Goal: Task Accomplishment & Management: Complete application form

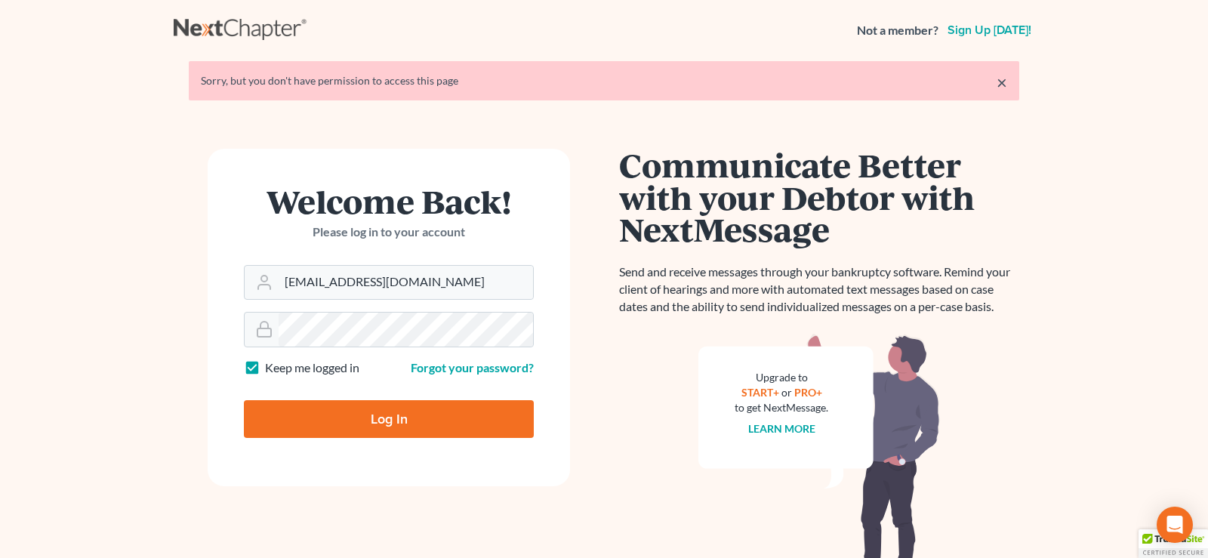
click at [383, 418] on input "Log In" at bounding box center [389, 419] width 290 height 38
type input "Thinking..."
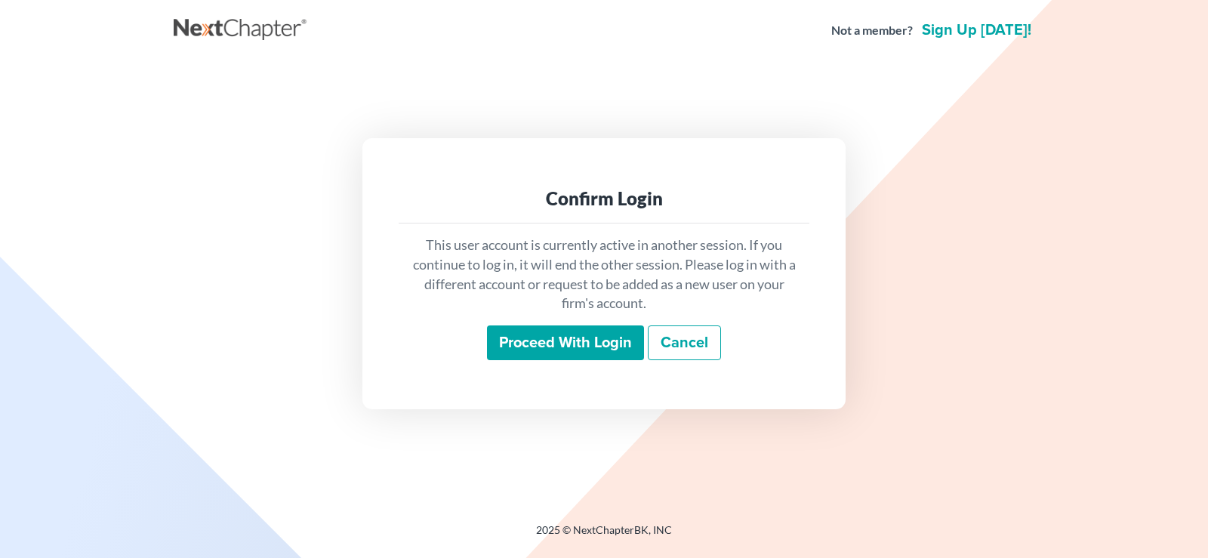
click at [572, 338] on input "Proceed with login" at bounding box center [565, 343] width 157 height 35
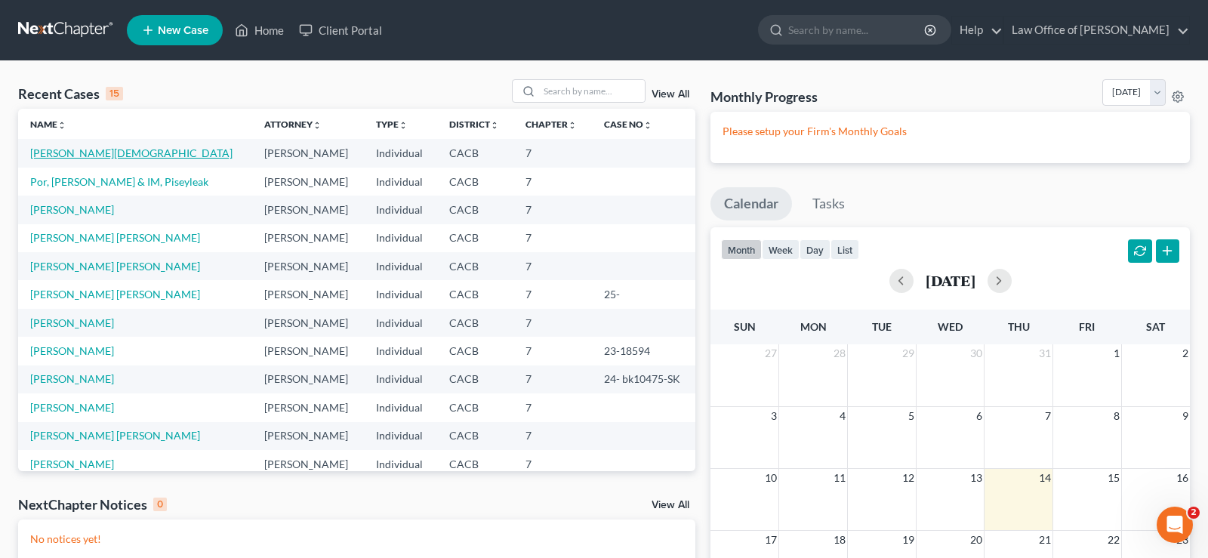
click at [102, 151] on link "Leon -Zamarripa, Jesus" at bounding box center [131, 153] width 202 height 13
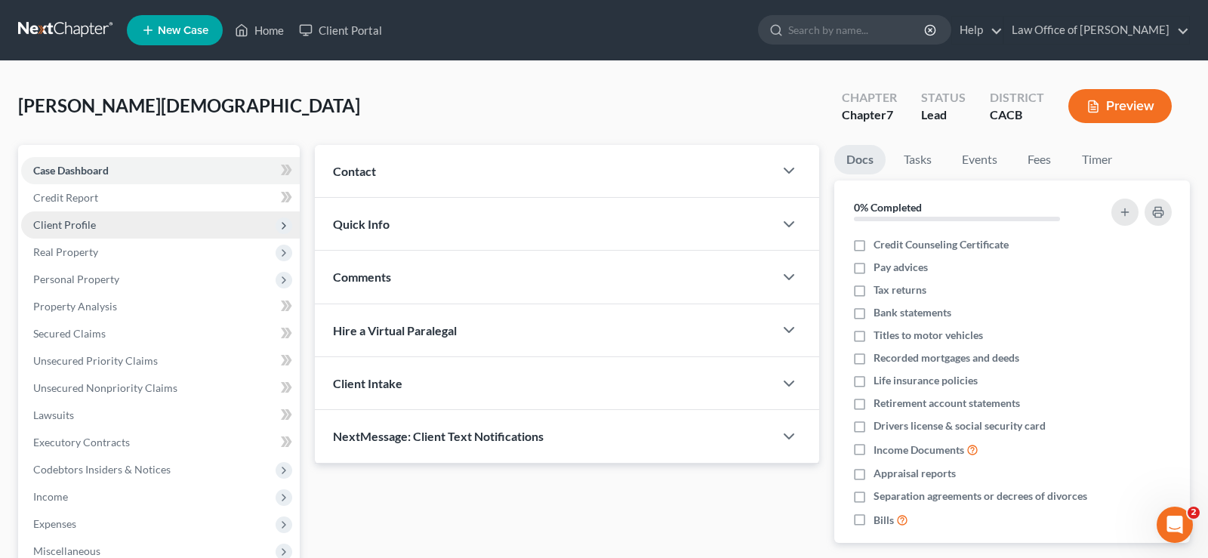
click at [80, 221] on span "Client Profile" at bounding box center [64, 224] width 63 height 13
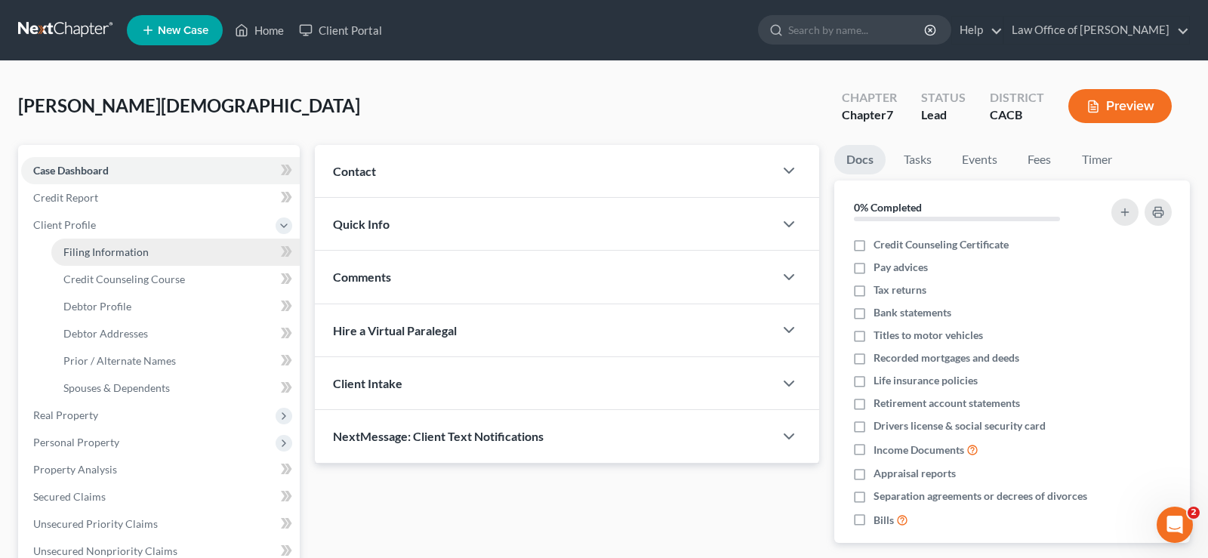
click at [94, 253] on span "Filing Information" at bounding box center [105, 251] width 85 height 13
select select "1"
select select "0"
select select "4"
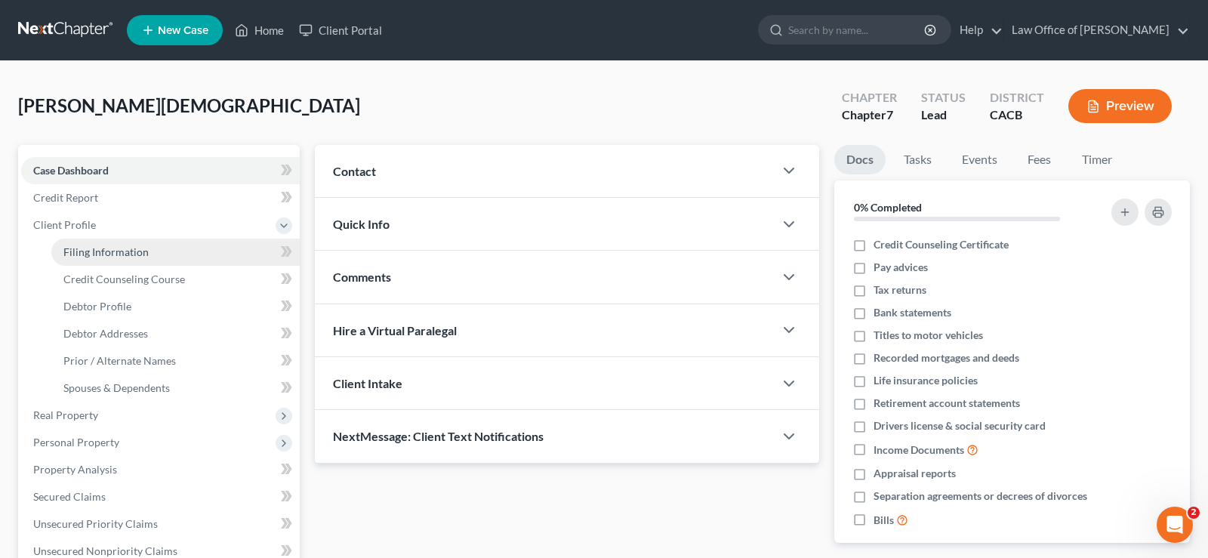
select select "0"
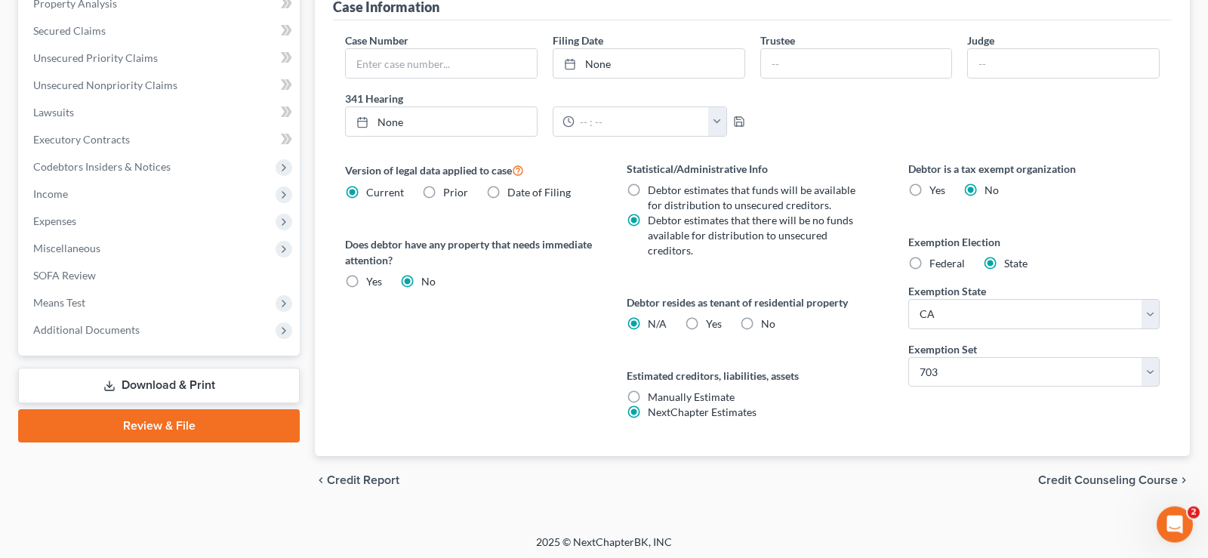
scroll to position [469, 0]
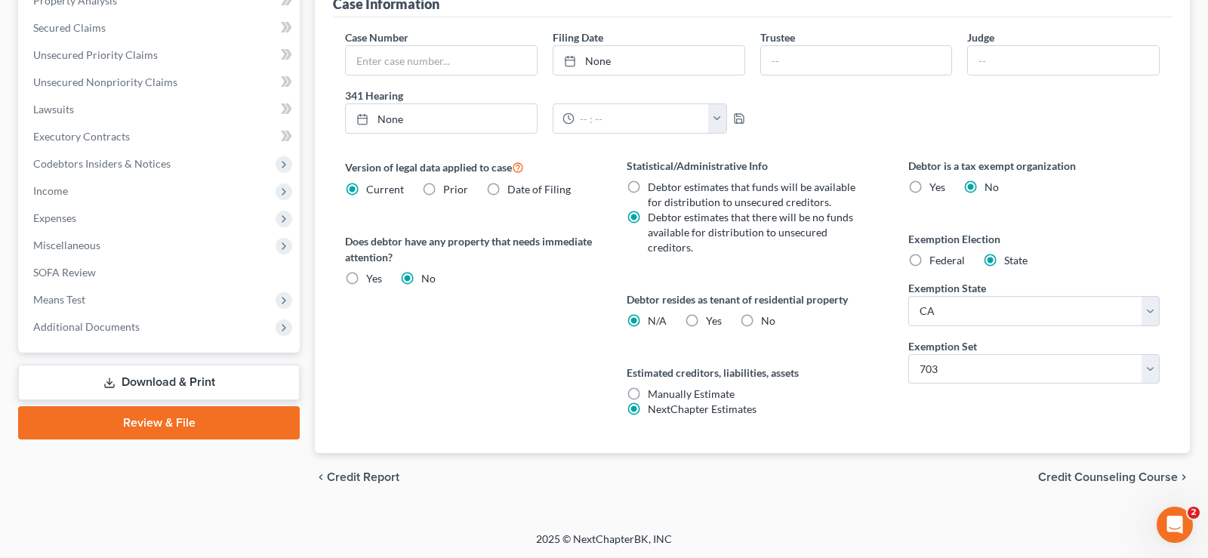
click at [1079, 481] on span "Credit Counseling Course" at bounding box center [1108, 477] width 140 height 12
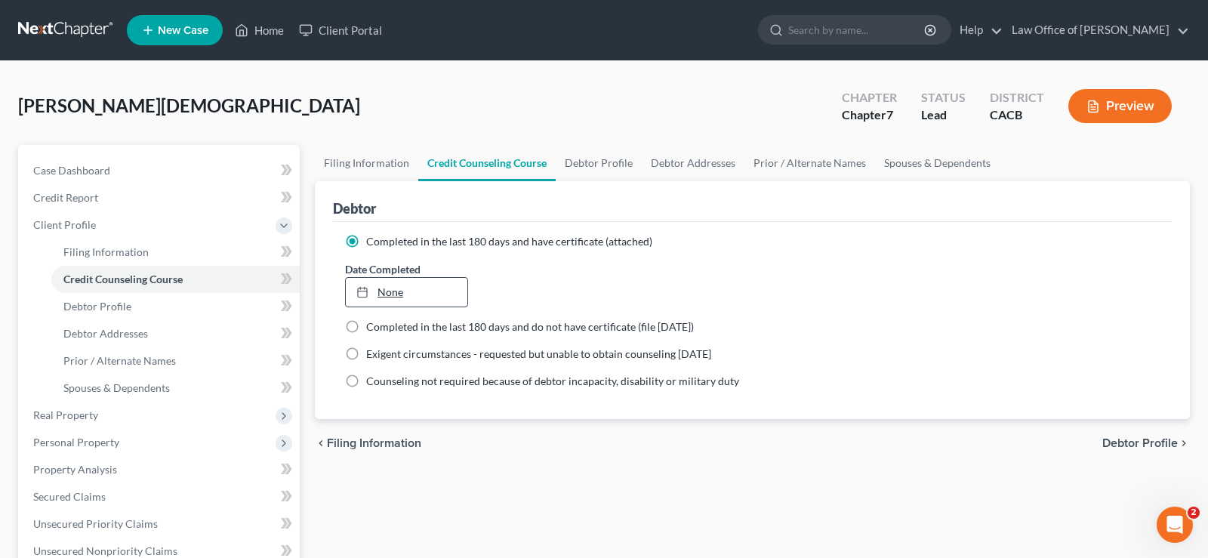
type input "8/14/2025"
click at [428, 297] on link "8/14/2025" at bounding box center [407, 292] width 122 height 29
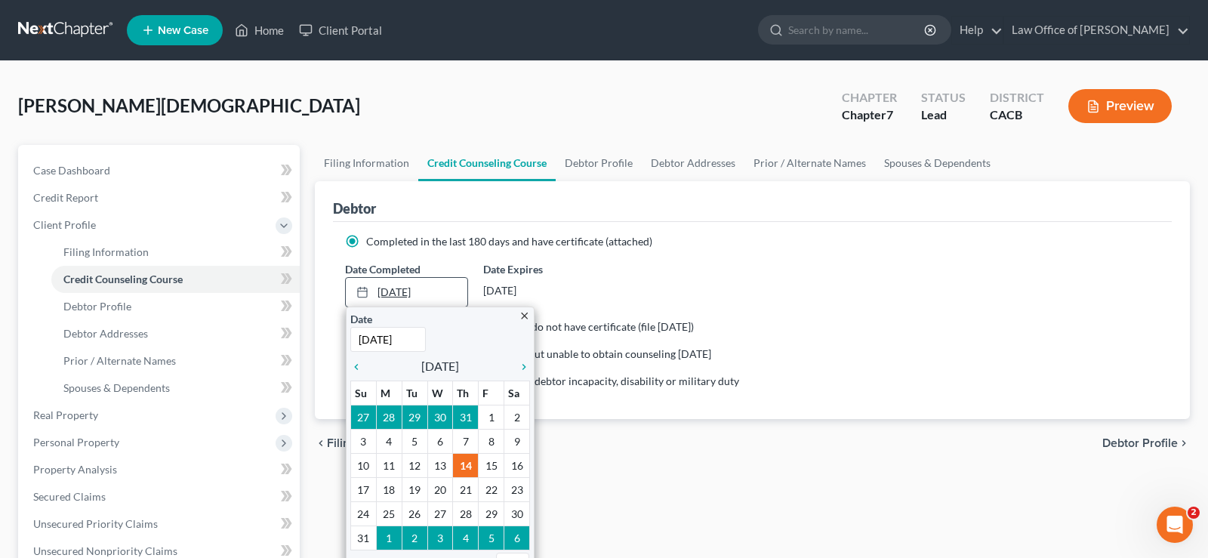
click at [446, 290] on link "8/14/2025" at bounding box center [407, 292] width 122 height 29
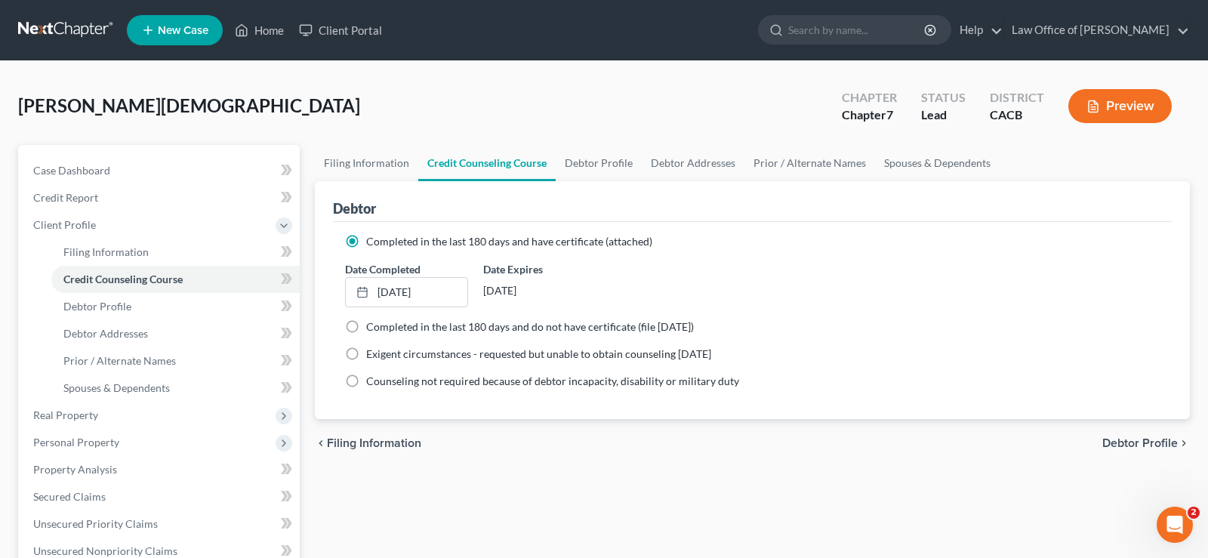
click at [890, 315] on ng-include "Completed in the last 180 days and have certificate (attached) Date Completed 8…" at bounding box center [752, 311] width 815 height 155
click at [1117, 445] on span "Debtor Profile" at bounding box center [1141, 443] width 76 height 12
select select "1"
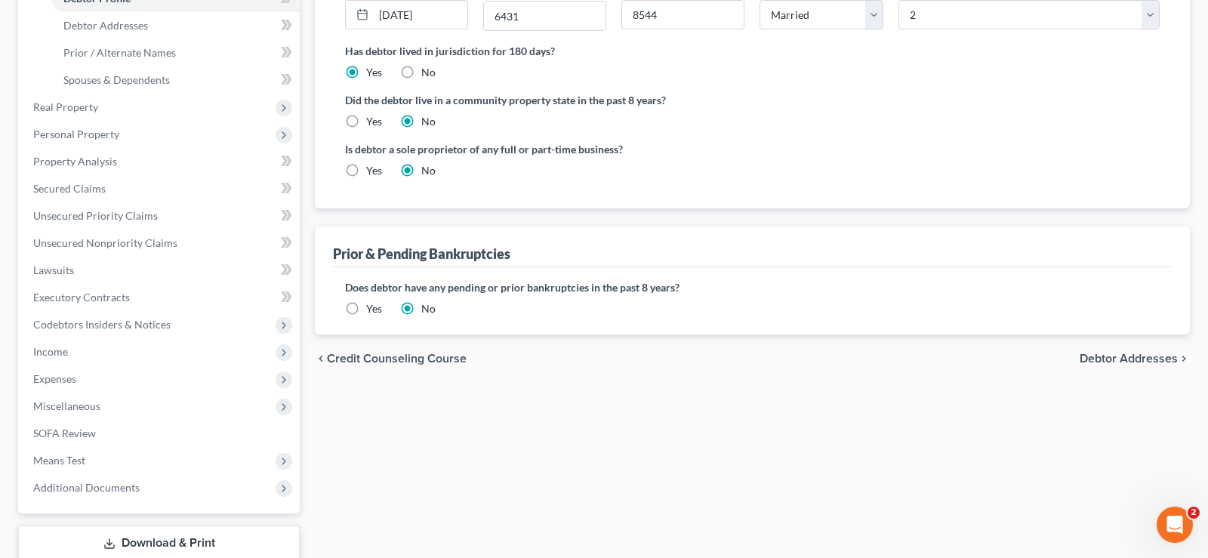
scroll to position [385, 0]
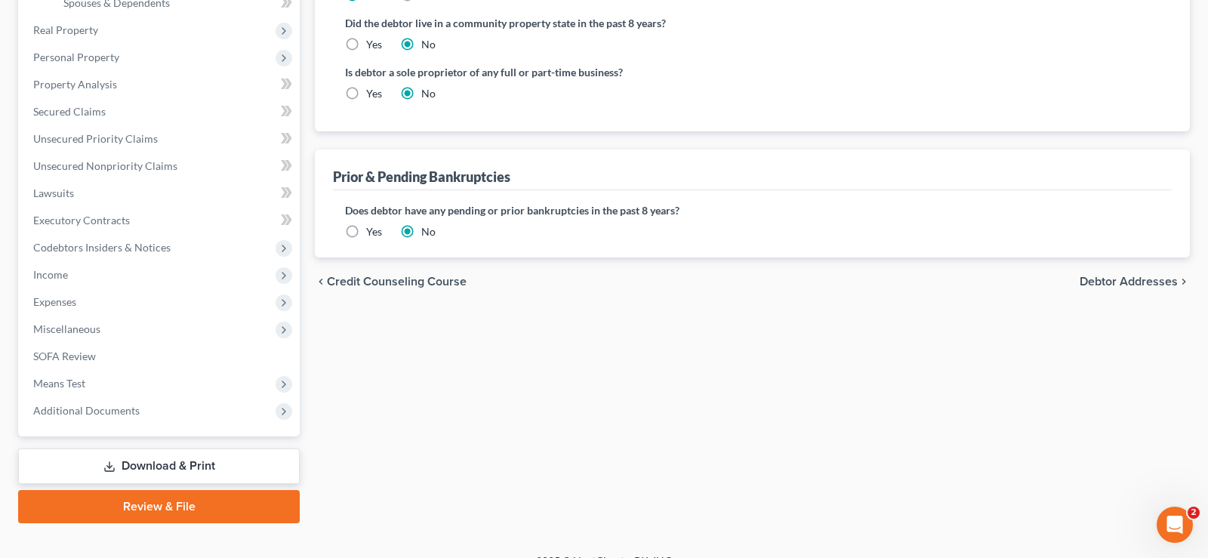
click at [1103, 281] on span "Debtor Addresses" at bounding box center [1129, 282] width 98 height 12
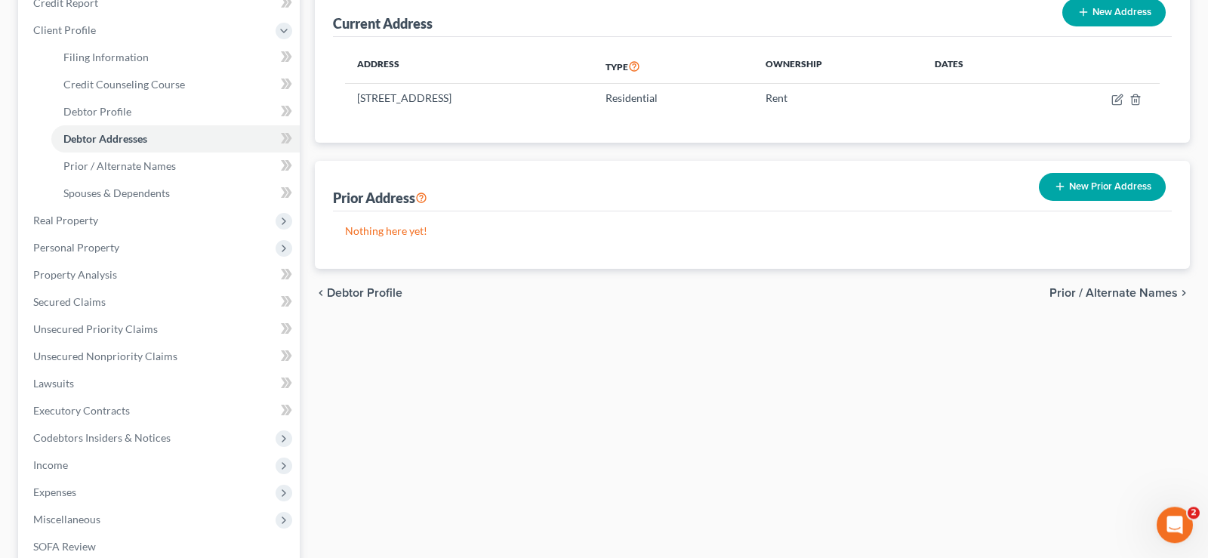
scroll to position [231, 0]
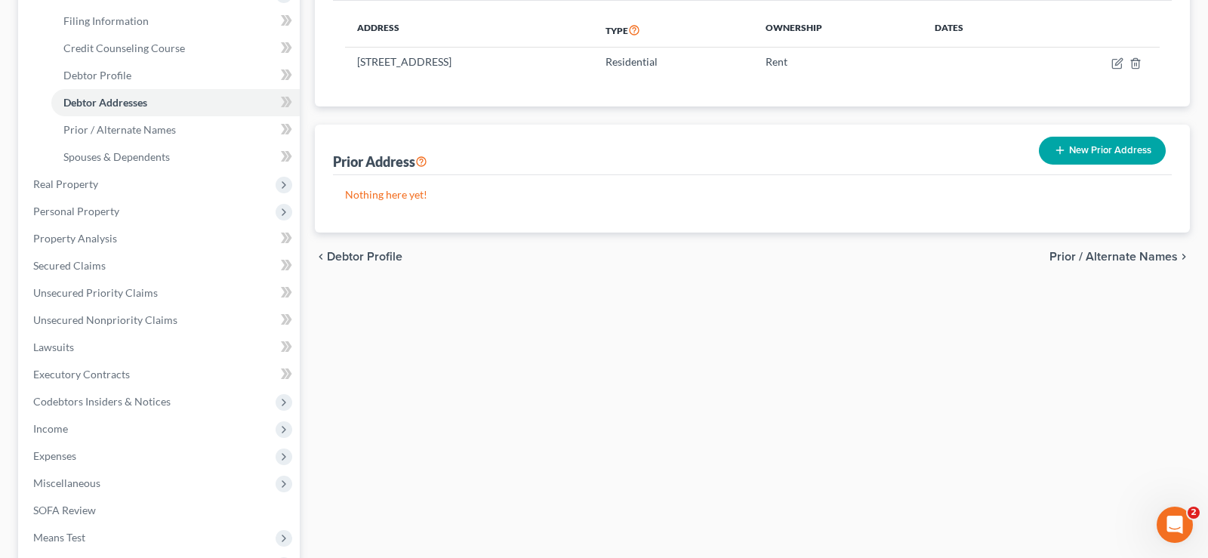
click at [1115, 252] on span "Prior / Alternate Names" at bounding box center [1114, 257] width 128 height 12
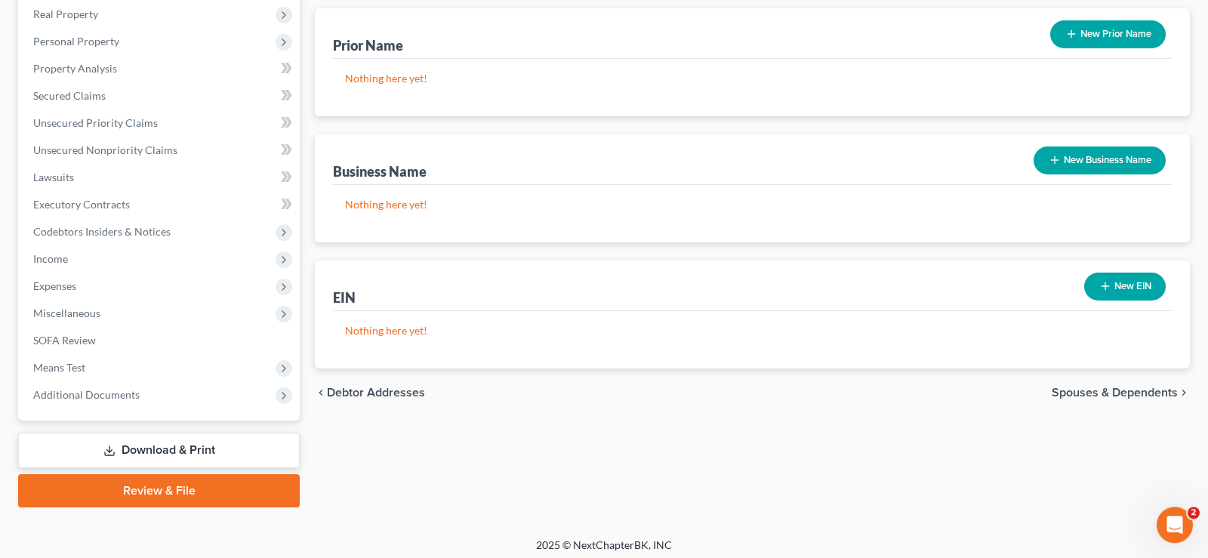
scroll to position [406, 0]
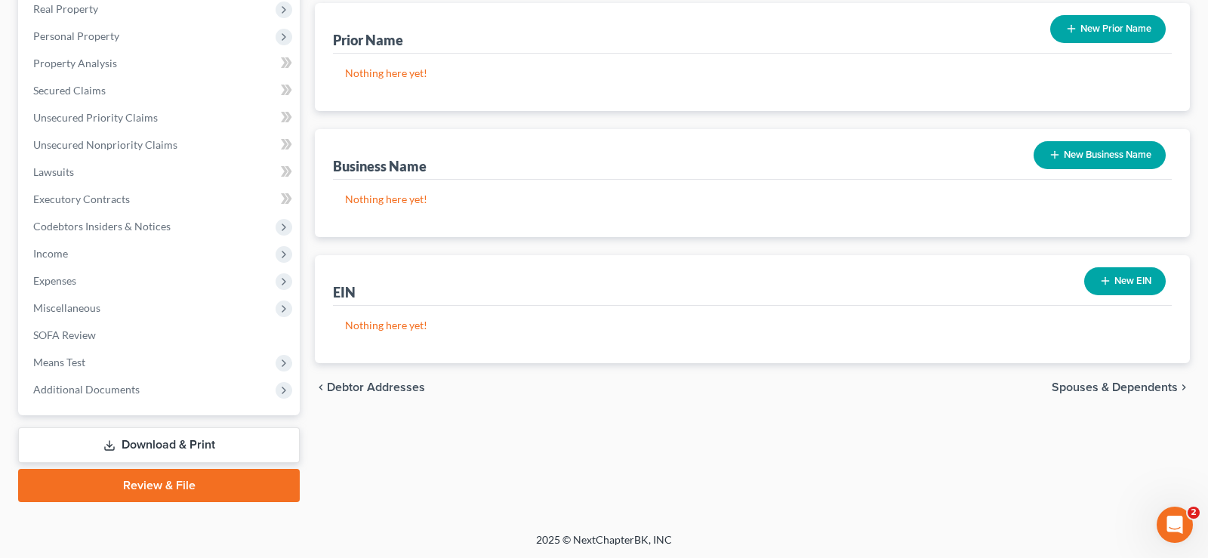
click at [1073, 382] on span "Spouses & Dependents" at bounding box center [1115, 387] width 126 height 12
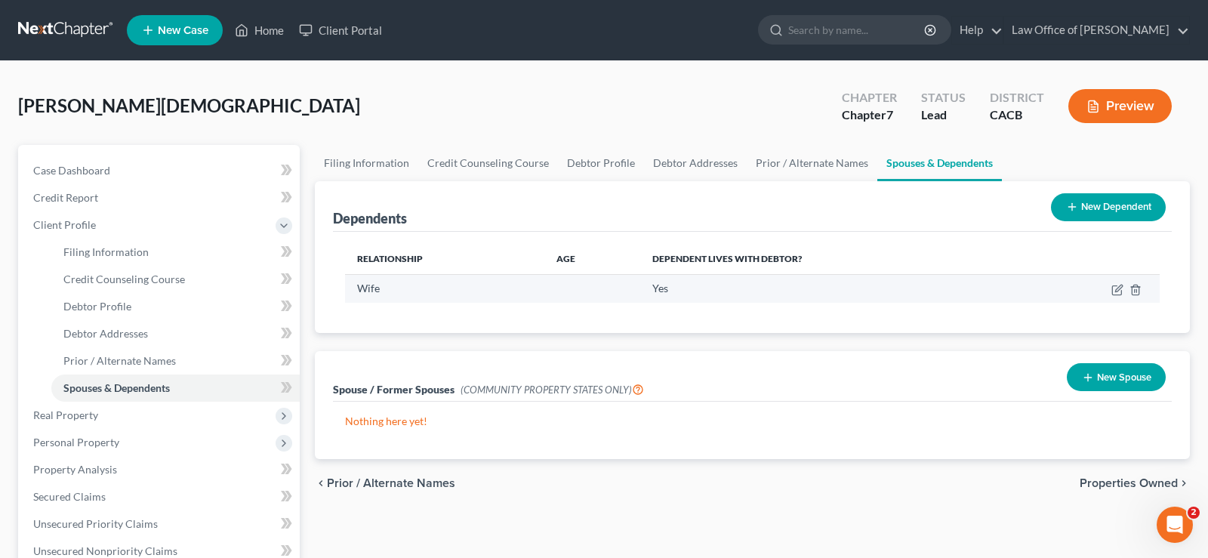
click at [557, 290] on td at bounding box center [593, 288] width 96 height 29
click at [414, 293] on td "Wife" at bounding box center [444, 288] width 199 height 29
click at [378, 275] on td "Wife" at bounding box center [444, 288] width 199 height 29
click at [1110, 291] on td at bounding box center [1093, 288] width 134 height 29
click at [1117, 282] on td at bounding box center [1093, 288] width 134 height 29
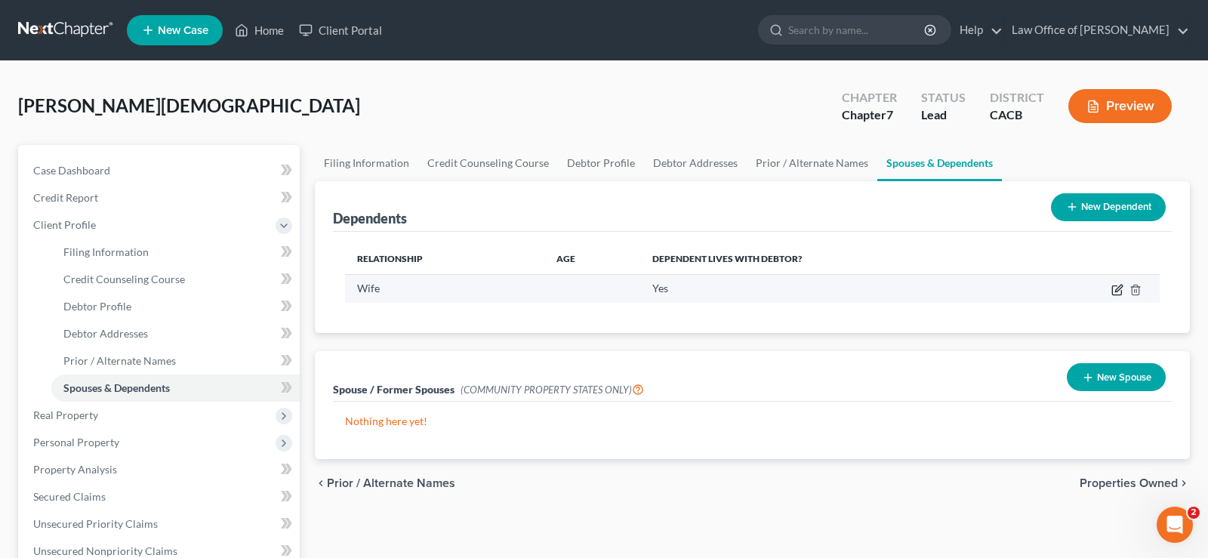
click at [1115, 292] on icon "button" at bounding box center [1118, 290] width 12 height 12
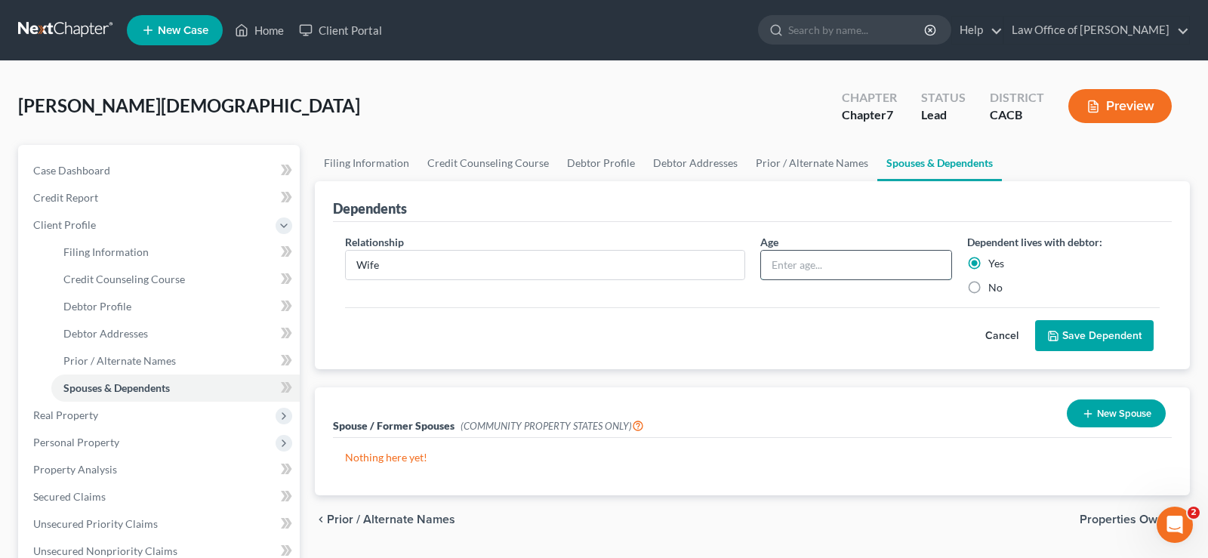
click at [828, 264] on input "text" at bounding box center [856, 265] width 191 height 29
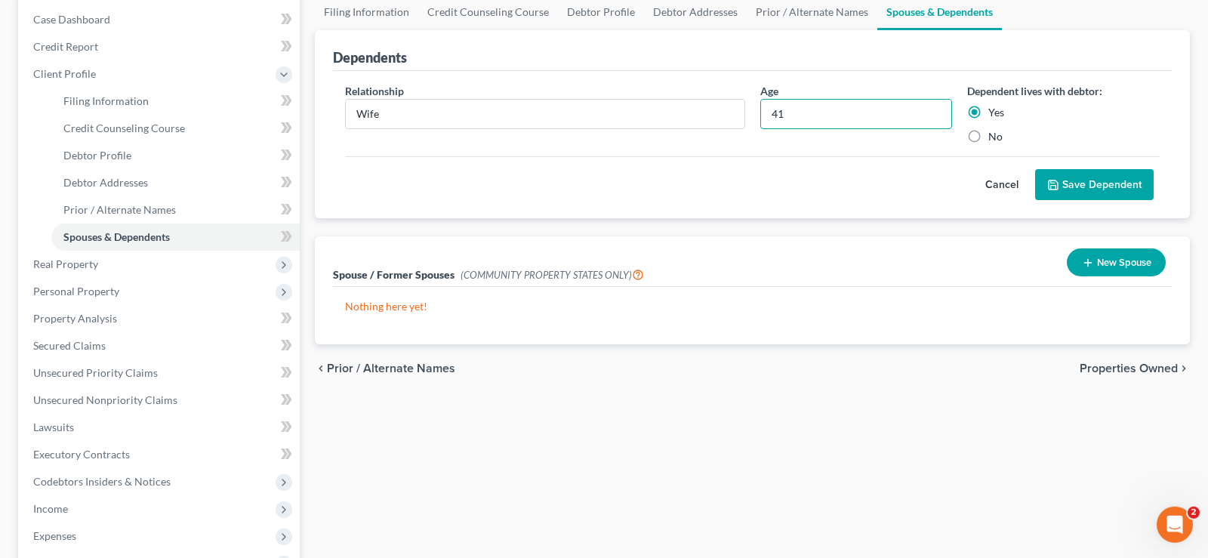
scroll to position [154, 0]
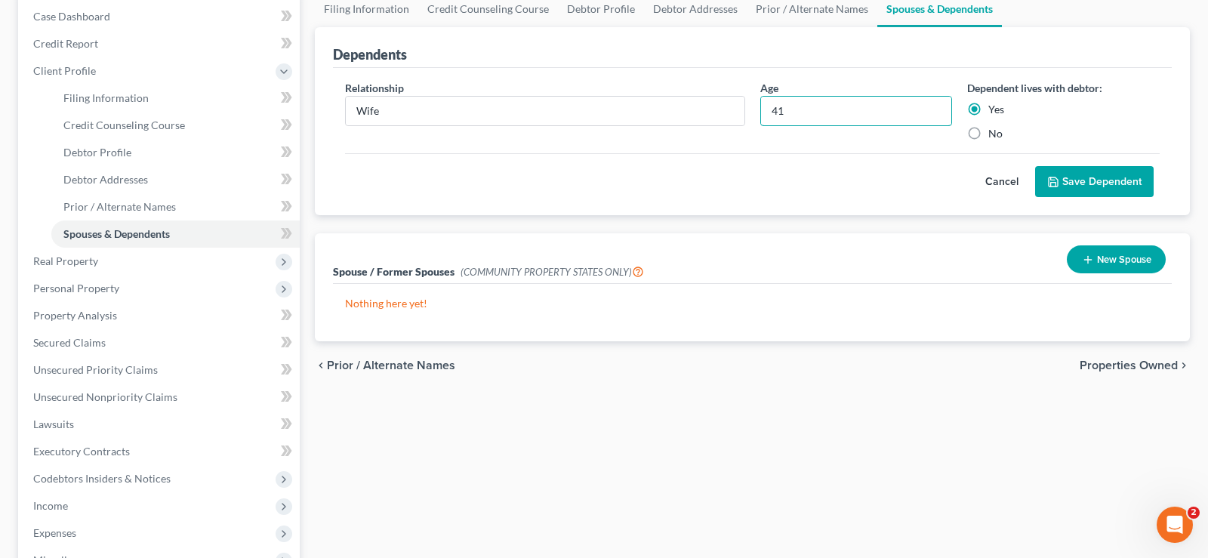
type input "41"
click at [1109, 176] on button "Save Dependent" at bounding box center [1094, 182] width 119 height 32
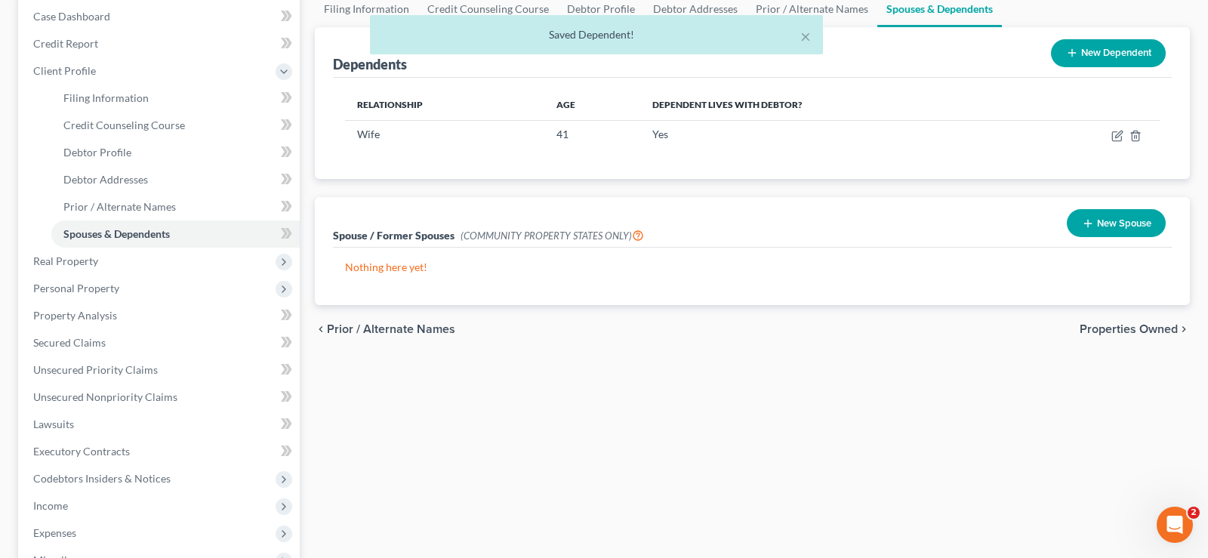
click at [1108, 326] on span "Properties Owned" at bounding box center [1129, 329] width 98 height 12
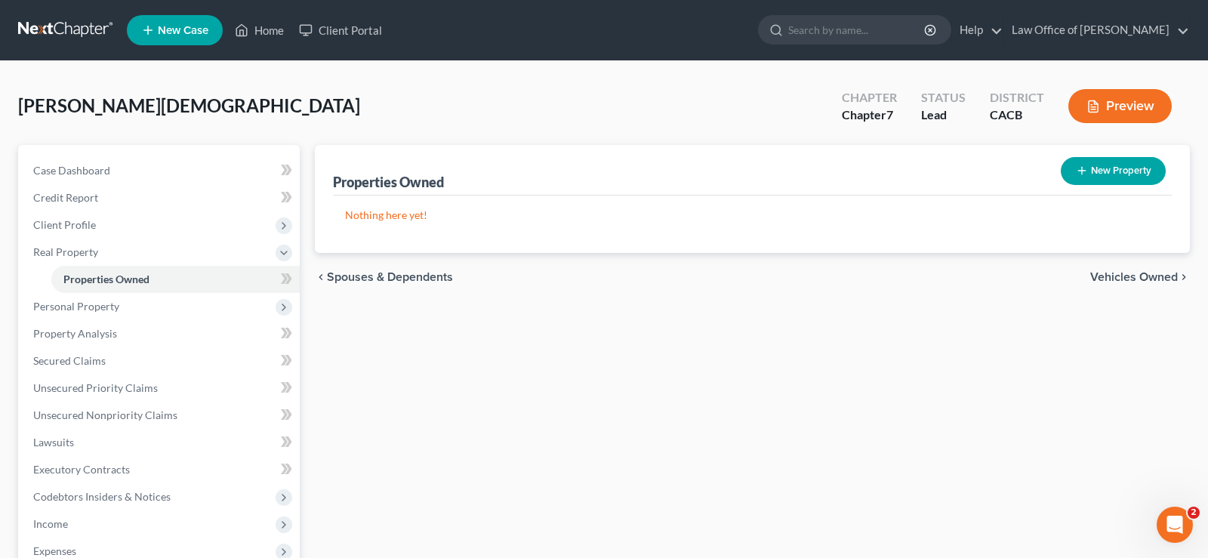
click at [1103, 277] on span "Vehicles Owned" at bounding box center [1135, 277] width 88 height 12
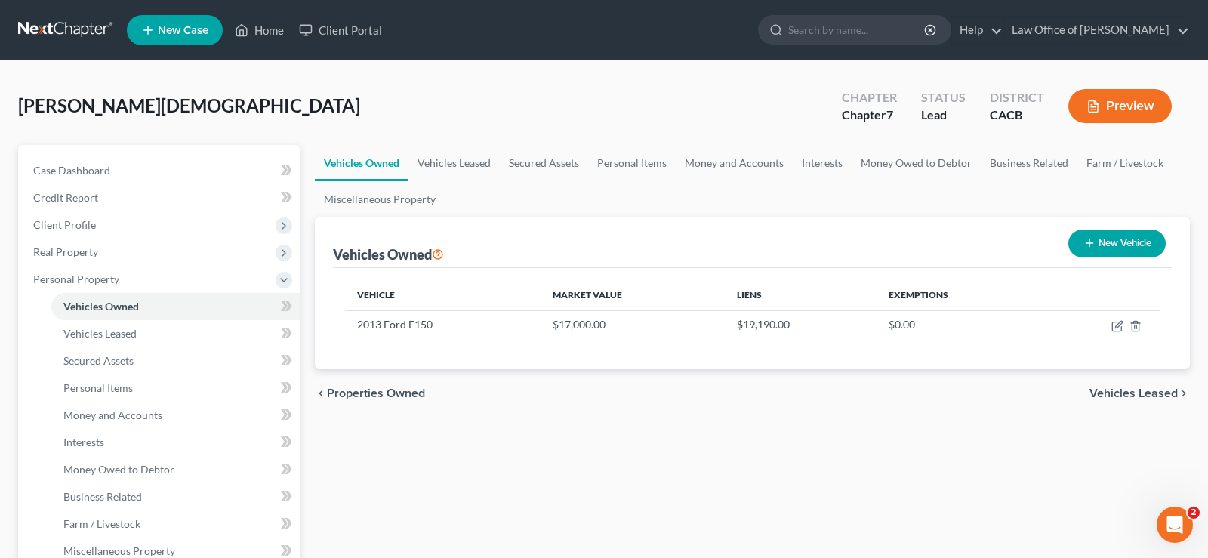
click at [1127, 394] on span "Vehicles Leased" at bounding box center [1134, 393] width 88 height 12
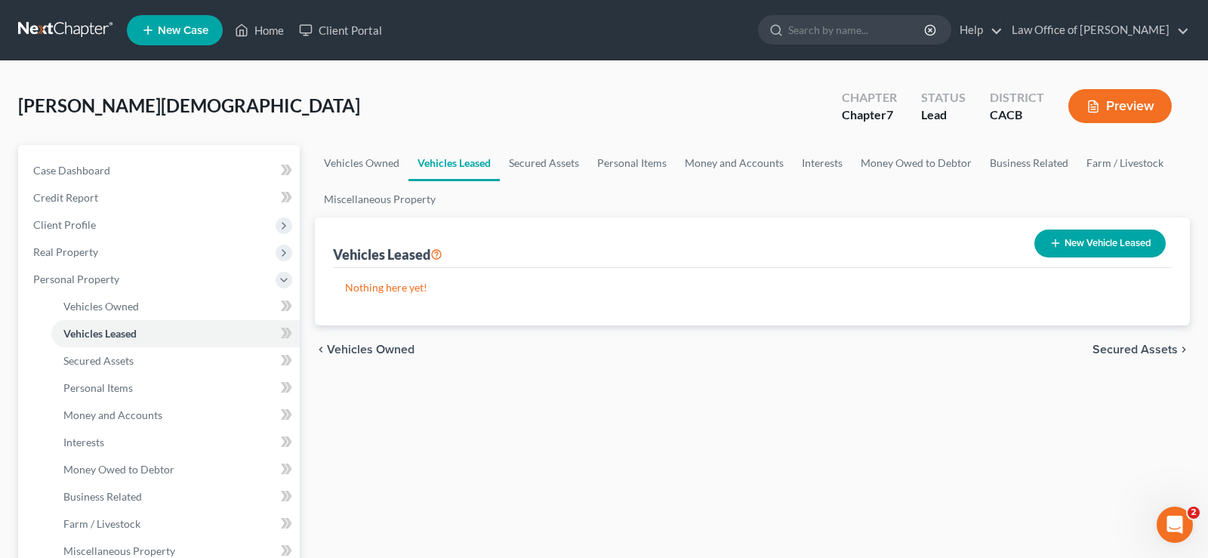
click at [1113, 344] on span "Secured Assets" at bounding box center [1135, 350] width 85 height 12
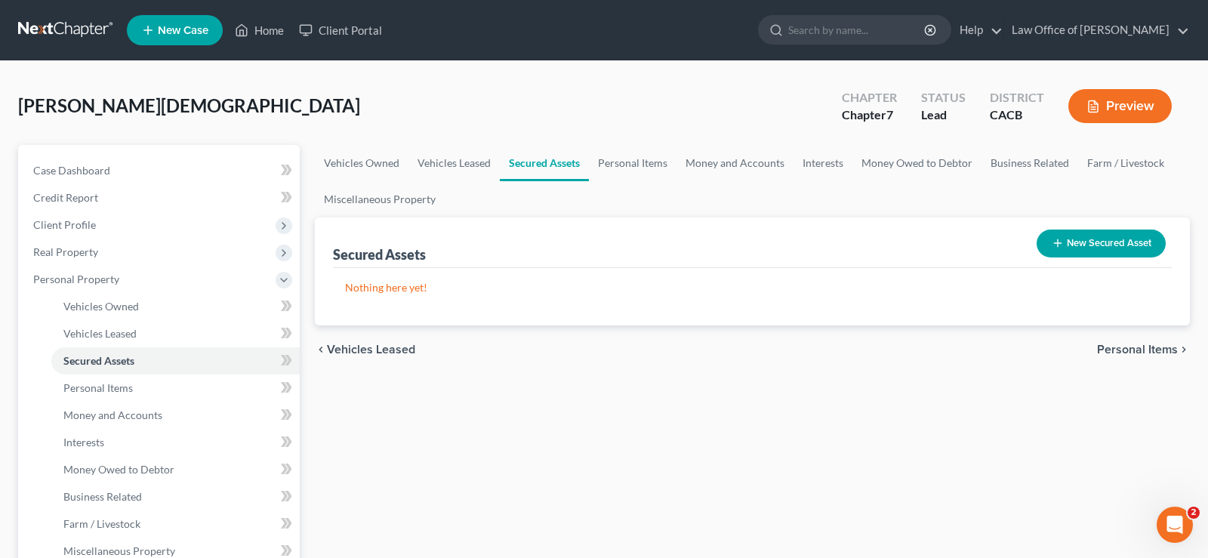
click at [1113, 344] on span "Personal Items" at bounding box center [1137, 350] width 81 height 12
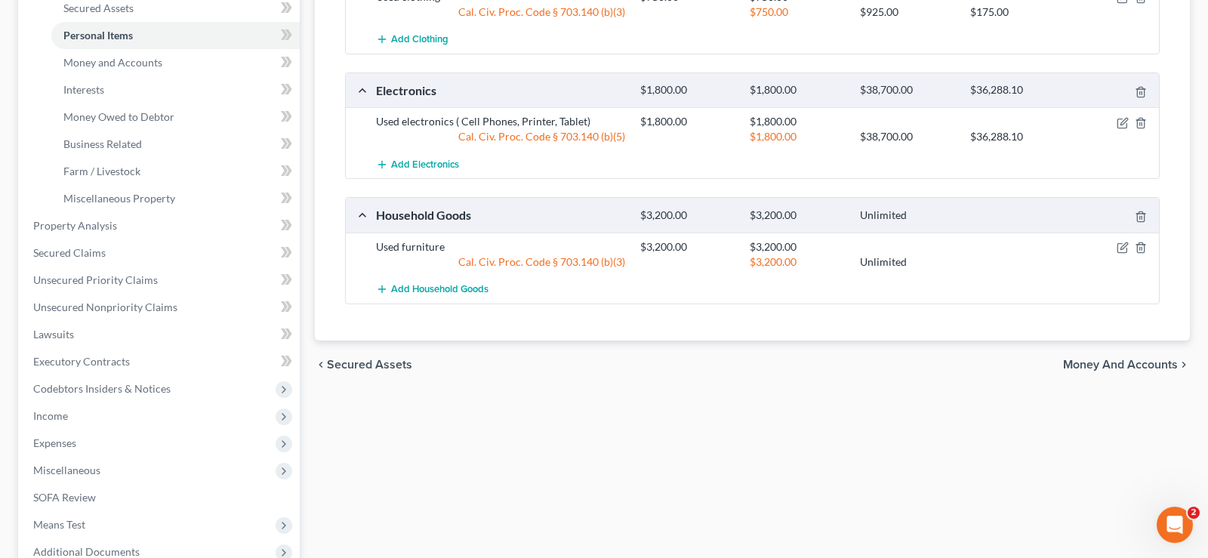
scroll to position [385, 0]
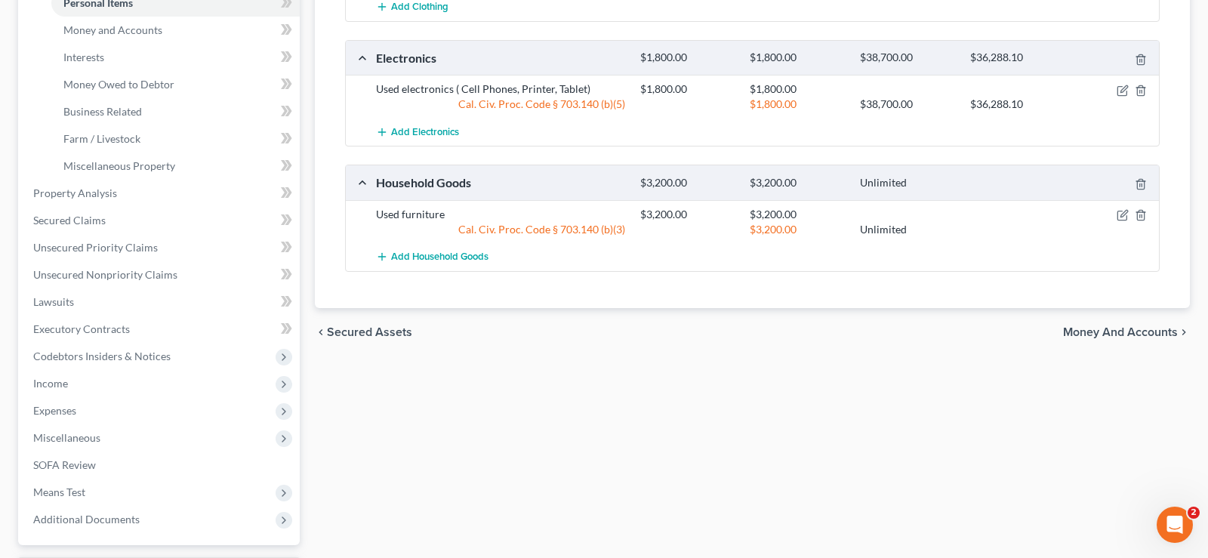
click at [1106, 330] on span "Money and Accounts" at bounding box center [1120, 332] width 115 height 12
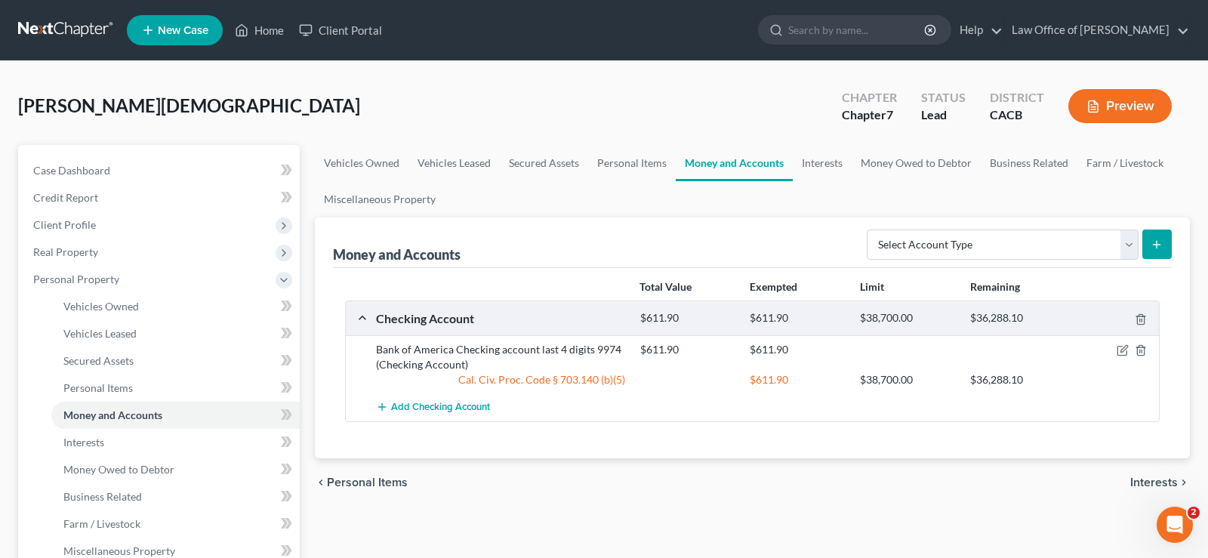
click at [1159, 236] on button "submit" at bounding box center [1157, 244] width 29 height 29
click at [867, 230] on select "Select Account Type Brokerage Cash on Hand Certificates of Deposit Checking Acc…" at bounding box center [1003, 245] width 272 height 30
select select "checking"
click option "Checking Account" at bounding box center [0, 0] width 0 height 0
click at [1161, 249] on button "submit" at bounding box center [1157, 244] width 29 height 29
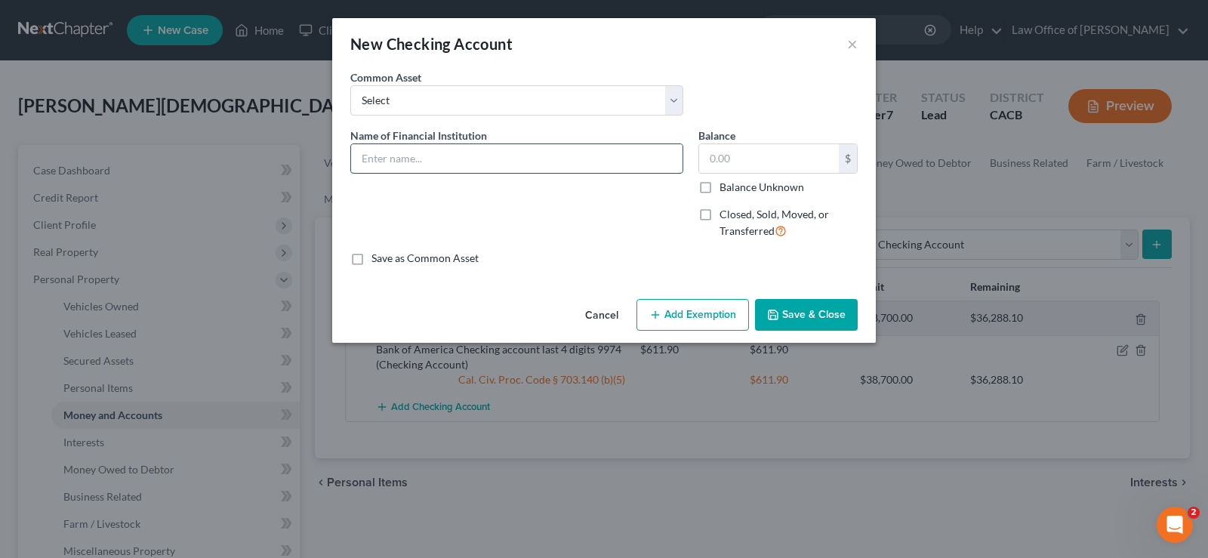
click at [437, 153] on input "text" at bounding box center [517, 158] width 332 height 29
type input "B"
click at [437, 156] on input "Bankcorp Bank checking account last 4 digits" at bounding box center [517, 158] width 332 height 29
click at [608, 158] on input "Bankcorp Bank Checking account last 4 digits" at bounding box center [517, 158] width 332 height 29
click at [434, 161] on input "Bankcorp Bank Checking account last 4 digits 5910" at bounding box center [517, 158] width 332 height 29
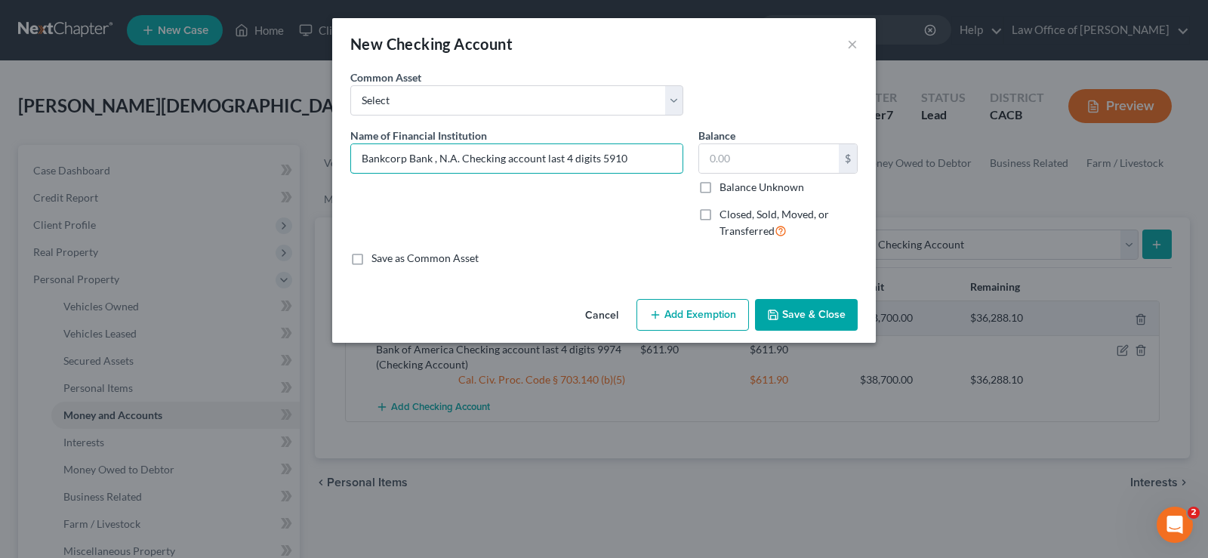
type input "Bankcorp Bank , N.A. Checking account last 4 digits 5910"
click at [835, 320] on button "Save & Close" at bounding box center [806, 315] width 103 height 32
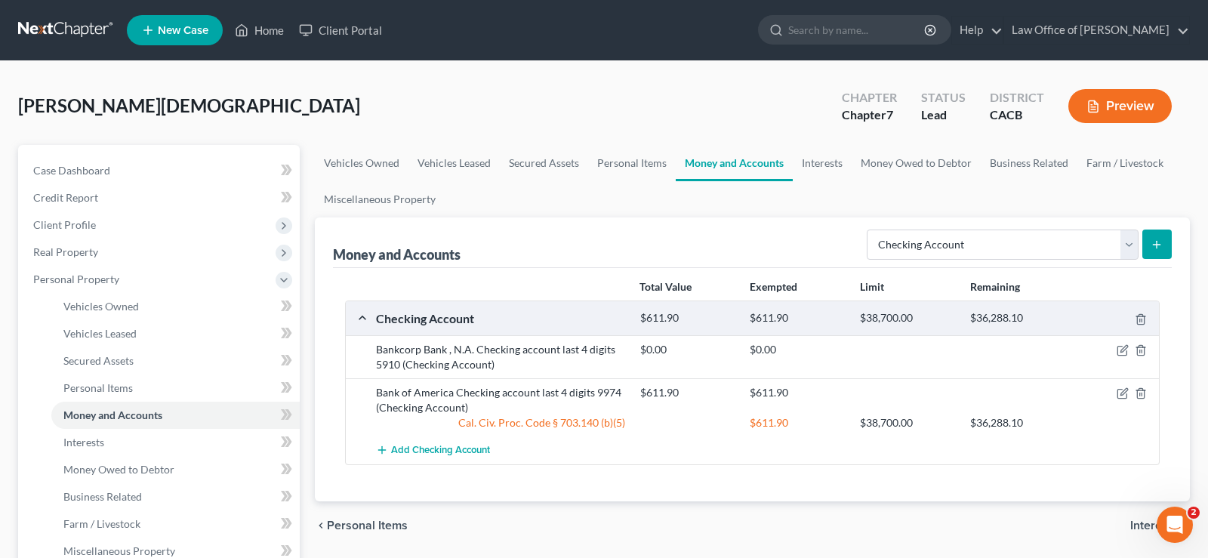
scroll to position [231, 0]
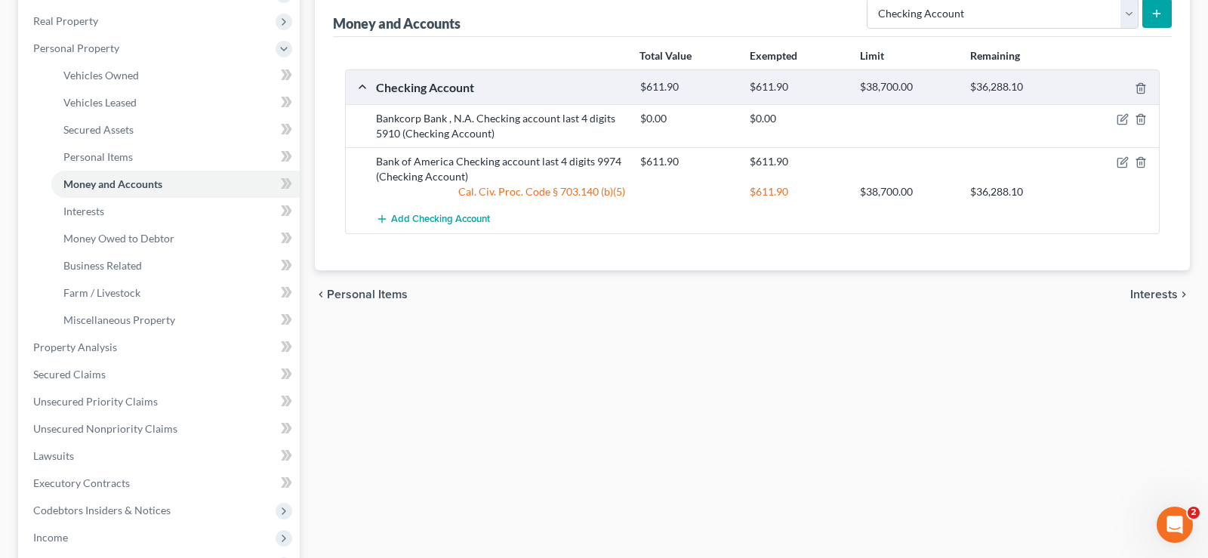
click at [1137, 294] on span "Interests" at bounding box center [1155, 295] width 48 height 12
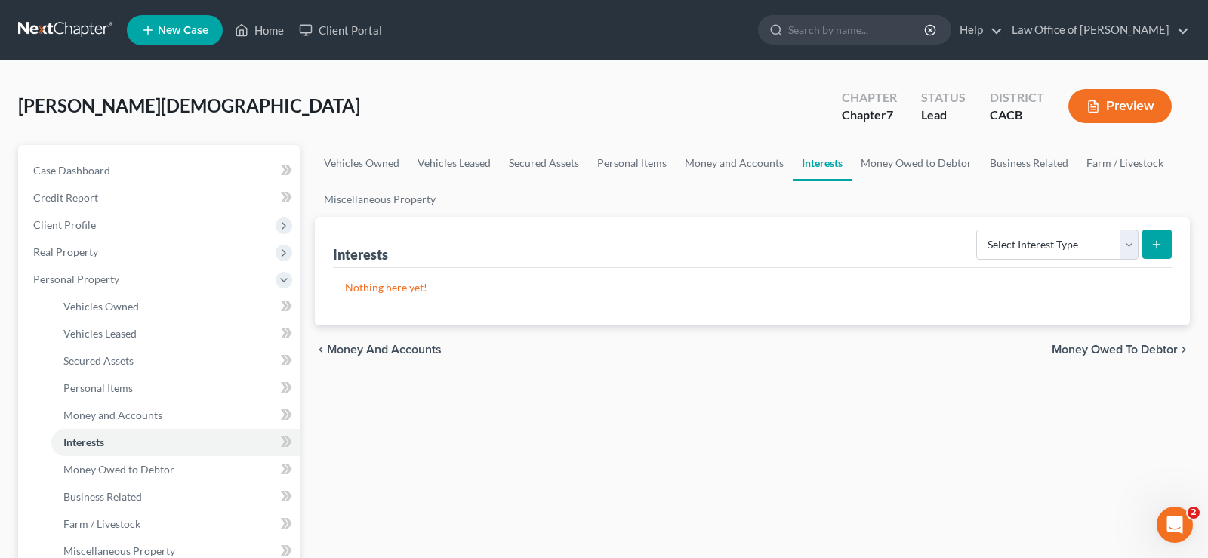
click at [1088, 350] on span "Money Owed to Debtor" at bounding box center [1115, 350] width 126 height 12
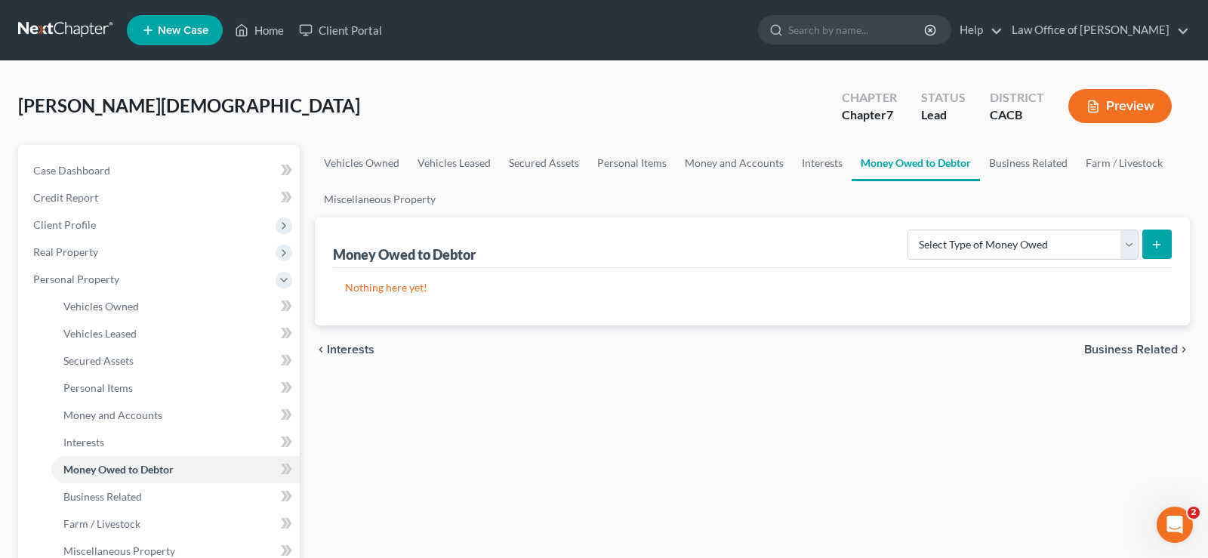
click at [1109, 345] on span "Business Related" at bounding box center [1132, 350] width 94 height 12
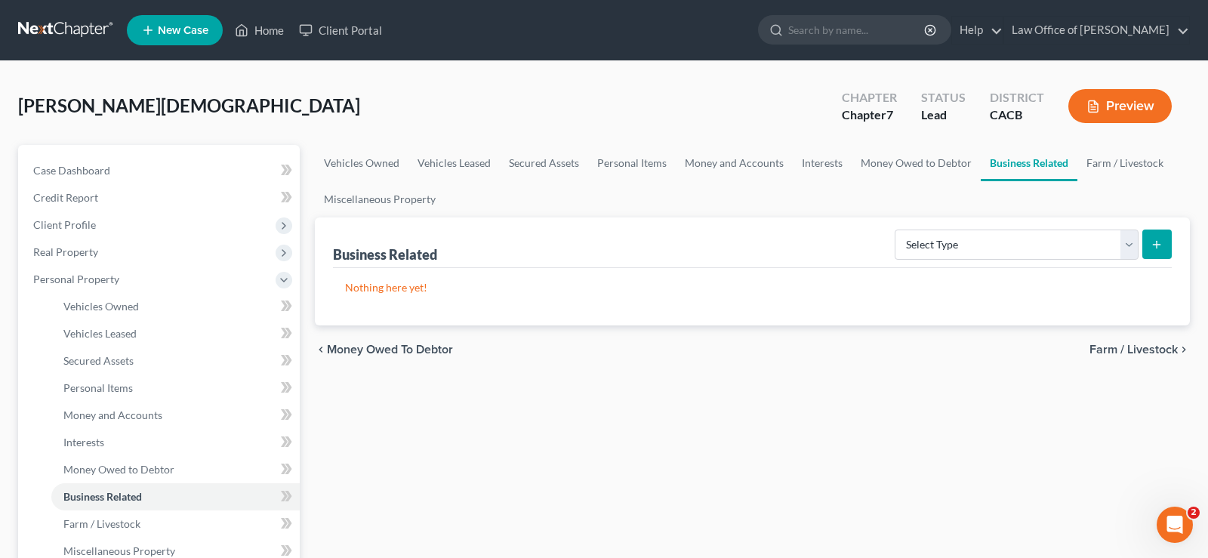
click at [1153, 351] on span "Farm / Livestock" at bounding box center [1134, 350] width 88 height 12
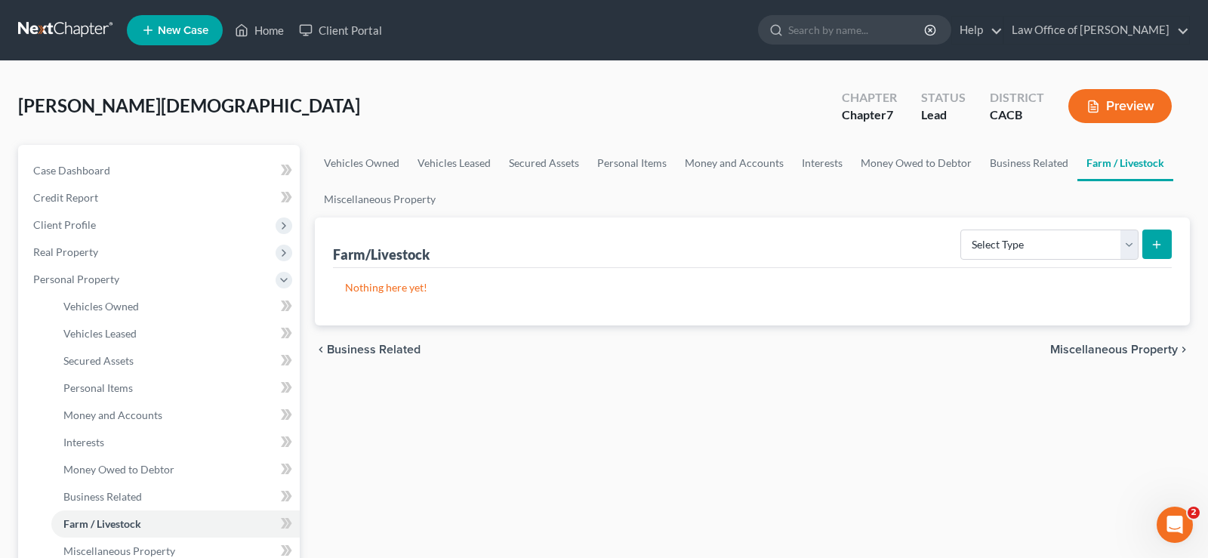
click at [1104, 348] on span "Miscellaneous Property" at bounding box center [1115, 350] width 128 height 12
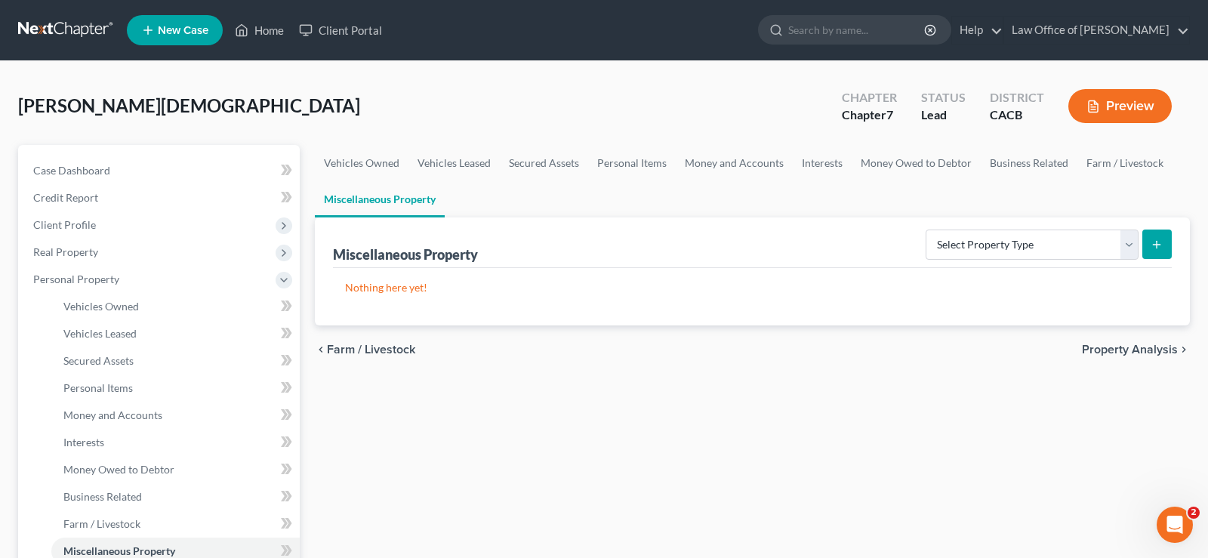
click at [1110, 350] on span "Property Analysis" at bounding box center [1130, 350] width 96 height 12
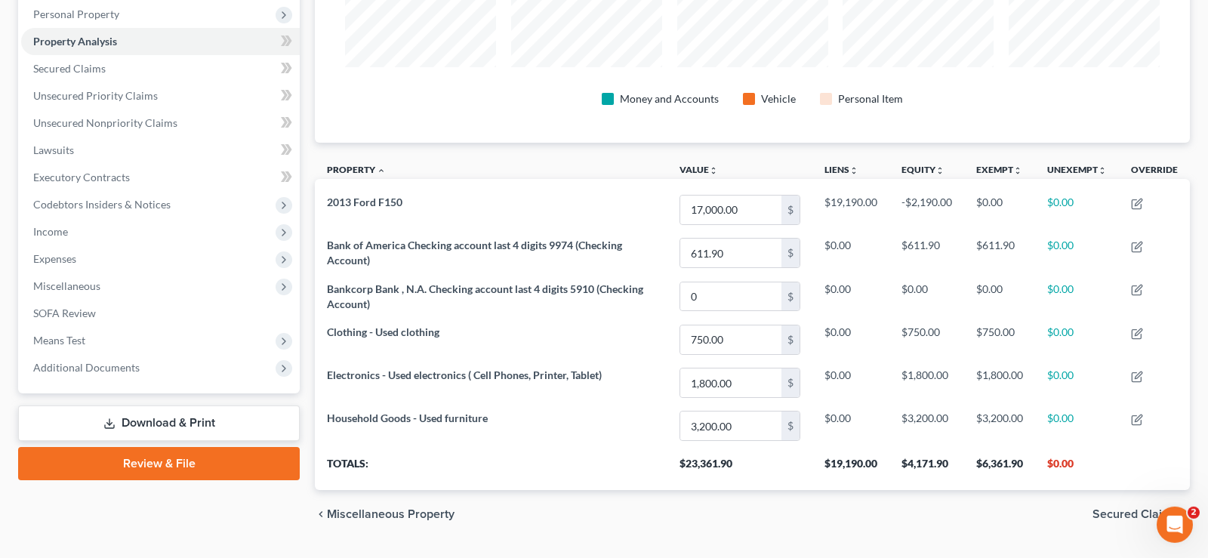
scroll to position [302, 0]
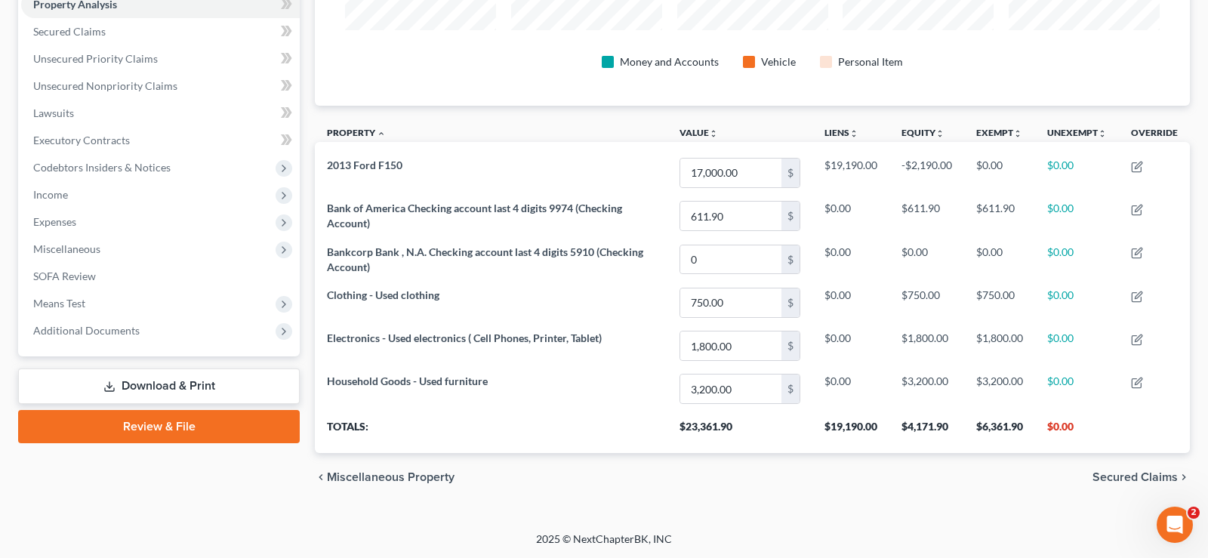
click at [1116, 477] on span "Secured Claims" at bounding box center [1135, 477] width 85 height 12
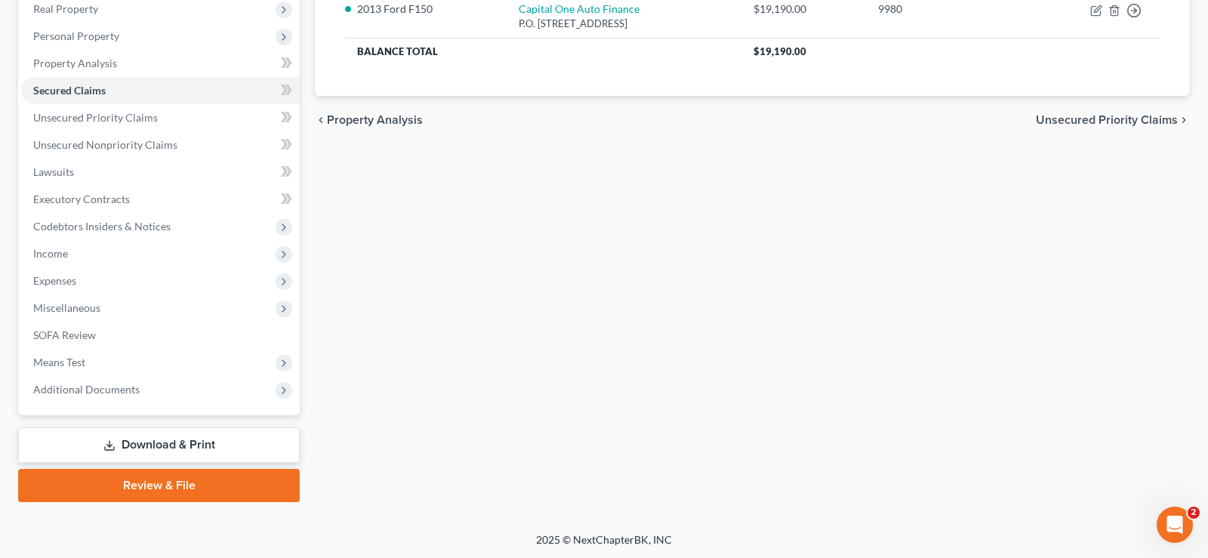
scroll to position [12, 0]
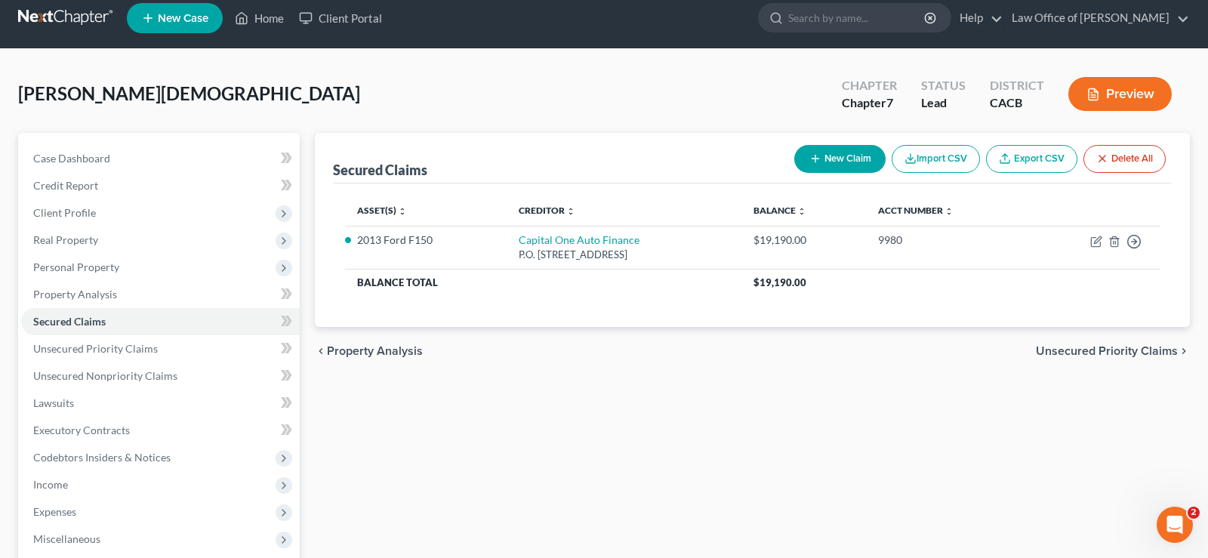
click at [1136, 351] on span "Unsecured Priority Claims" at bounding box center [1107, 351] width 142 height 12
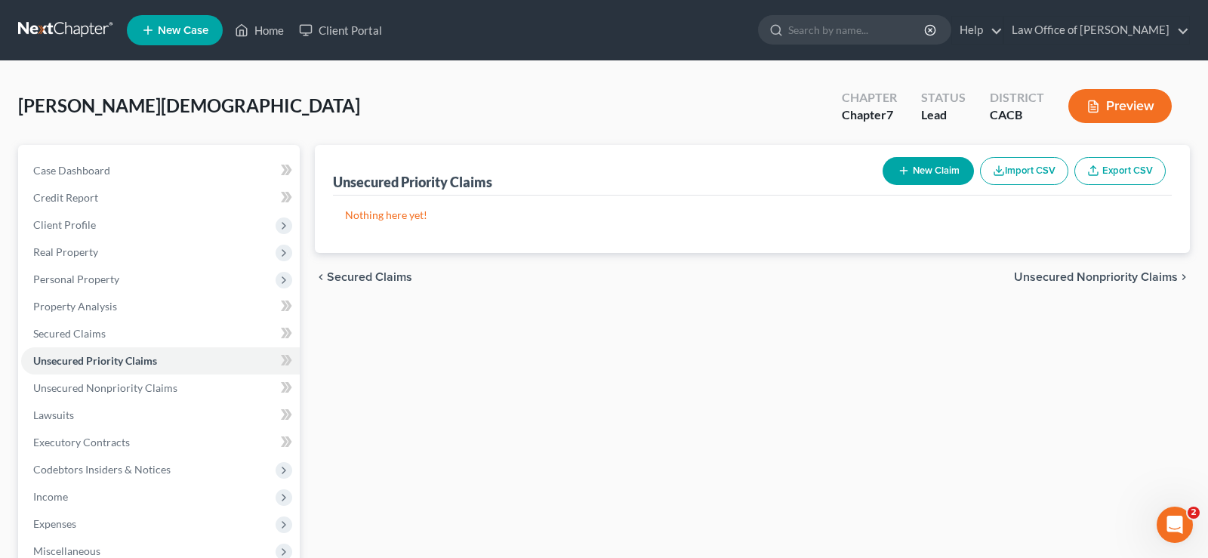
click at [1133, 274] on span "Unsecured Nonpriority Claims" at bounding box center [1096, 277] width 164 height 12
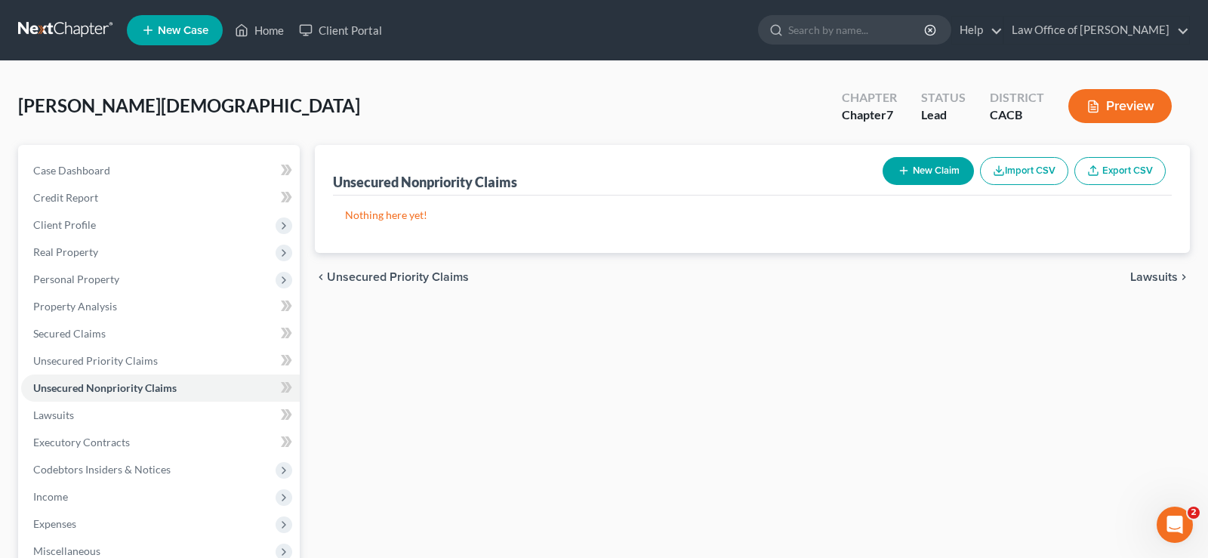
click at [952, 164] on button "New Claim" at bounding box center [928, 171] width 91 height 28
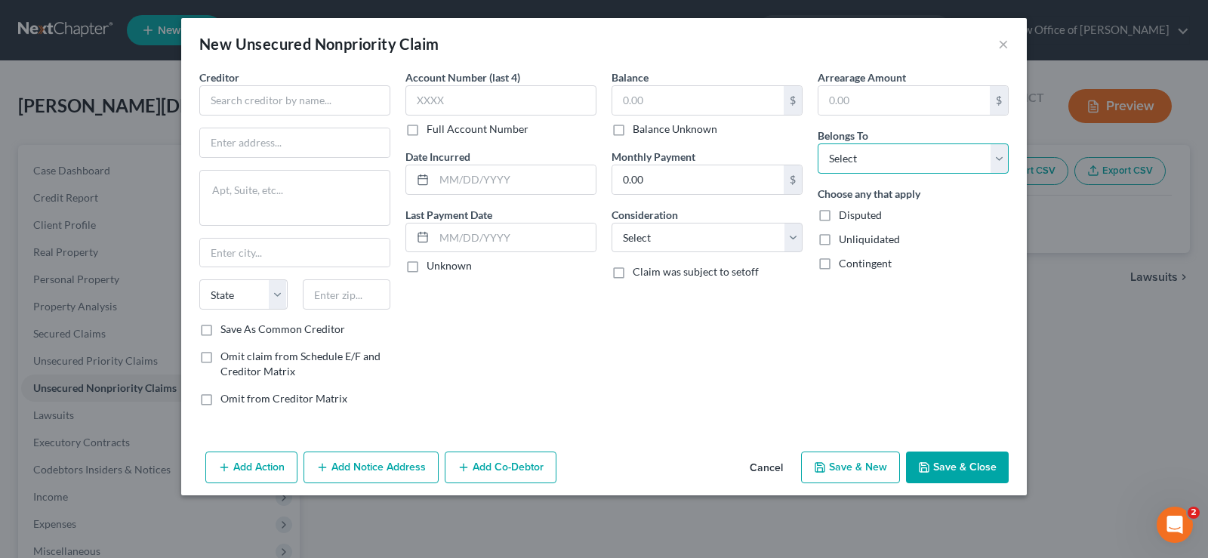
click at [818, 143] on select "Select Debtor 1 Only Debtor 2 Only Debtor 1 And Debtor 2 Only At Least One Of T…" at bounding box center [913, 158] width 191 height 30
select select "0"
click option "Debtor 1 Only" at bounding box center [0, 0] width 0 height 0
click at [270, 107] on input "text" at bounding box center [294, 100] width 191 height 30
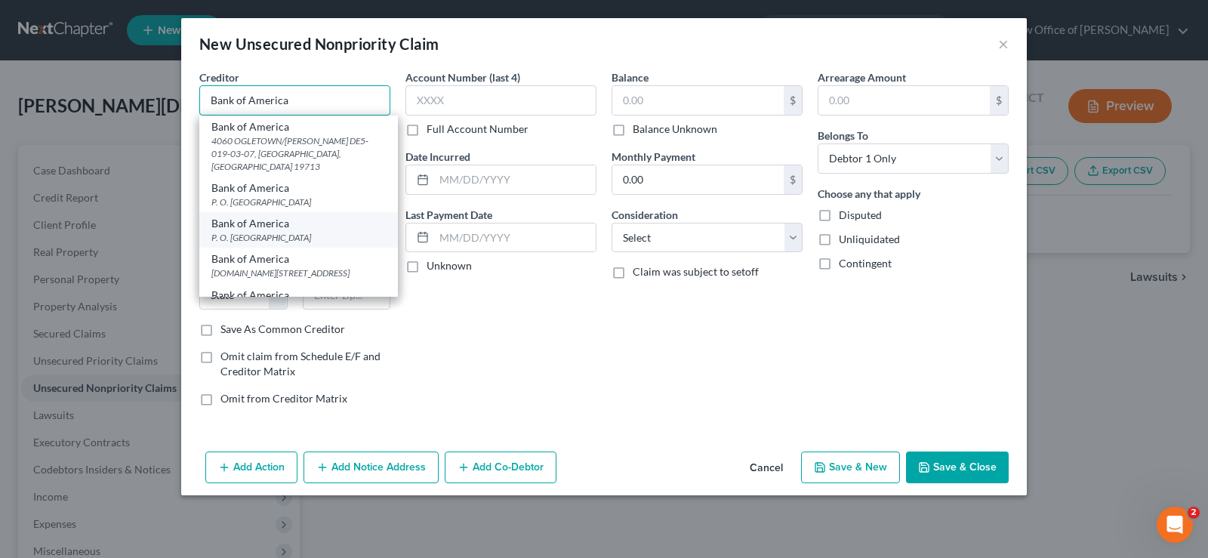
scroll to position [116, 0]
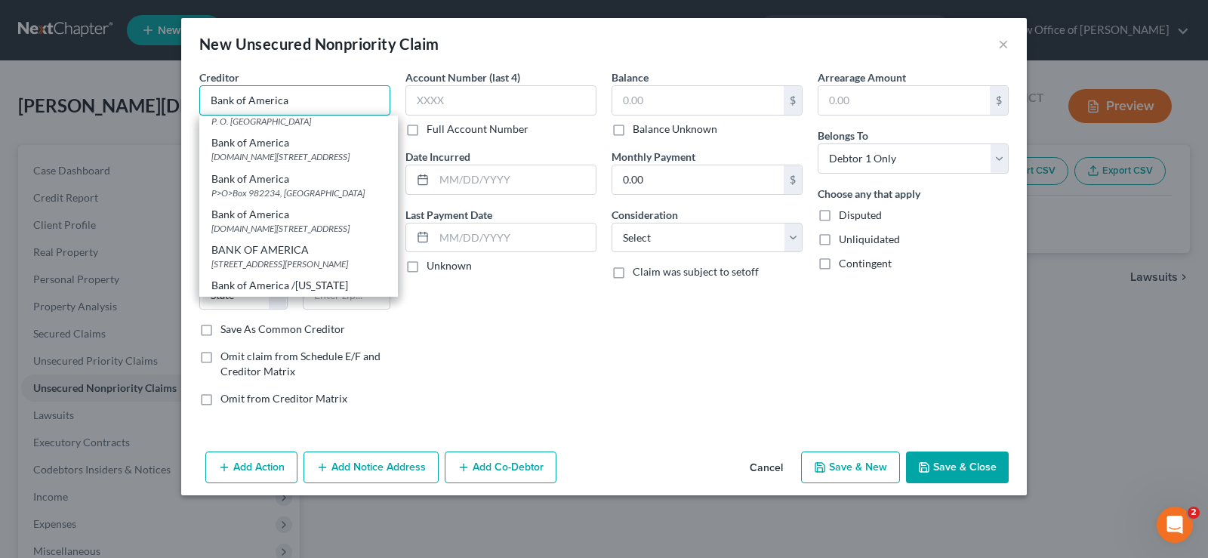
click at [332, 103] on input "Bank of America" at bounding box center [294, 100] width 191 height 30
click at [511, 347] on div "Account Number (last 4) Full Account Number Date Incurred Last Payment Date Unk…" at bounding box center [501, 243] width 206 height 349
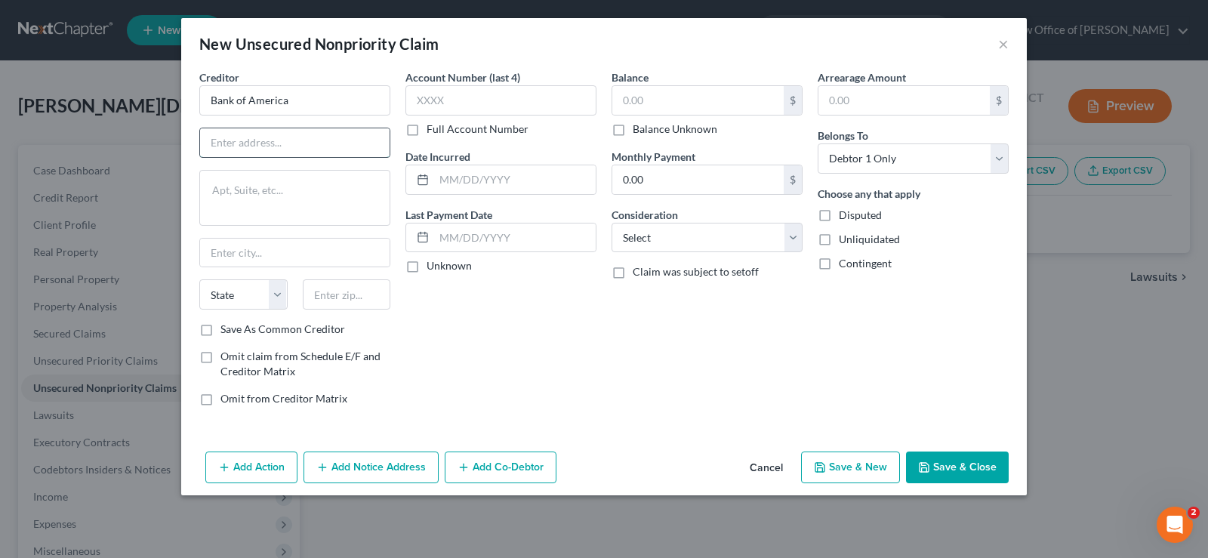
click at [298, 136] on input "text" at bounding box center [295, 142] width 190 height 29
click at [319, 92] on input "Bank of America" at bounding box center [294, 100] width 191 height 30
type input "Bank of America"
click at [312, 103] on input "Bank of America" at bounding box center [294, 100] width 191 height 30
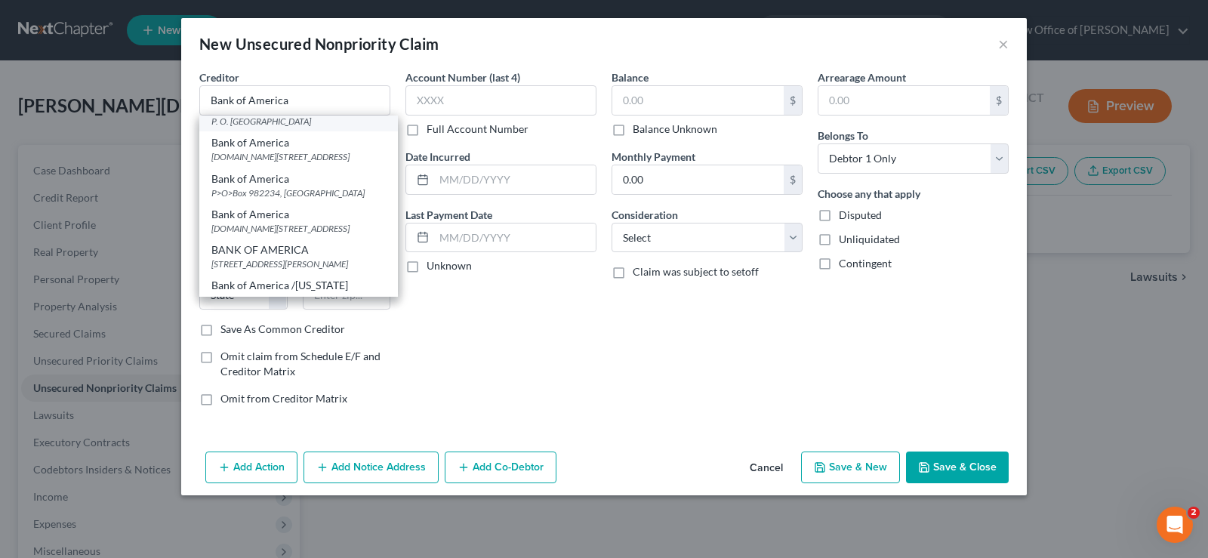
click at [313, 222] on div "P.O.Box 982234, El Paso, TX 79998" at bounding box center [298, 228] width 174 height 13
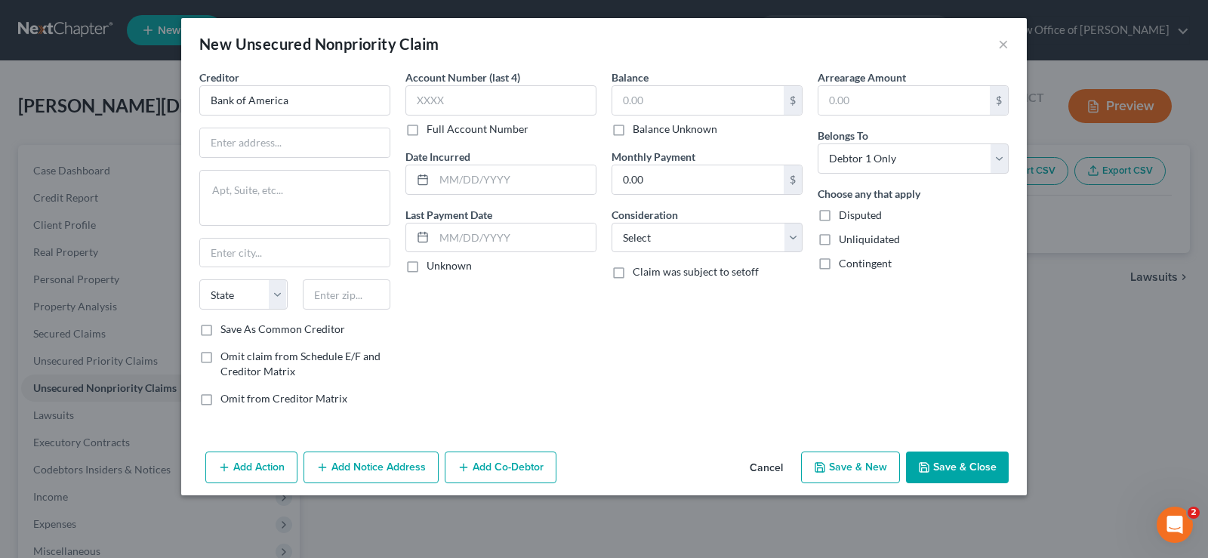
type input "P.O.Box 982234"
type input "El Paso"
select select "45"
type input "79998"
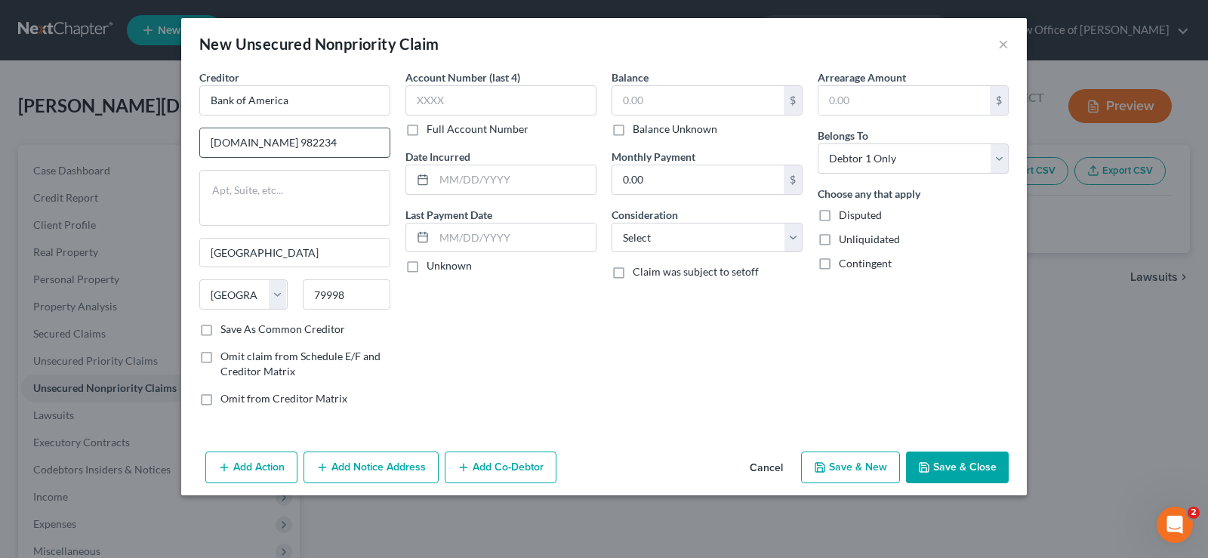
click at [299, 147] on input "P.O.Box 982234" at bounding box center [295, 142] width 190 height 29
type input "P.O.Box 15284"
click at [255, 250] on input "El Paso" at bounding box center [295, 253] width 190 height 29
type input "E"
type input "Wilmington"
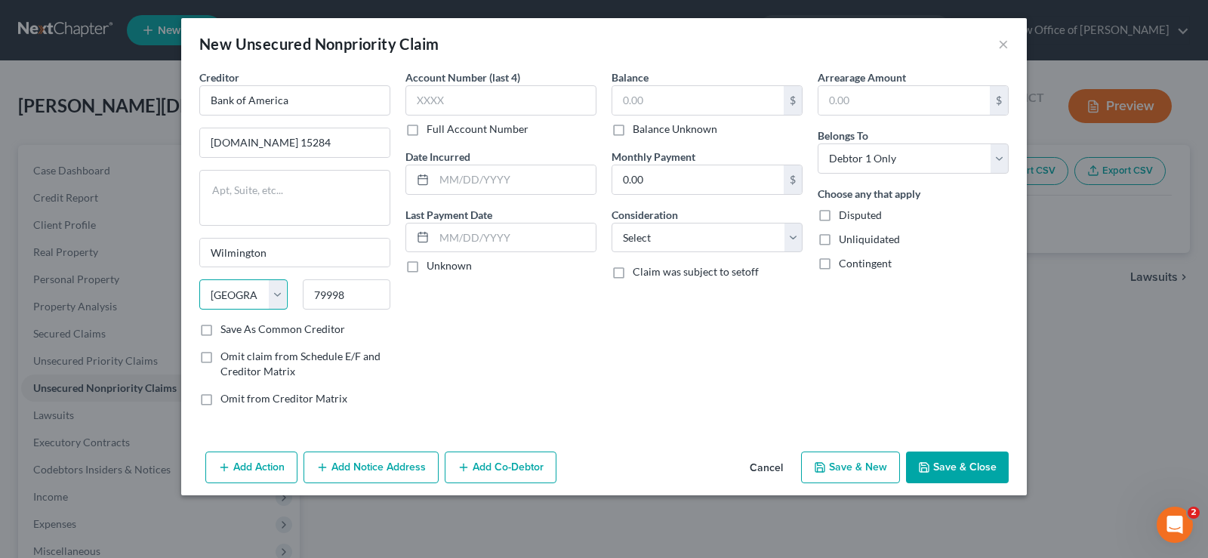
click at [199, 279] on select "State AL AK AR AZ CA CO CT DE DC FL GA GU HI ID IL IN IA KS KY LA ME MD MA MI M…" at bounding box center [243, 294] width 88 height 30
select select "7"
click option "DE" at bounding box center [0, 0] width 0 height 0
click at [352, 297] on input "79998" at bounding box center [347, 294] width 88 height 30
type input "7"
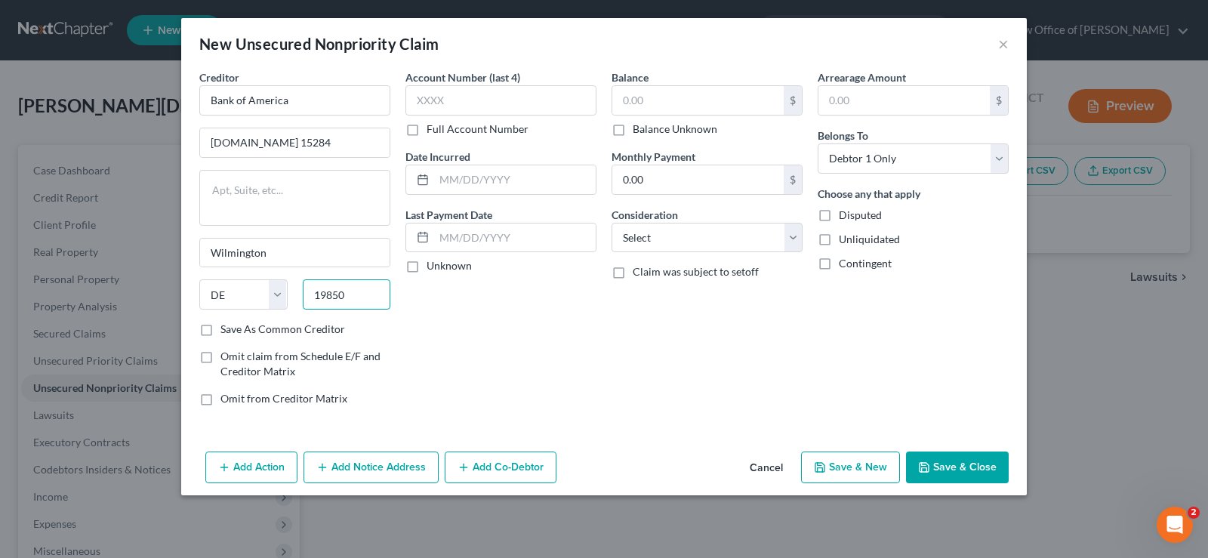
type input "19850"
drag, startPoint x: 961, startPoint y: 466, endPoint x: 754, endPoint y: 460, distance: 207.0
click at [754, 460] on div "Add Action Add Notice Address Add Co-Debtor Cancel Save & New Save & Close" at bounding box center [604, 471] width 846 height 50
click at [854, 461] on button "Save & New" at bounding box center [850, 468] width 99 height 32
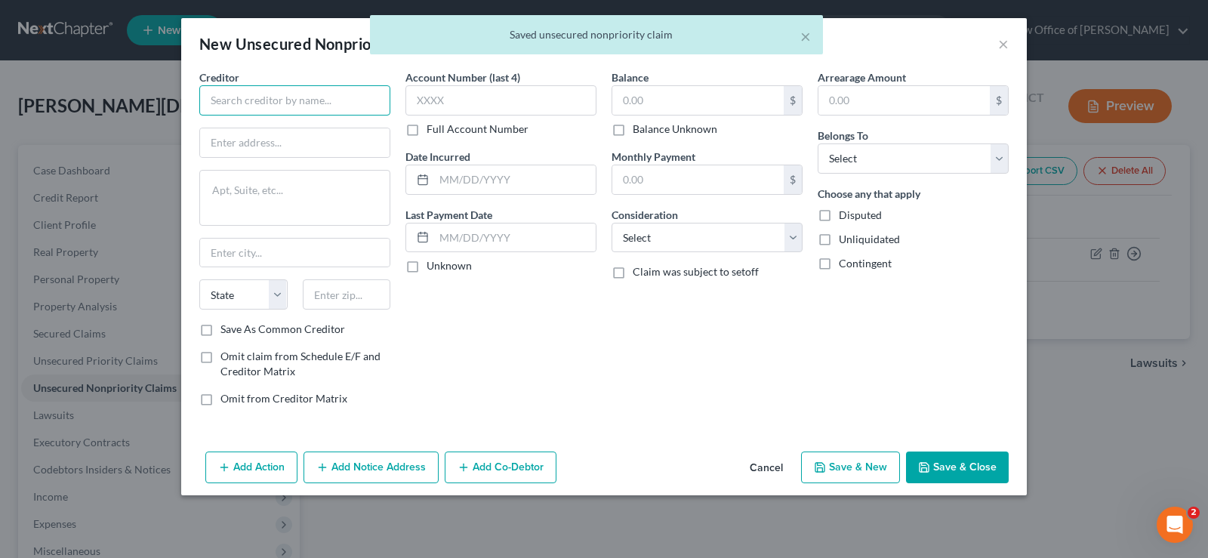
click at [244, 103] on input "text" at bounding box center [294, 100] width 191 height 30
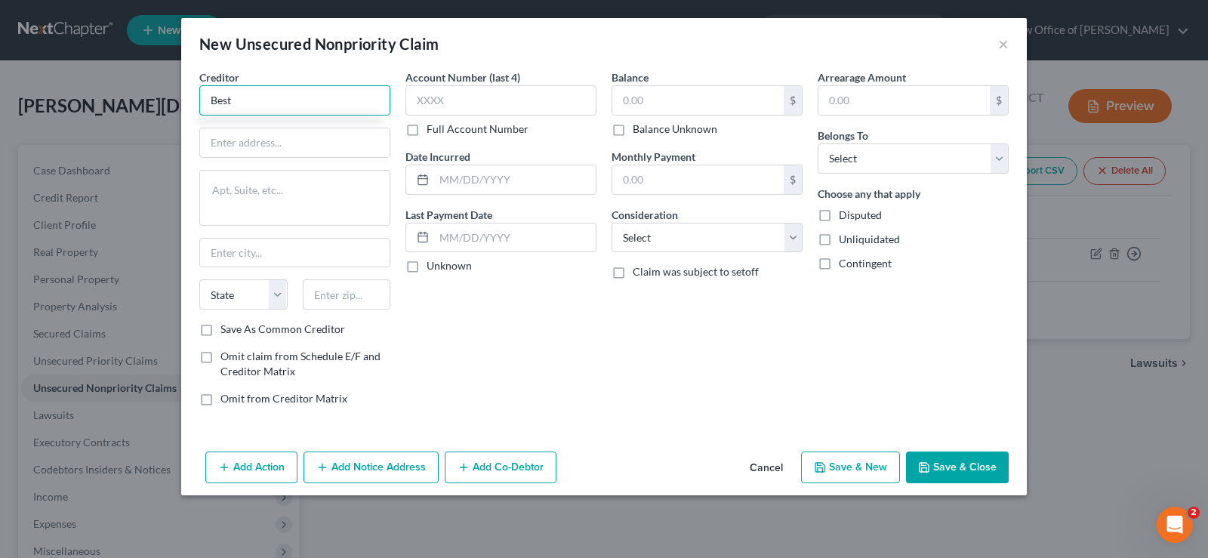
click at [244, 103] on input "Best" at bounding box center [294, 100] width 191 height 30
click at [233, 93] on input "Best" at bounding box center [294, 100] width 191 height 30
click at [211, 125] on div "Creditor * Best Buy State AL AK AR AZ CA CO CT DE DC FL GA GU HI ID IL IN IA KS…" at bounding box center [294, 195] width 191 height 252
click at [282, 94] on input "Best Buy" at bounding box center [294, 100] width 191 height 30
click at [270, 97] on input "Best Buy" at bounding box center [294, 100] width 191 height 30
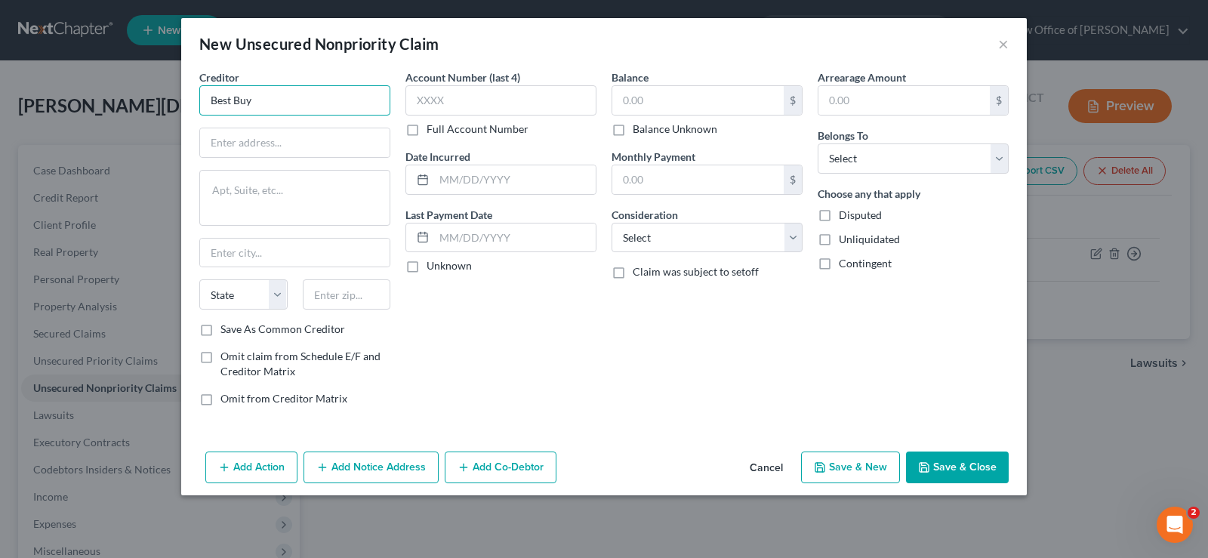
click at [267, 97] on input "Best Buy" at bounding box center [294, 100] width 191 height 30
click at [283, 104] on input "Best Buy/CBNA" at bounding box center [294, 100] width 191 height 30
click at [279, 100] on input "Best Buy/CBNA" at bounding box center [294, 100] width 191 height 30
click at [317, 103] on input "Best Buy/CBNA" at bounding box center [294, 100] width 191 height 30
click at [663, 104] on input "text" at bounding box center [698, 100] width 171 height 29
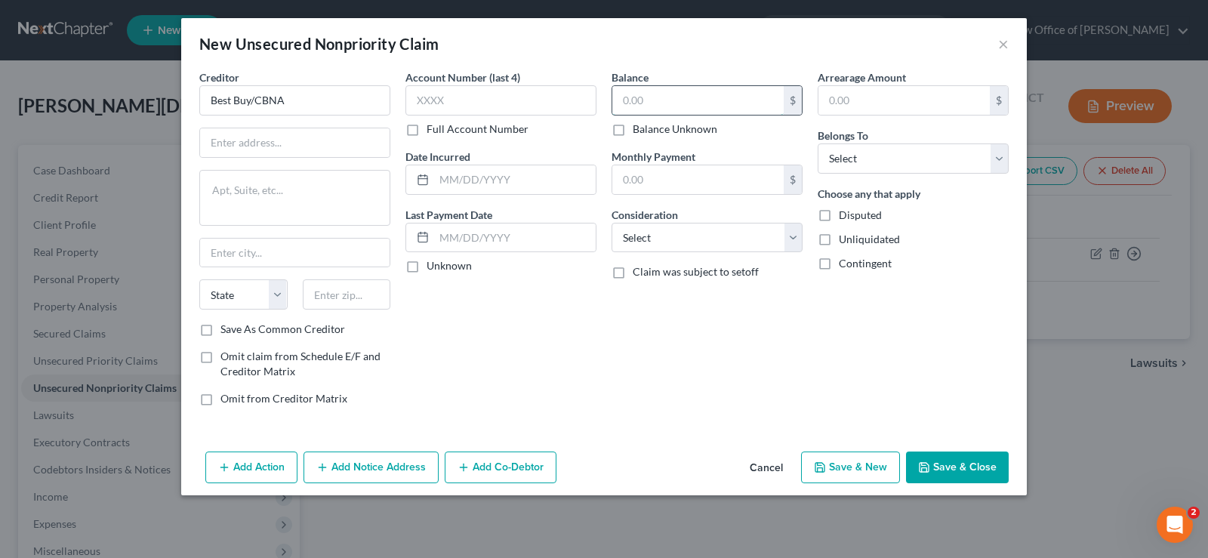
type input "Best Buy/CBNA"
click at [674, 103] on input "text" at bounding box center [698, 100] width 171 height 29
type input "3,260"
click at [276, 136] on input "text" at bounding box center [295, 142] width 190 height 29
click at [229, 142] on input "5880 South Corporate" at bounding box center [295, 142] width 190 height 29
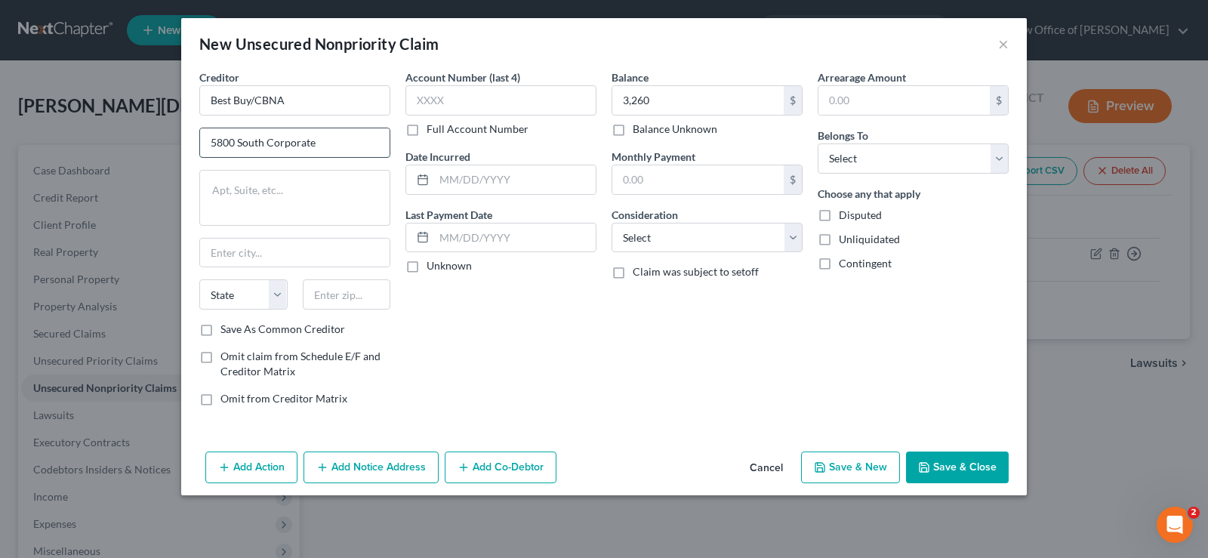
click at [347, 150] on input "5800 South Corporate" at bounding box center [295, 142] width 190 height 29
type input "5800 South Corporate Pl"
click at [263, 259] on input "text" at bounding box center [295, 253] width 190 height 29
type input "Sioux Falls"
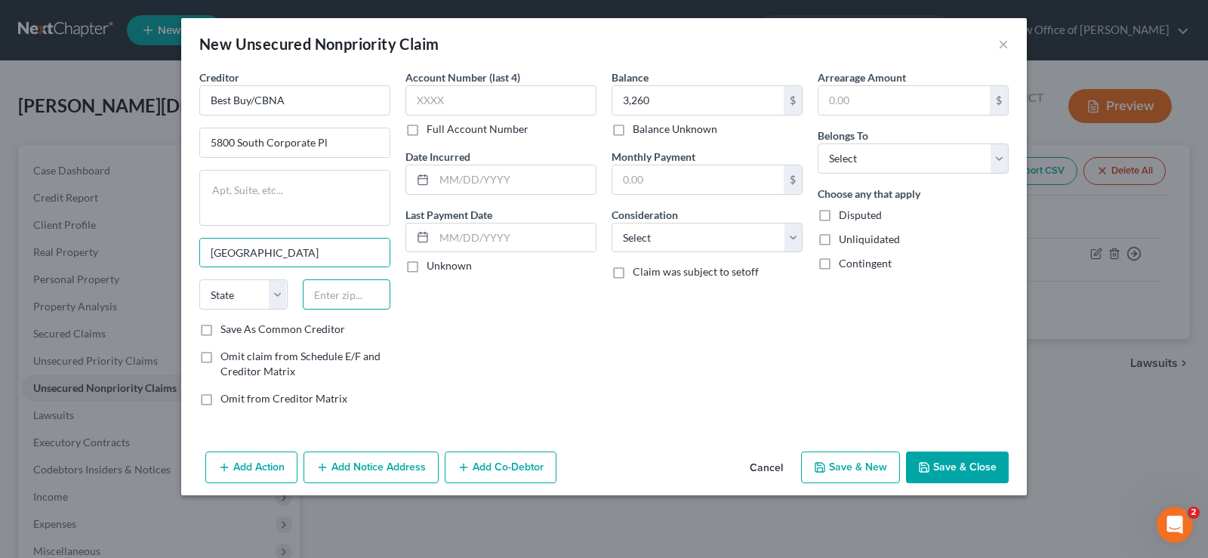
click at [349, 298] on input "text" at bounding box center [347, 294] width 88 height 30
type input "57108"
select select "43"
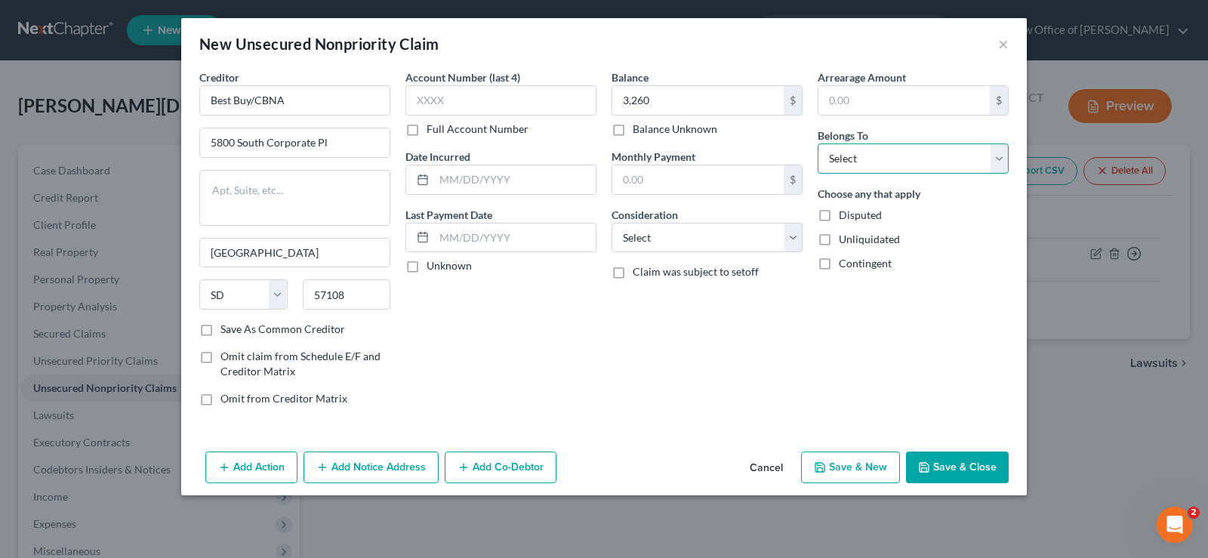
click at [818, 143] on select "Select Debtor 1 Only Debtor 2 Only Debtor 1 And Debtor 2 Only At Least One Of T…" at bounding box center [913, 158] width 191 height 30
select select "0"
click option "Debtor 1 Only" at bounding box center [0, 0] width 0 height 0
click at [866, 468] on button "Save & New" at bounding box center [850, 468] width 99 height 32
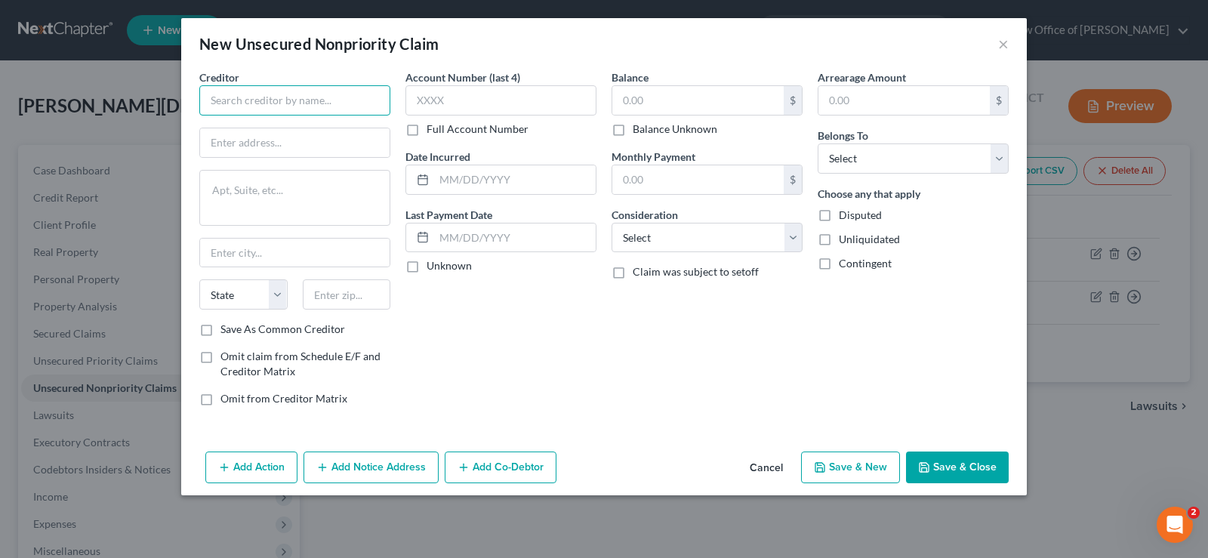
click at [305, 108] on input "text" at bounding box center [294, 100] width 191 height 30
click at [305, 109] on input "text" at bounding box center [294, 100] width 191 height 30
type input "Veros Credit LLC"
click at [527, 95] on input "text" at bounding box center [501, 100] width 191 height 30
click at [249, 153] on input "text" at bounding box center [295, 142] width 190 height 29
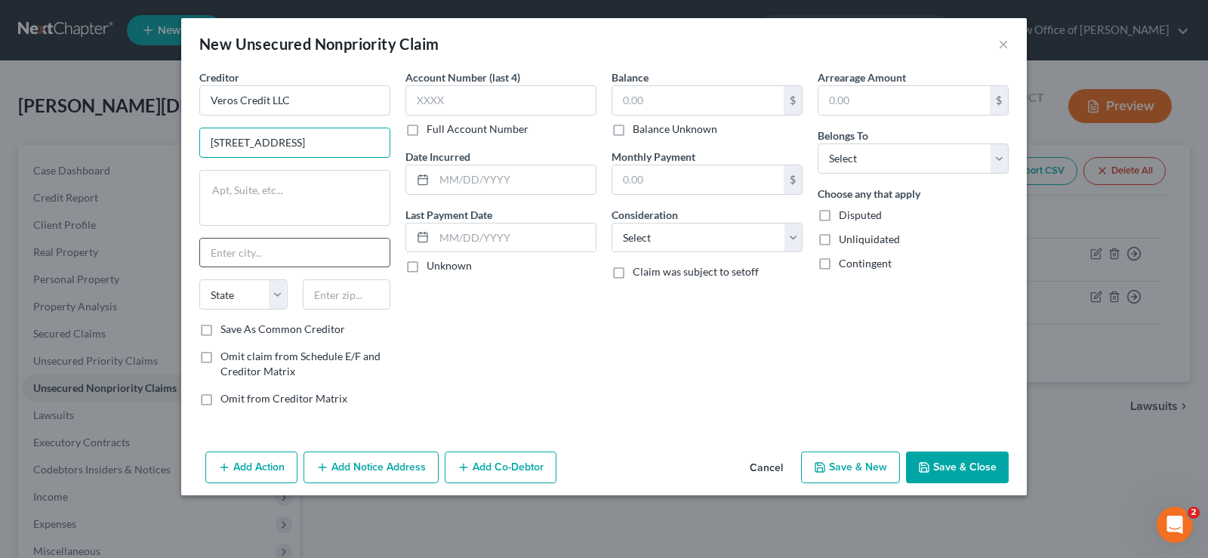
type input "2333 N Broadway , STE 130"
click at [241, 248] on input "text" at bounding box center [295, 253] width 190 height 29
type input "Santa Ana"
click at [199, 279] on select "State AL AK AR AZ CA CO CT DE DC FL GA GU HI ID IL IN IA KS KY LA ME MD MA MI M…" at bounding box center [243, 294] width 88 height 30
select select "4"
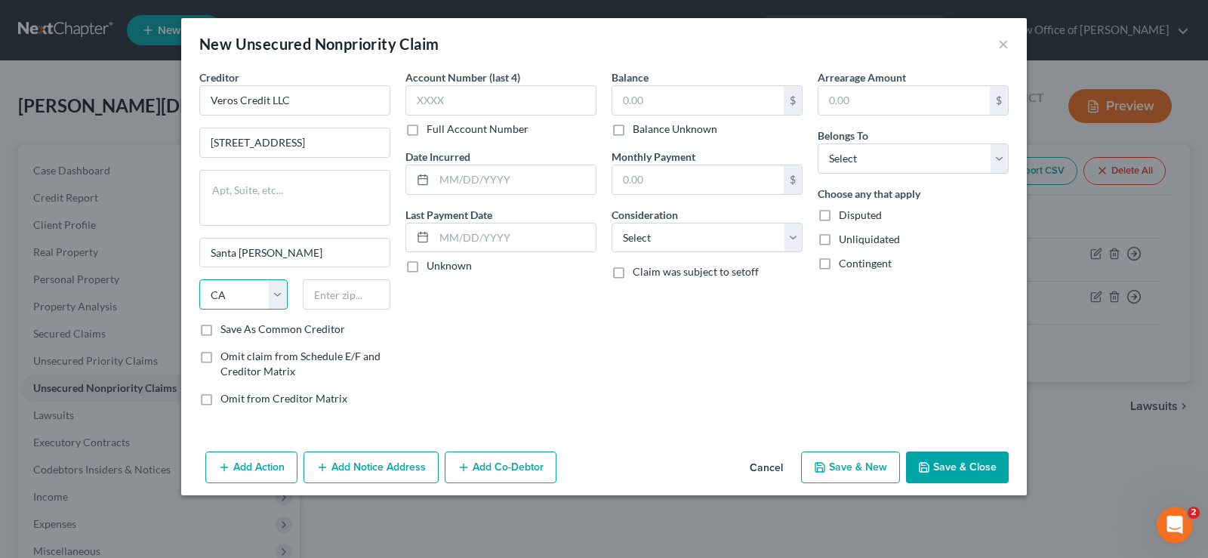
click option "CA" at bounding box center [0, 0] width 0 height 0
click at [342, 295] on input "text" at bounding box center [347, 294] width 88 height 30
type input "92706"
click at [818, 143] on select "Select Debtor 1 Only Debtor 2 Only Debtor 1 And Debtor 2 Only At Least One Of T…" at bounding box center [913, 158] width 191 height 30
select select "0"
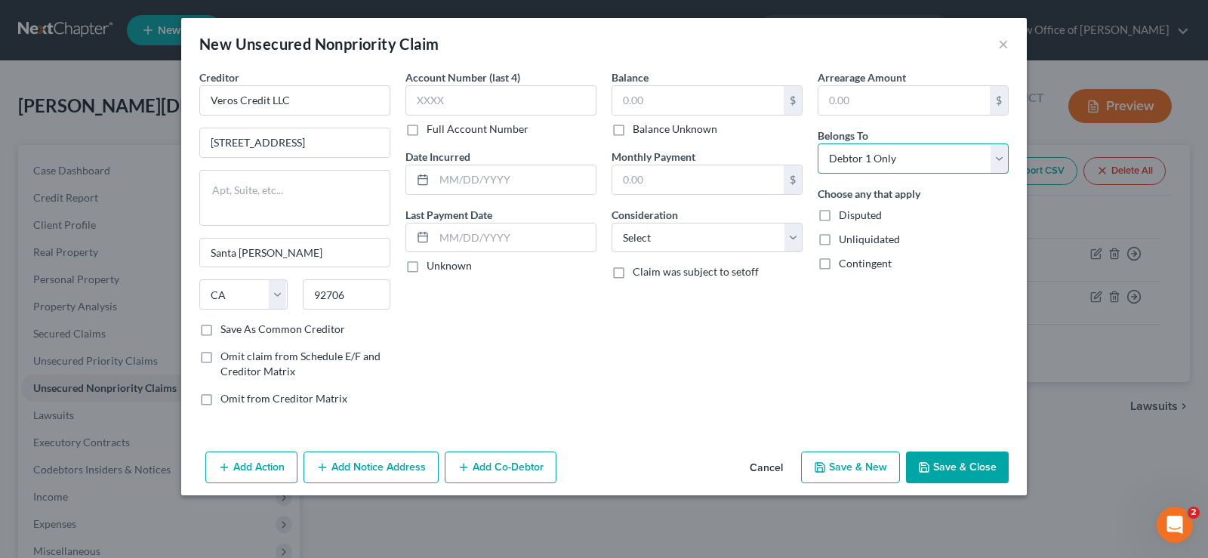
click option "Debtor 1 Only" at bounding box center [0, 0] width 0 height 0
click at [674, 99] on input "text" at bounding box center [698, 100] width 171 height 29
click at [635, 101] on input "93,836." at bounding box center [698, 100] width 171 height 29
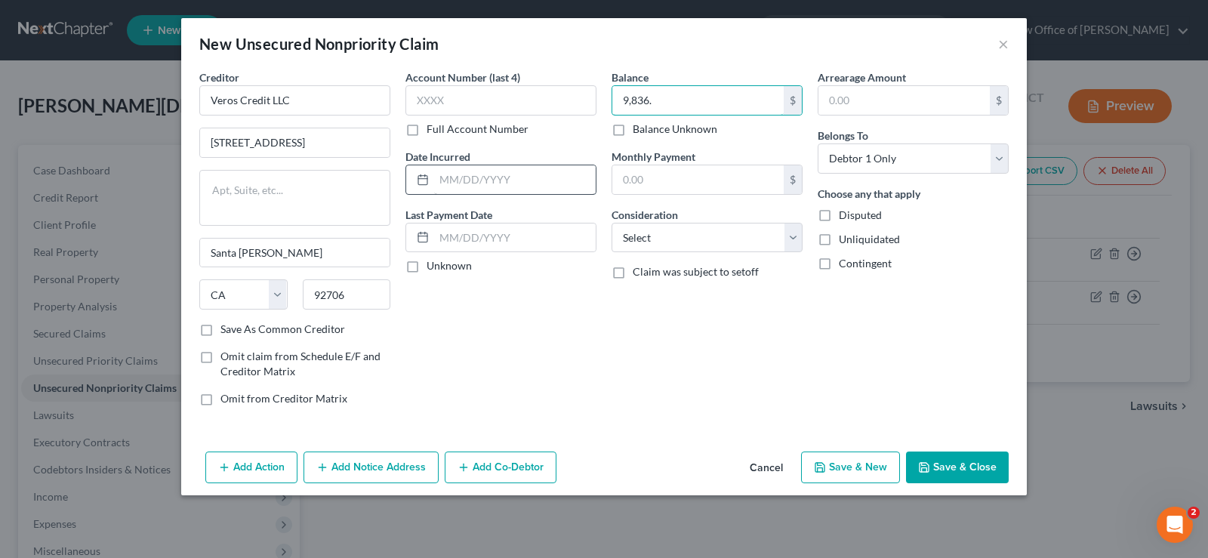
type input "9,836."
click at [528, 180] on input "text" at bounding box center [515, 179] width 162 height 29
type input "09/02/2021"
click at [679, 176] on input "text" at bounding box center [698, 179] width 171 height 29
click at [869, 472] on button "Save & New" at bounding box center [850, 468] width 99 height 32
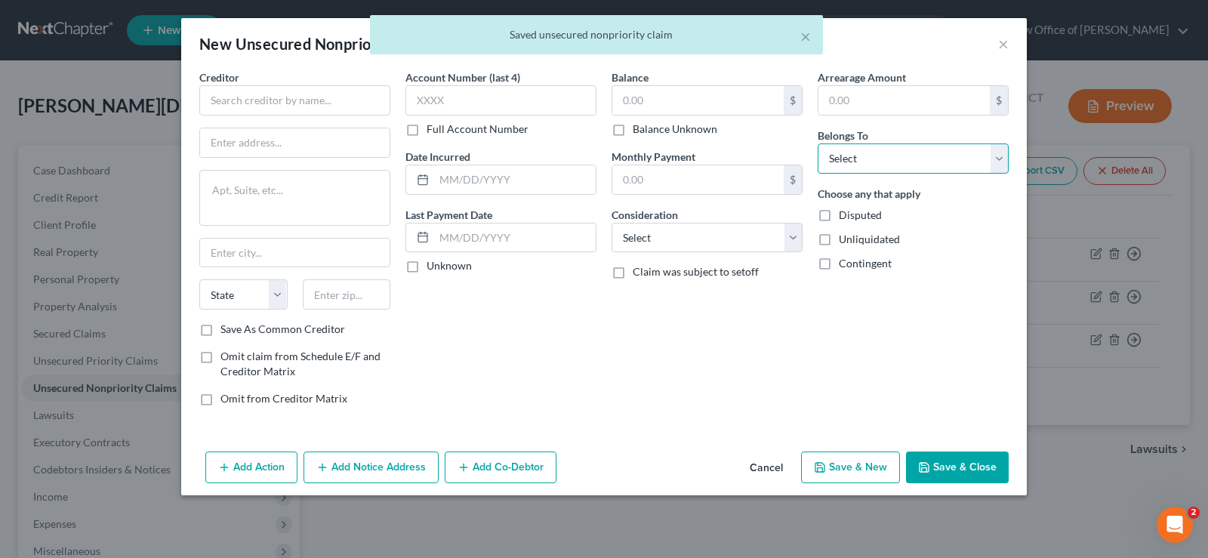
click at [818, 143] on select "Select Debtor 1 Only Debtor 2 Only Debtor 1 And Debtor 2 Only At Least One Of T…" at bounding box center [913, 158] width 191 height 30
select select "0"
click option "Debtor 1 Only" at bounding box center [0, 0] width 0 height 0
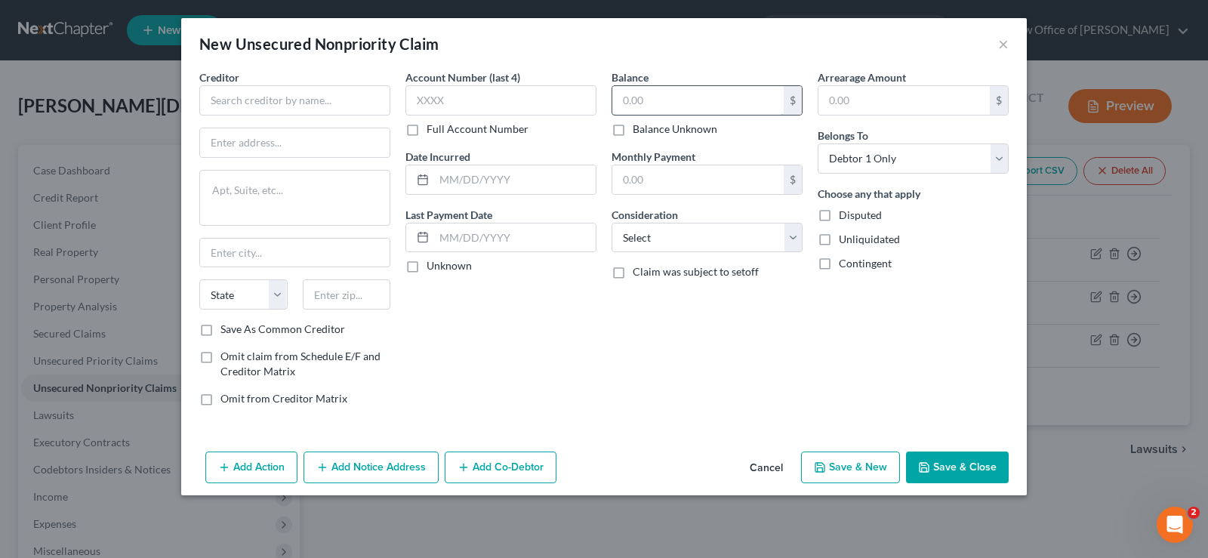
click at [693, 102] on input "text" at bounding box center [698, 100] width 171 height 29
type input "3"
type input "23,712.91"
click at [508, 97] on input "text" at bounding box center [501, 100] width 191 height 30
type input "8216"
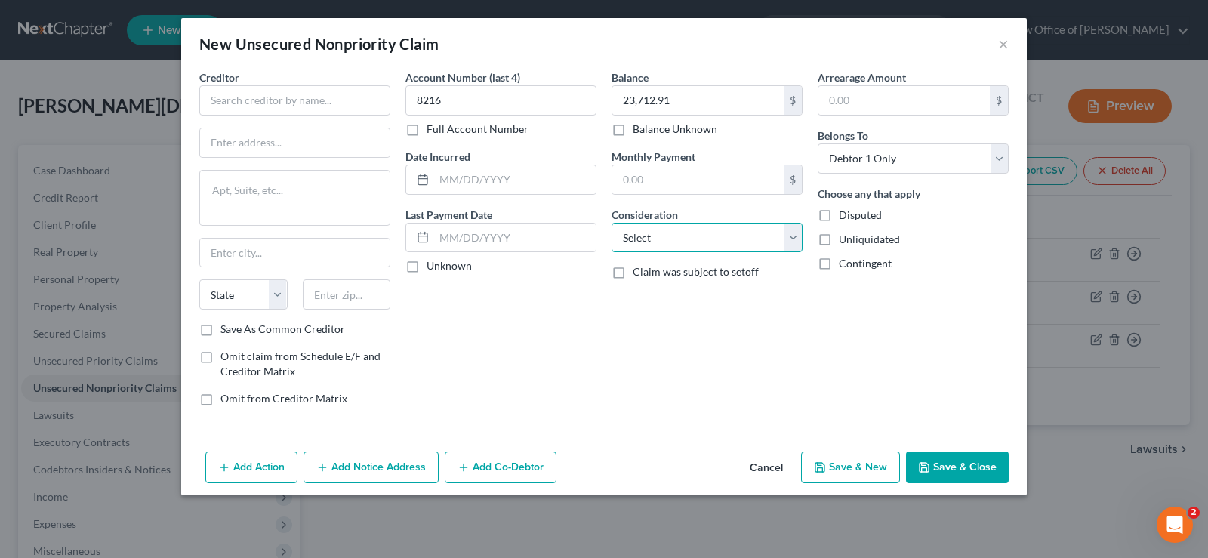
click at [612, 223] on select "Select Cable / Satellite Services Collection Agency Credit Card Debt Debt Couns…" at bounding box center [707, 238] width 191 height 30
drag, startPoint x: 794, startPoint y: 235, endPoint x: 295, endPoint y: 93, distance: 519.0
click at [295, 93] on input "text" at bounding box center [294, 100] width 191 height 30
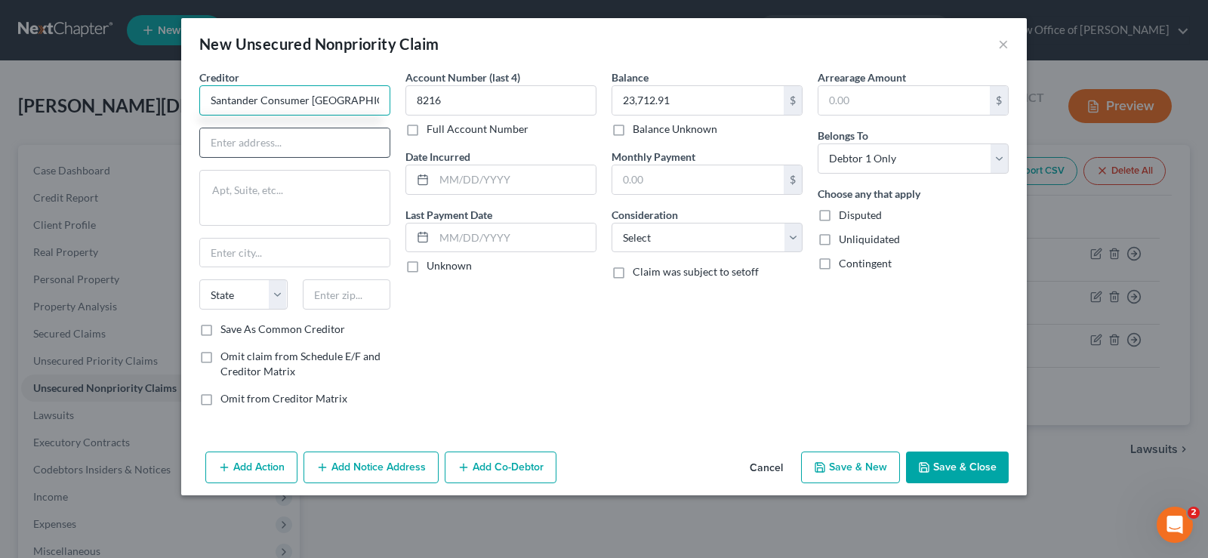
type input "Santander Consumer USA"
click at [266, 144] on input "text" at bounding box center [295, 142] width 190 height 29
click at [635, 94] on input "23,712.91" at bounding box center [698, 100] width 171 height 29
click at [705, 100] on input "23,712.91" at bounding box center [698, 100] width 171 height 29
type input "2"
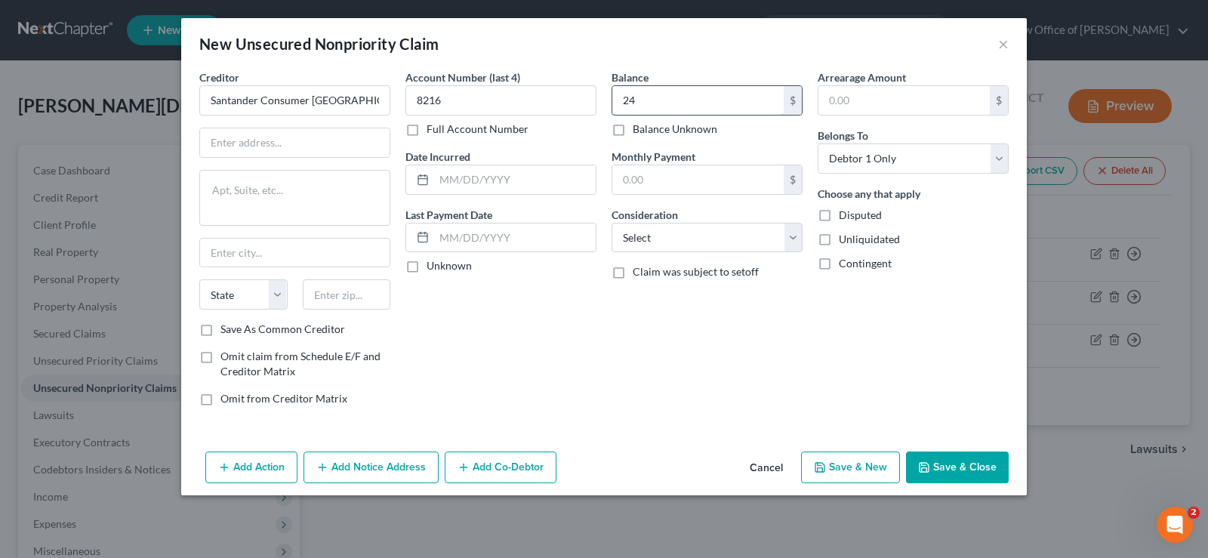
type input "2"
click at [633, 132] on label "Balance Unknown" at bounding box center [675, 129] width 85 height 15
click at [639, 131] on input "Balance Unknown" at bounding box center [644, 127] width 10 height 10
checkbox input "true"
type input "0.00"
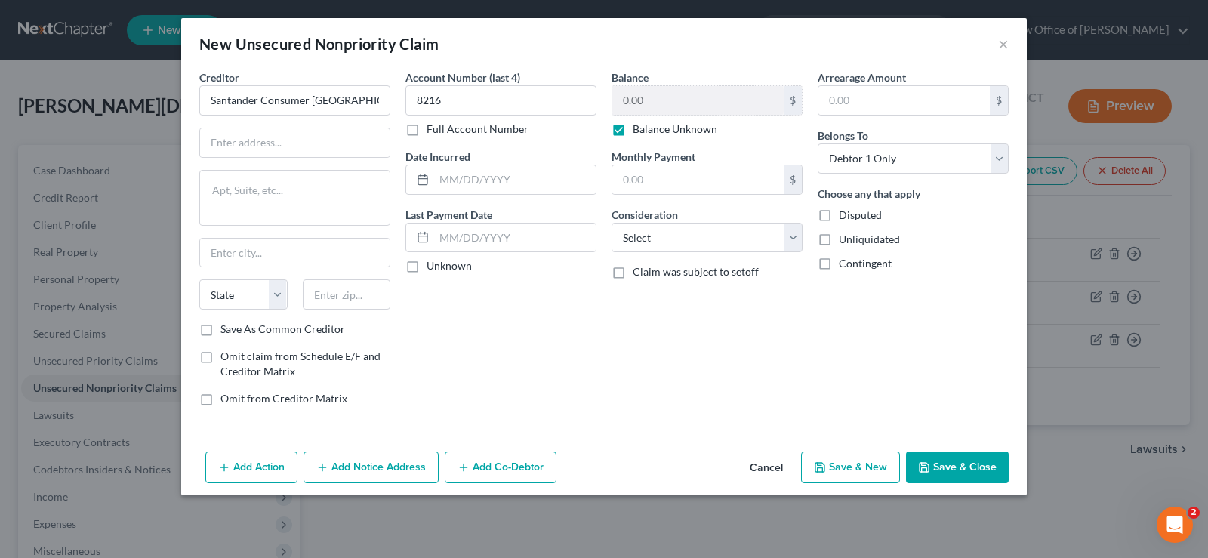
click at [839, 259] on label "Contingent" at bounding box center [865, 263] width 53 height 15
click at [845, 259] on input "Contingent" at bounding box center [850, 261] width 10 height 10
click at [612, 223] on select "Select Cable / Satellite Services Collection Agency Credit Card Debt Debt Couns…" at bounding box center [707, 238] width 191 height 30
click option "Select" at bounding box center [0, 0] width 0 height 0
click at [839, 264] on label "Contingent" at bounding box center [865, 263] width 53 height 15
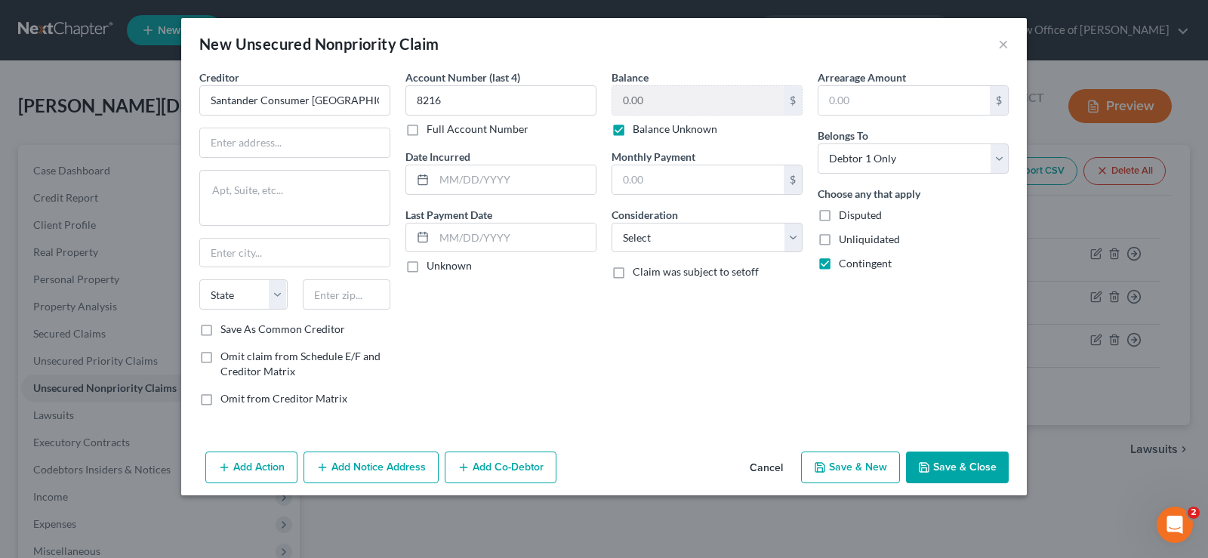
click at [845, 264] on input "Contingent" at bounding box center [850, 261] width 10 height 10
checkbox input "false"
click at [532, 181] on input "text" at bounding box center [515, 179] width 162 height 29
click at [280, 153] on input "text" at bounding box center [295, 142] width 190 height 29
click at [859, 469] on button "Save & New" at bounding box center [850, 468] width 99 height 32
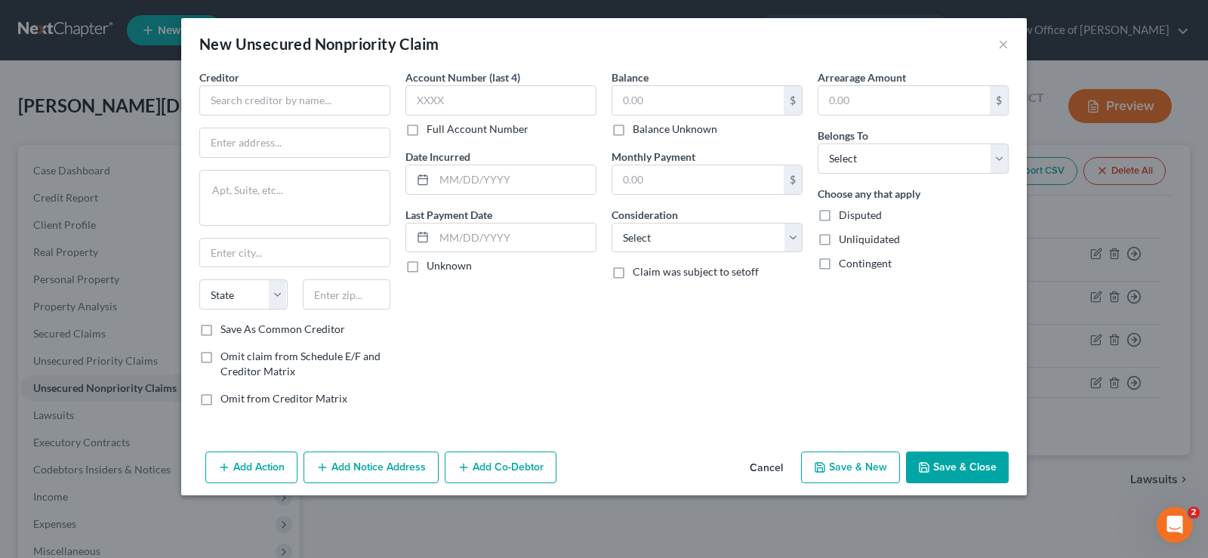
click at [1011, 39] on div "New Unsecured Nonpriority Claim ×" at bounding box center [604, 43] width 846 height 51
click at [1005, 50] on button "×" at bounding box center [1003, 44] width 11 height 18
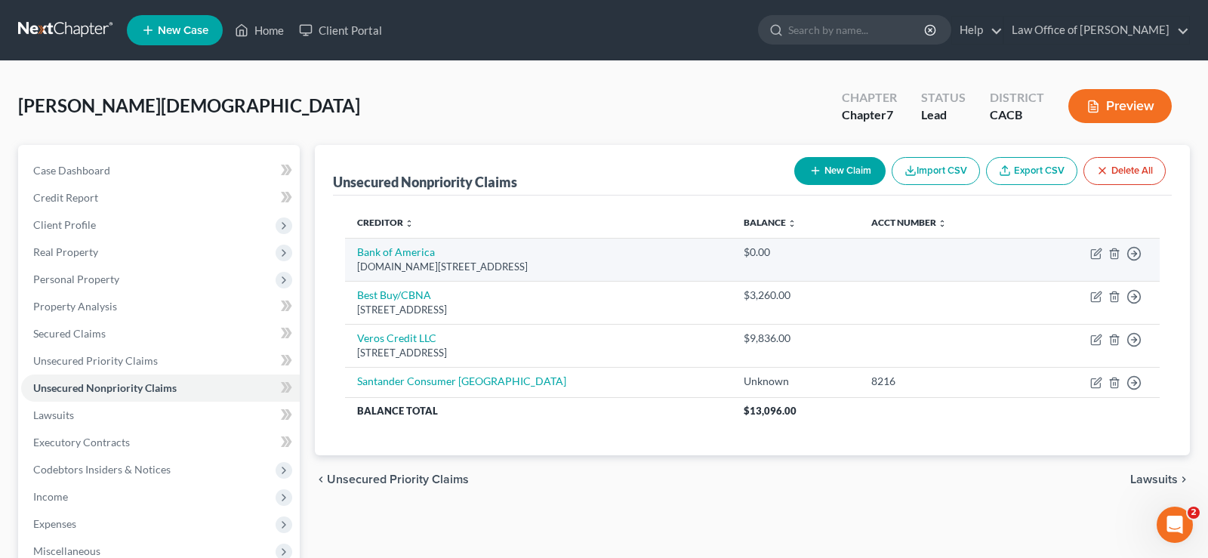
click at [1088, 252] on td "Move to D Move to E Move to G Move to Notice Only" at bounding box center [1092, 259] width 135 height 43
click at [1095, 259] on icon "button" at bounding box center [1095, 254] width 9 height 9
select select "7"
select select "0"
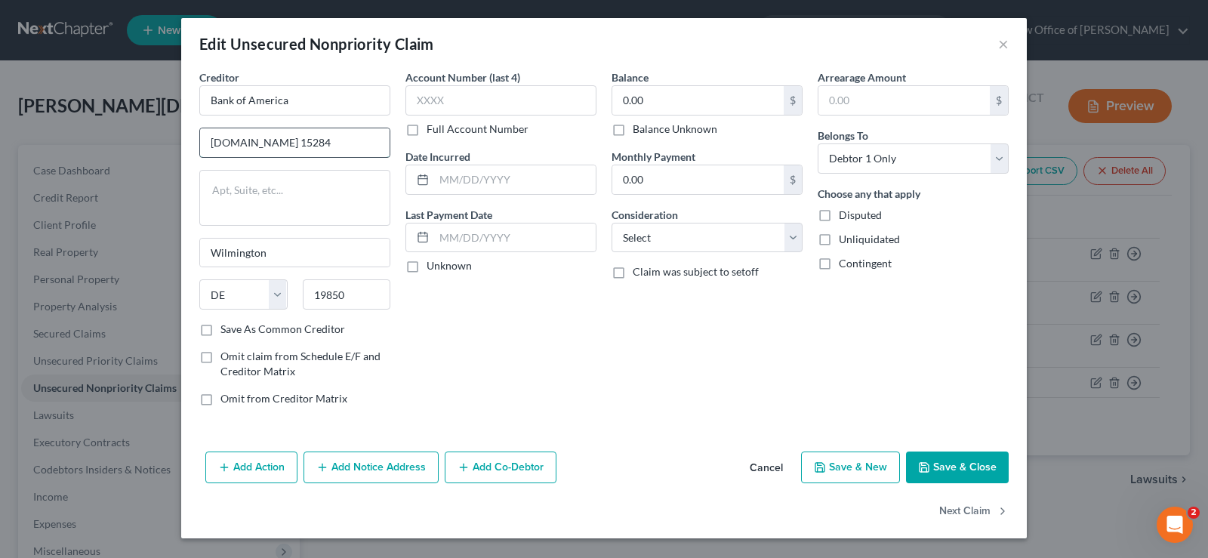
click at [301, 142] on input "P.O.Box 15284" at bounding box center [295, 142] width 190 height 29
type input "P"
click at [293, 261] on input "Wilmington" at bounding box center [295, 253] width 190 height 29
type input "W"
click at [356, 303] on input "19850" at bounding box center [347, 294] width 88 height 30
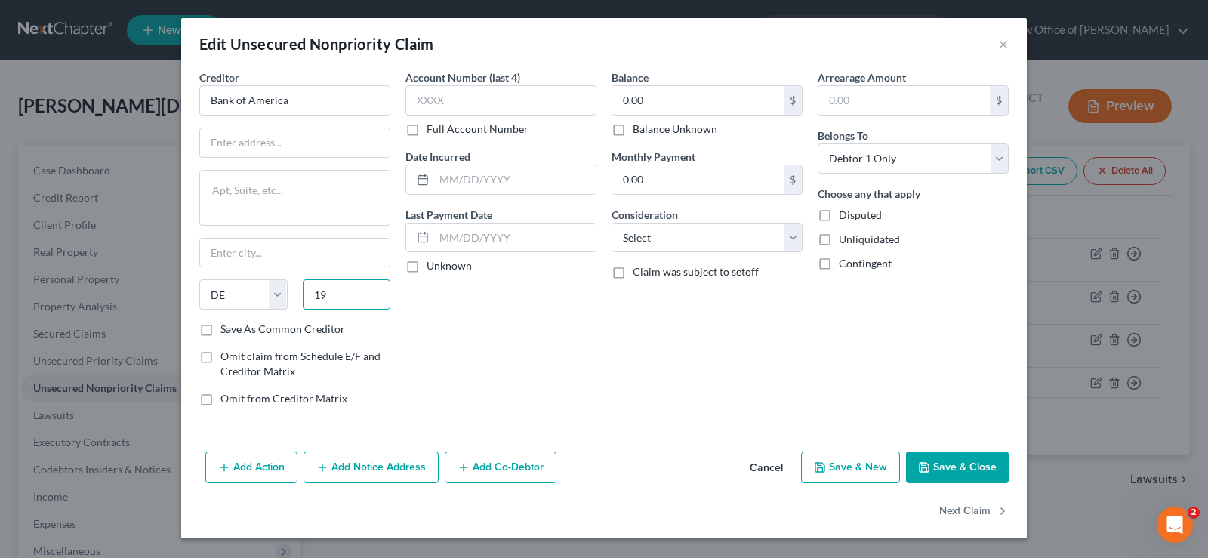
type input "1"
click at [309, 140] on input "text" at bounding box center [295, 142] width 190 height 29
type input "100 N Tron St NCI -007-19-26"
click at [271, 251] on input "text" at bounding box center [295, 253] width 190 height 29
type input "Charlotte"
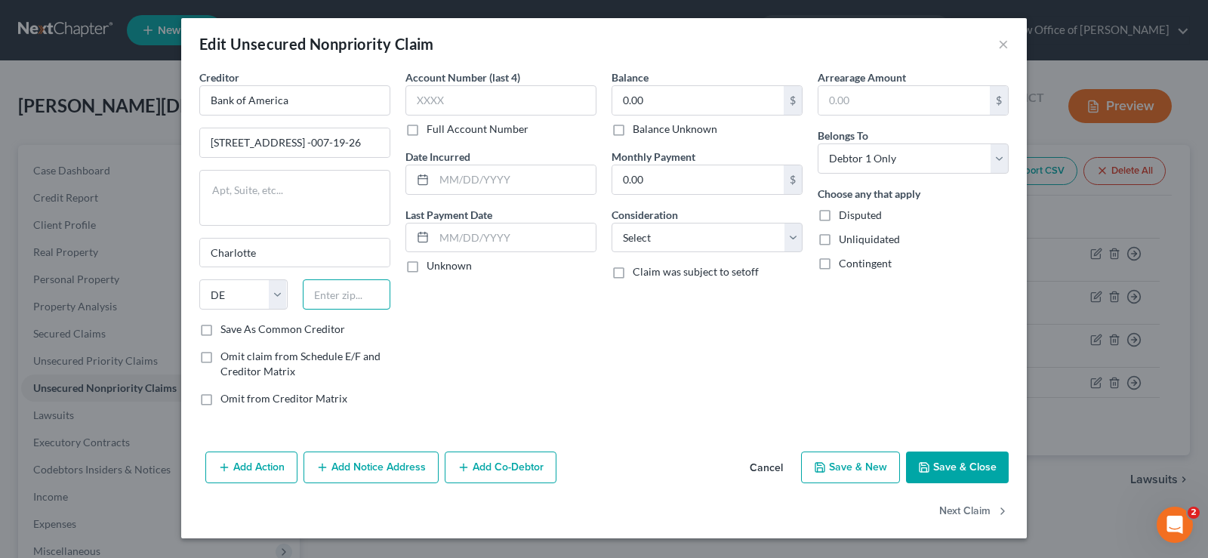
click at [336, 294] on input "text" at bounding box center [347, 294] width 88 height 30
type input "28255"
click at [199, 279] on select "State AL AK AR AZ CA CO CT DE DC FL GA GU HI ID IL IN IA KS KY LA ME MD MA MI M…" at bounding box center [243, 294] width 88 height 30
select select "28"
click option "NC" at bounding box center [0, 0] width 0 height 0
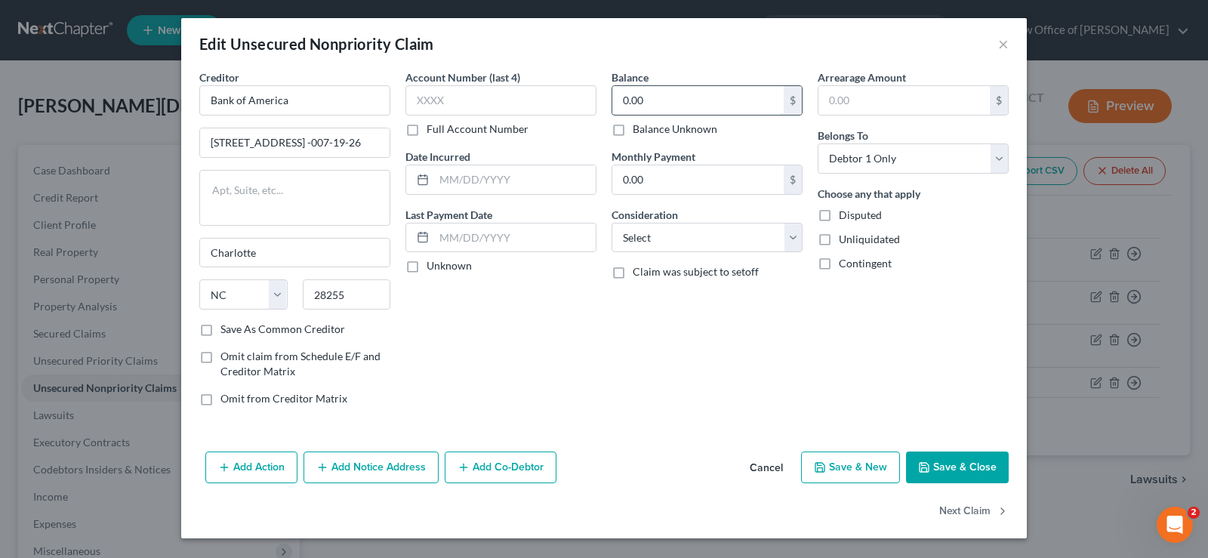
click at [665, 97] on input "0.00" at bounding box center [698, 100] width 171 height 29
click at [665, 96] on input "0.00" at bounding box center [698, 100] width 171 height 29
type input "0"
type input "1,191"
click at [886, 469] on button "Save & New" at bounding box center [850, 468] width 99 height 32
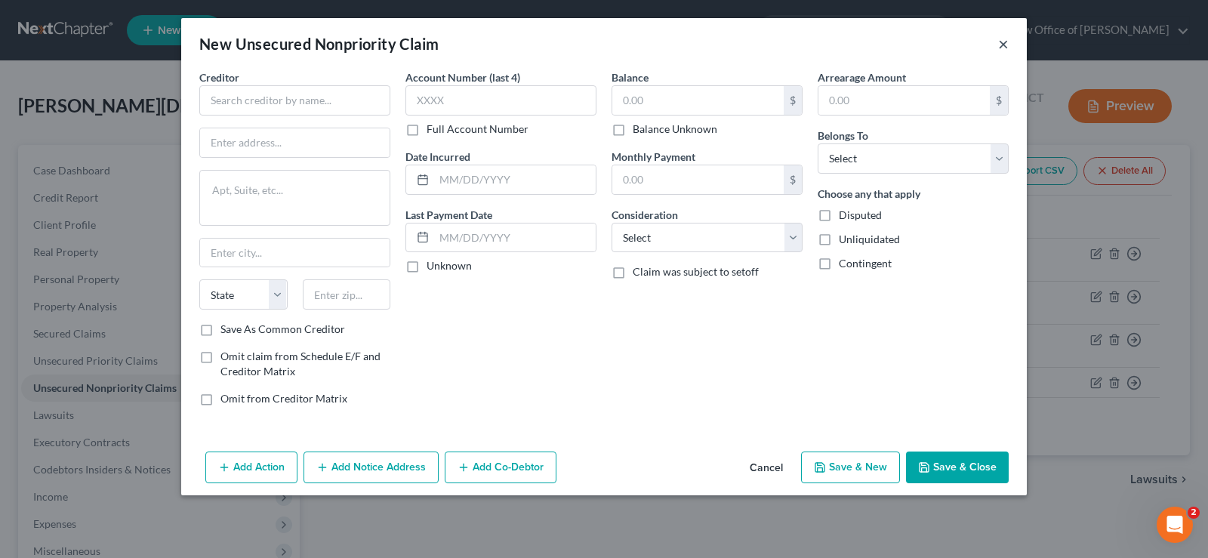
click at [1006, 46] on button "×" at bounding box center [1003, 44] width 11 height 18
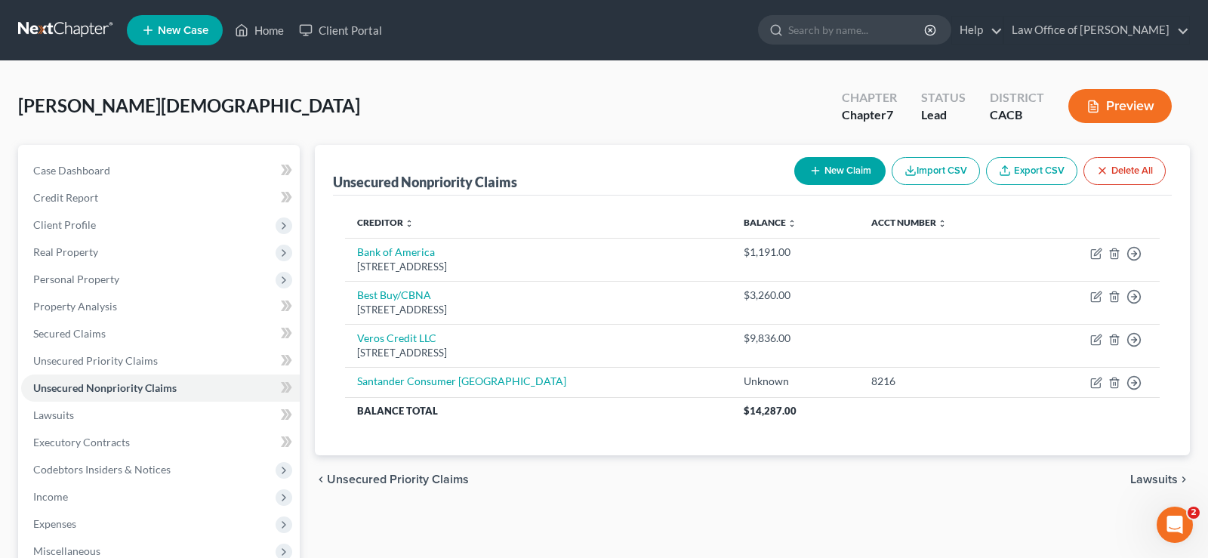
click at [825, 166] on button "New Claim" at bounding box center [840, 171] width 91 height 28
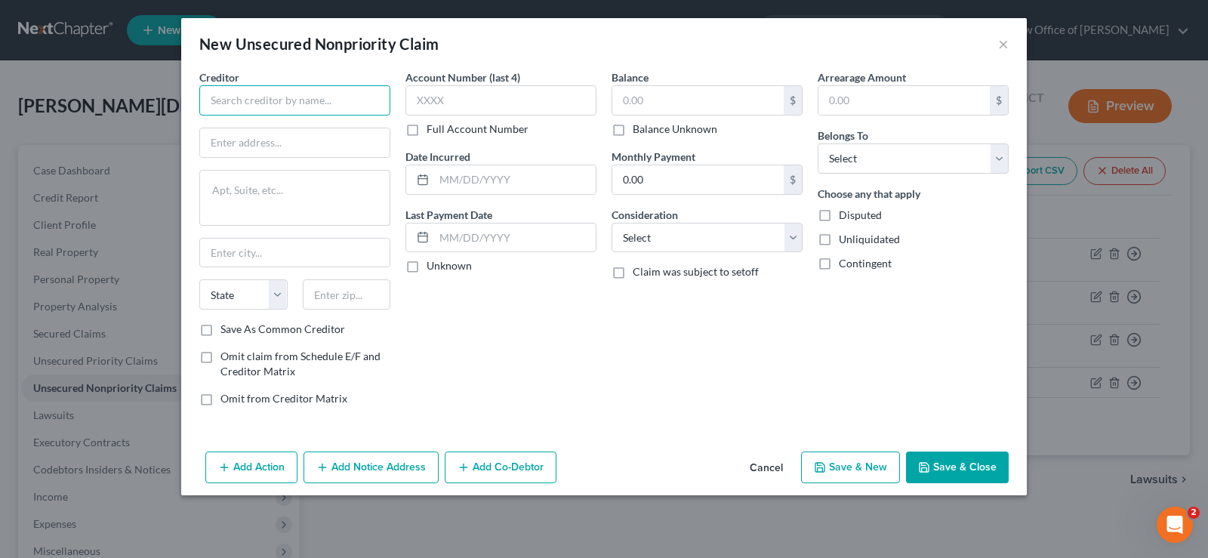
click at [255, 106] on input "text" at bounding box center [294, 100] width 191 height 30
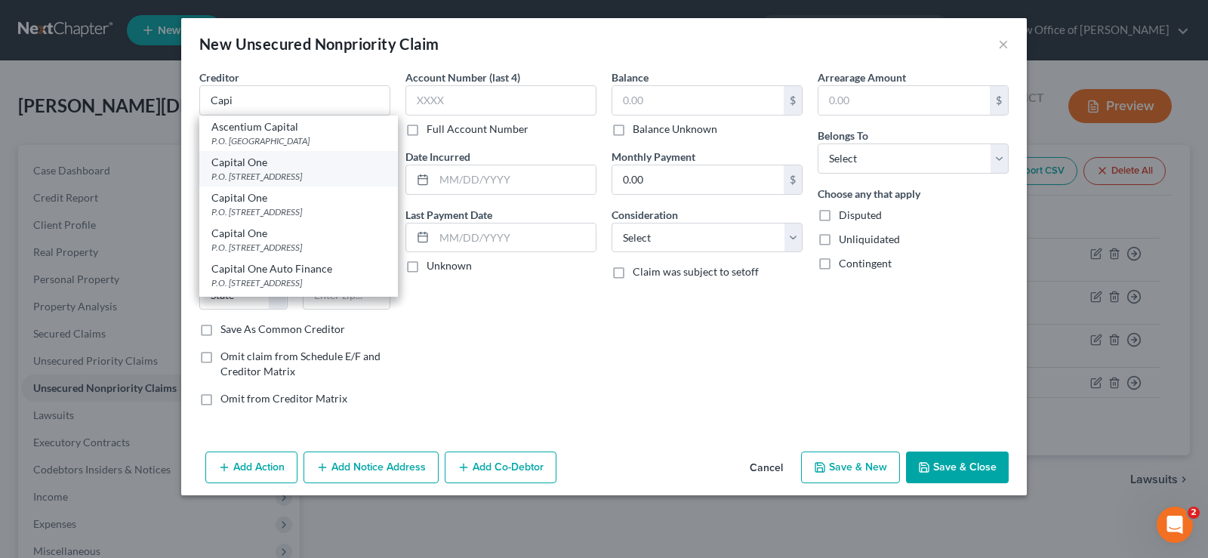
click at [277, 178] on div "P.O. Box 31293, Salt Lake City, UT 84131" at bounding box center [298, 176] width 174 height 13
type input "Capital One"
type input "P.O. Box 31293"
type input "Salt Lake City"
select select "46"
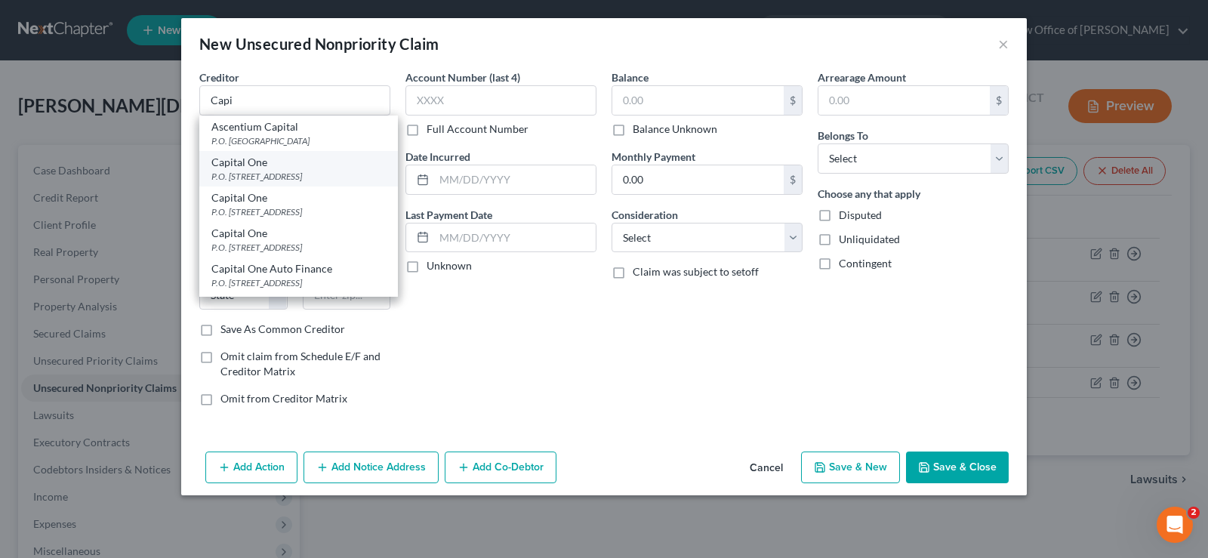
type input "84131"
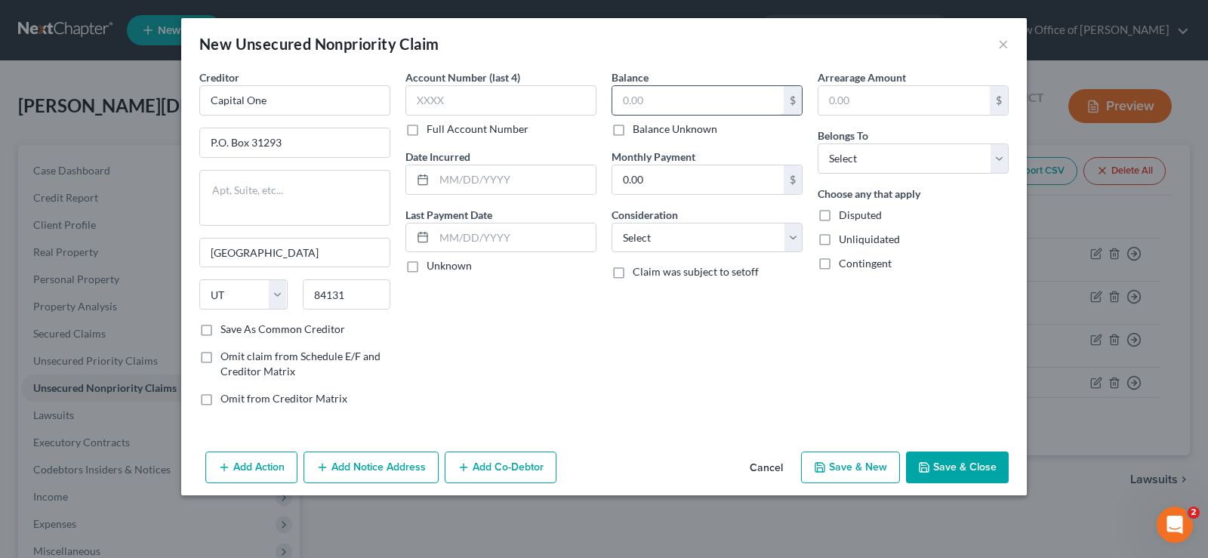
click at [668, 91] on input "text" at bounding box center [698, 100] width 171 height 29
type input "775"
click at [818, 143] on select "Select Debtor 1 Only Debtor 2 Only Debtor 1 And Debtor 2 Only At Least One Of T…" at bounding box center [913, 158] width 191 height 30
select select "0"
click option "Debtor 1 Only" at bounding box center [0, 0] width 0 height 0
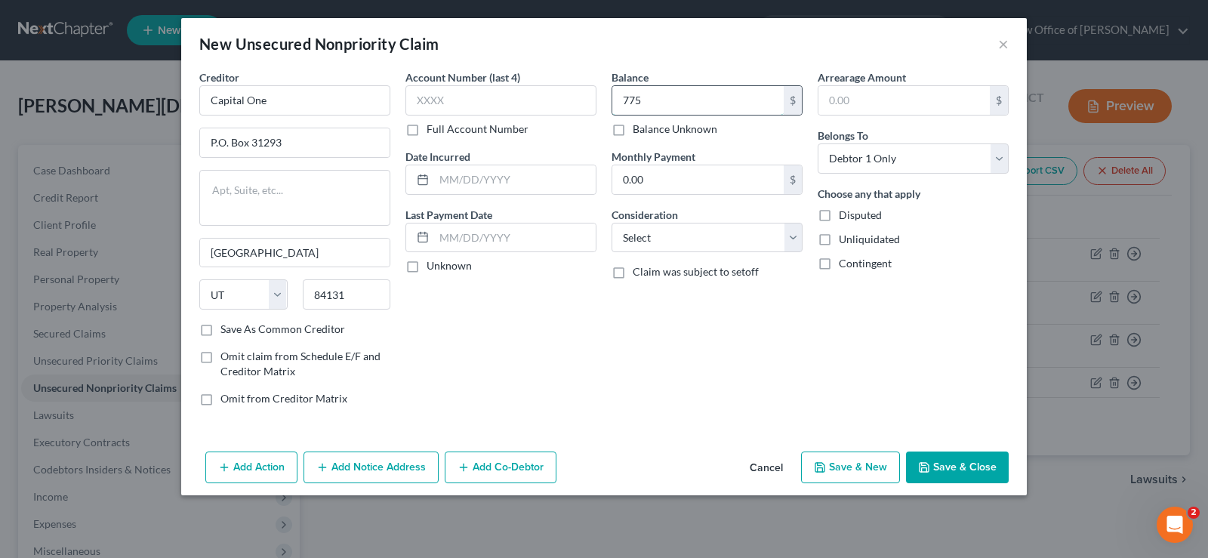
click at [659, 101] on input "775" at bounding box center [698, 100] width 171 height 29
click at [659, 100] on input "775" at bounding box center [698, 100] width 171 height 29
click at [852, 468] on button "Save & New" at bounding box center [850, 468] width 99 height 32
type input "775.00"
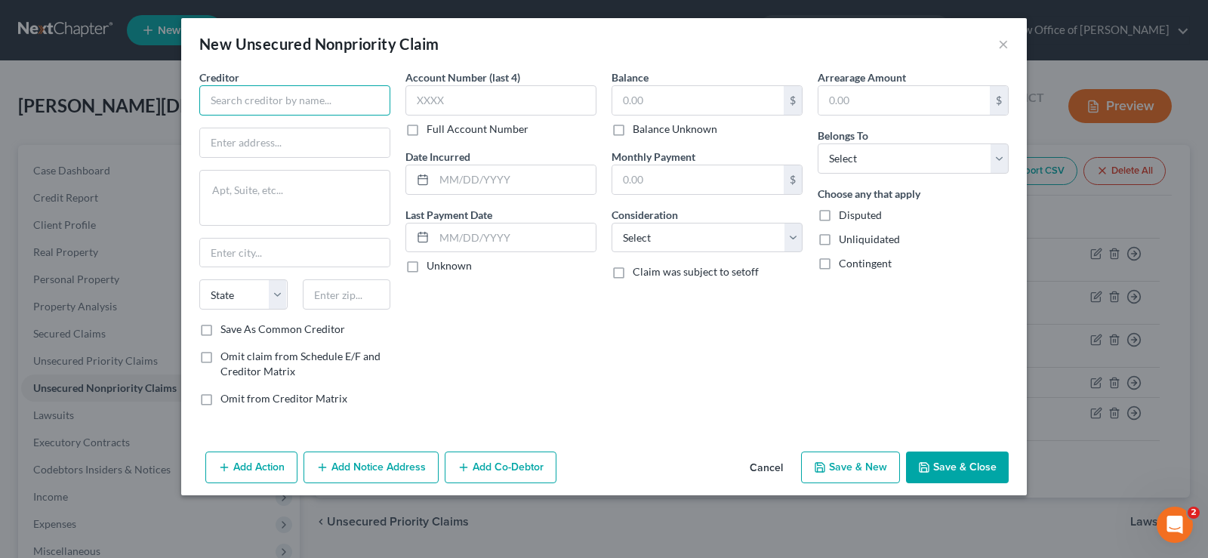
click at [311, 107] on input "text" at bounding box center [294, 100] width 191 height 30
click at [321, 103] on input "Citicards/CBNA" at bounding box center [294, 100] width 191 height 30
type input "Citicards/CBNA"
click at [312, 144] on input "text" at bounding box center [295, 142] width 190 height 29
click at [261, 147] on input "5800 S" at bounding box center [295, 142] width 190 height 29
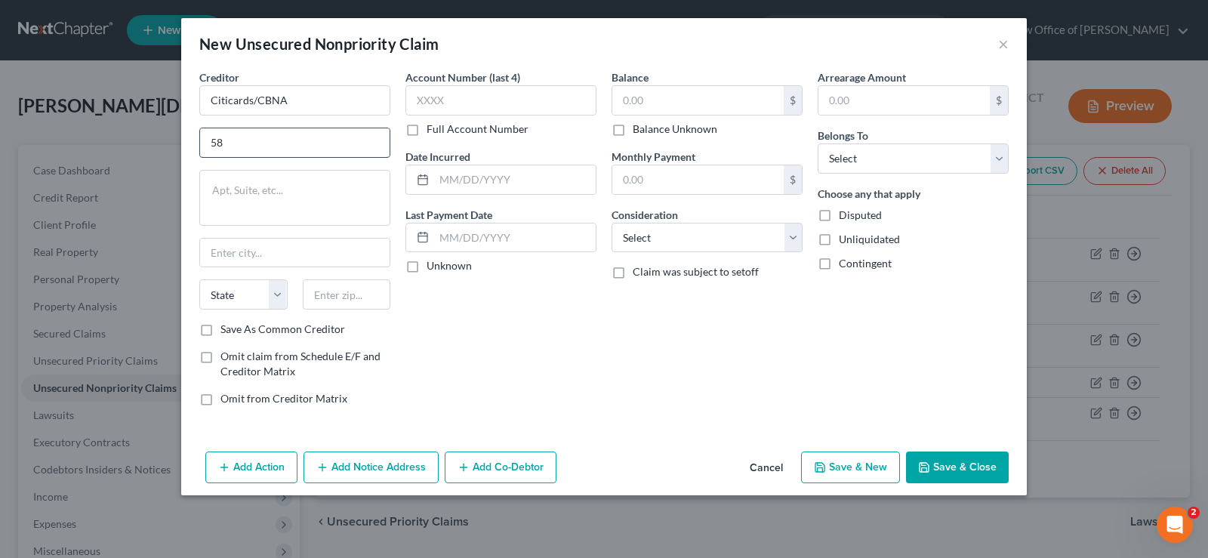
type input "5"
click at [818, 143] on select "Select Debtor 1 Only Debtor 2 Only Debtor 1 And Debtor 2 Only At Least One Of T…" at bounding box center [913, 158] width 191 height 30
select select "0"
click option "Debtor 1 Only" at bounding box center [0, 0] width 0 height 0
click at [934, 480] on button "Save & Close" at bounding box center [957, 468] width 103 height 32
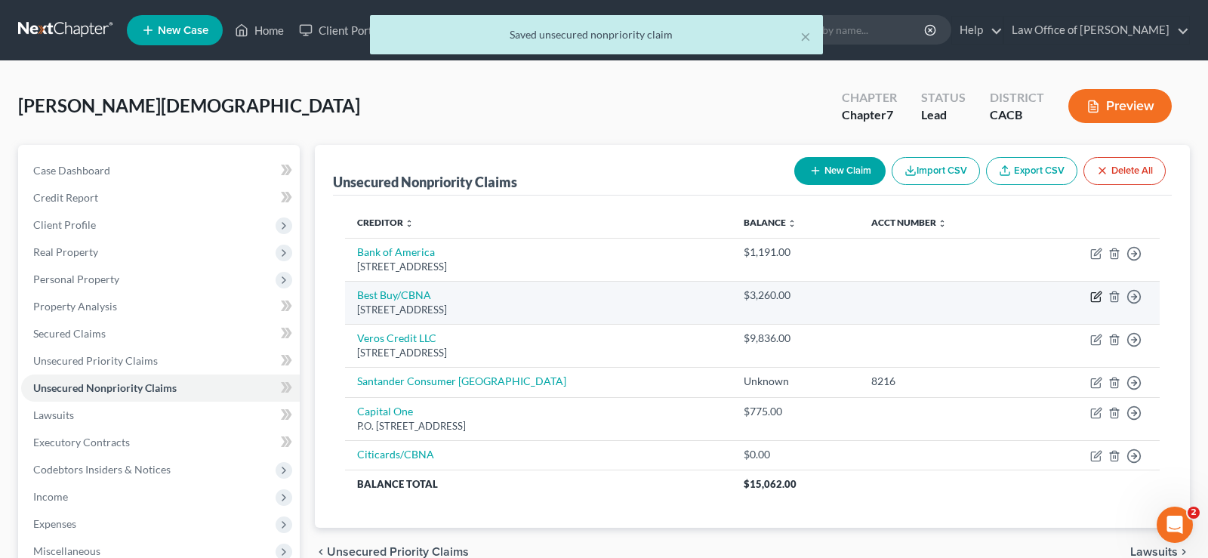
click at [1096, 299] on icon "button" at bounding box center [1097, 297] width 12 height 12
select select "43"
select select "0"
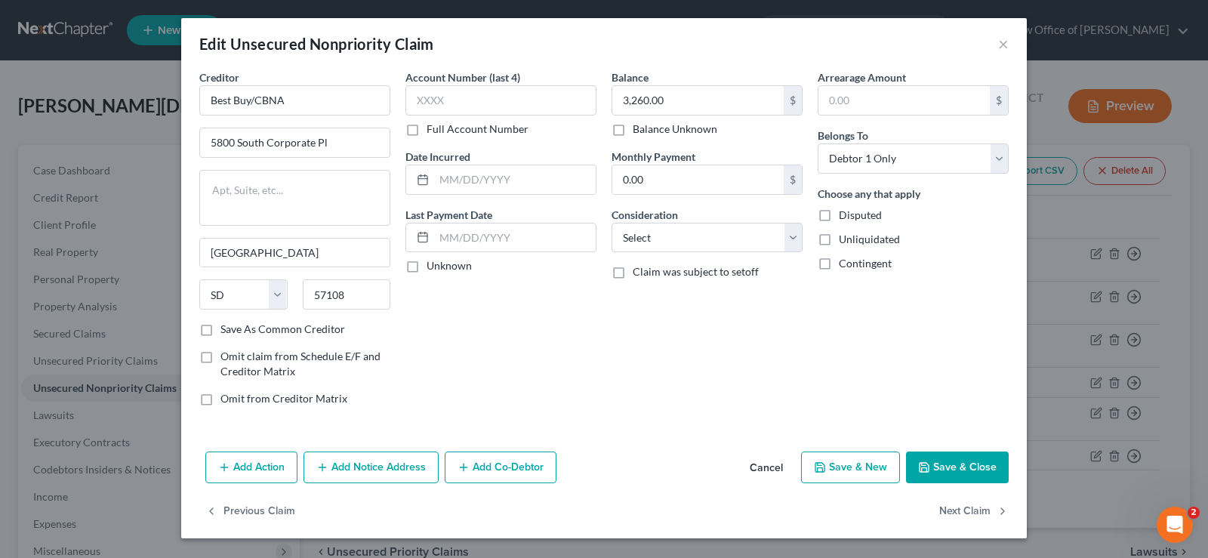
click at [221, 328] on label "Save As Common Creditor" at bounding box center [283, 329] width 125 height 15
click at [227, 328] on input "Save As Common Creditor" at bounding box center [232, 327] width 10 height 10
checkbox input "true"
click at [1010, 42] on div "Edit Unsecured Nonpriority Claim ×" at bounding box center [604, 43] width 846 height 51
click at [1001, 42] on button "×" at bounding box center [1003, 44] width 11 height 18
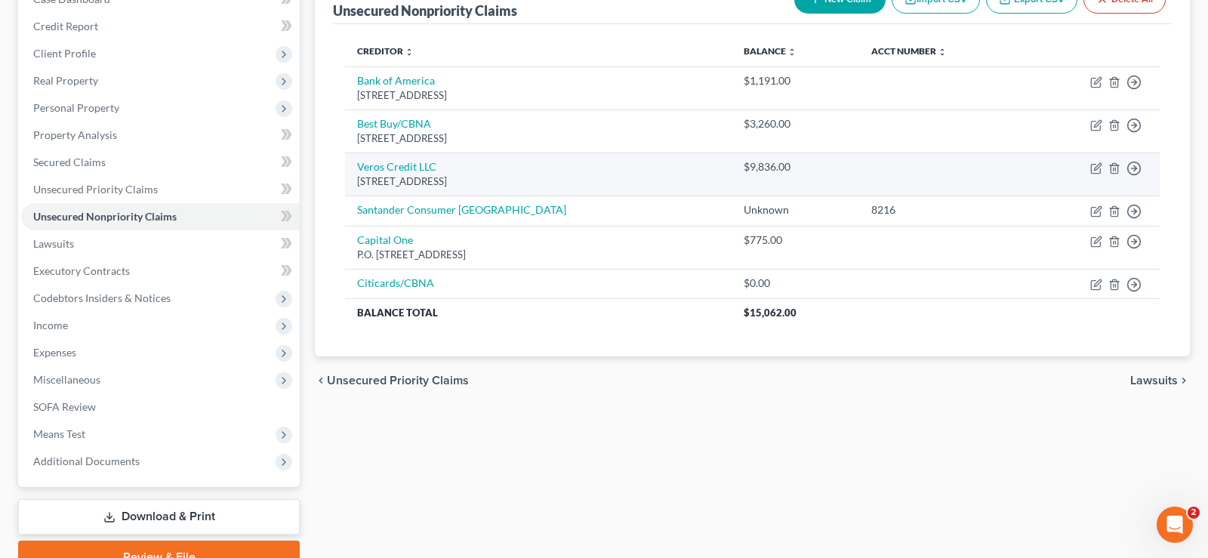
scroll to position [231, 0]
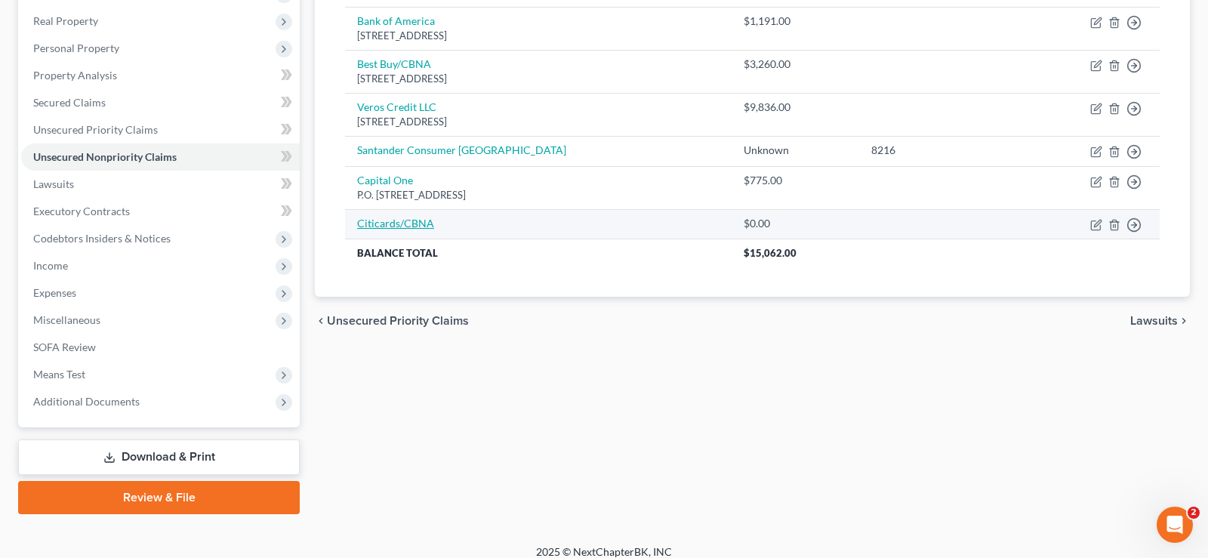
click at [424, 221] on link "Citicards/CBNA" at bounding box center [395, 223] width 77 height 13
select select "0"
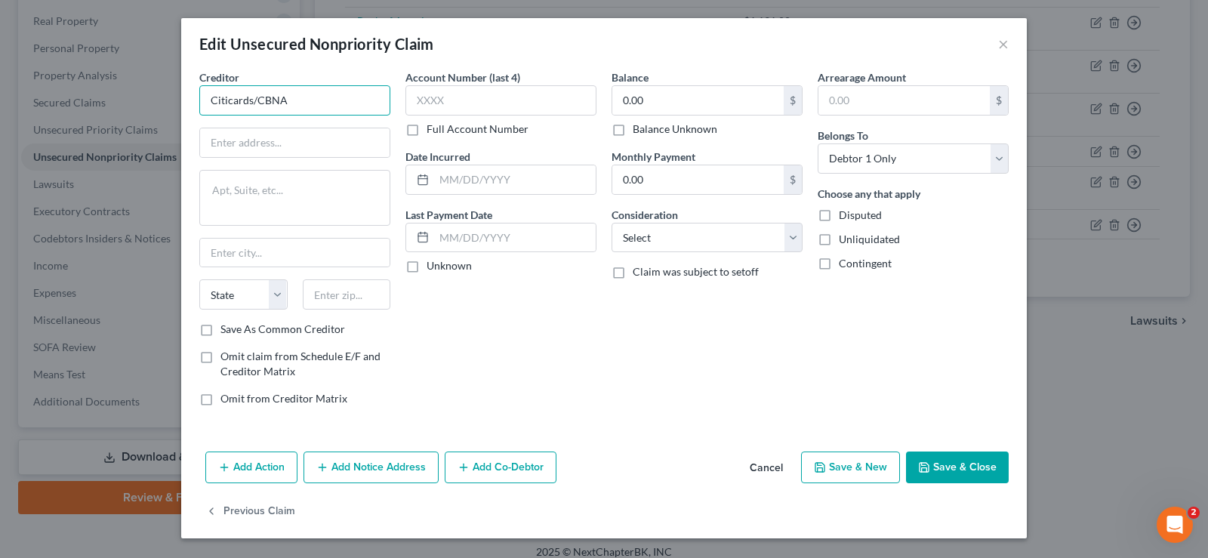
click at [304, 98] on input "Citicards/CBNA" at bounding box center [294, 100] width 191 height 30
type input "Citicards/CBNA"
click at [304, 97] on input "Citicards/CBNA" at bounding box center [294, 100] width 191 height 30
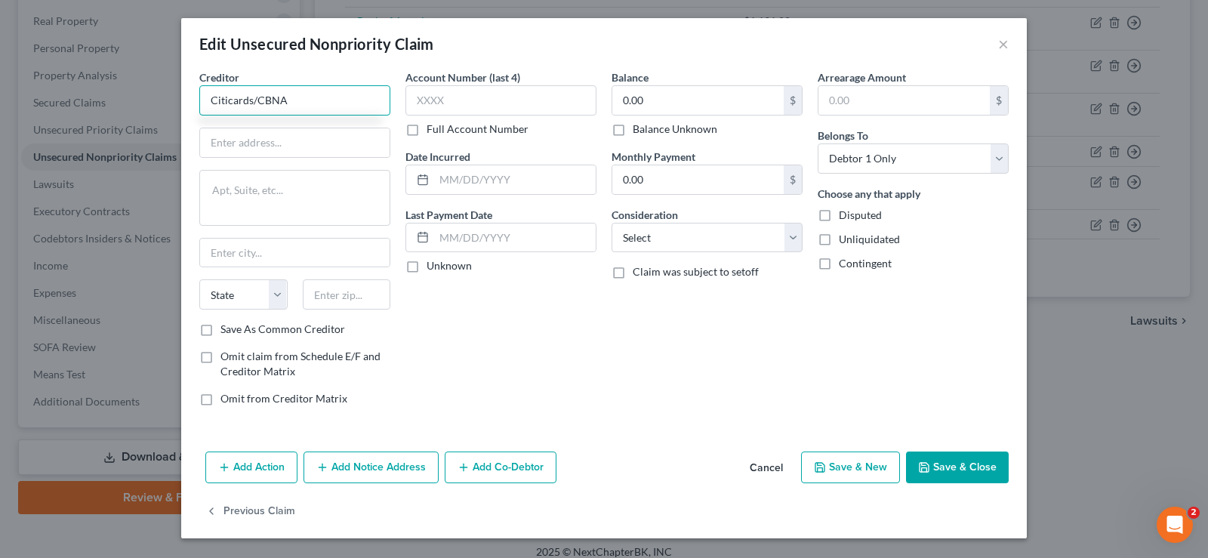
click at [304, 97] on input "Citicards/CBNA" at bounding box center [294, 100] width 191 height 30
click at [290, 148] on input "text" at bounding box center [295, 142] width 190 height 29
click at [285, 94] on input "Citicards/CBNA" at bounding box center [294, 100] width 191 height 30
click at [301, 109] on input "Citicards/CBNA" at bounding box center [294, 100] width 191 height 30
click at [252, 100] on input "Citicards/CBNA" at bounding box center [294, 100] width 191 height 30
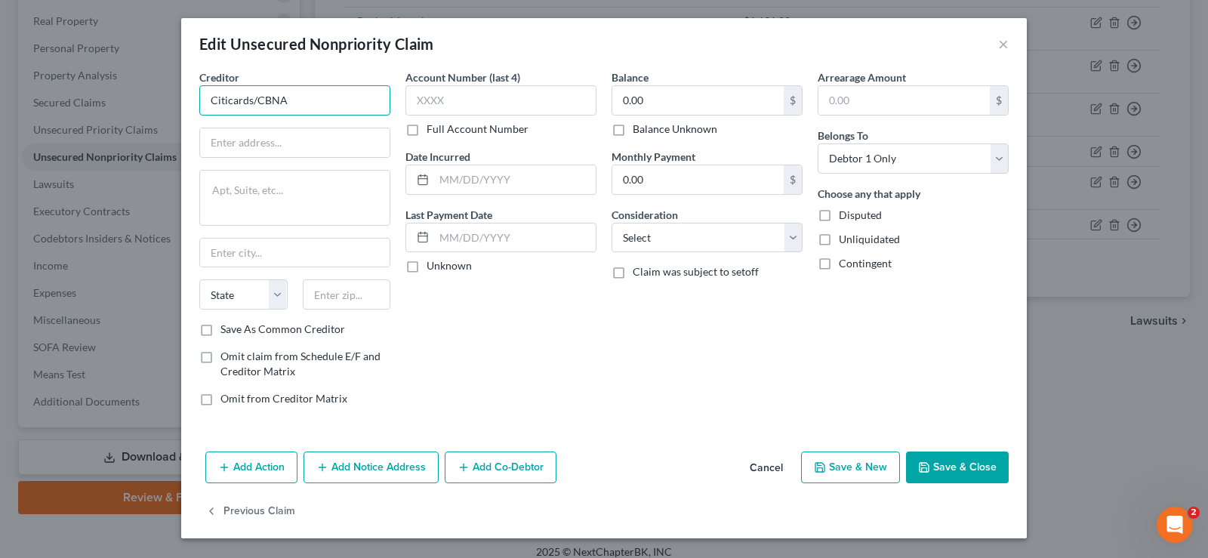
click at [319, 98] on input "Citicards/CBNA" at bounding box center [294, 100] width 191 height 30
click at [313, 143] on input "text" at bounding box center [295, 142] width 190 height 29
type input "5800 South Corporate Pl"
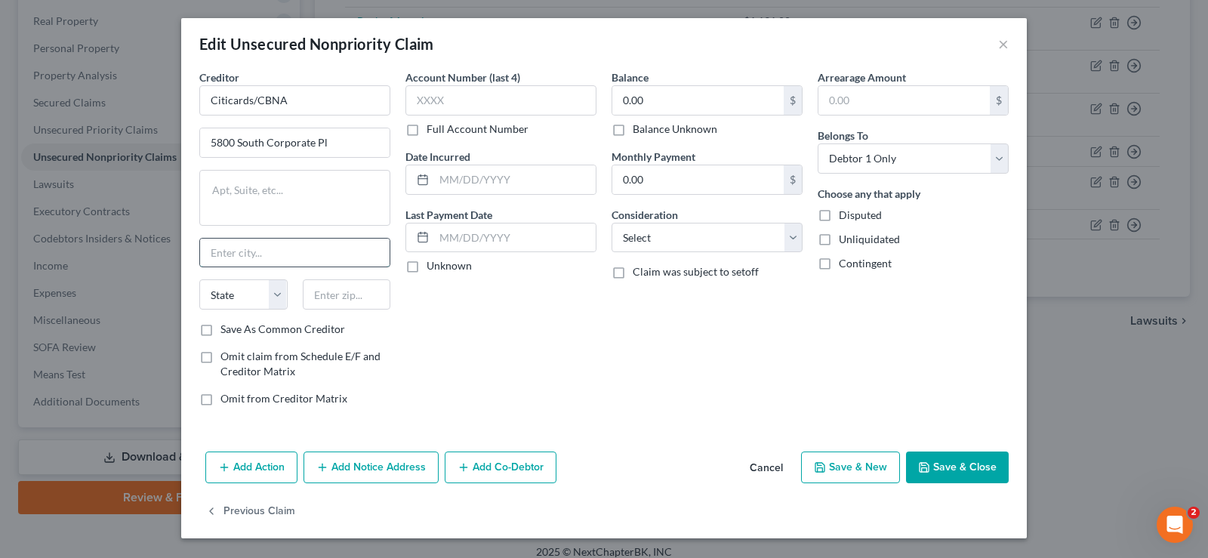
click at [267, 253] on input "text" at bounding box center [295, 253] width 190 height 29
type input "Sioux Falls"
click at [359, 302] on input "text" at bounding box center [347, 294] width 88 height 30
type input "57108"
click at [199, 279] on select "State AL AK AR AZ CA CO CT DE DC FL GA GU HI ID IL IN IA KS KY LA ME MD MA MI M…" at bounding box center [243, 294] width 88 height 30
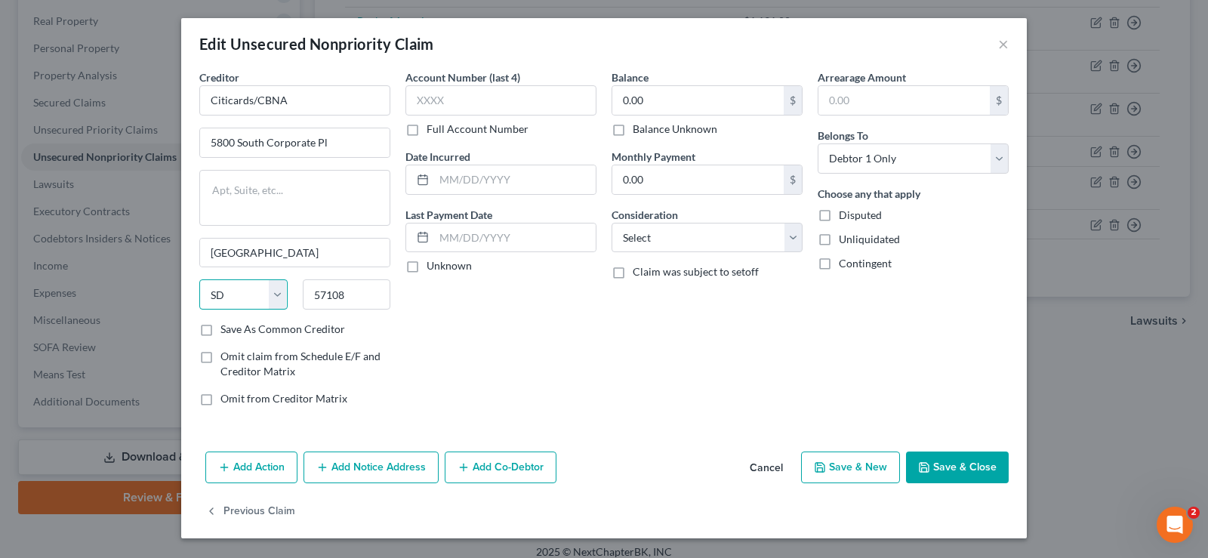
select select "43"
click option "SD" at bounding box center [0, 0] width 0 height 0
click at [660, 103] on input "0.00" at bounding box center [698, 100] width 171 height 29
click at [663, 98] on input "0.00" at bounding box center [698, 100] width 171 height 29
type input "0"
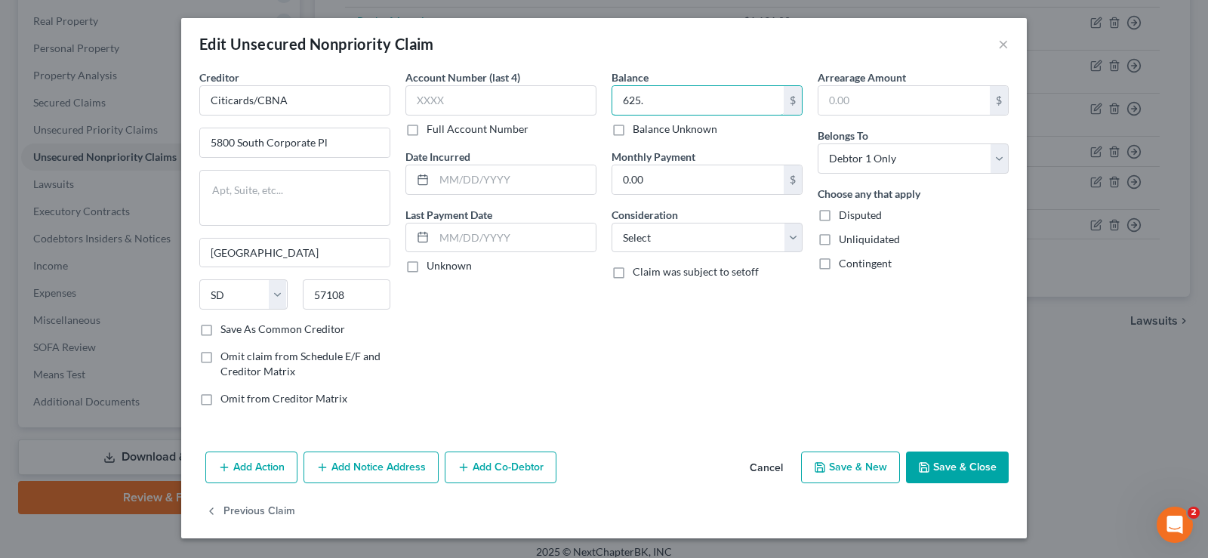
type input "625."
click at [955, 471] on button "Save & Close" at bounding box center [957, 468] width 103 height 32
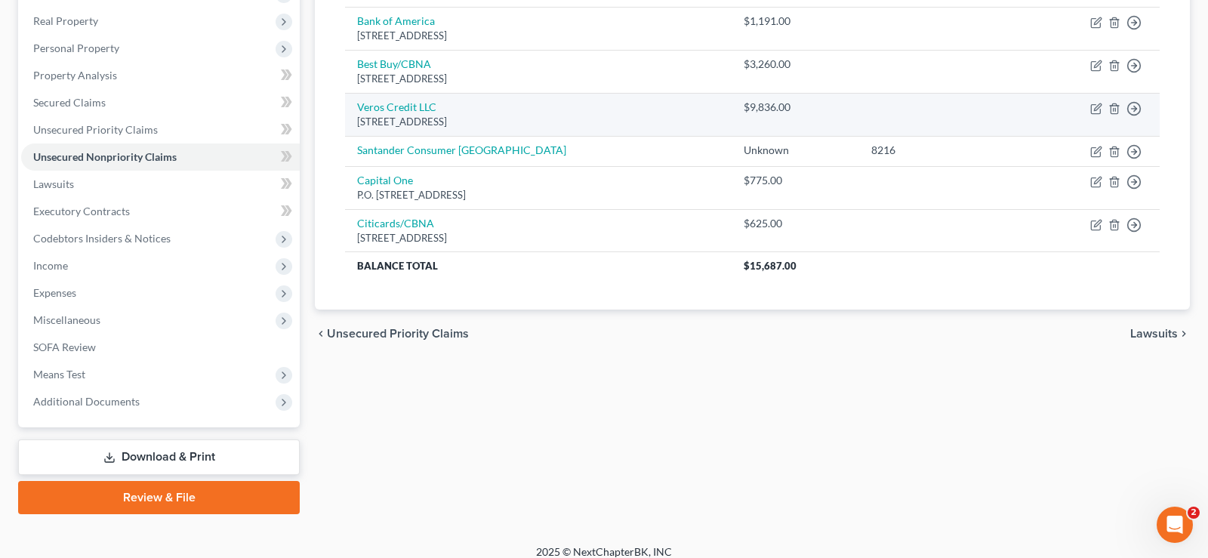
scroll to position [0, 0]
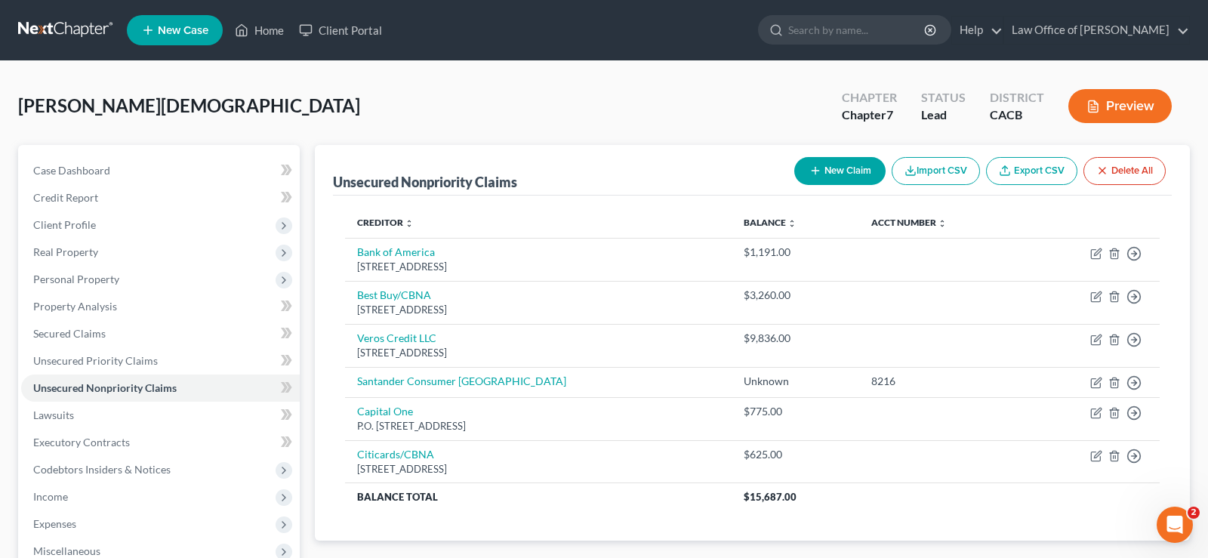
click at [844, 165] on button "New Claim" at bounding box center [840, 171] width 91 height 28
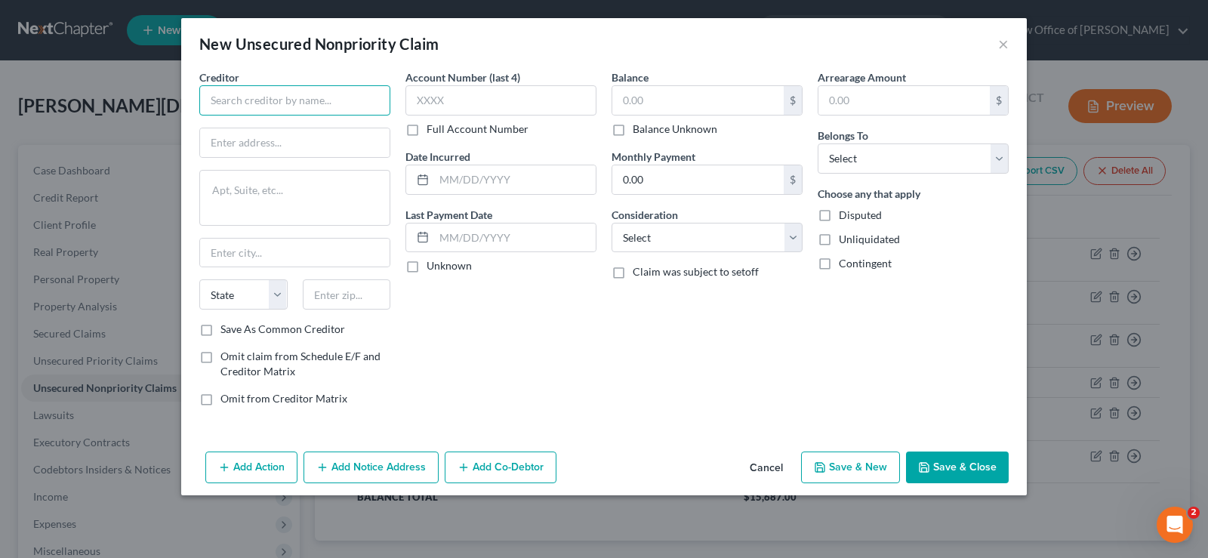
click at [326, 91] on input "text" at bounding box center [294, 100] width 191 height 30
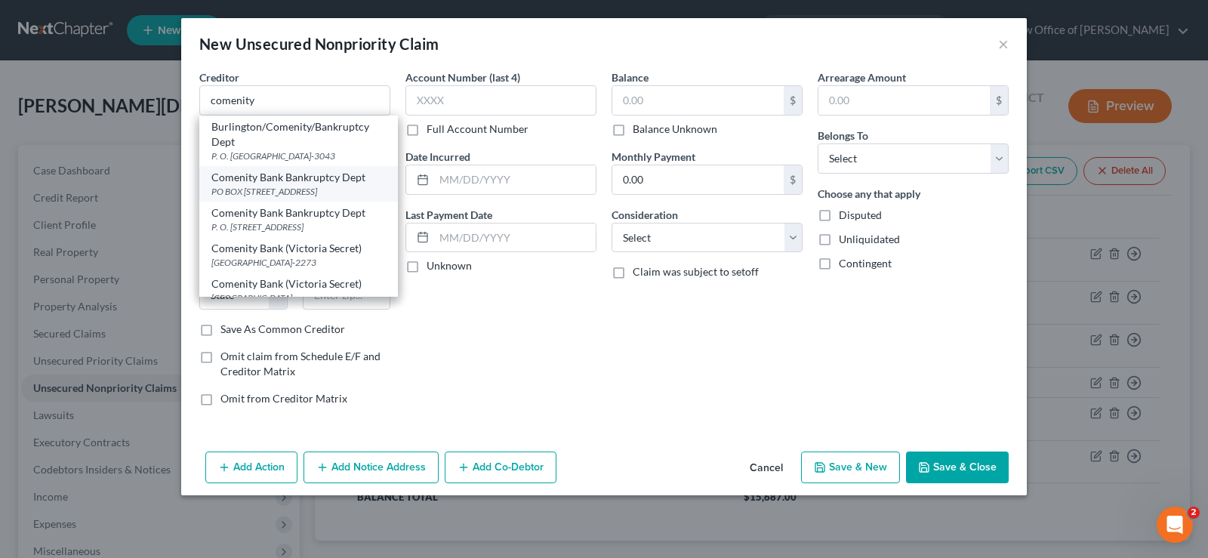
click at [334, 198] on div "Comenity Bank Bankruptcy Dept PO BOX 182125, COLUMBUS, OH 43218-2125" at bounding box center [298, 183] width 199 height 35
type input "Comenity Bank Bankruptcy Dept"
type input "PO BOX 182125"
type input "COLUMBUS"
select select "36"
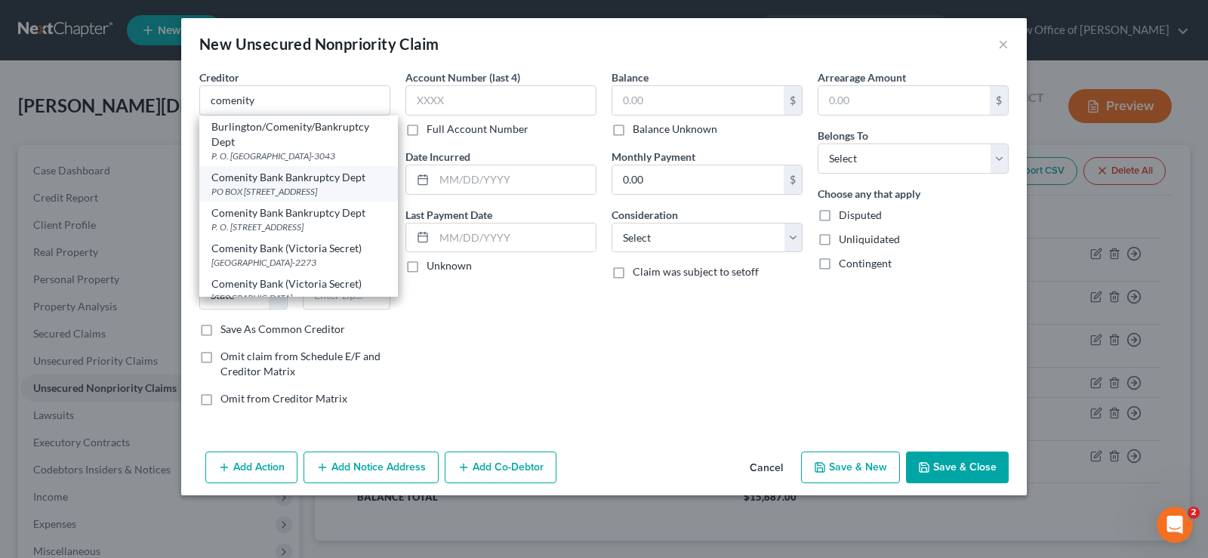
type input "43218-2125"
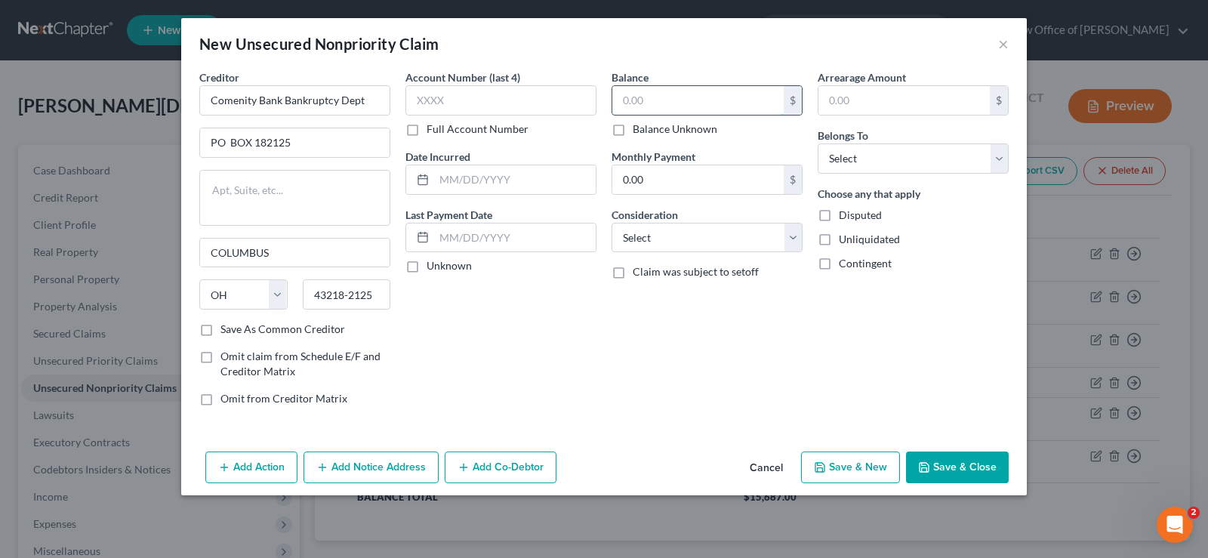
click at [683, 100] on input "text" at bounding box center [698, 100] width 171 height 29
type input "886."
click at [818, 143] on select "Select Debtor 1 Only Debtor 2 Only Debtor 1 And Debtor 2 Only At Least One Of T…" at bounding box center [913, 158] width 191 height 30
select select "0"
click option "Debtor 1 Only" at bounding box center [0, 0] width 0 height 0
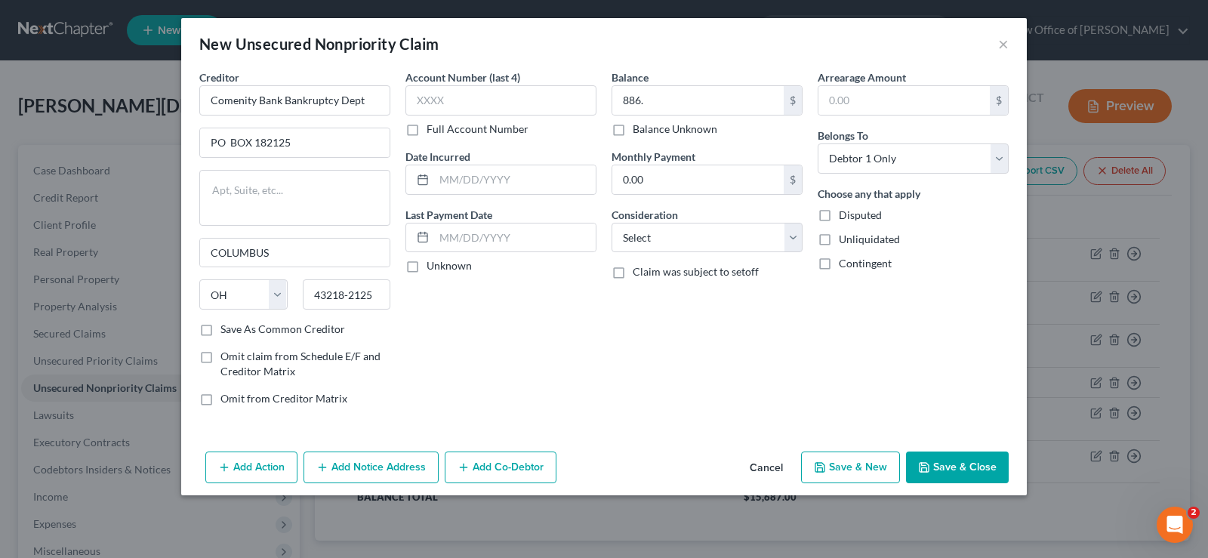
click at [843, 470] on button "Save & New" at bounding box center [850, 468] width 99 height 32
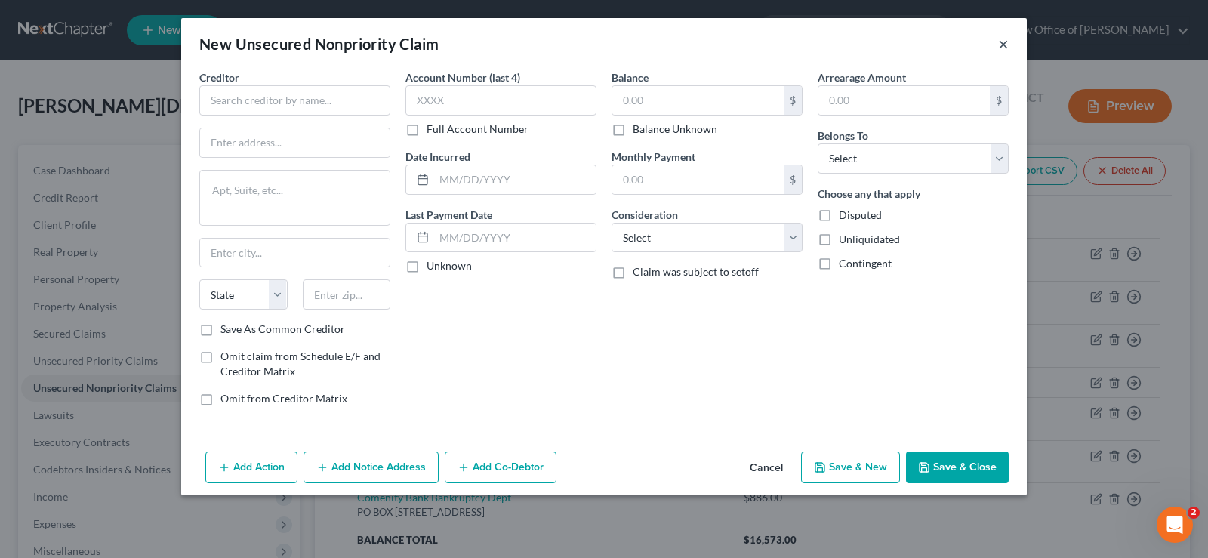
click at [1002, 43] on button "×" at bounding box center [1003, 44] width 11 height 18
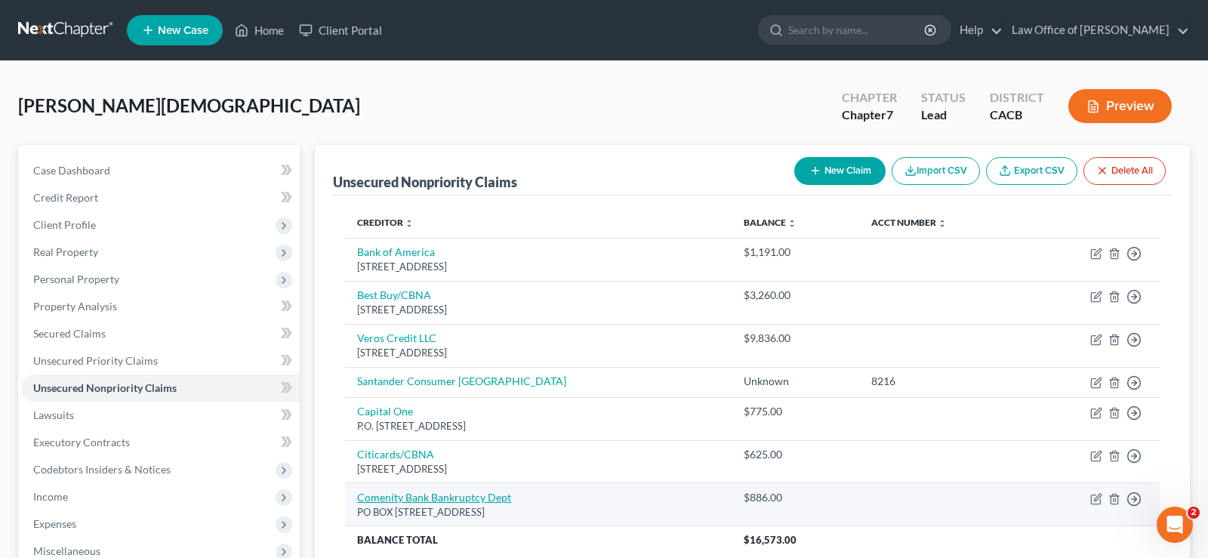
click at [450, 503] on link "Comenity Bank Bankruptcy Dept" at bounding box center [434, 497] width 154 height 13
select select "36"
select select "0"
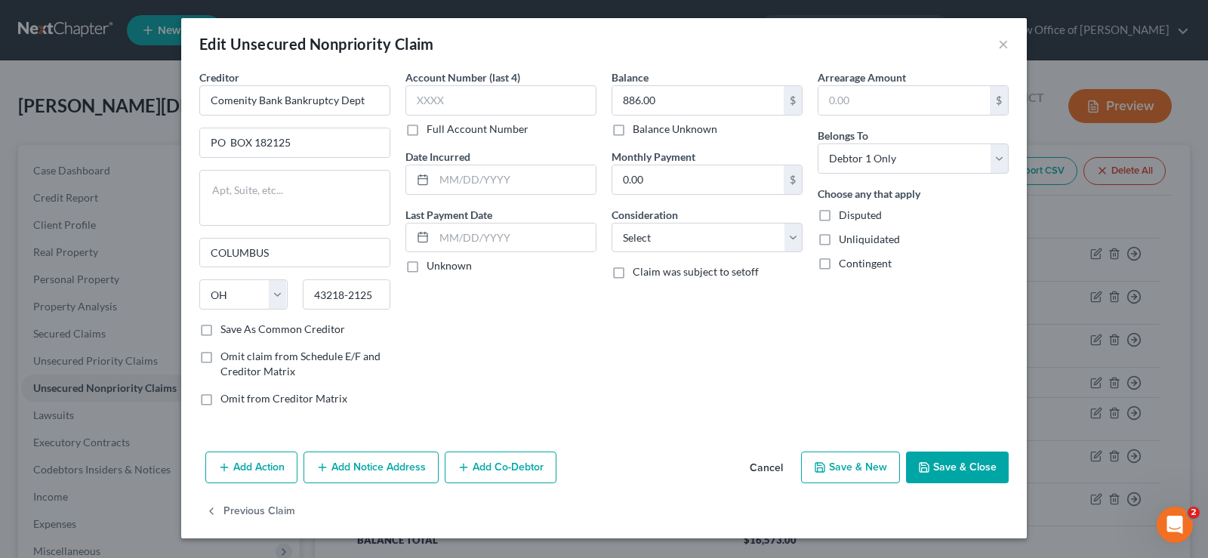
click at [885, 469] on button "Save & New" at bounding box center [850, 468] width 99 height 32
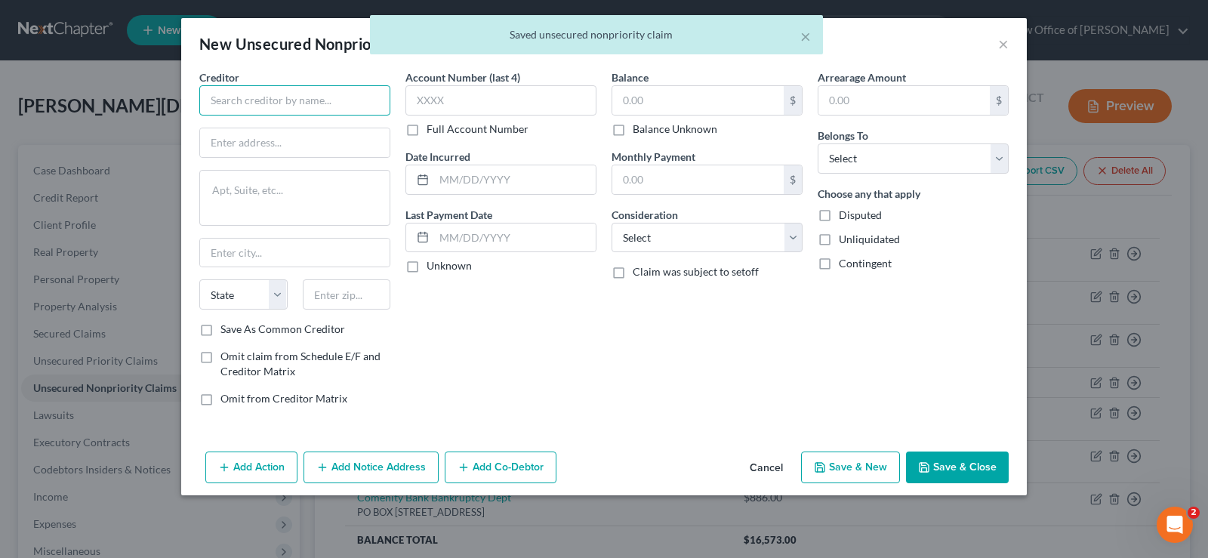
click at [308, 94] on input "text" at bounding box center [294, 100] width 191 height 30
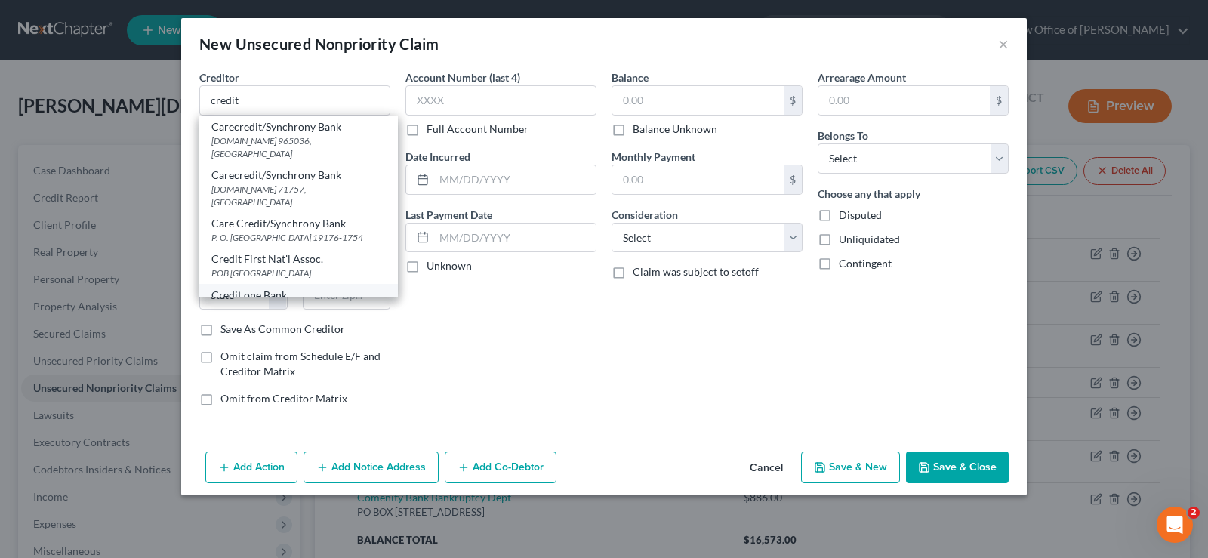
click at [279, 288] on div "Credit one Bank" at bounding box center [298, 295] width 174 height 15
type input "Credit one Bank"
type input "P. O. Box 98873"
type input "Las Vegas"
select select "31"
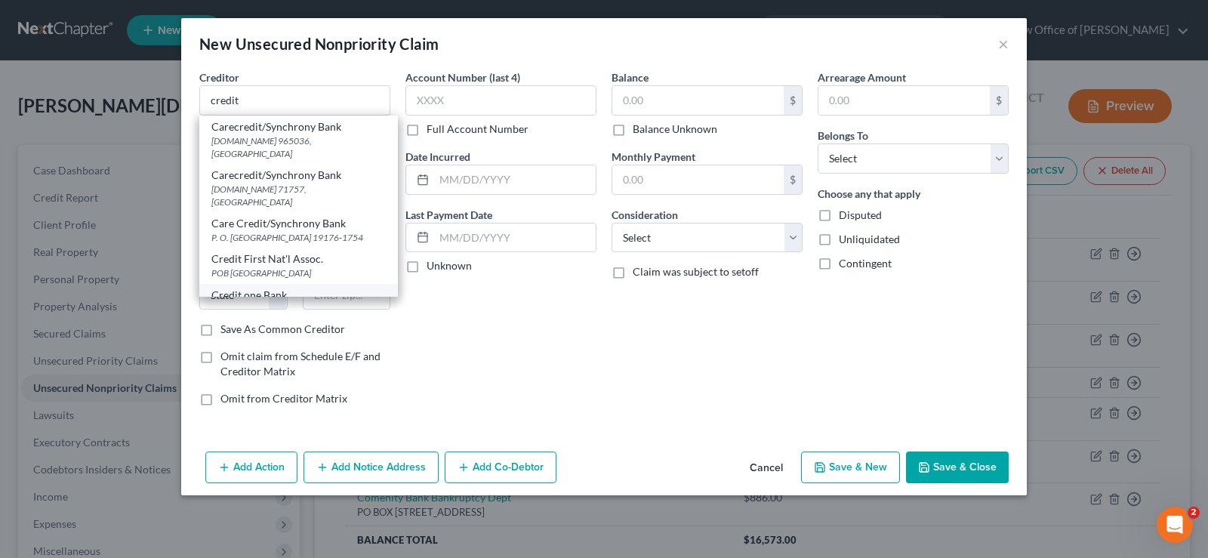
type input "89193-8873"
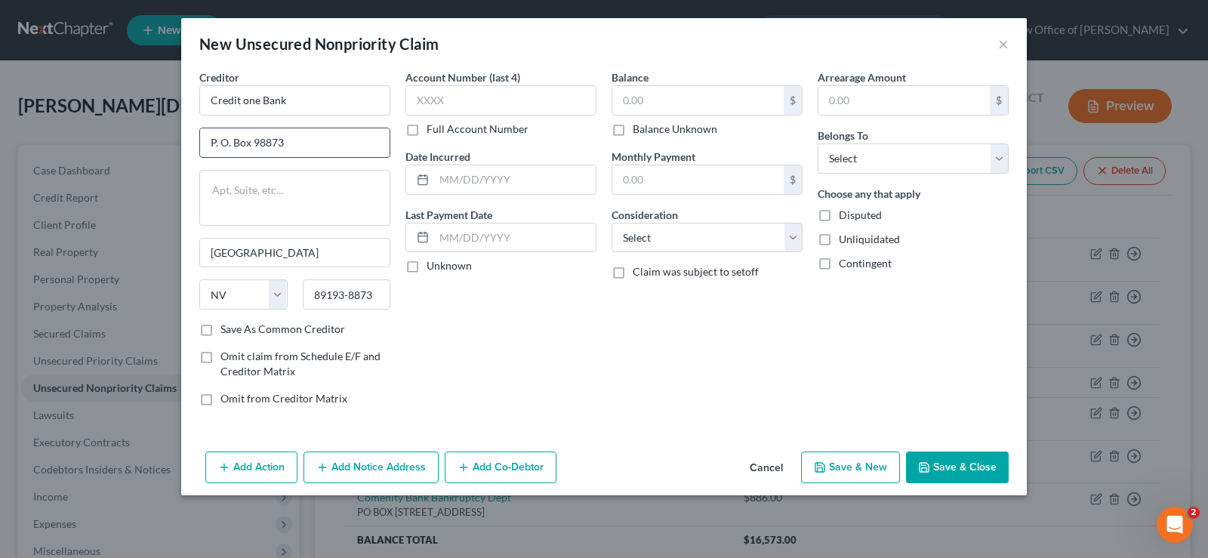
click at [285, 140] on input "P. O. Box 98873" at bounding box center [295, 142] width 190 height 29
type input "P. O. Box 98872"
click at [375, 297] on input "89193-8873" at bounding box center [347, 294] width 88 height 30
type input "89193"
click at [638, 97] on input "text" at bounding box center [698, 100] width 171 height 29
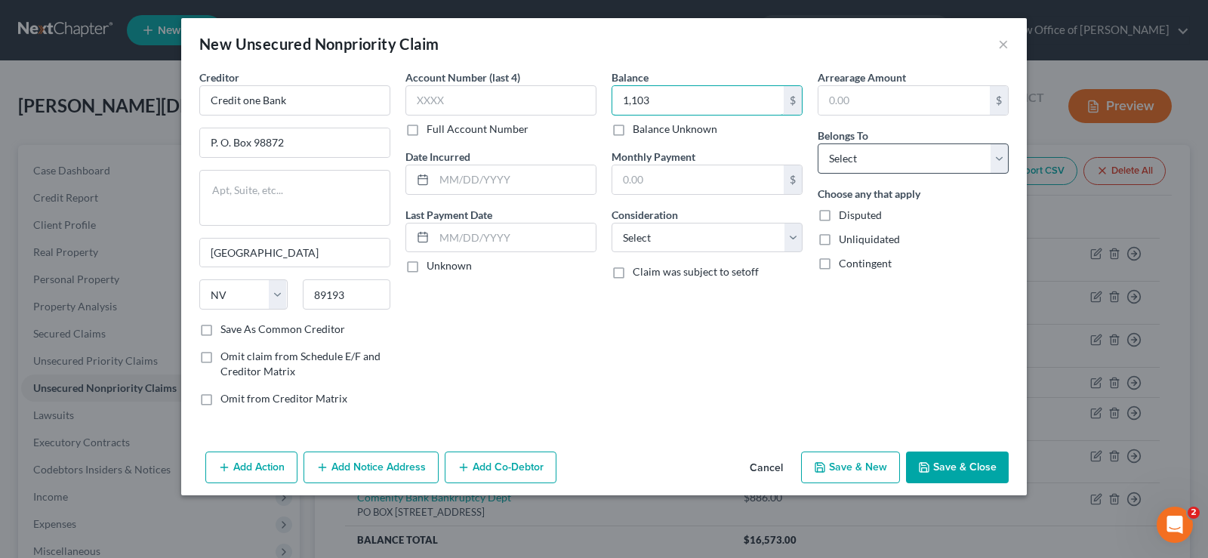
type input "1,103"
click at [818, 143] on select "Select Debtor 1 Only Debtor 2 Only Debtor 1 And Debtor 2 Only At Least One Of T…" at bounding box center [913, 158] width 191 height 30
select select "0"
click option "Debtor 1 Only" at bounding box center [0, 0] width 0 height 0
click at [221, 322] on label "Save As Common Creditor" at bounding box center [283, 329] width 125 height 15
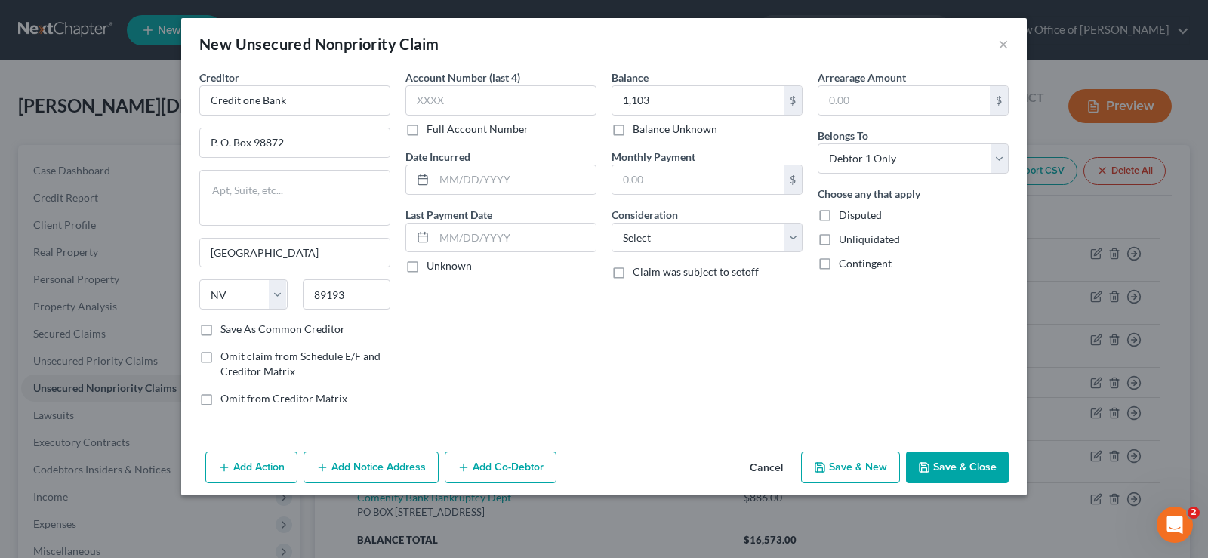
click at [227, 322] on input "Save As Common Creditor" at bounding box center [232, 327] width 10 height 10
checkbox input "true"
click at [849, 466] on button "Save & New" at bounding box center [850, 468] width 99 height 32
click at [1004, 45] on button "×" at bounding box center [1003, 44] width 11 height 18
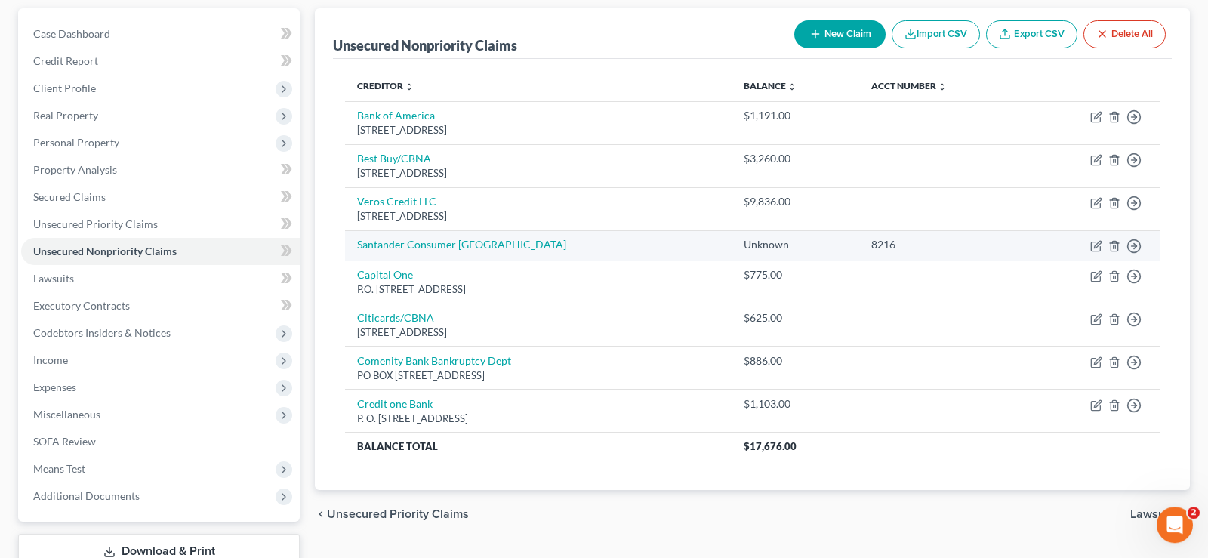
scroll to position [154, 0]
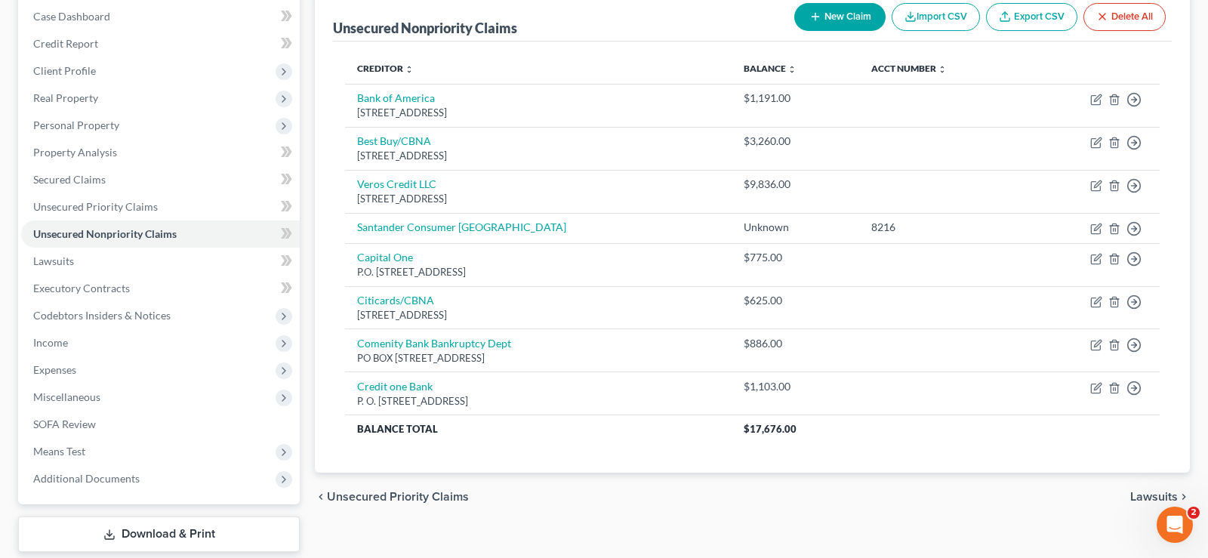
click at [850, 17] on button "New Claim" at bounding box center [840, 17] width 91 height 28
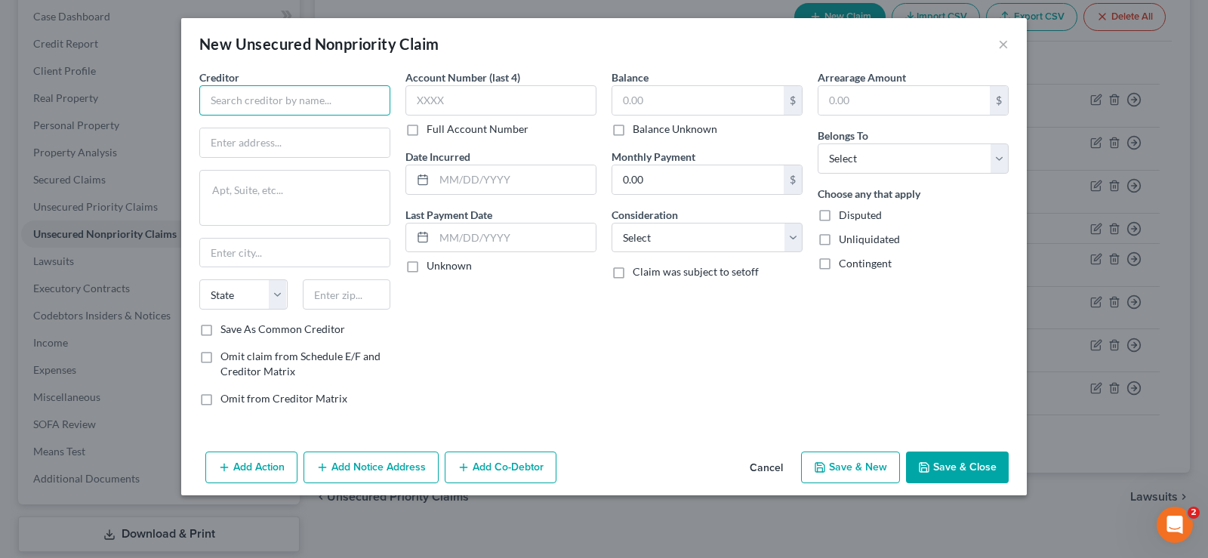
click at [285, 93] on input "text" at bounding box center [294, 100] width 191 height 30
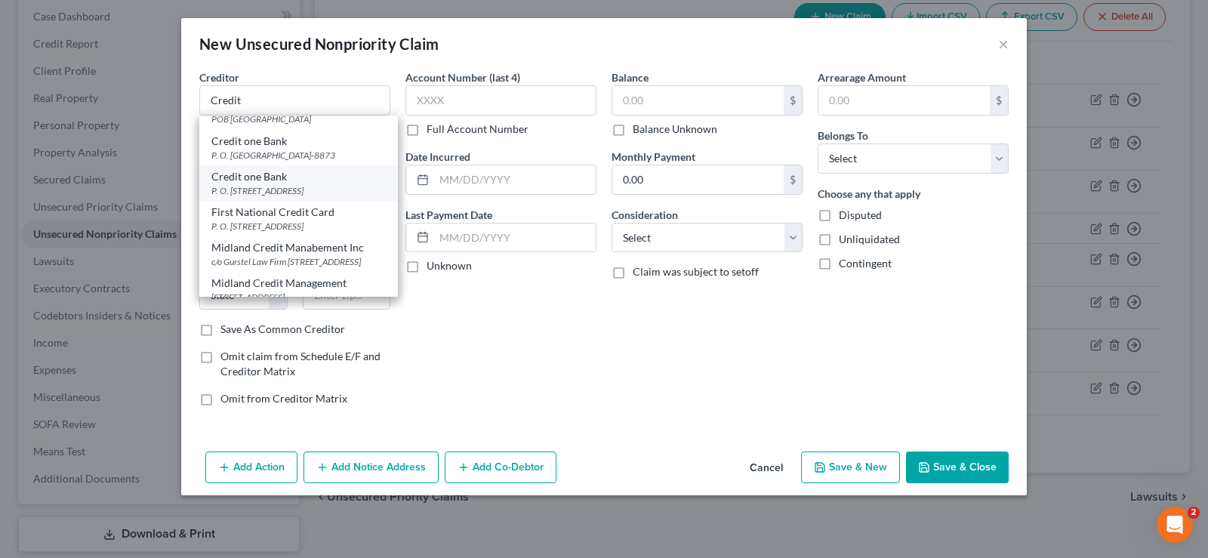
click at [312, 184] on div "P. O. Box 98872, Las Vegas, NV 89193" at bounding box center [298, 190] width 174 height 13
type input "Credit one Bank"
type input "P. O. Box 98872"
type input "Las Vegas"
select select "31"
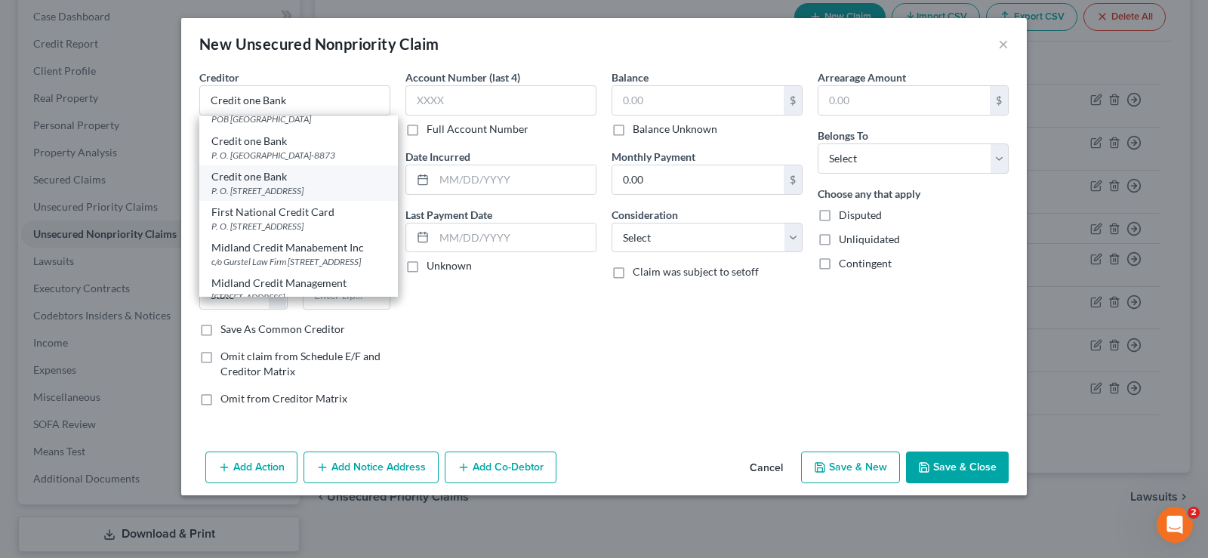
type input "89193"
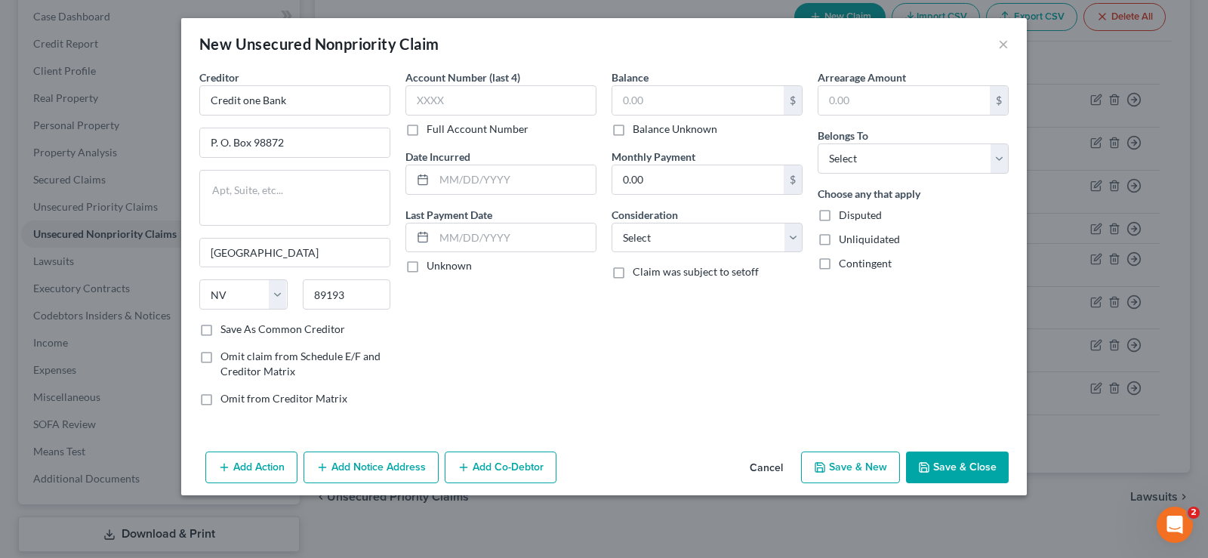
scroll to position [0, 0]
click at [679, 105] on input "text" at bounding box center [698, 100] width 171 height 29
click at [664, 100] on input "text" at bounding box center [698, 100] width 171 height 29
type input "1,088."
click at [818, 143] on select "Select Debtor 1 Only Debtor 2 Only Debtor 1 And Debtor 2 Only At Least One Of T…" at bounding box center [913, 158] width 191 height 30
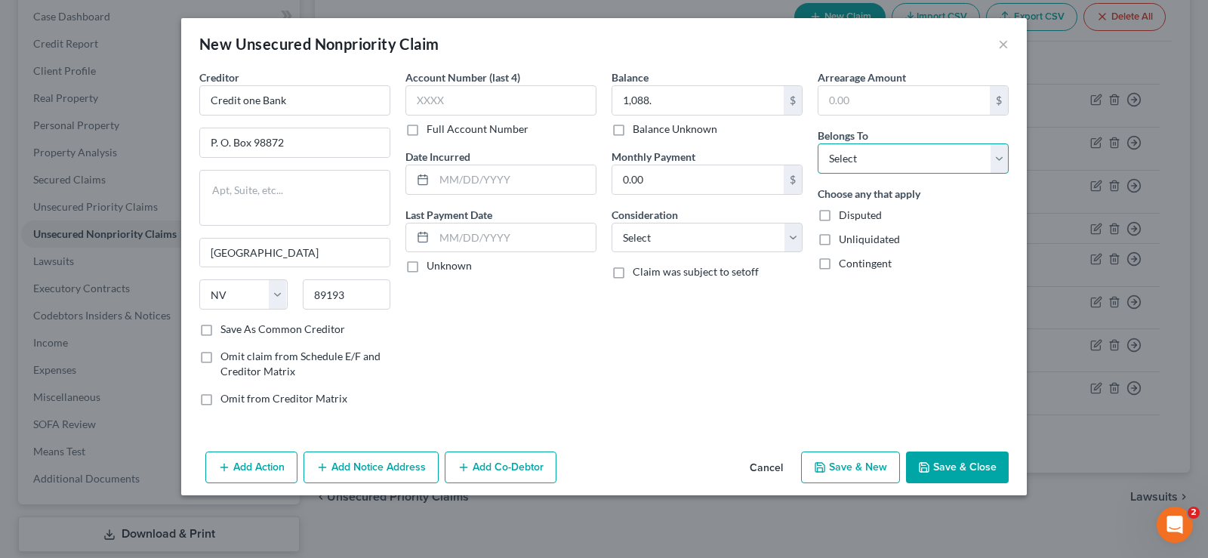
select select "0"
click option "Debtor 1 Only" at bounding box center [0, 0] width 0 height 0
click at [862, 471] on button "Save & New" at bounding box center [850, 468] width 99 height 32
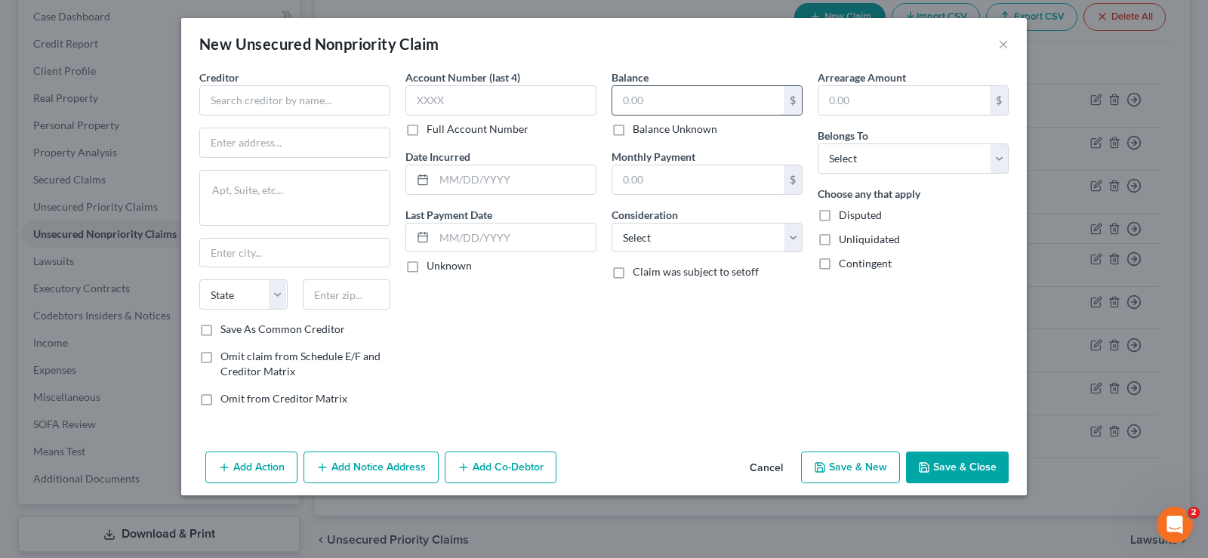
click at [651, 89] on input "text" at bounding box center [698, 100] width 171 height 29
type input "839."
click at [818, 143] on select "Select Debtor 1 Only Debtor 2 Only Debtor 1 And Debtor 2 Only At Least One Of T…" at bounding box center [913, 158] width 191 height 30
click option "Select" at bounding box center [0, 0] width 0 height 0
click at [281, 107] on input "text" at bounding box center [294, 100] width 191 height 30
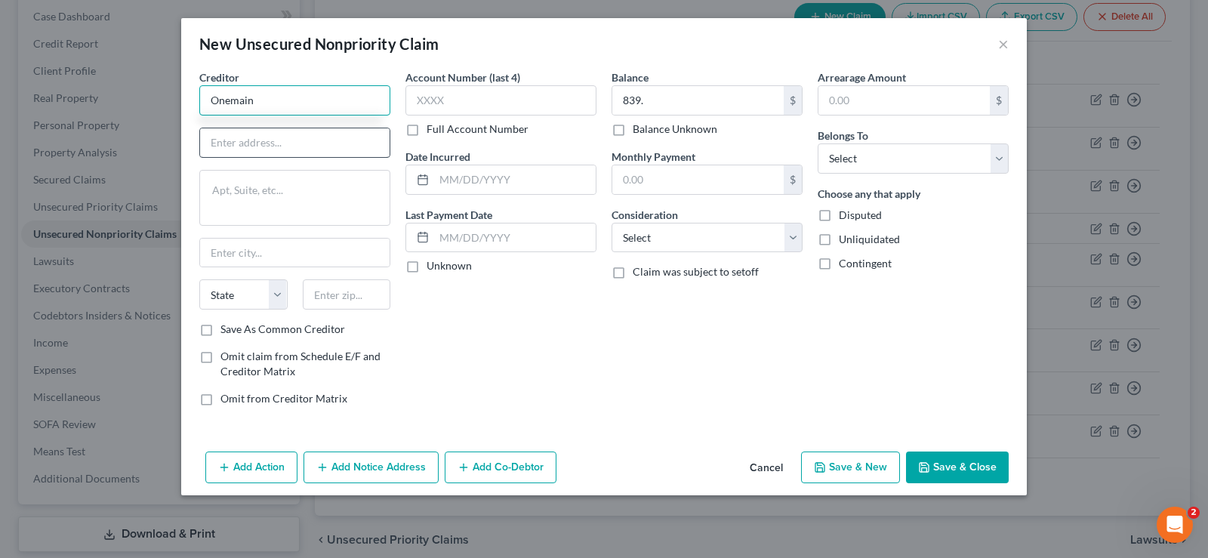
type input "Onemain"
click at [249, 144] on input "text" at bounding box center [295, 142] width 190 height 29
type input "P.O.Box 1010"
click at [233, 254] on input "text" at bounding box center [295, 253] width 190 height 29
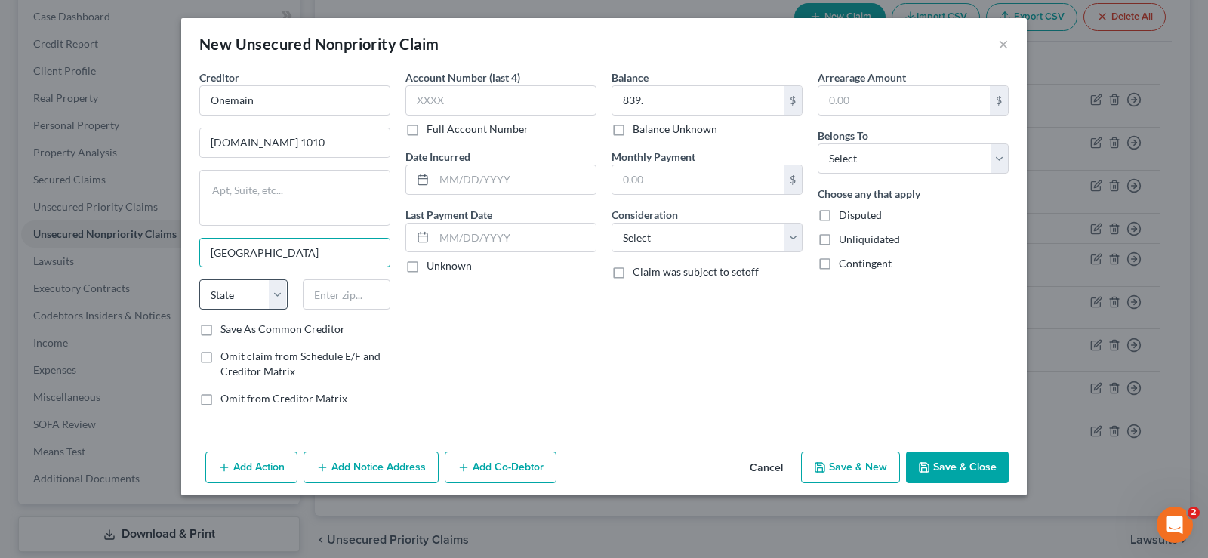
type input "Evansville"
click at [199, 279] on select "State AL AK AR AZ CA CO CT DE DC FL GA GU HI ID IL IN IA KS KY LA ME MD MA MI M…" at bounding box center [243, 294] width 88 height 30
select select "15"
click option "IN" at bounding box center [0, 0] width 0 height 0
click at [336, 298] on input "text" at bounding box center [347, 294] width 88 height 30
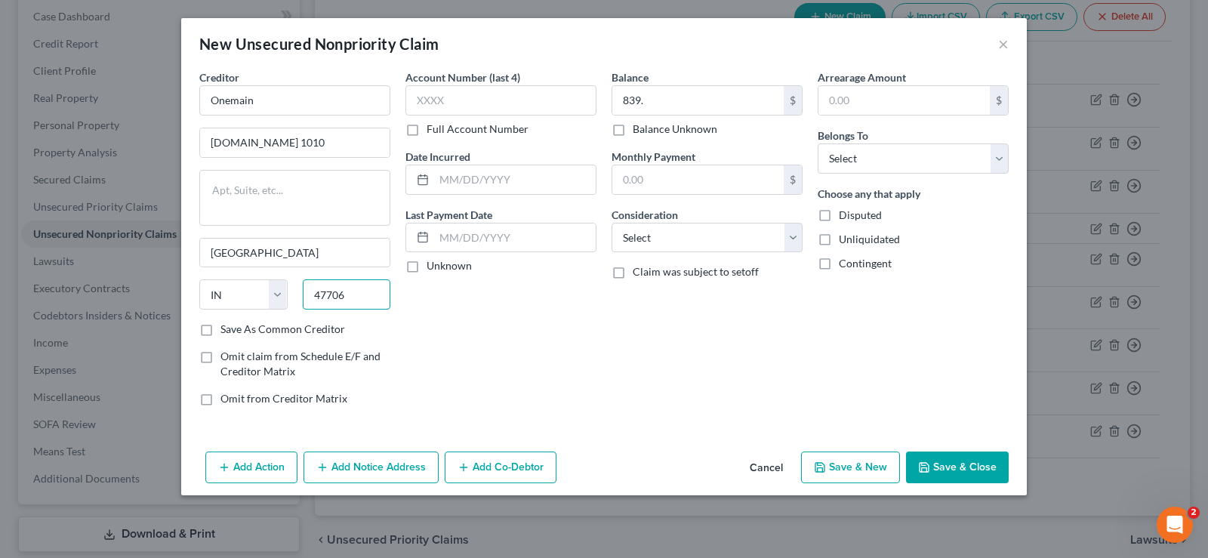
type input "47706"
drag, startPoint x: 205, startPoint y: 330, endPoint x: 229, endPoint y: 347, distance: 29.3
click at [221, 331] on label "Save As Common Creditor" at bounding box center [283, 329] width 125 height 15
click at [227, 331] on input "Save As Common Creditor" at bounding box center [232, 327] width 10 height 10
checkbox input "true"
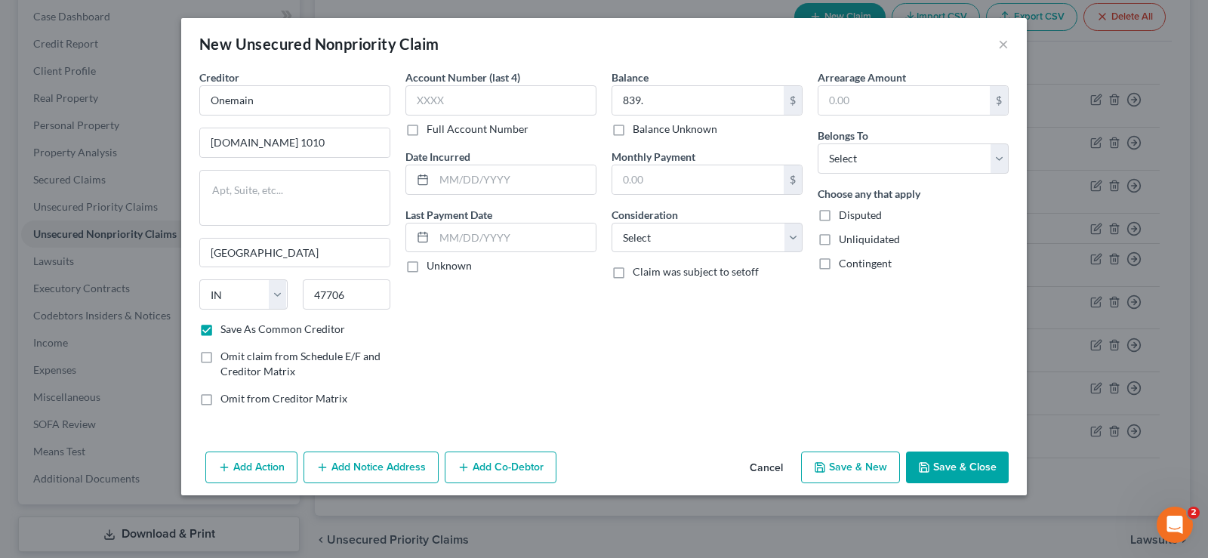
click at [851, 465] on button "Save & New" at bounding box center [850, 468] width 99 height 32
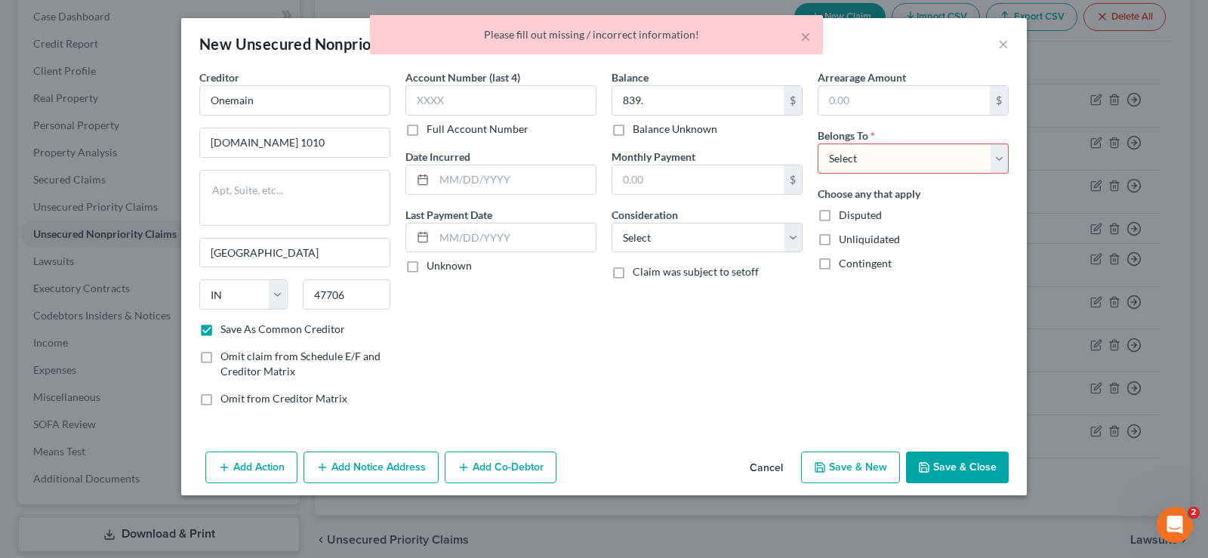
click at [818, 143] on select "Select Debtor 1 Only Debtor 2 Only Debtor 1 And Debtor 2 Only At Least One Of T…" at bounding box center [913, 158] width 191 height 30
select select "0"
click option "Debtor 1 Only" at bounding box center [0, 0] width 0 height 0
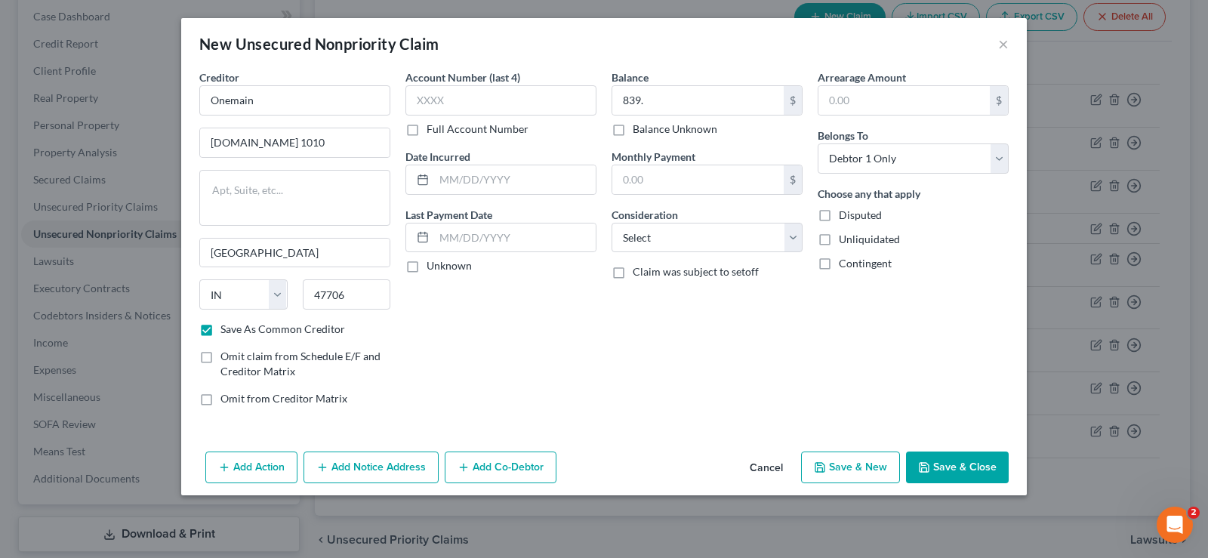
click at [852, 470] on button "Save & New" at bounding box center [850, 468] width 99 height 32
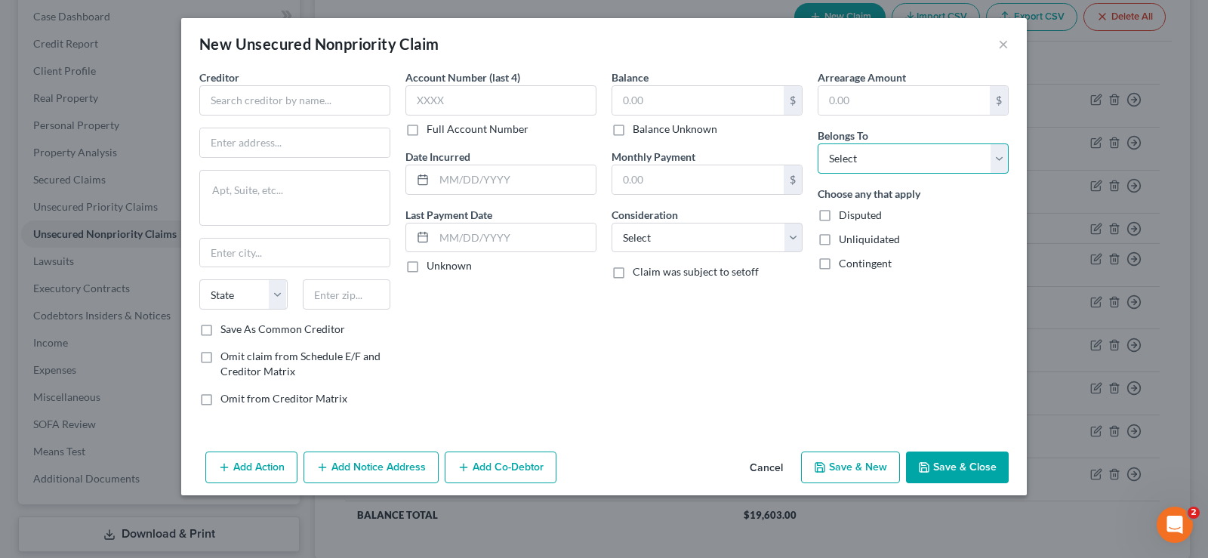
click at [818, 143] on select "Select Debtor 1 Only Debtor 2 Only Debtor 1 And Debtor 2 Only At Least One Of T…" at bounding box center [913, 158] width 191 height 30
select select "0"
click option "Debtor 1 Only" at bounding box center [0, 0] width 0 height 0
click at [645, 93] on input "text" at bounding box center [698, 100] width 171 height 29
click at [258, 101] on input "text" at bounding box center [294, 100] width 191 height 30
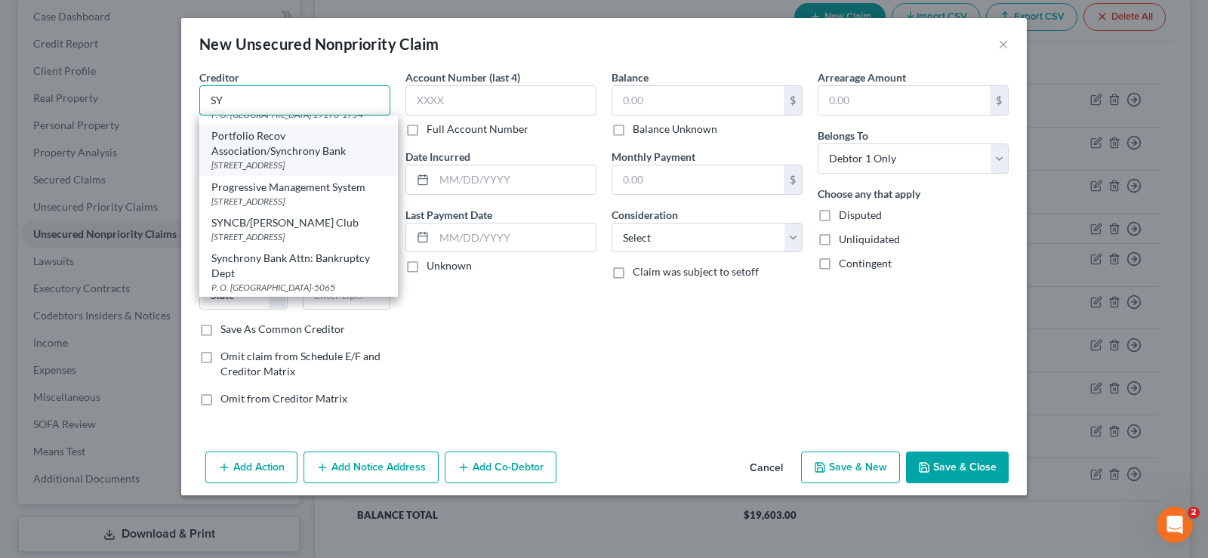
scroll to position [154, 0]
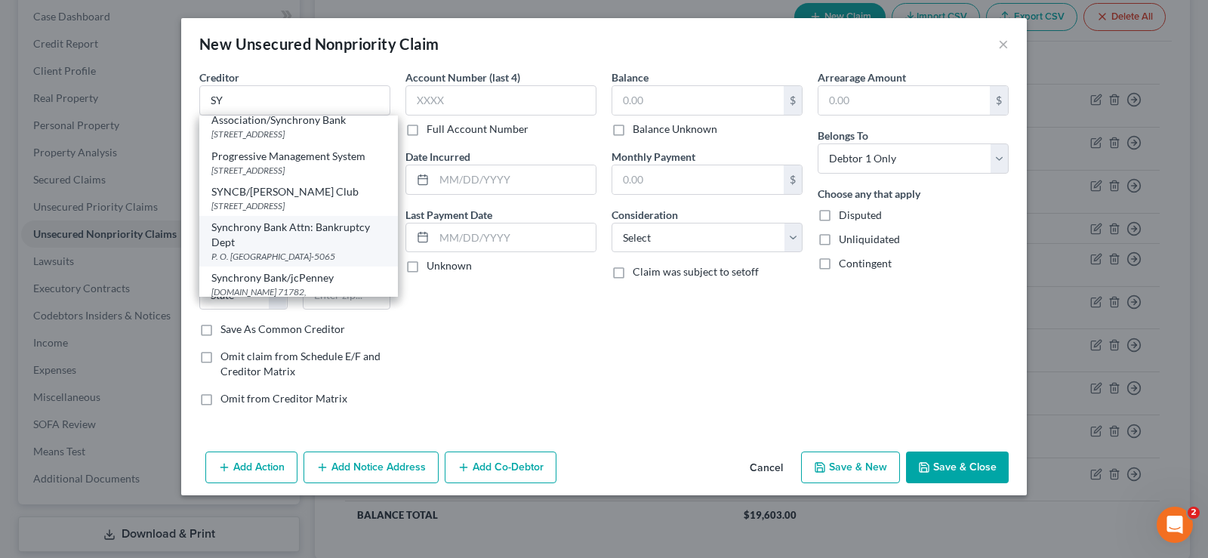
click at [279, 229] on div "Synchrony Bank Attn: Bankruptcy Dept" at bounding box center [298, 235] width 174 height 30
type input "Synchrony Bank Attn: Bankruptcy Dept"
type input "P. O. Box 965065"
type input "Orlando"
select select "9"
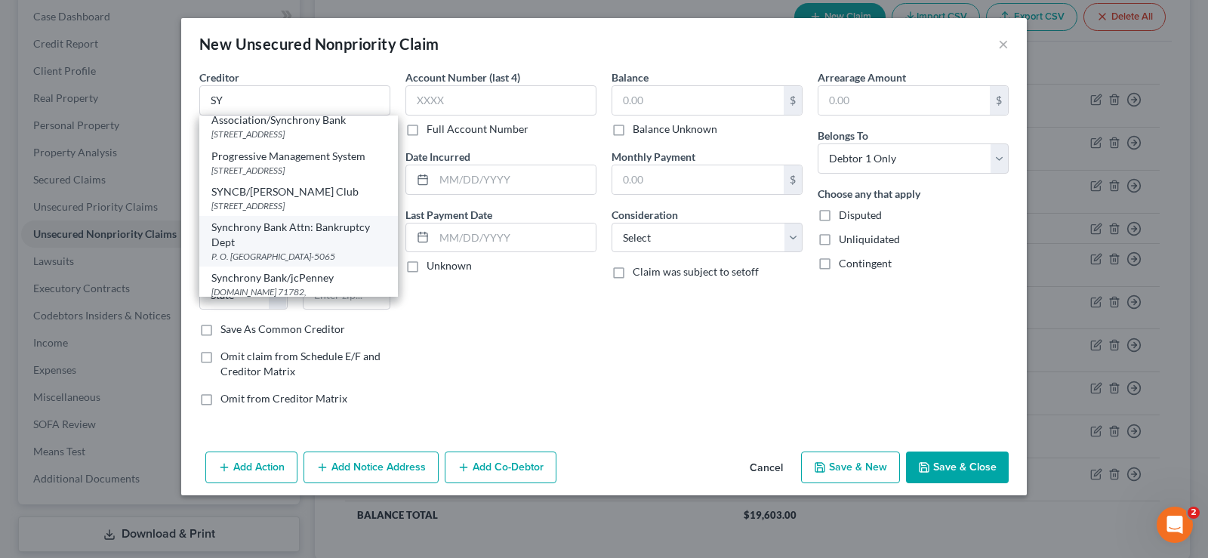
type input "32896-5065"
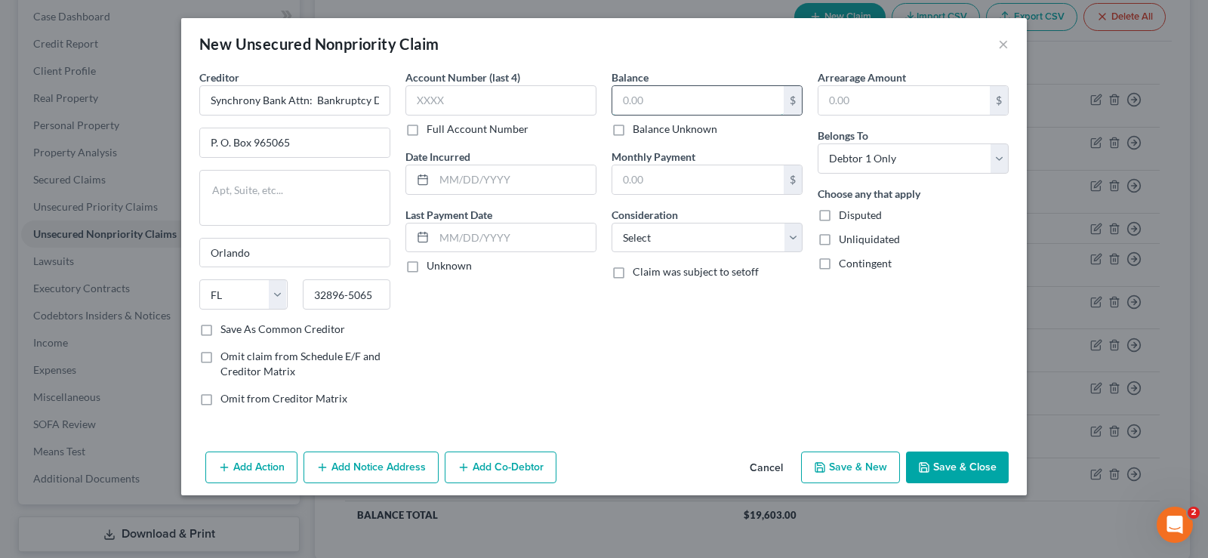
click at [645, 107] on input "text" at bounding box center [698, 100] width 171 height 29
type input "216"
click at [855, 467] on button "Save & New" at bounding box center [850, 468] width 99 height 32
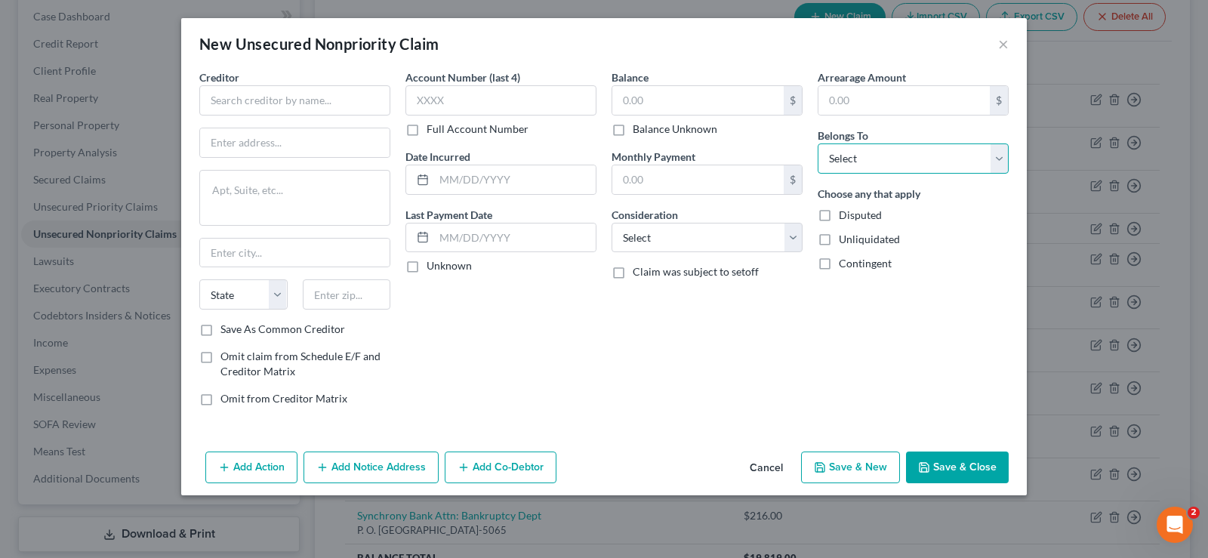
click at [818, 143] on select "Select Debtor 1 Only Debtor 2 Only Debtor 1 And Debtor 2 Only At Least One Of T…" at bounding box center [913, 158] width 191 height 30
select select "0"
click option "Debtor 1 Only" at bounding box center [0, 0] width 0 height 0
click at [679, 94] on input "text" at bounding box center [698, 100] width 171 height 29
type input "1,223."
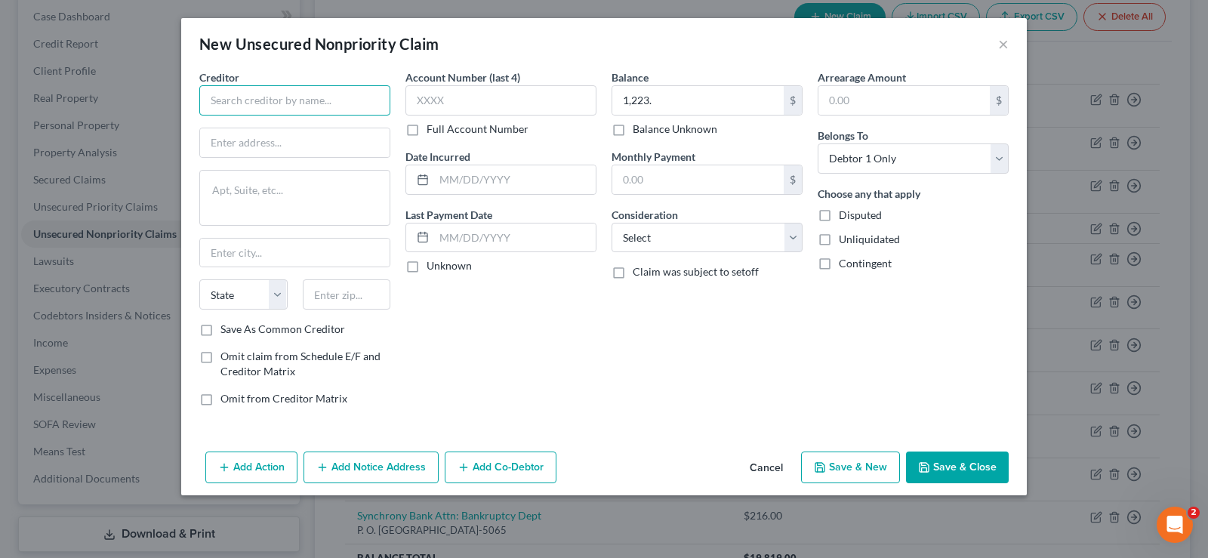
click at [223, 95] on input "text" at bounding box center [294, 100] width 191 height 30
click at [264, 99] on input "text" at bounding box center [294, 100] width 191 height 30
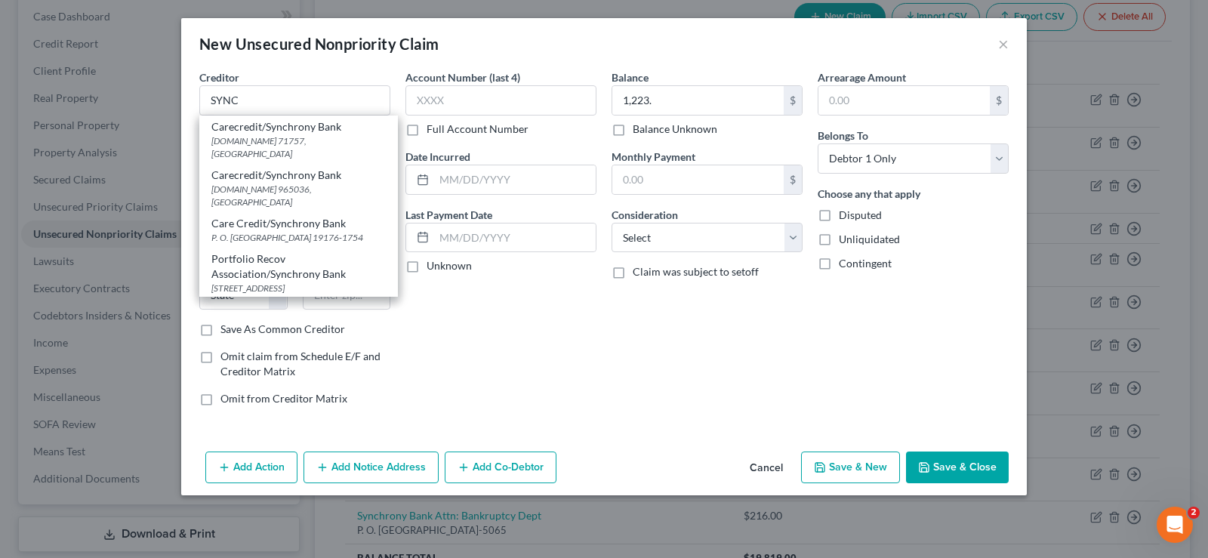
click at [307, 183] on div "P.O.Box 965036, Orlando, FL 32896" at bounding box center [298, 196] width 174 height 26
type input "Carecredit/Synchrony Bank"
type input "P.O.Box 965036"
type input "Orlando"
select select "9"
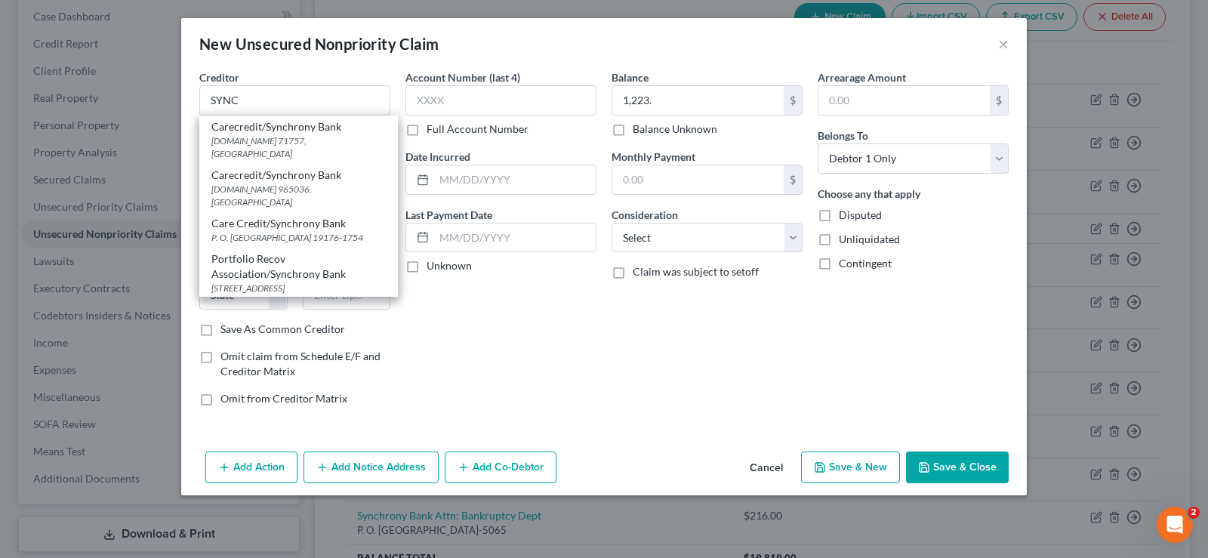
type input "32896"
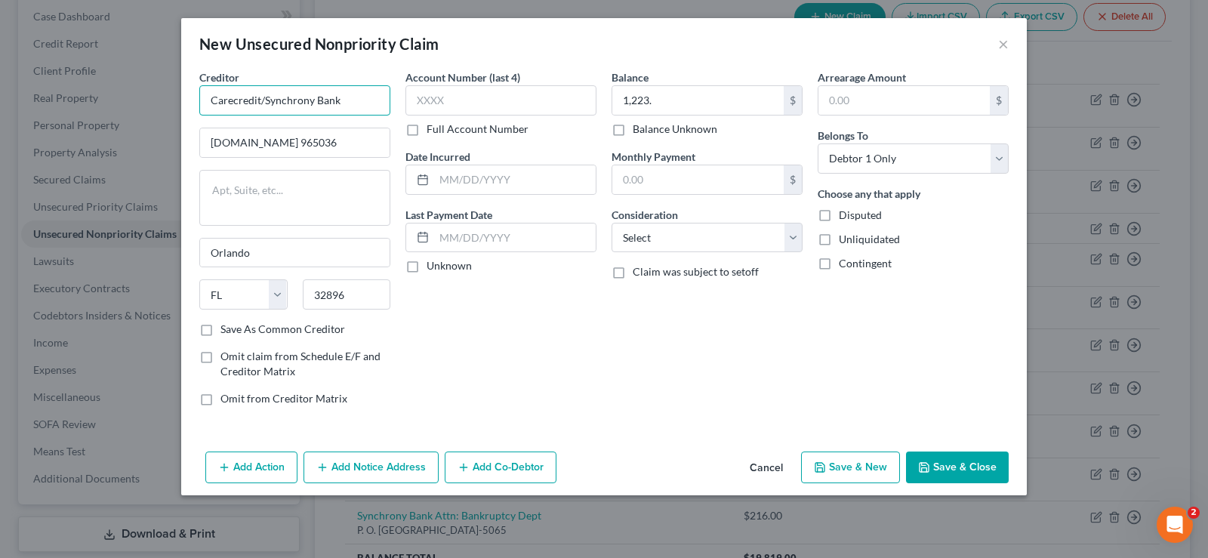
click at [263, 97] on input "Carecredit/Synchrony Bank" at bounding box center [294, 100] width 191 height 30
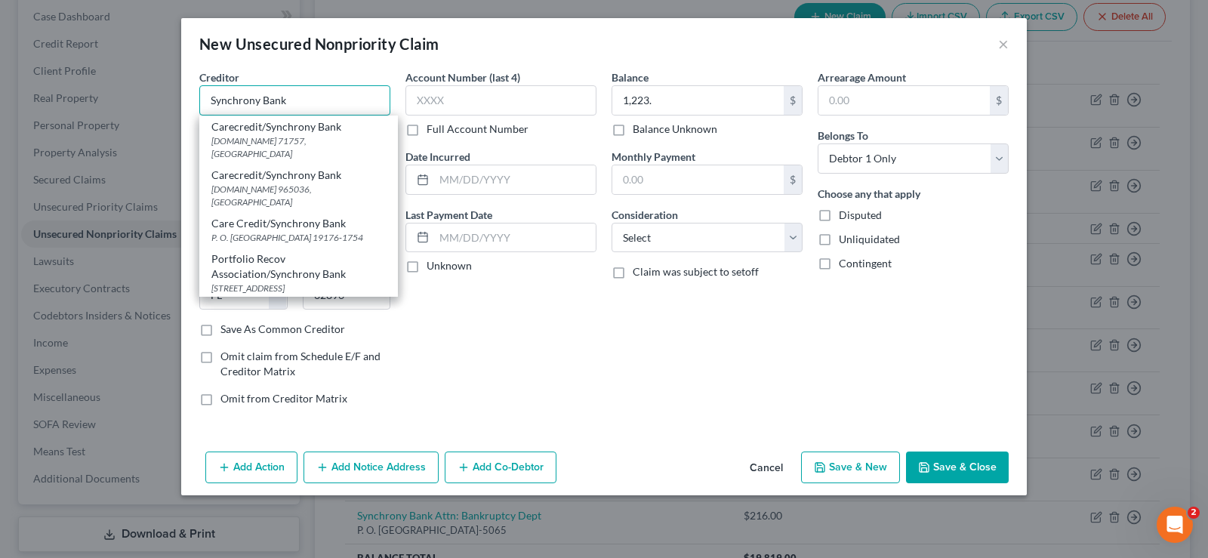
click at [236, 100] on input "Synchrony Bank" at bounding box center [294, 100] width 191 height 30
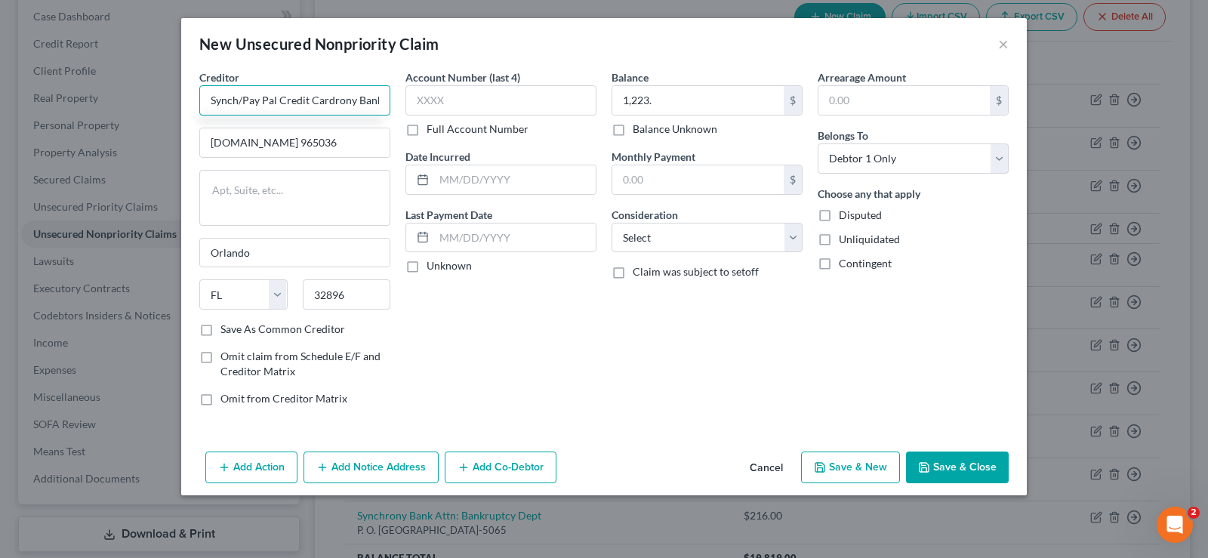
click at [380, 98] on input "Synch/Pay Pal Credit Cardrony Bank" at bounding box center [294, 100] width 191 height 30
click at [245, 99] on input "Synch/Pay Pal Credit Card" at bounding box center [294, 100] width 191 height 30
type input "Synch/ Pay Pal Credit Card"
click at [221, 330] on label "Save As Common Creditor" at bounding box center [283, 329] width 125 height 15
click at [227, 330] on input "Save As Common Creditor" at bounding box center [232, 327] width 10 height 10
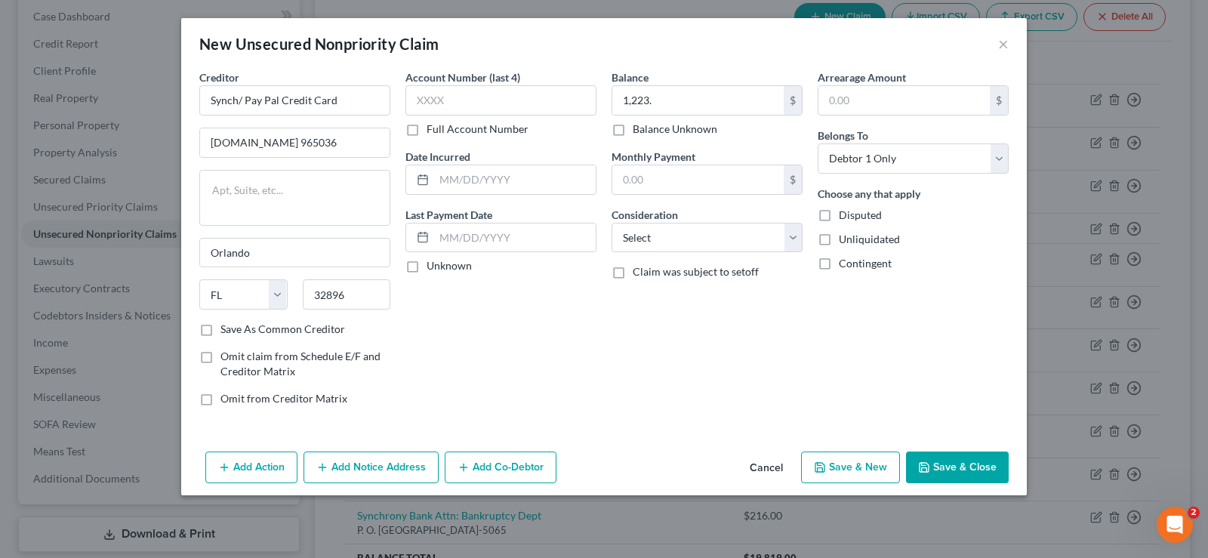
checkbox input "true"
click at [846, 464] on button "Save & New" at bounding box center [850, 468] width 99 height 32
click at [682, 96] on input "text" at bounding box center [698, 100] width 171 height 29
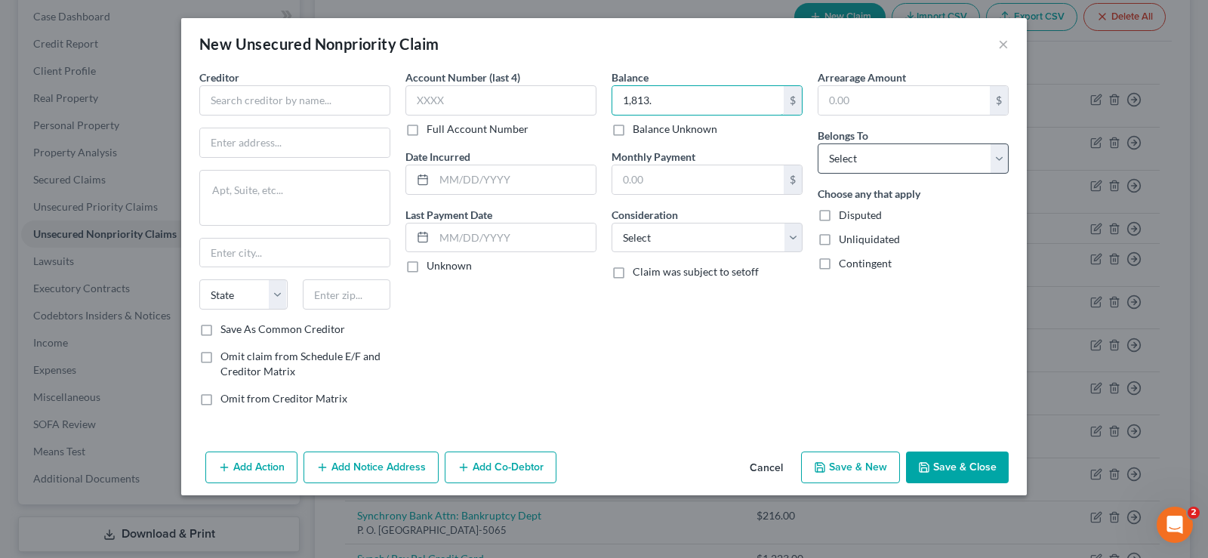
type input "1,813."
click at [818, 143] on select "Select Debtor 1 Only Debtor 2 Only Debtor 1 And Debtor 2 Only At Least One Of T…" at bounding box center [913, 158] width 191 height 30
select select "0"
click option "Debtor 1 Only" at bounding box center [0, 0] width 0 height 0
click at [231, 81] on span "Creditor" at bounding box center [219, 77] width 40 height 13
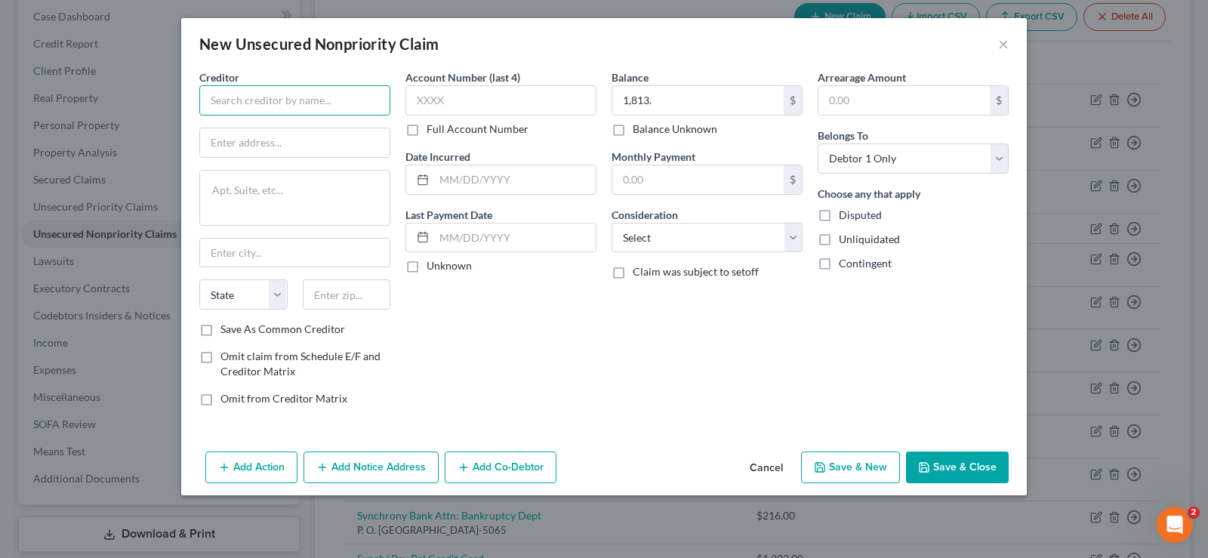
drag, startPoint x: 233, startPoint y: 94, endPoint x: 239, endPoint y: 119, distance: 24.9
click at [233, 94] on input "text" at bounding box center [294, 100] width 191 height 30
click at [221, 336] on label "Save As Common Creditor" at bounding box center [283, 329] width 125 height 15
click at [227, 332] on input "Save As Common Creditor" at bounding box center [232, 327] width 10 height 10
click at [221, 335] on label "Save As Common Creditor" at bounding box center [283, 329] width 125 height 15
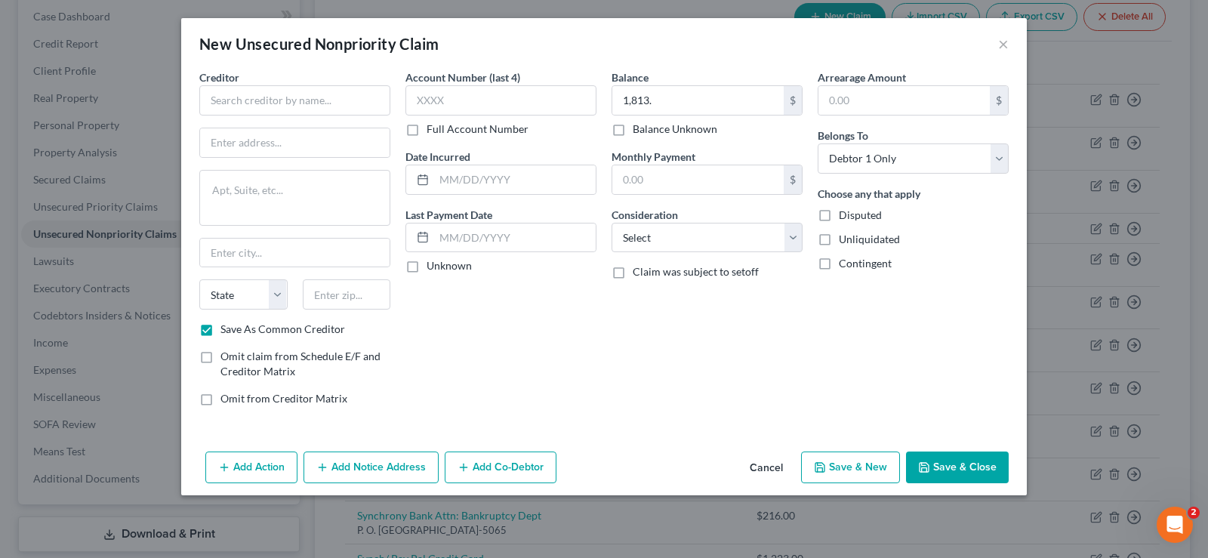
click at [227, 332] on input "Save As Common Creditor" at bounding box center [232, 327] width 10 height 10
checkbox input "false"
click at [245, 102] on input "text" at bounding box center [294, 100] width 191 height 30
click at [311, 97] on input "text" at bounding box center [294, 100] width 191 height 30
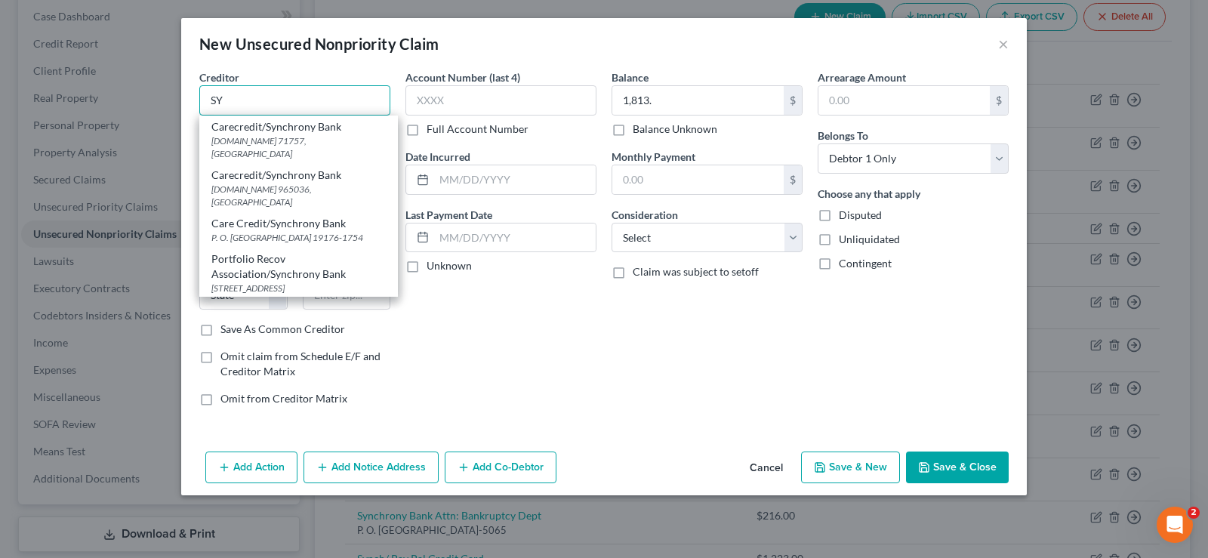
type input "S"
click at [309, 168] on div "Carecredit/Synchrony Bank" at bounding box center [298, 175] width 174 height 15
type input "Carecredit/Synchrony Bank"
type input "P.O.Box 965036"
type input "Orlando"
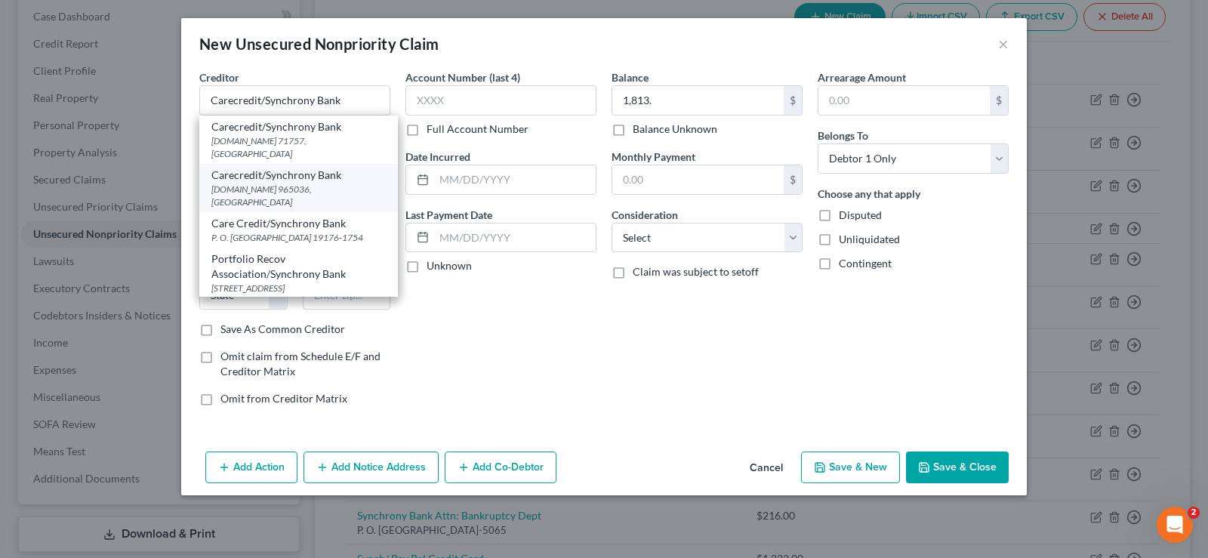
select select "9"
type input "32896"
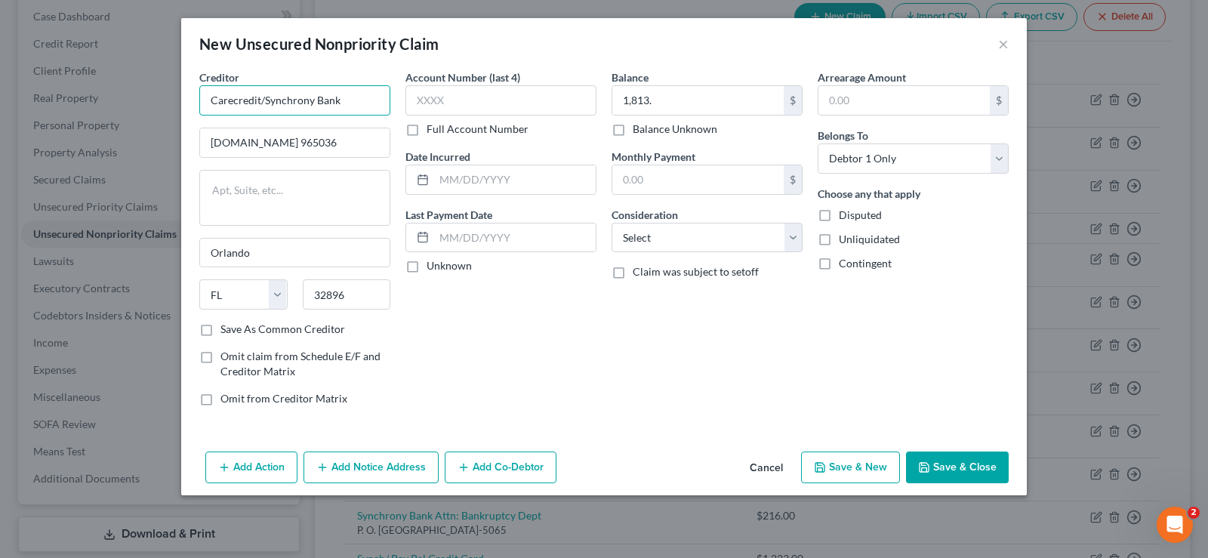
click at [257, 94] on input "Carecredit/Synchrony Bank" at bounding box center [294, 100] width 191 height 30
click at [245, 100] on input "Syncbt/Synchrony Bank" at bounding box center [294, 100] width 191 height 30
click at [335, 96] on input "SyncbSynchrony Bank" at bounding box center [294, 100] width 191 height 30
type input "Syncb/PPC"
click at [221, 335] on label "Save As Common Creditor" at bounding box center [283, 329] width 125 height 15
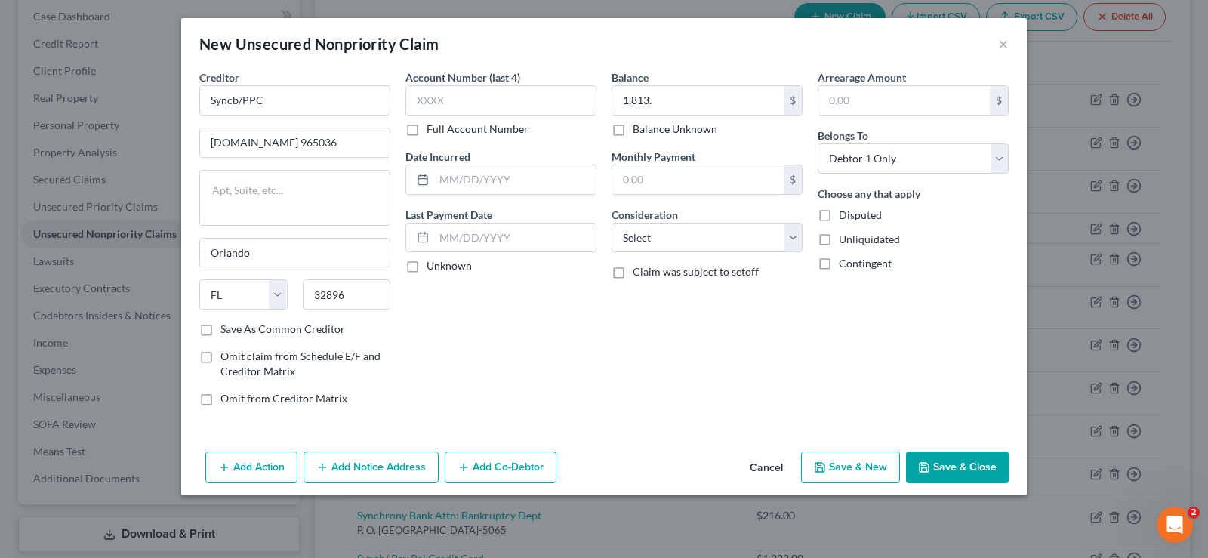
click at [227, 332] on input "Save As Common Creditor" at bounding box center [232, 327] width 10 height 10
checkbox input "true"
click at [868, 464] on button "Save & New" at bounding box center [850, 468] width 99 height 32
click at [705, 106] on input "text" at bounding box center [698, 100] width 171 height 29
type input "1,813"
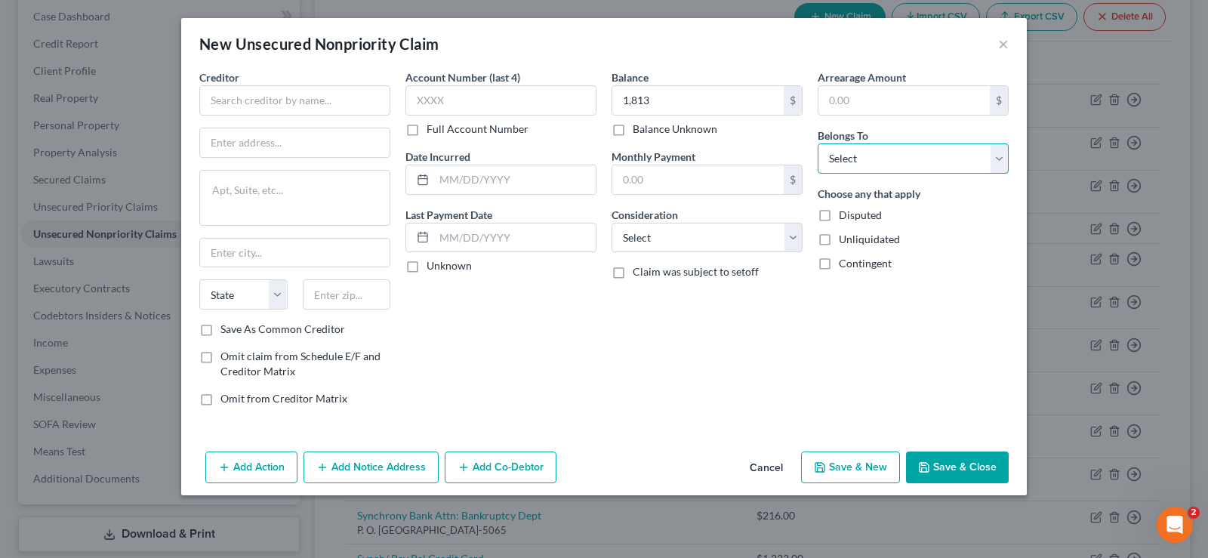
click at [818, 143] on select "Select Debtor 1 Only Debtor 2 Only Debtor 1 And Debtor 2 Only At Least One Of T…" at bounding box center [913, 158] width 191 height 30
select select "0"
click option "Debtor 1 Only" at bounding box center [0, 0] width 0 height 0
click at [280, 103] on input "text" at bounding box center [294, 100] width 191 height 30
click at [663, 96] on input "1,813" at bounding box center [698, 100] width 171 height 29
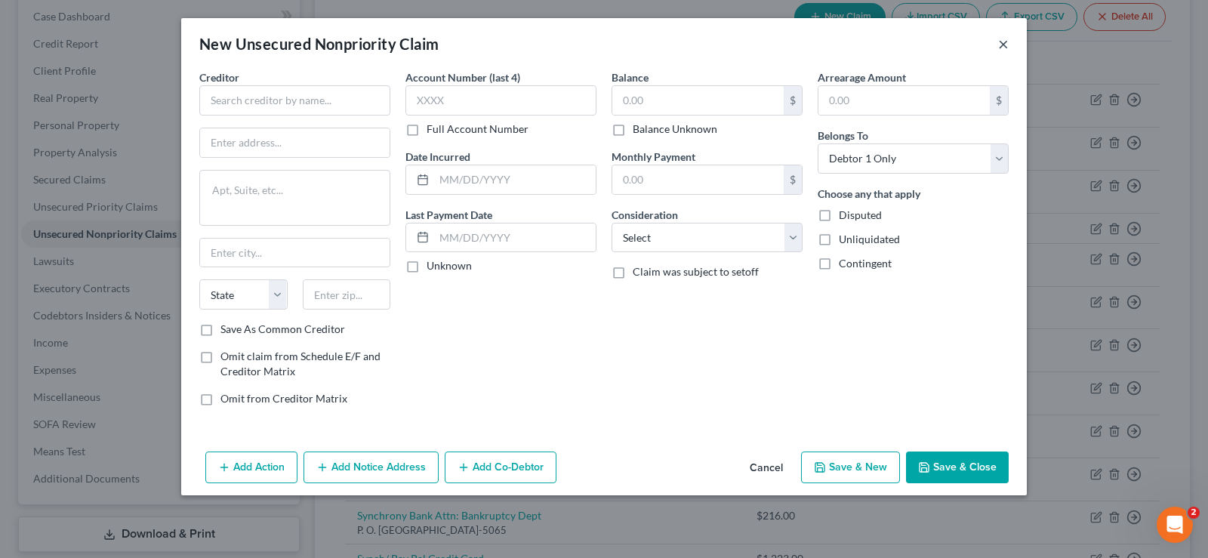
click at [1001, 35] on button "×" at bounding box center [1003, 44] width 11 height 18
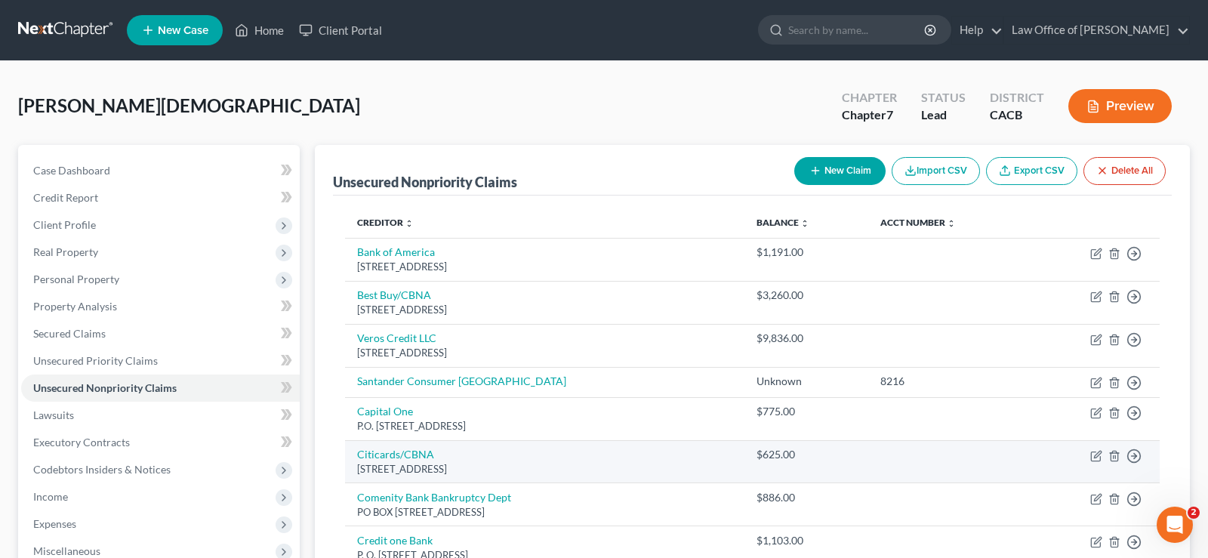
click at [863, 163] on button "New Claim" at bounding box center [840, 171] width 91 height 28
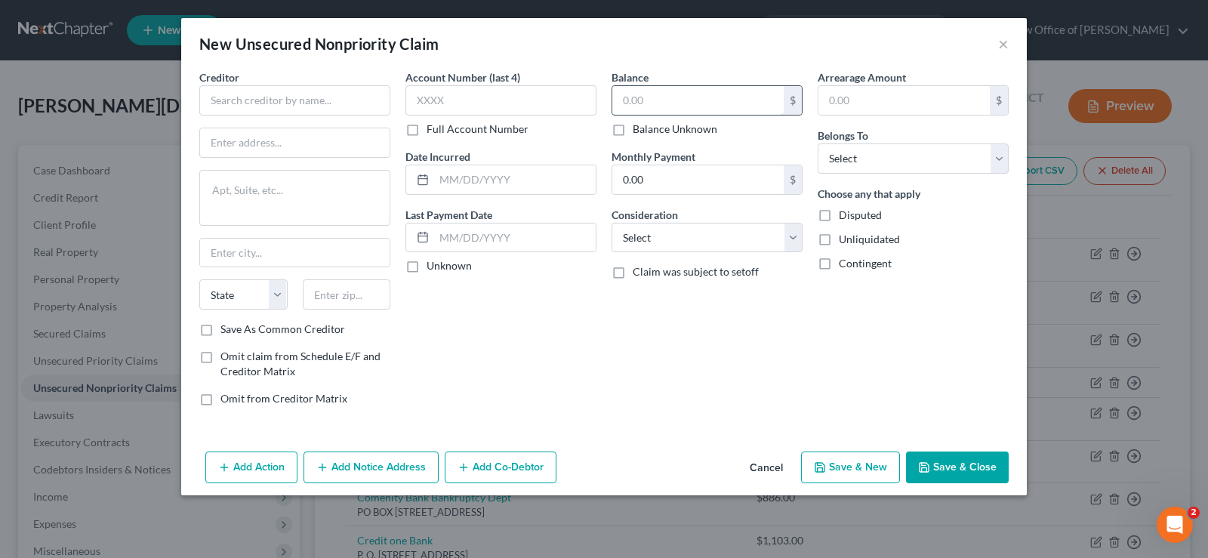
click at [646, 96] on input "text" at bounding box center [698, 100] width 171 height 29
type input "637"
click at [818, 143] on select "Select Debtor 1 Only Debtor 2 Only Debtor 1 And Debtor 2 Only At Least One Of T…" at bounding box center [913, 158] width 191 height 30
select select "0"
click option "Debtor 1 Only" at bounding box center [0, 0] width 0 height 0
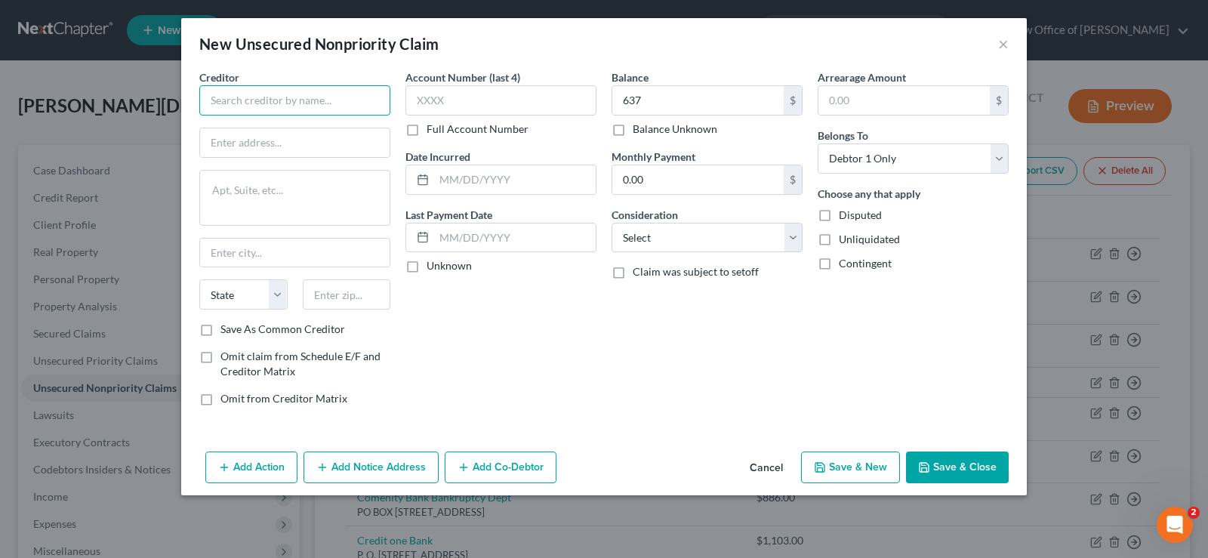
click at [264, 107] on input "text" at bounding box center [294, 100] width 191 height 30
click at [331, 106] on input "Webbank/Onemain" at bounding box center [294, 100] width 191 height 30
click at [316, 104] on input "Webbank/Onemain" at bounding box center [294, 100] width 191 height 30
drag, startPoint x: 260, startPoint y: 100, endPoint x: 192, endPoint y: 106, distance: 68.3
click at [199, 106] on input "Webbank/Onemain" at bounding box center [294, 100] width 191 height 30
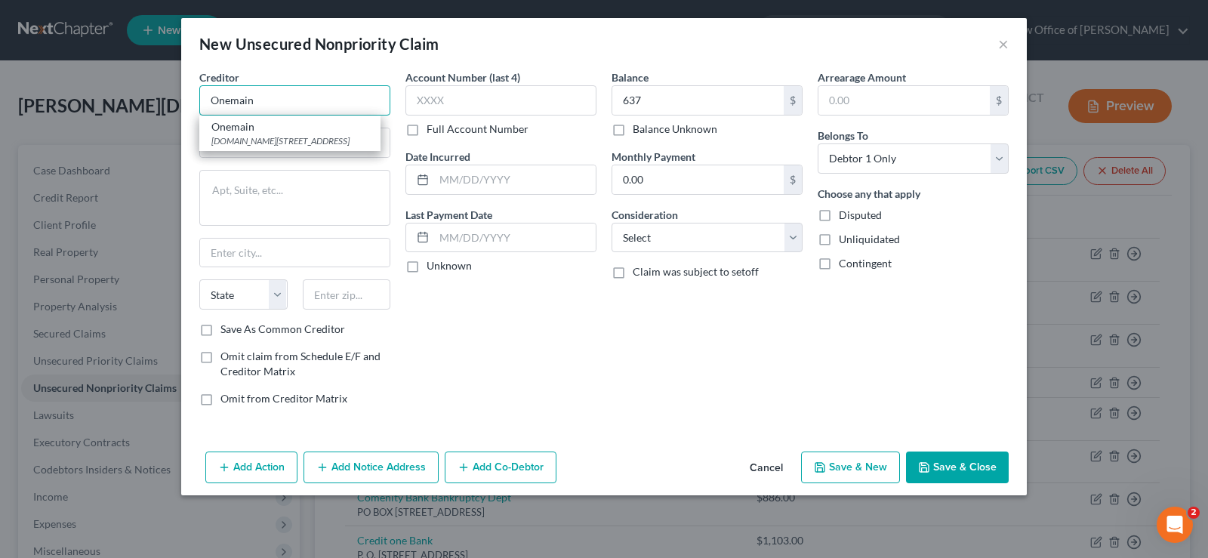
click at [294, 106] on input "Onemain" at bounding box center [294, 100] width 191 height 30
type input "Onemain"
click at [286, 138] on div "P.O.Box 1010, Evansville, IN 47706" at bounding box center [289, 140] width 157 height 13
type input "P.O.Box 1010"
type input "Evansville"
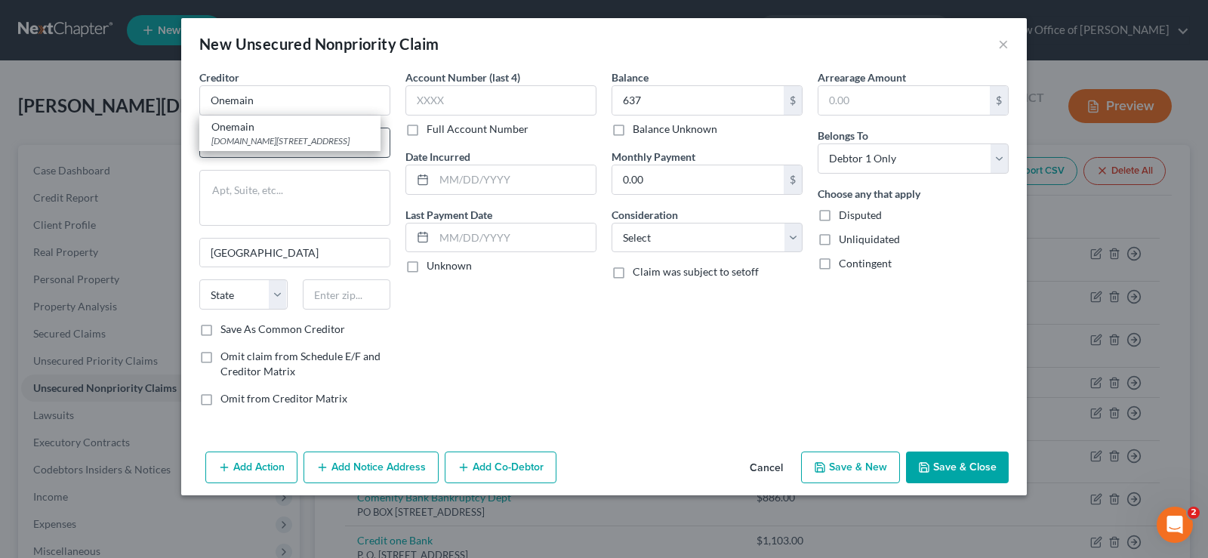
select select "15"
type input "47706"
click at [300, 143] on input "P.O.Box 1010" at bounding box center [295, 142] width 190 height 29
type input "P.O.Box 3316"
click at [360, 291] on input "47706" at bounding box center [347, 294] width 88 height 30
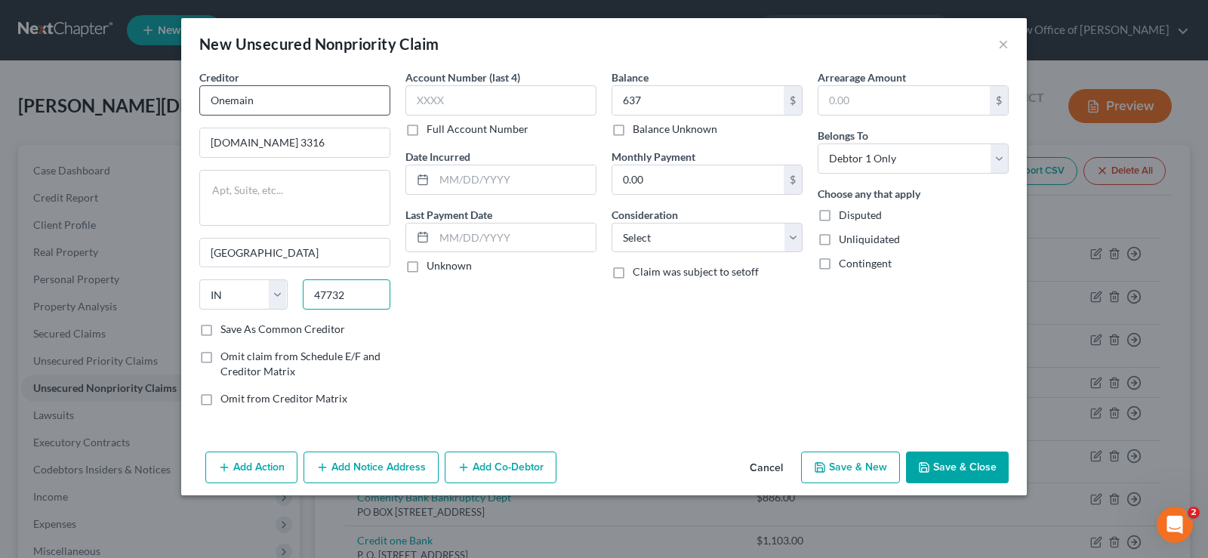
type input "47732"
click at [211, 95] on input "Onemain" at bounding box center [294, 100] width 191 height 30
type input "Webbank/Onemain"
click at [654, 106] on input "637" at bounding box center [698, 100] width 171 height 29
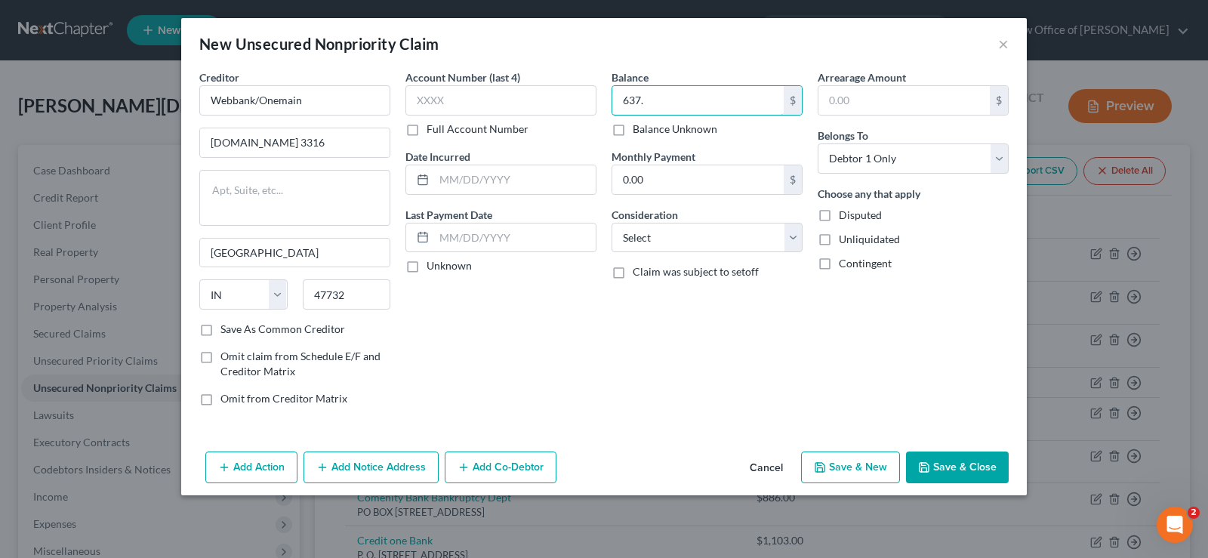
type input "637."
click at [880, 473] on button "Save & New" at bounding box center [850, 468] width 99 height 32
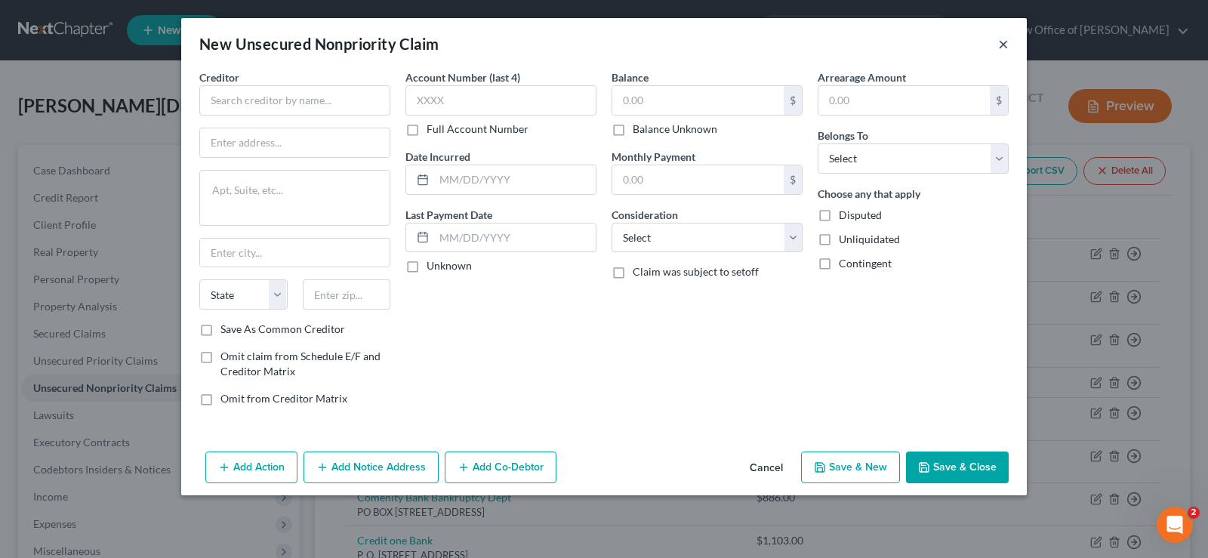
click at [1007, 45] on button "×" at bounding box center [1003, 44] width 11 height 18
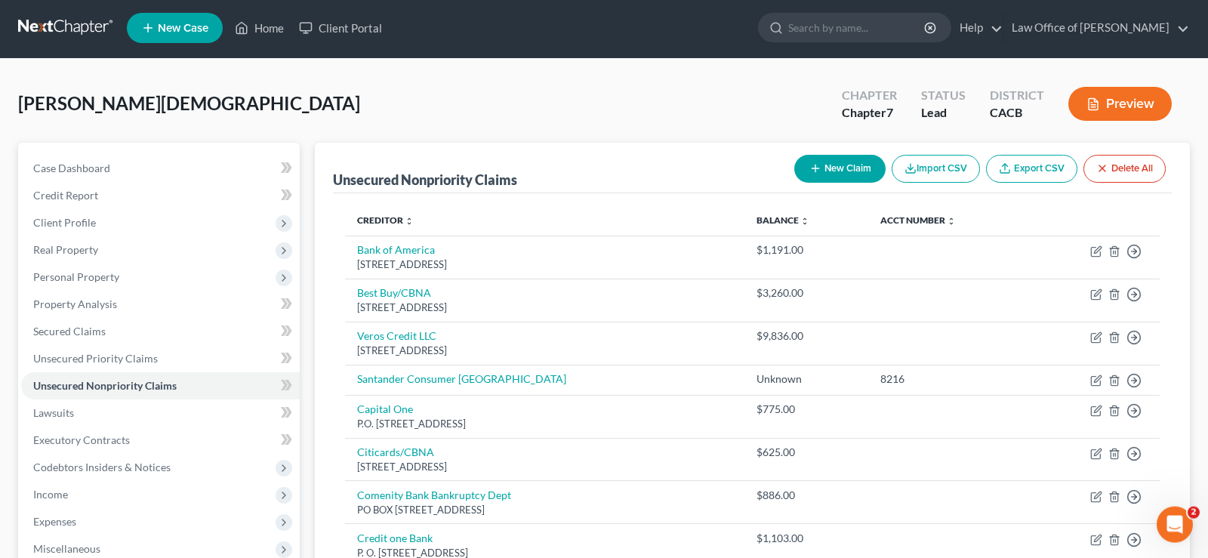
scroll to position [433, 0]
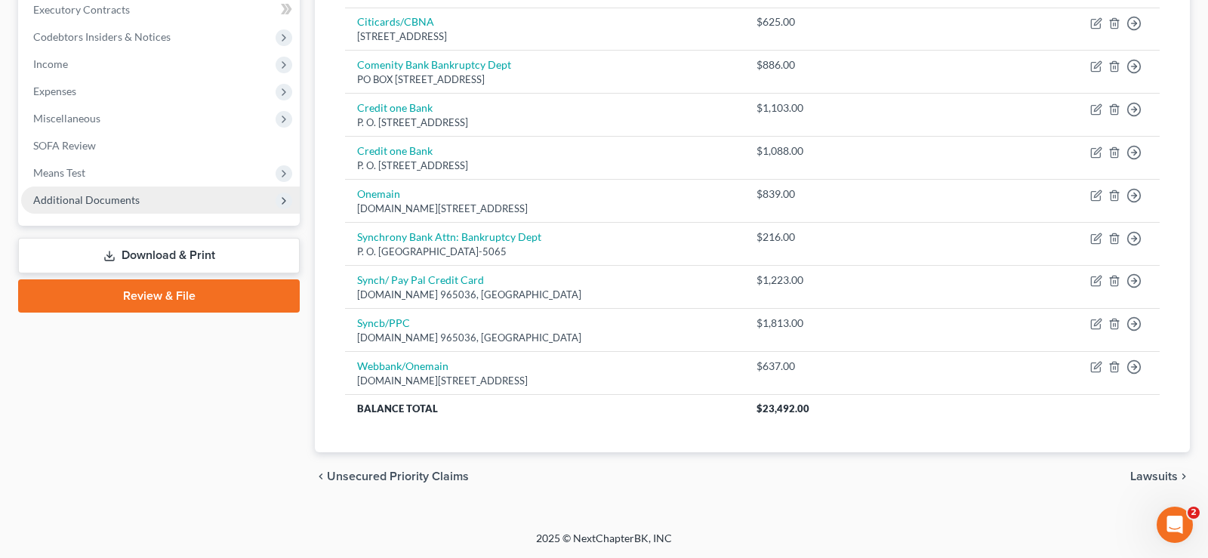
click at [107, 200] on span "Additional Documents" at bounding box center [86, 199] width 106 height 13
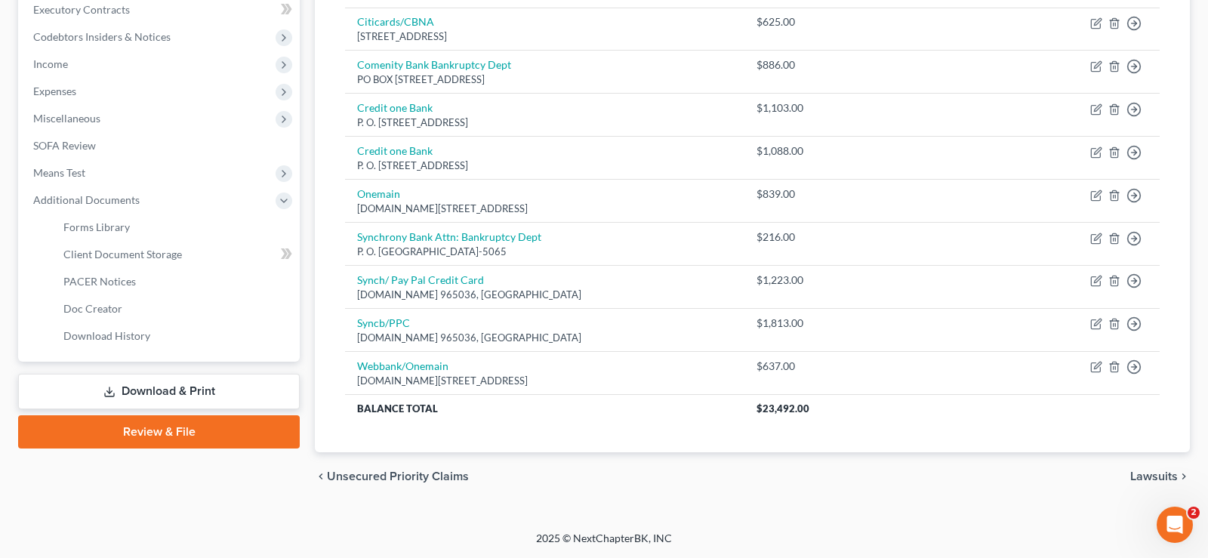
click at [1155, 477] on span "Lawsuits" at bounding box center [1155, 477] width 48 height 12
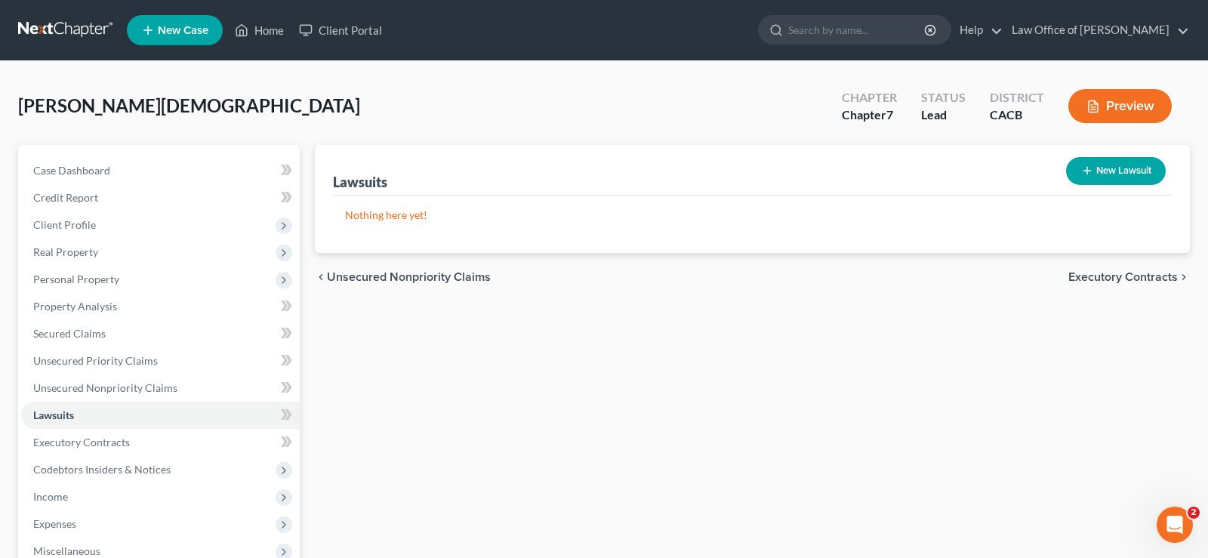
click at [1134, 273] on span "Executory Contracts" at bounding box center [1124, 277] width 110 height 12
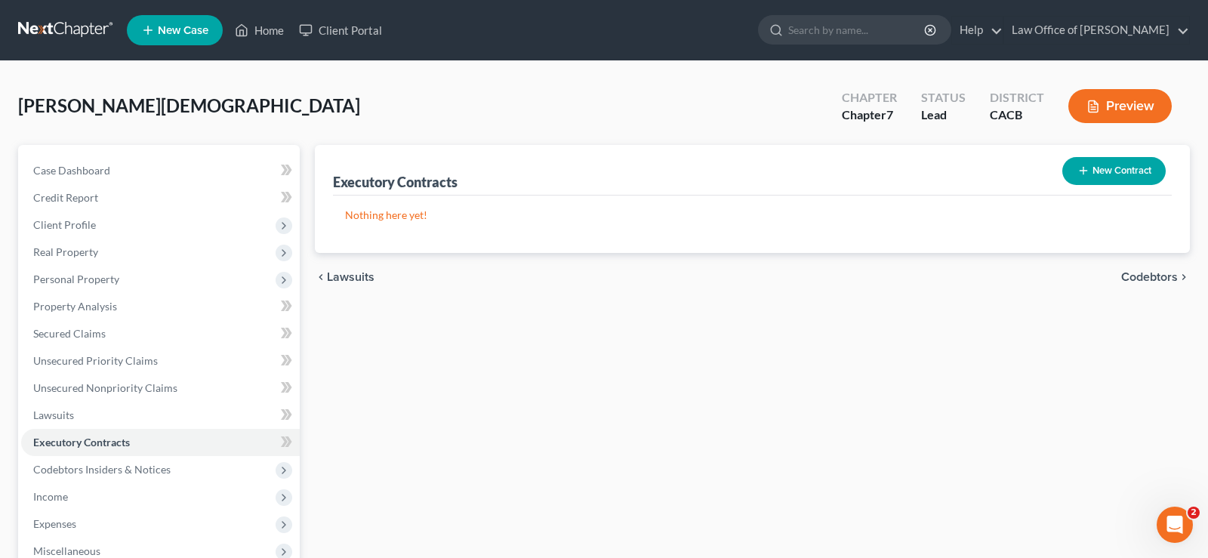
click at [1134, 273] on span "Codebtors" at bounding box center [1150, 277] width 57 height 12
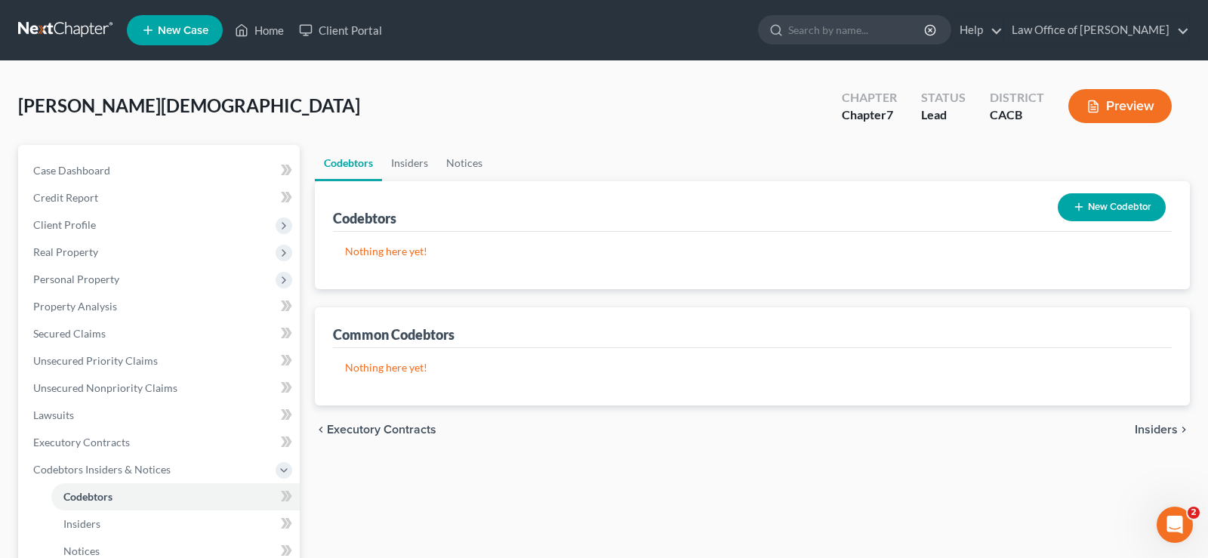
click at [1167, 434] on span "Insiders" at bounding box center [1156, 430] width 43 height 12
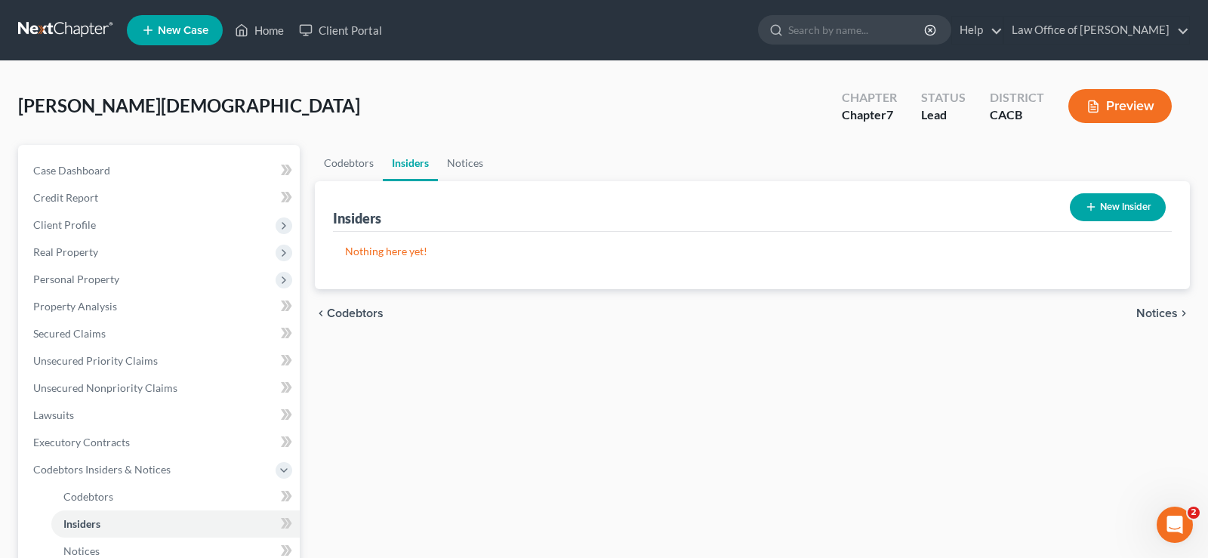
click at [1148, 316] on span "Notices" at bounding box center [1158, 313] width 42 height 12
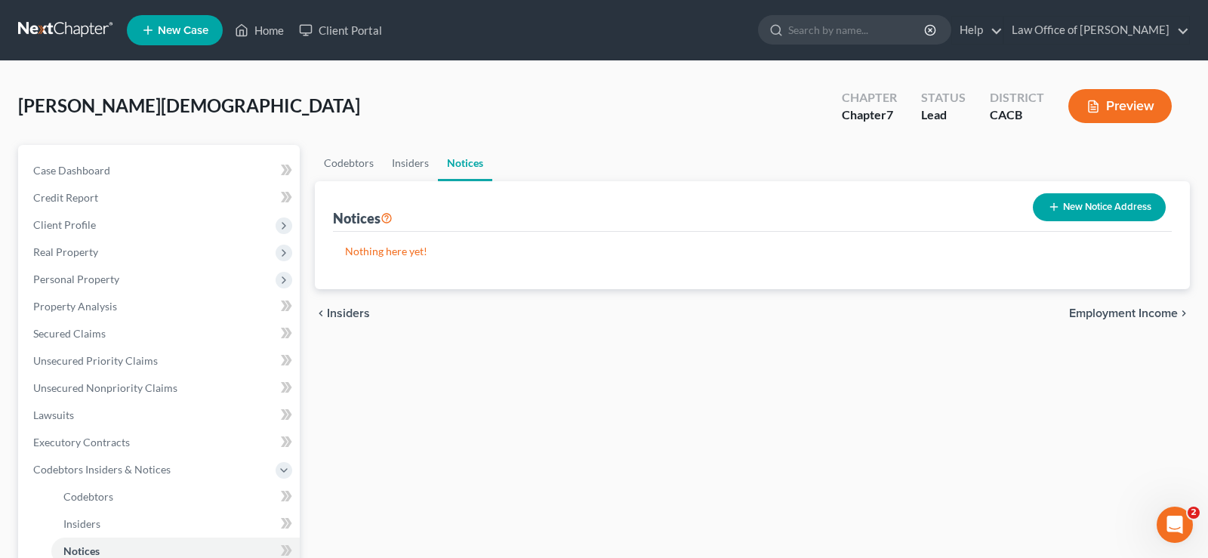
click at [1148, 315] on span "Employment Income" at bounding box center [1123, 313] width 109 height 12
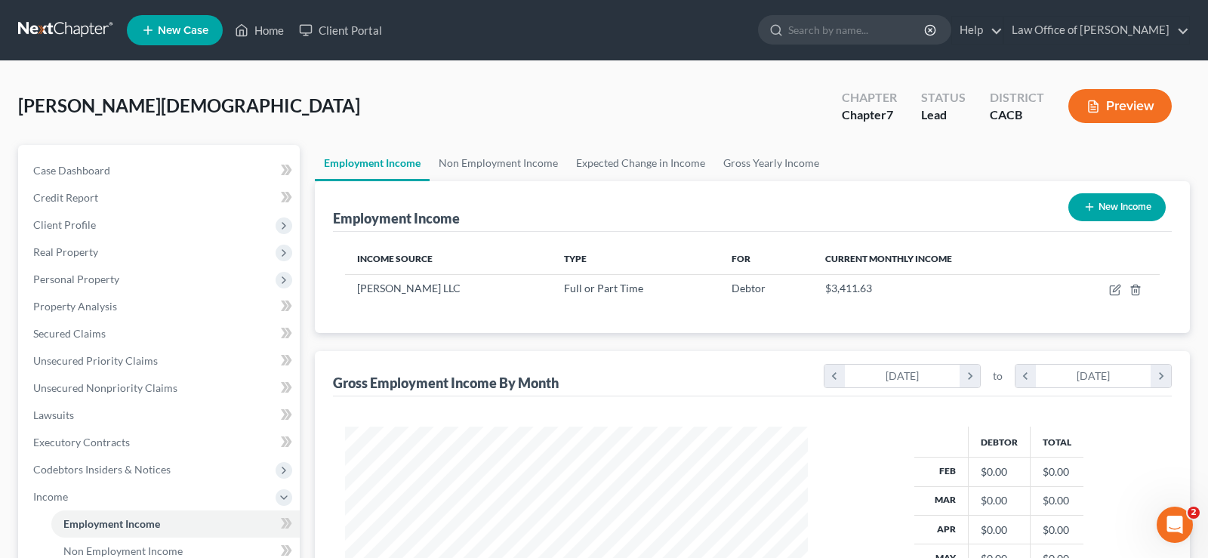
scroll to position [308, 0]
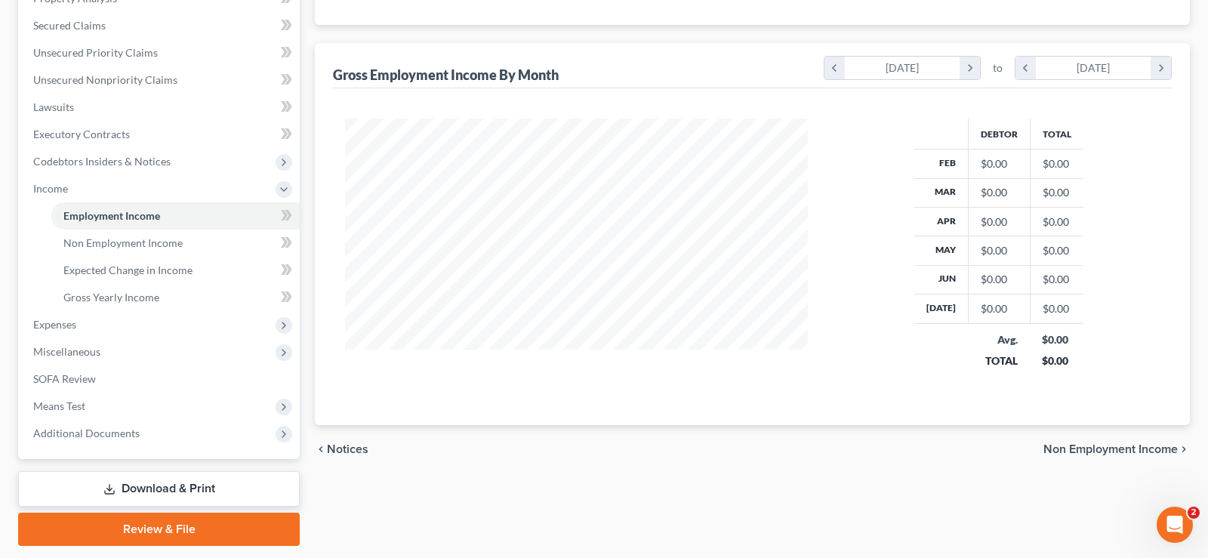
click at [157, 483] on link "Download & Print" at bounding box center [159, 488] width 282 height 35
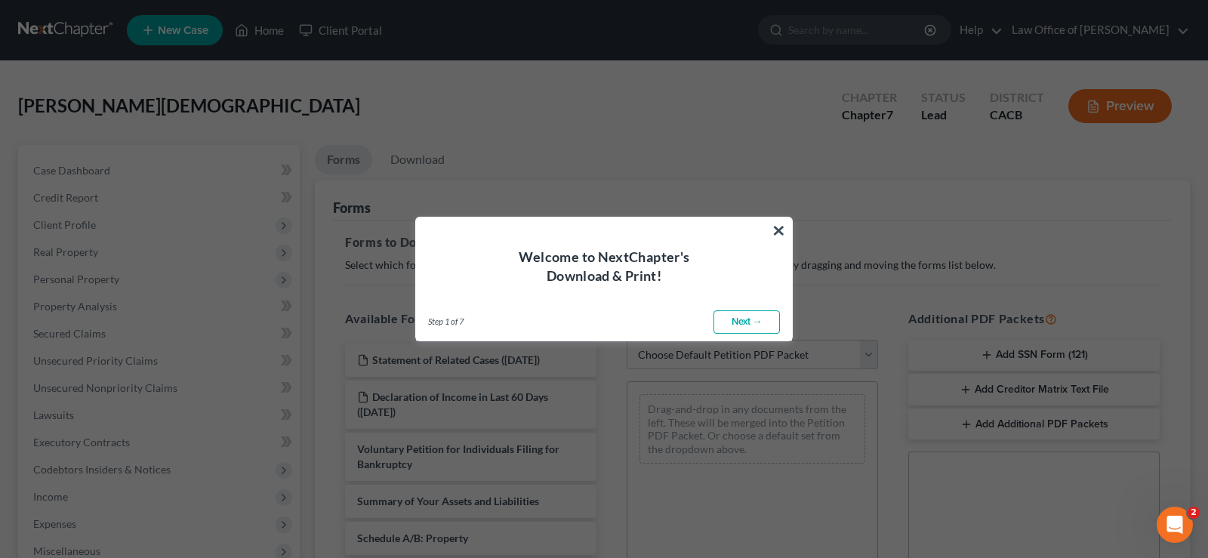
click at [745, 322] on link "Next →" at bounding box center [747, 322] width 66 height 24
select select "0"
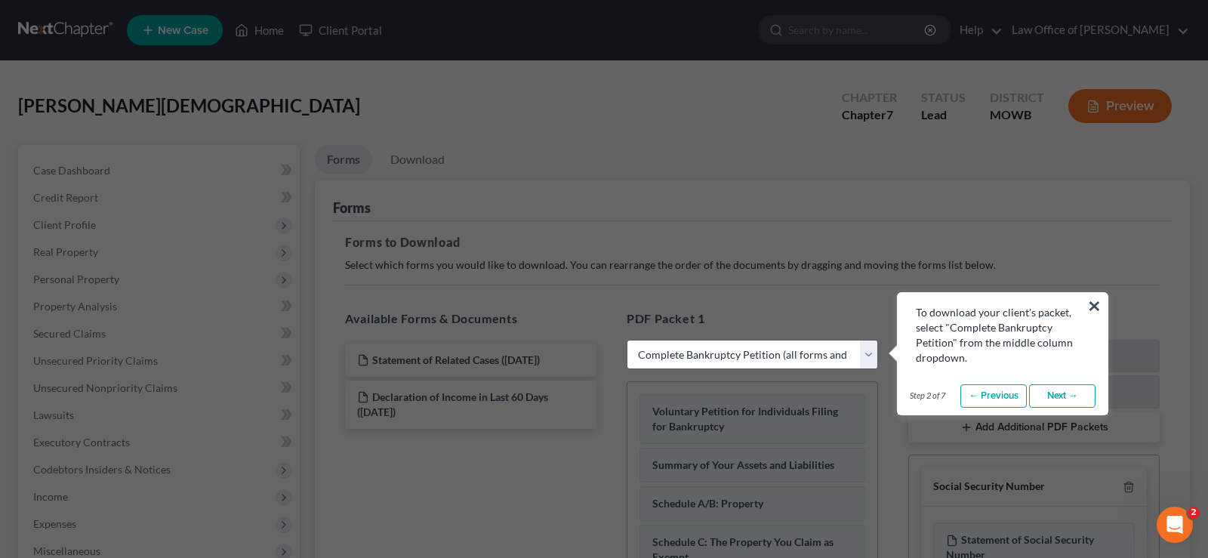
click at [1051, 395] on link "Next →" at bounding box center [1062, 396] width 66 height 24
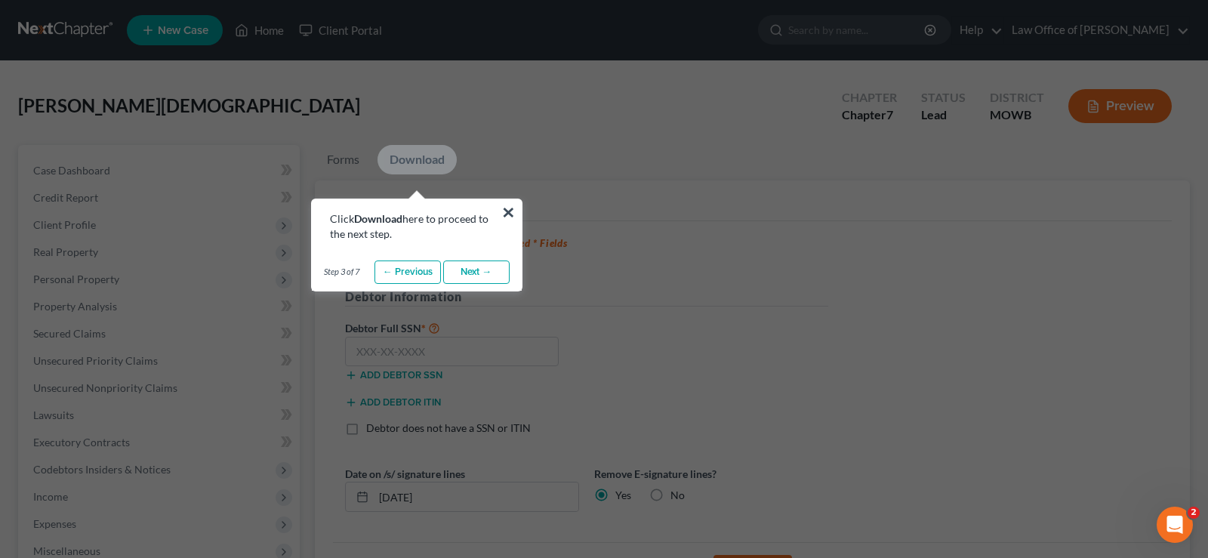
click at [483, 274] on link "Next →" at bounding box center [476, 273] width 66 height 24
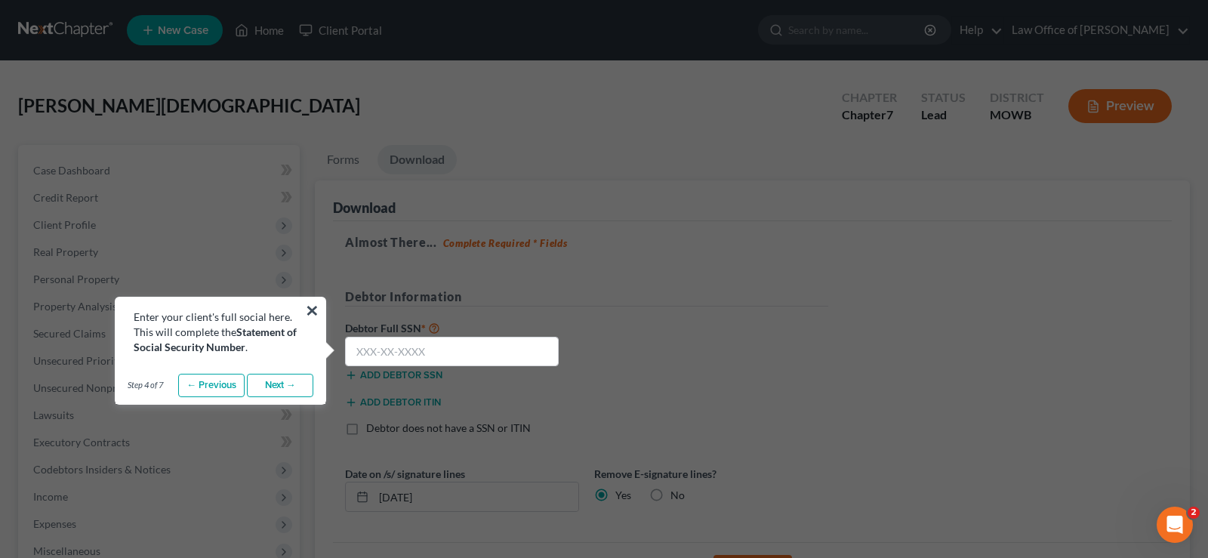
click at [319, 311] on div "Enter your client's full social here. This will complete the Statement of Socia…" at bounding box center [221, 326] width 210 height 57
click at [311, 313] on button "×" at bounding box center [312, 310] width 14 height 24
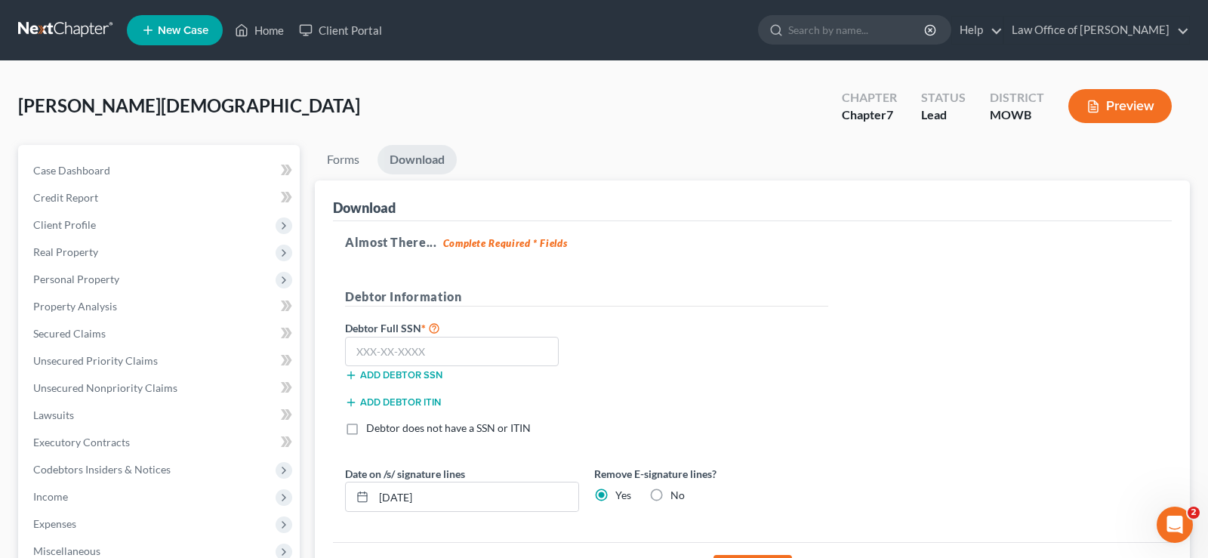
scroll to position [243, 0]
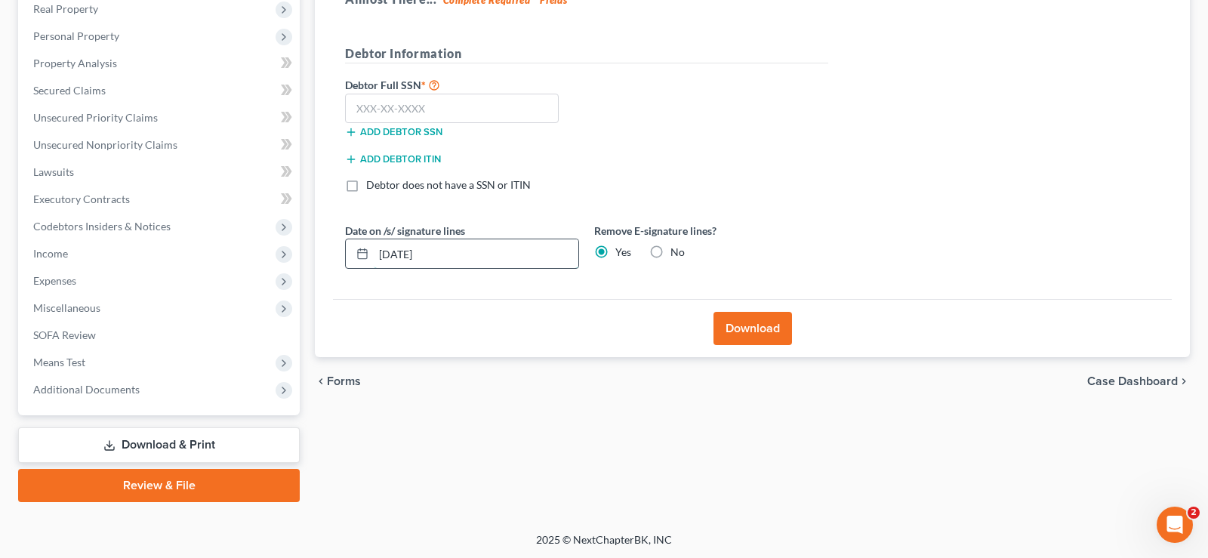
click at [460, 257] on input "08/14/2025" at bounding box center [476, 253] width 205 height 29
type input "0"
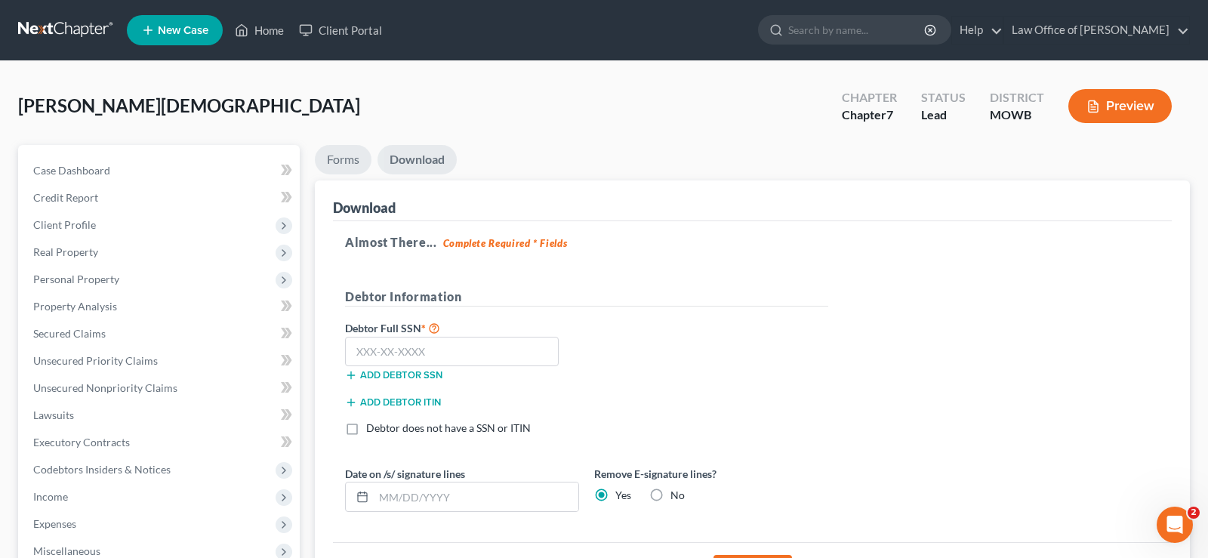
click at [347, 156] on link "Forms" at bounding box center [343, 159] width 57 height 29
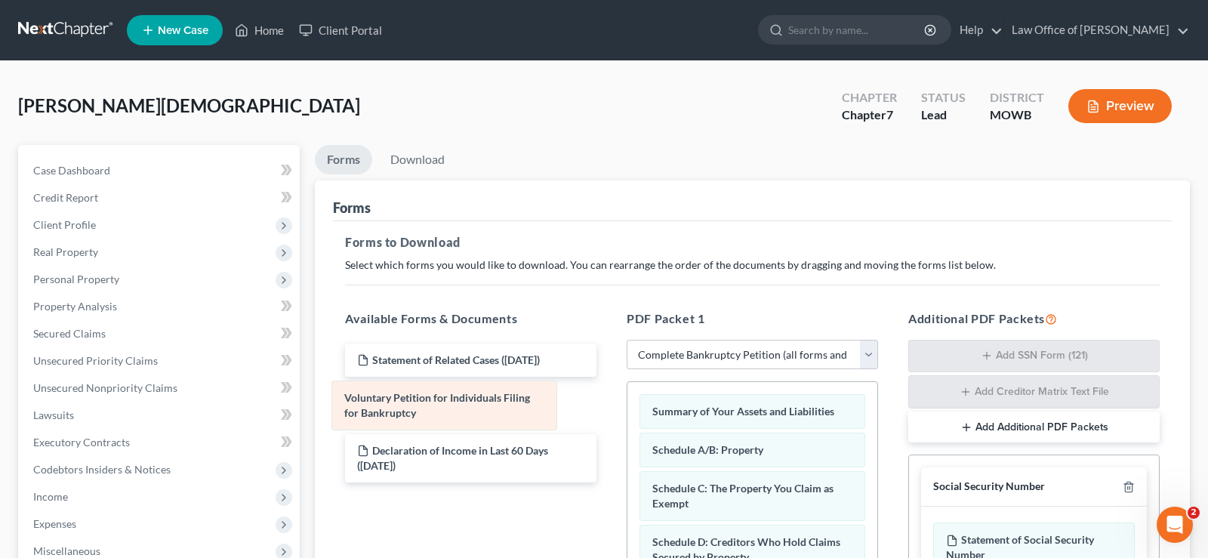
drag, startPoint x: 818, startPoint y: 408, endPoint x: 510, endPoint y: 396, distance: 308.4
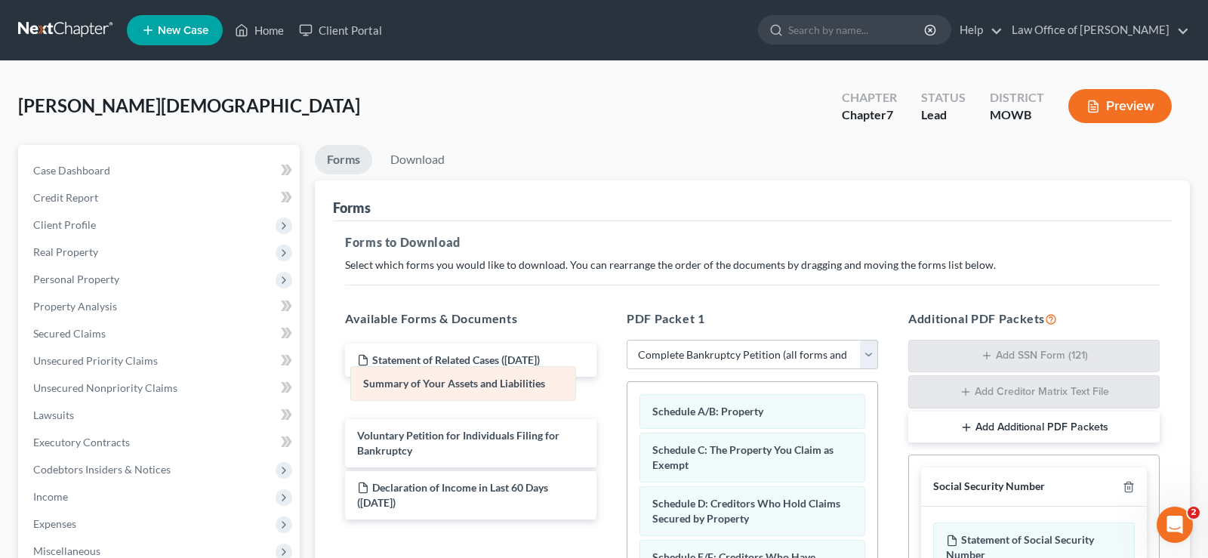
drag, startPoint x: 833, startPoint y: 414, endPoint x: 520, endPoint y: 388, distance: 313.7
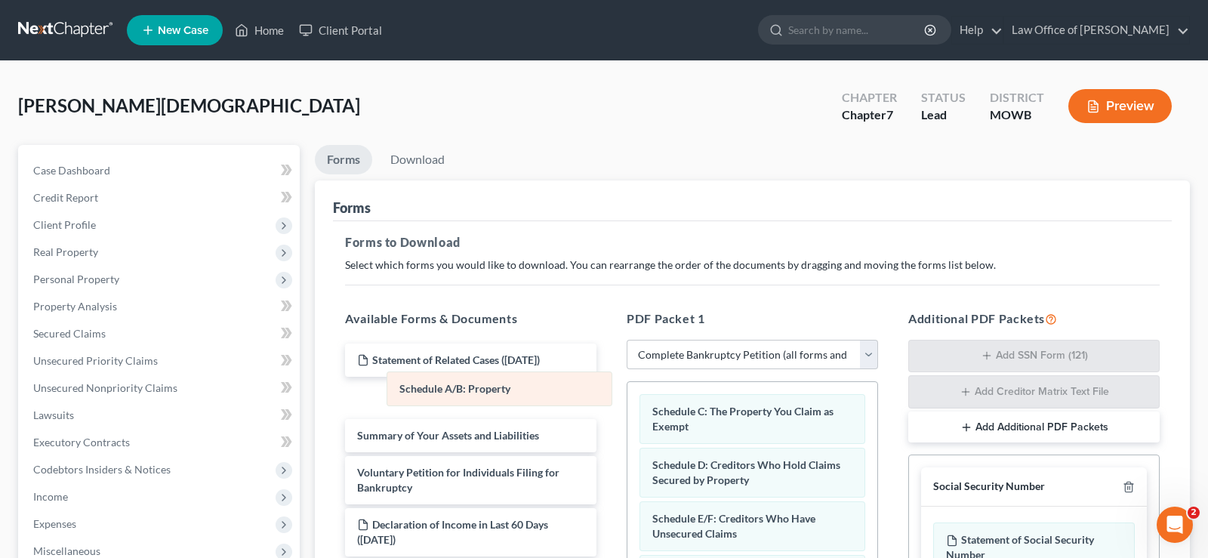
drag, startPoint x: 764, startPoint y: 415, endPoint x: 501, endPoint y: 395, distance: 263.6
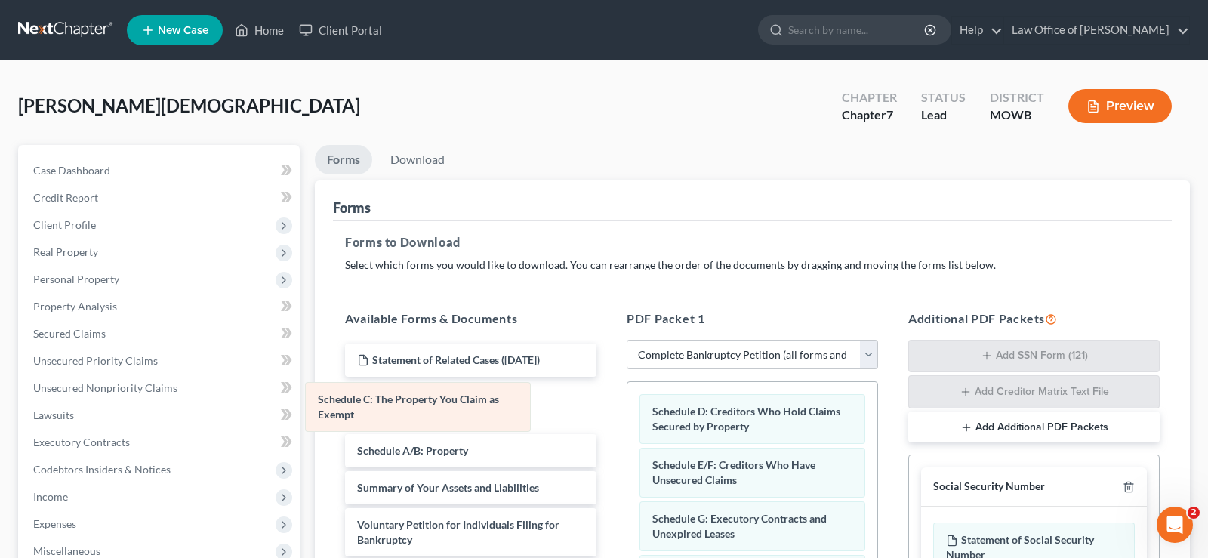
drag, startPoint x: 815, startPoint y: 410, endPoint x: 481, endPoint y: 399, distance: 334.0
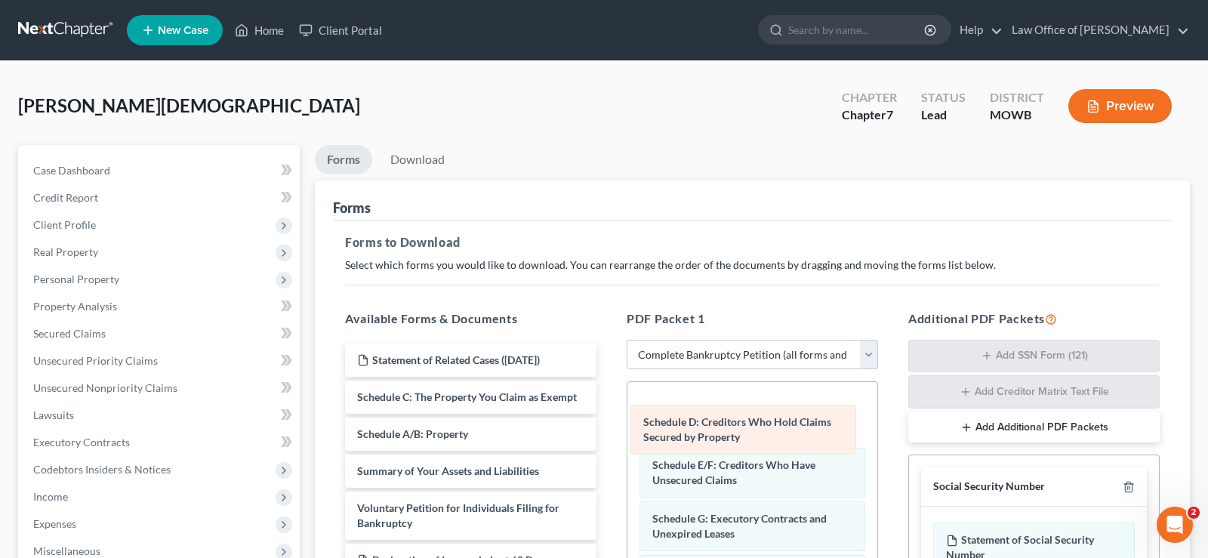
drag, startPoint x: 831, startPoint y: 414, endPoint x: 822, endPoint y: 425, distance: 14.5
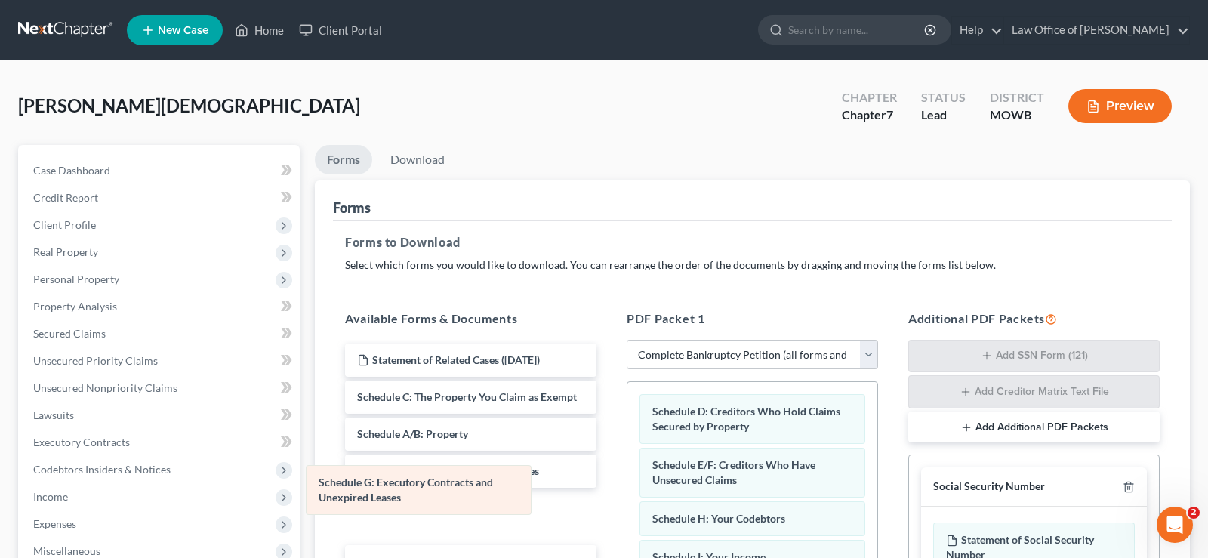
drag, startPoint x: 816, startPoint y: 519, endPoint x: 483, endPoint y: 483, distance: 335.7
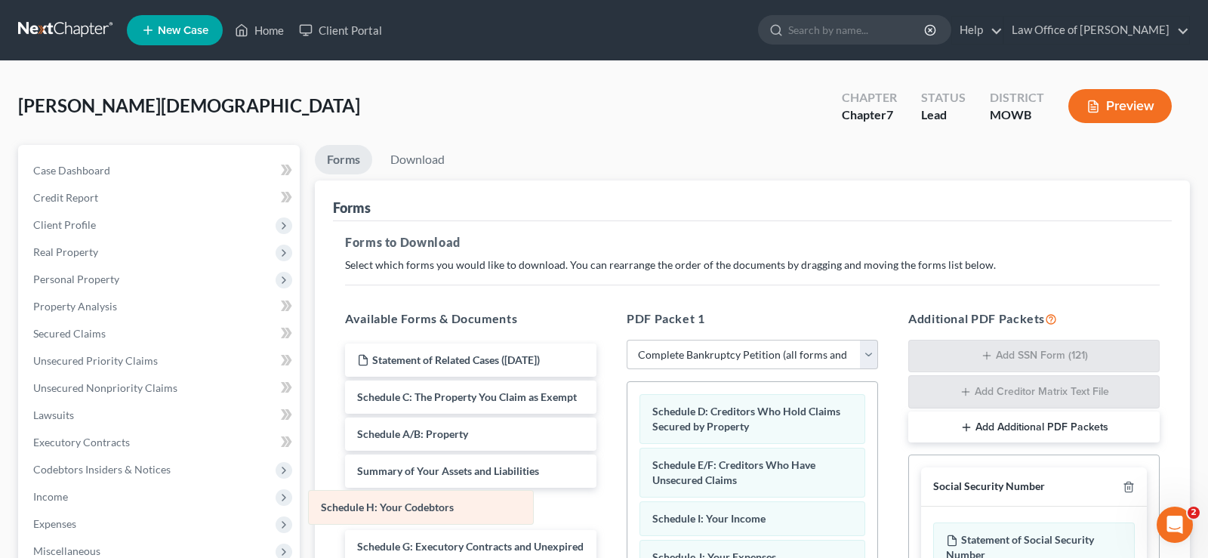
drag, startPoint x: 778, startPoint y: 517, endPoint x: 446, endPoint y: 506, distance: 331.7
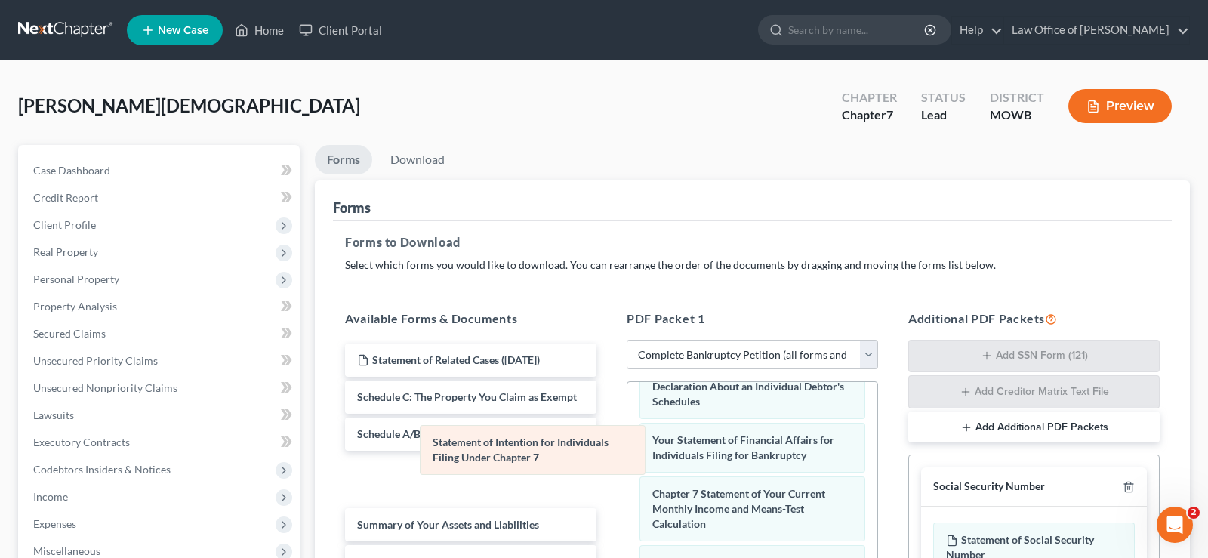
scroll to position [209, 0]
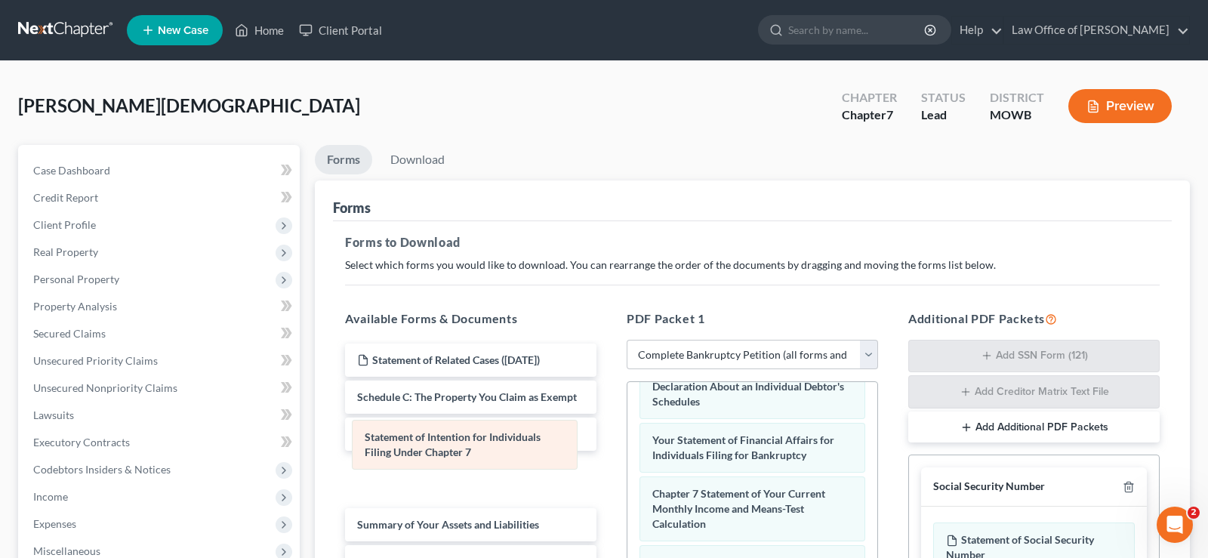
drag, startPoint x: 824, startPoint y: 444, endPoint x: 536, endPoint y: 442, distance: 287.8
click at [628, 442] on div "Statement of Intention for Individuals Filing Under Chapter 7 Schedule D: Credi…" at bounding box center [753, 484] width 250 height 623
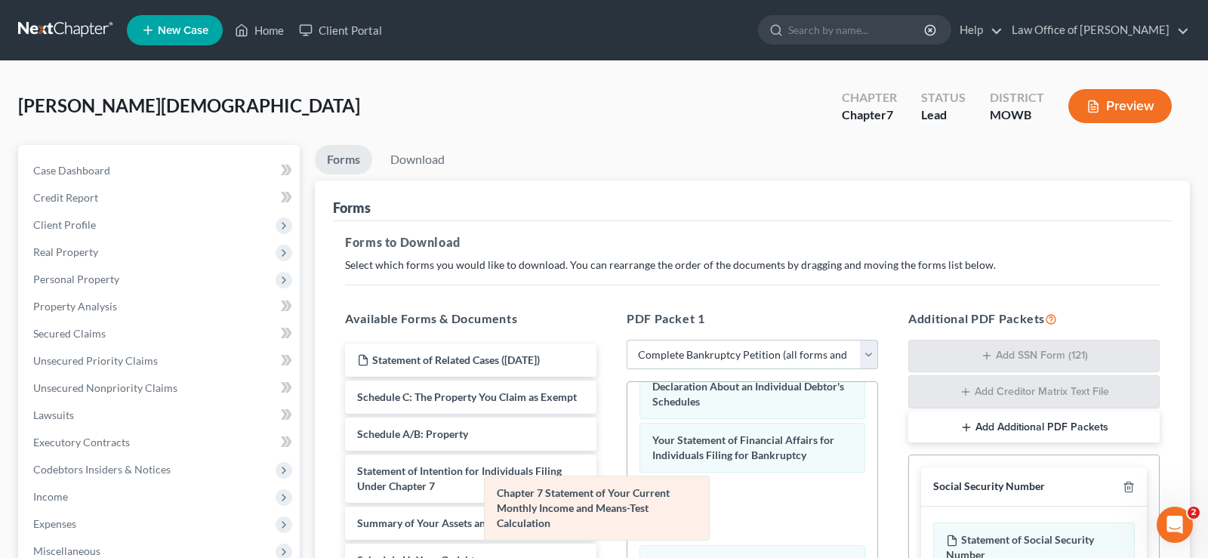
scroll to position [140, 0]
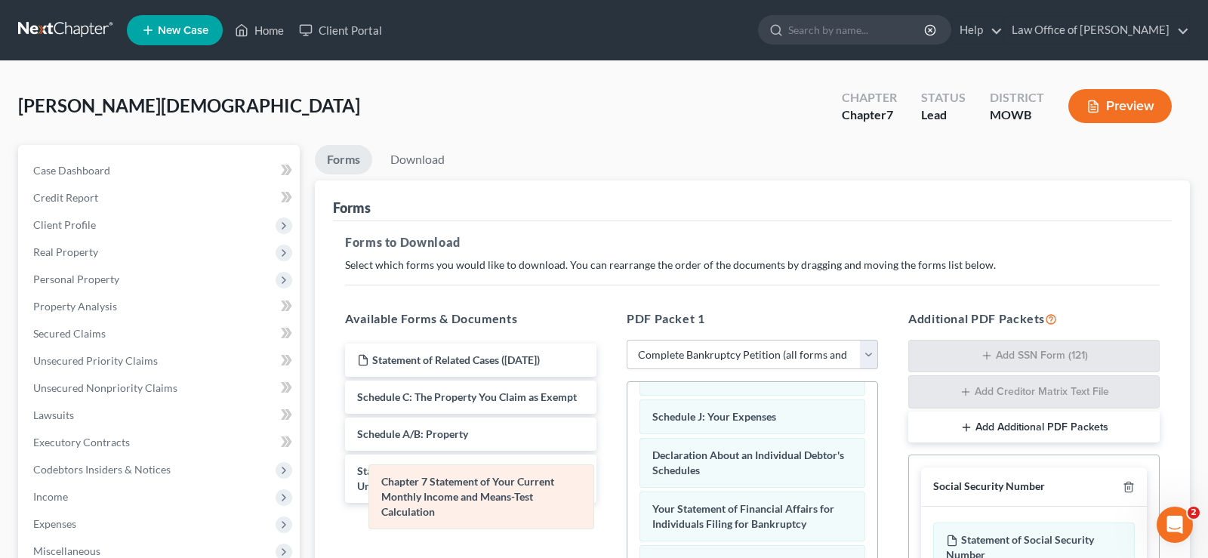
drag, startPoint x: 822, startPoint y: 494, endPoint x: 551, endPoint y: 483, distance: 271.4
click at [628, 483] on div "Chapter 7 Statement of Your Current Monthly Income and Means-Test Calculation S…" at bounding box center [753, 519] width 250 height 554
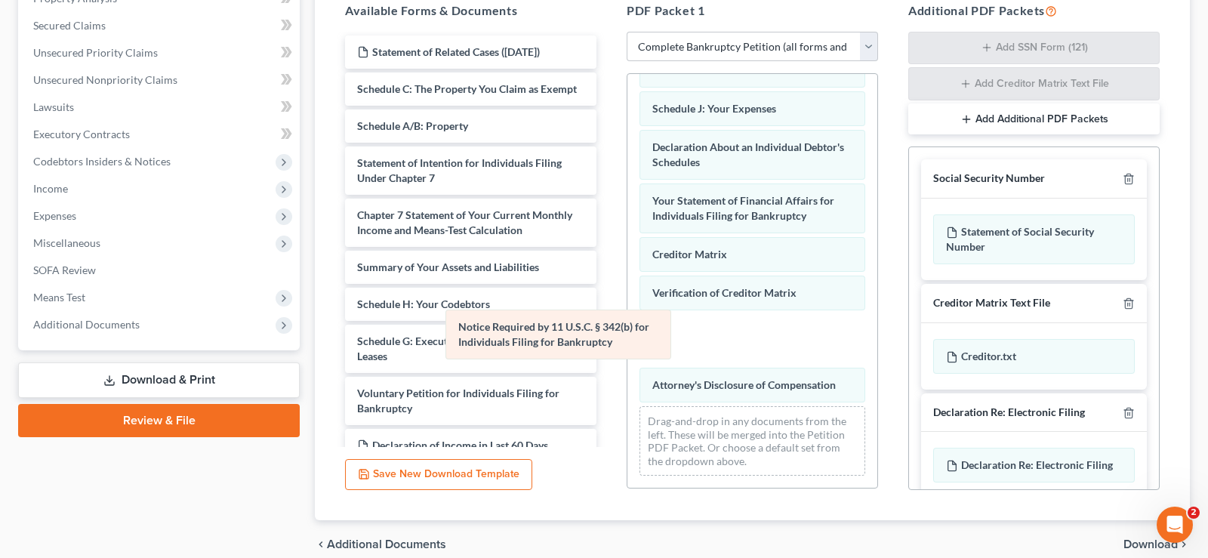
scroll to position [87, 0]
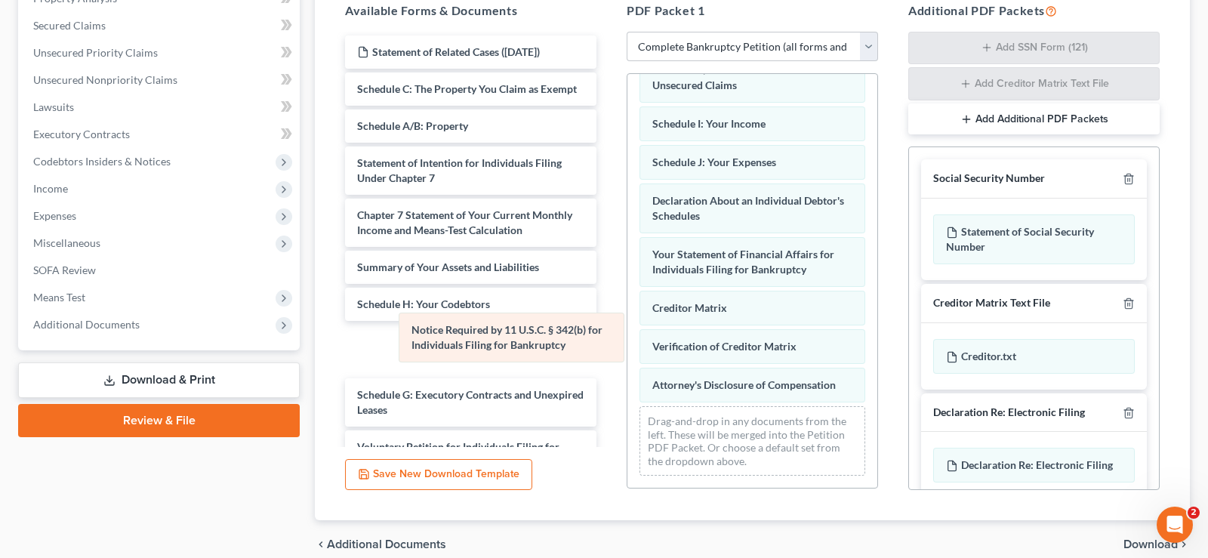
drag, startPoint x: 807, startPoint y: 342, endPoint x: 566, endPoint y: 341, distance: 240.9
click at [628, 341] on div "Notice Required by 11 U.S.C. § 342(b) for Individuals Filing for Bankruptcy Sch…" at bounding box center [753, 237] width 250 height 501
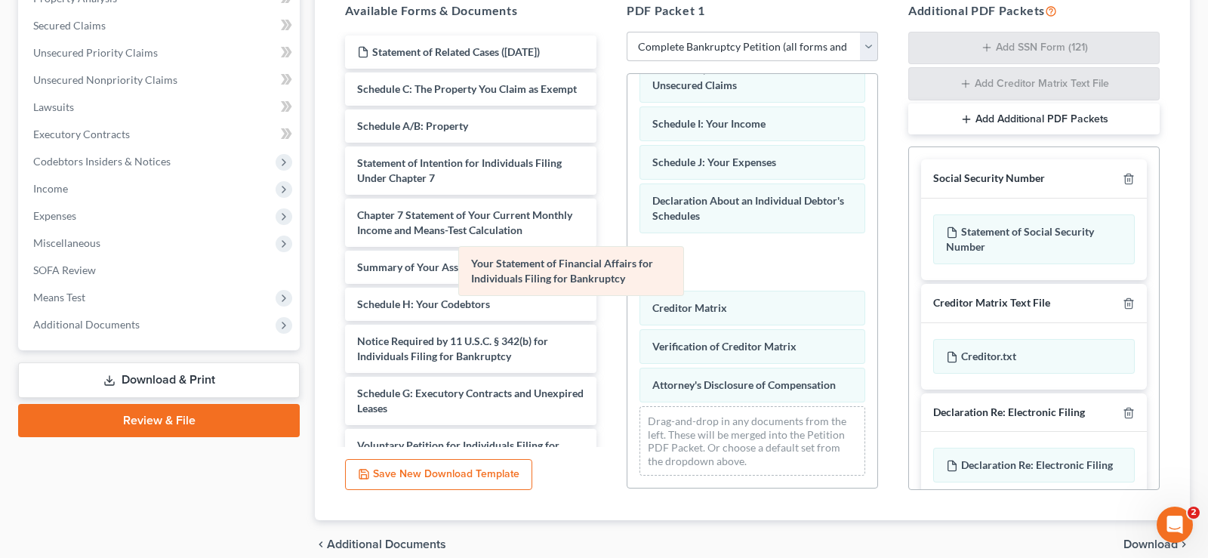
scroll to position [33, 0]
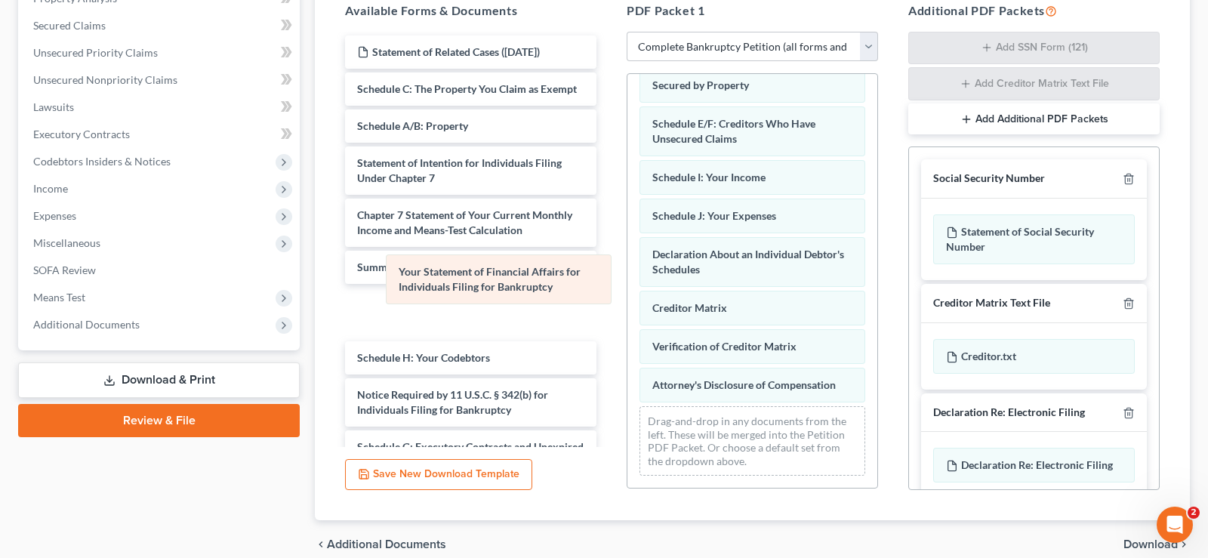
drag, startPoint x: 798, startPoint y: 262, endPoint x: 539, endPoint y: 281, distance: 259.7
click at [628, 281] on div "Your Statement of Financial Affairs for Individuals Filing for Bankruptcy Sched…" at bounding box center [753, 264] width 250 height 447
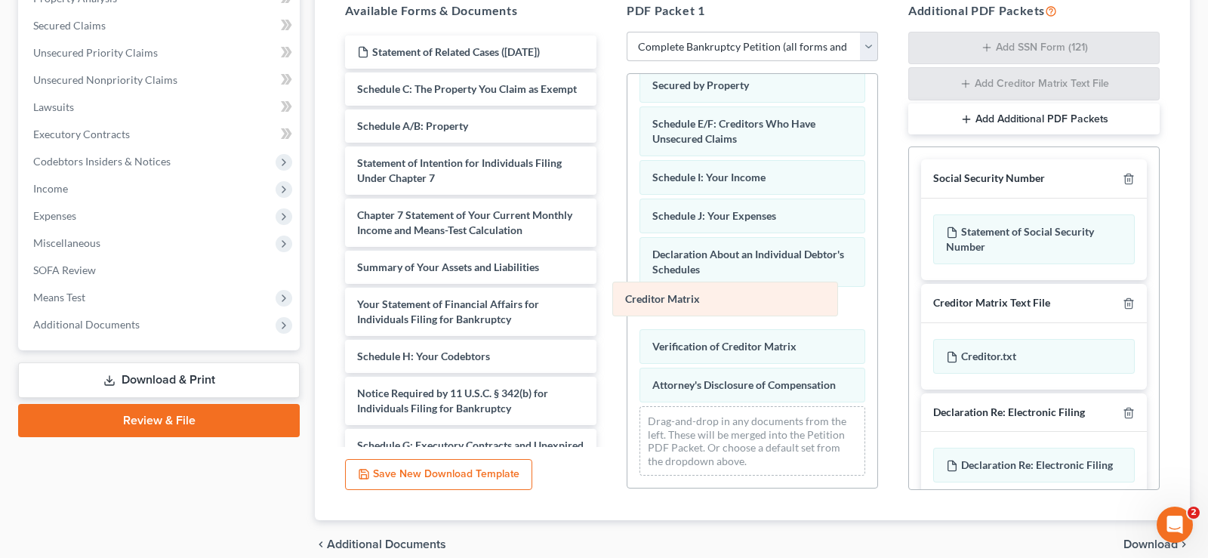
scroll to position [0, 0]
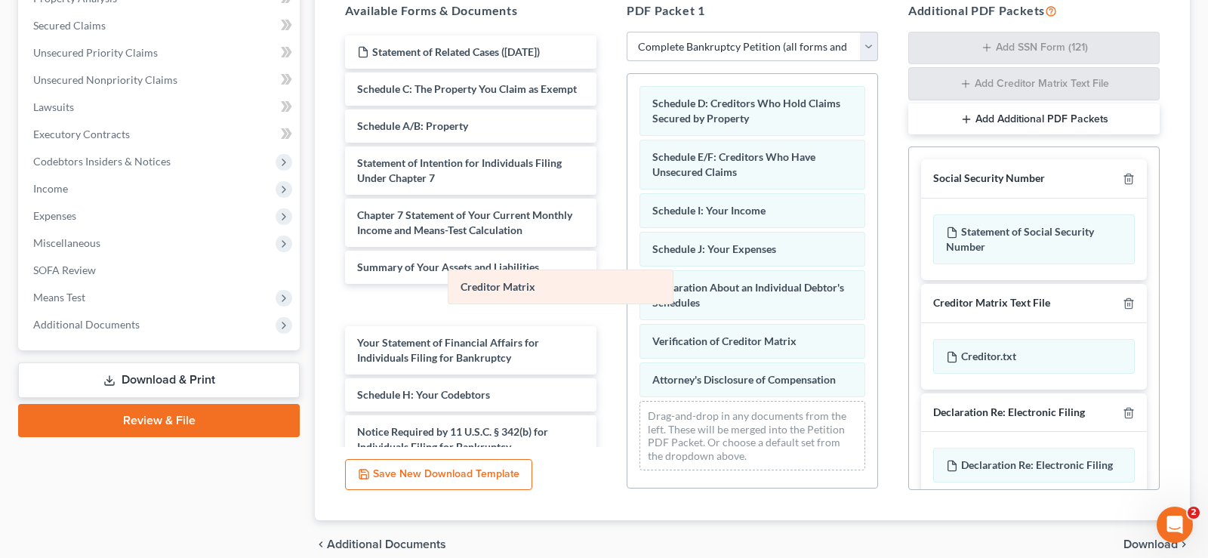
drag, startPoint x: 713, startPoint y: 308, endPoint x: 523, endPoint y: 287, distance: 190.7
click at [628, 287] on div "Creditor Matrix Schedule D: Creditors Who Hold Claims Secured by Property Sched…" at bounding box center [753, 278] width 250 height 409
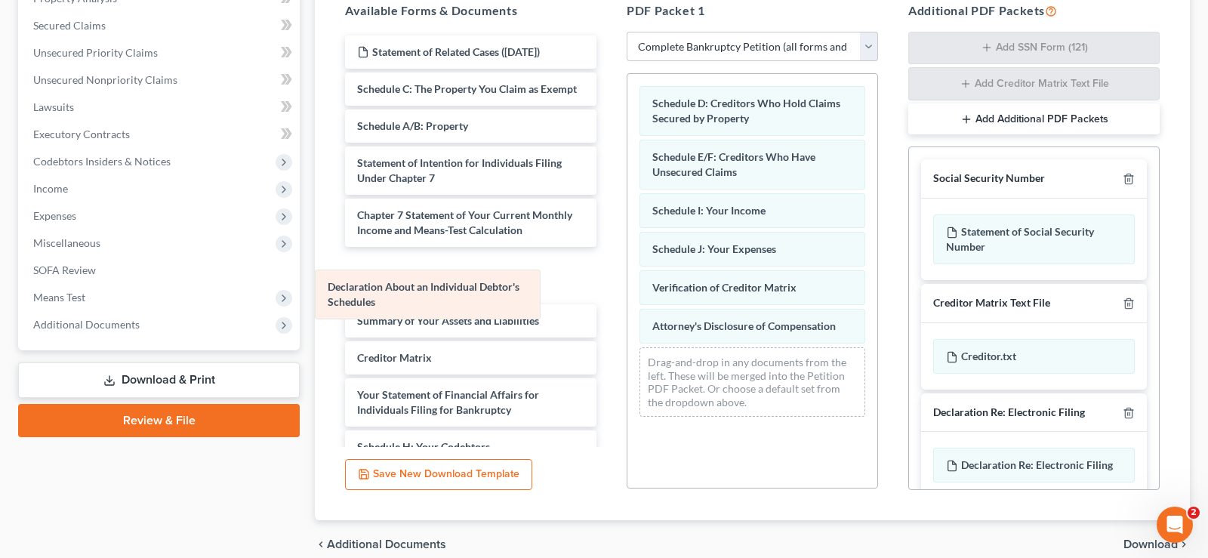
drag, startPoint x: 821, startPoint y: 282, endPoint x: 502, endPoint y: 284, distance: 318.7
click at [628, 284] on div "Declaration About an Individual Debtor's Schedules Schedule D: Creditors Who Ho…" at bounding box center [753, 251] width 250 height 355
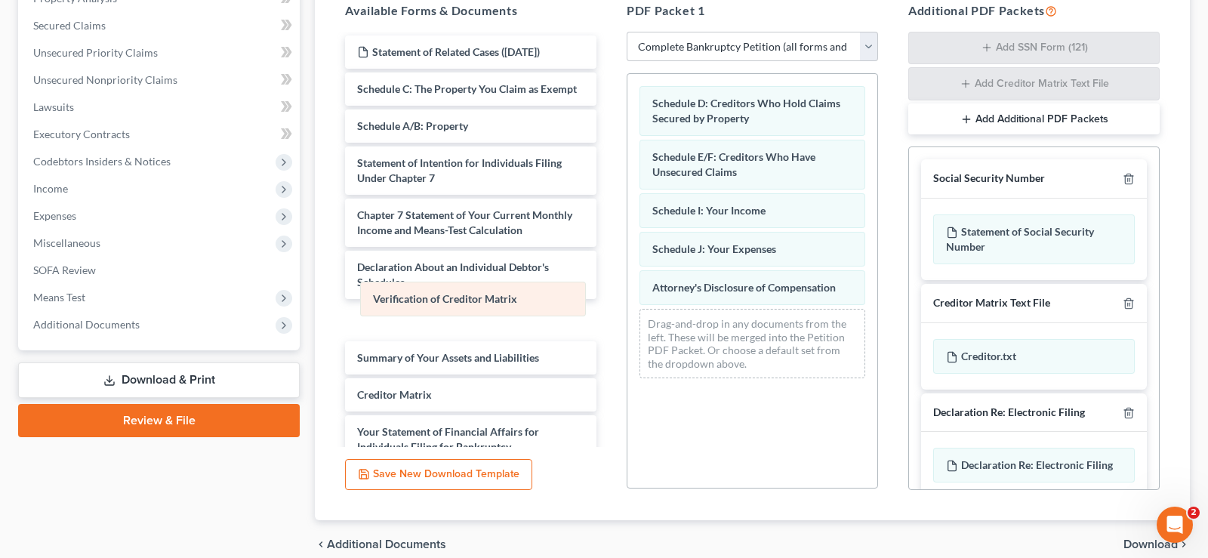
drag, startPoint x: 784, startPoint y: 282, endPoint x: 505, endPoint y: 295, distance: 279.7
click at [628, 295] on div "Verification of Creditor Matrix Schedule D: Creditors Who Hold Claims Secured b…" at bounding box center [753, 232] width 250 height 316
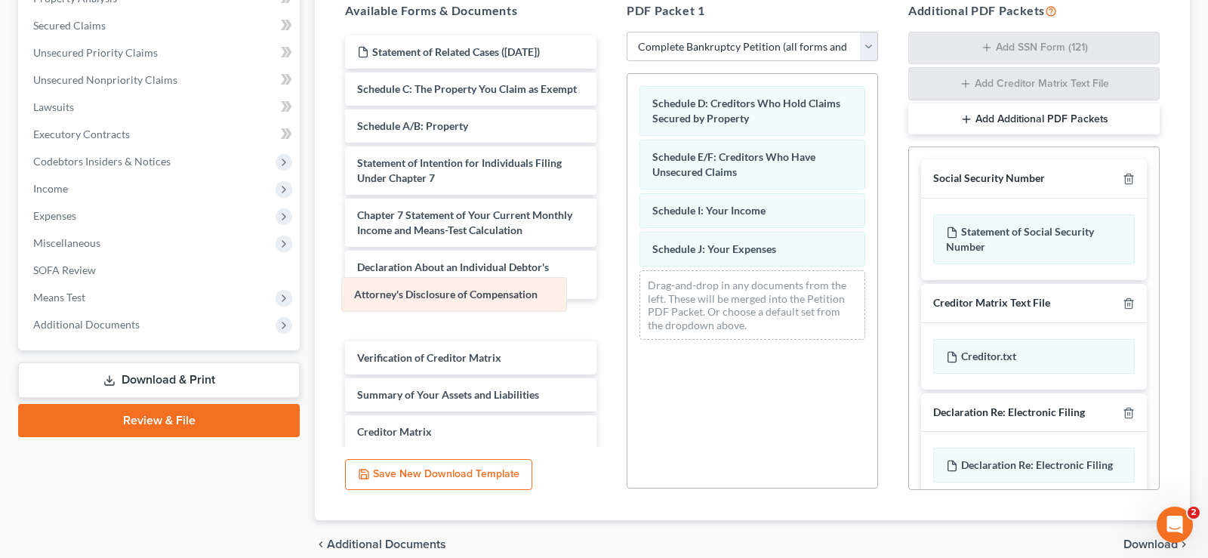
drag, startPoint x: 831, startPoint y: 289, endPoint x: 535, endPoint y: 296, distance: 295.4
click at [628, 296] on div "Attorney's Disclosure of Compensation Schedule D: Creditors Who Hold Claims Sec…" at bounding box center [753, 213] width 250 height 278
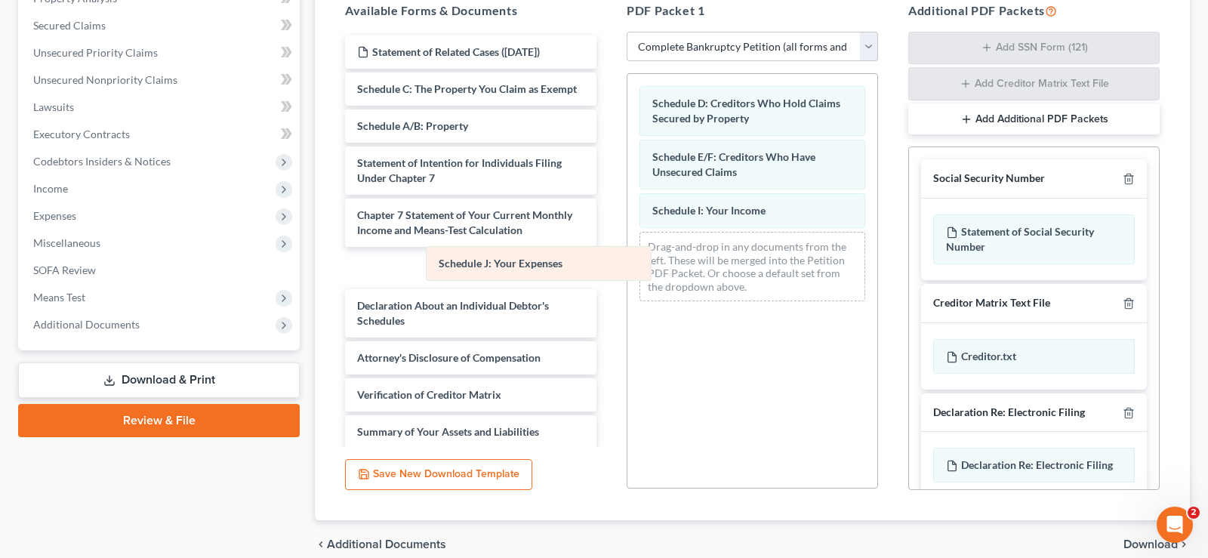
drag, startPoint x: 762, startPoint y: 248, endPoint x: 548, endPoint y: 264, distance: 214.3
click at [628, 264] on div "Schedule J: Your Expenses Schedule D: Creditors Who Hold Claims Secured by Prop…" at bounding box center [753, 193] width 250 height 239
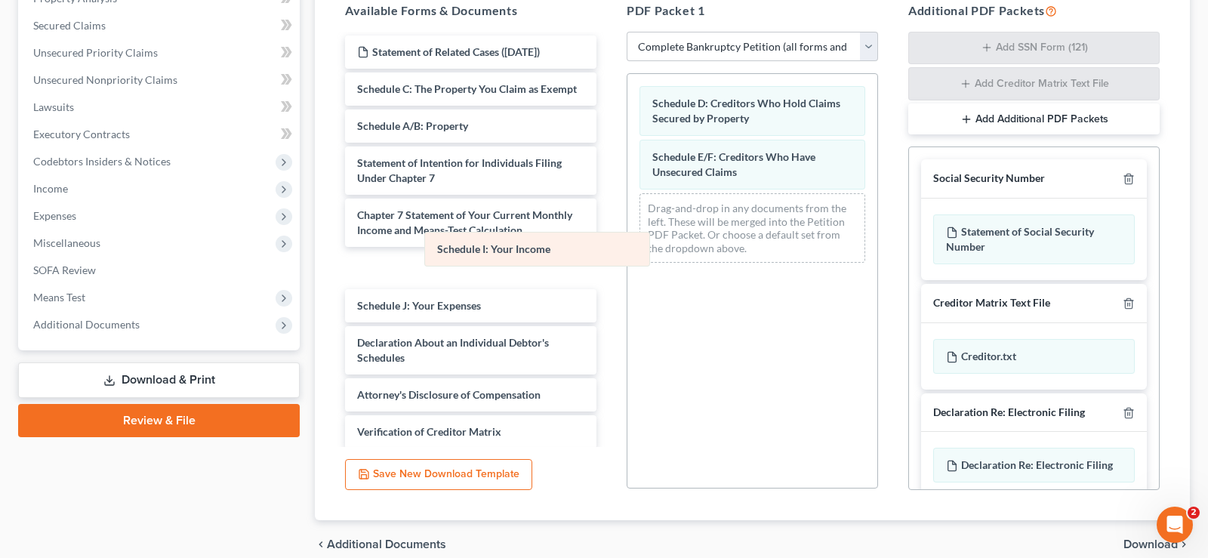
drag, startPoint x: 742, startPoint y: 209, endPoint x: 527, endPoint y: 248, distance: 218.8
click at [628, 248] on div "Schedule I: Your Income Schedule D: Creditors Who Hold Claims Secured by Proper…" at bounding box center [753, 174] width 250 height 201
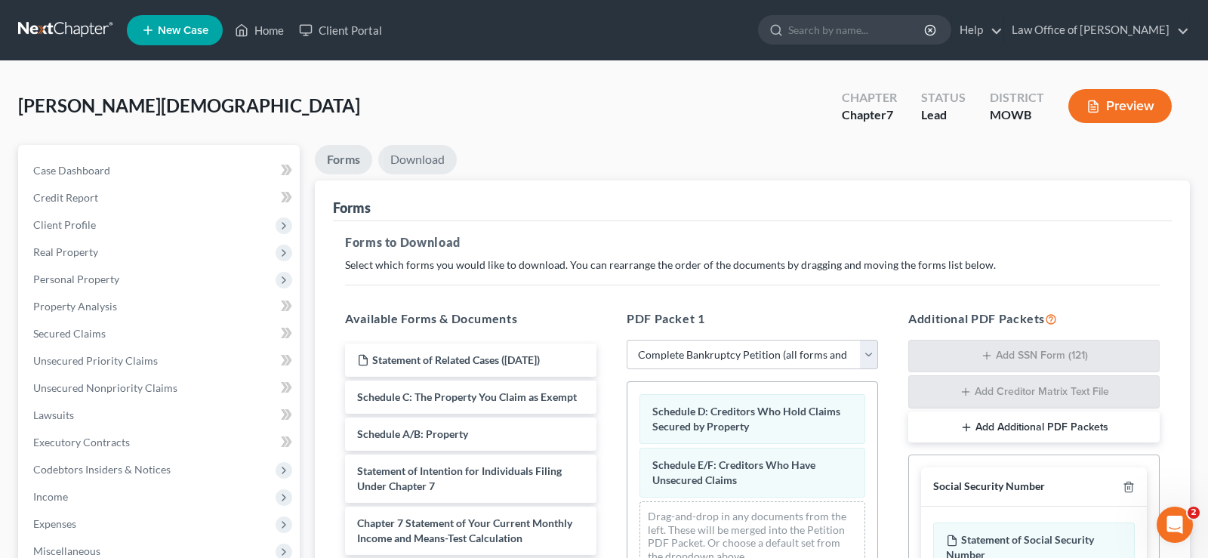
click at [425, 156] on link "Download" at bounding box center [417, 159] width 79 height 29
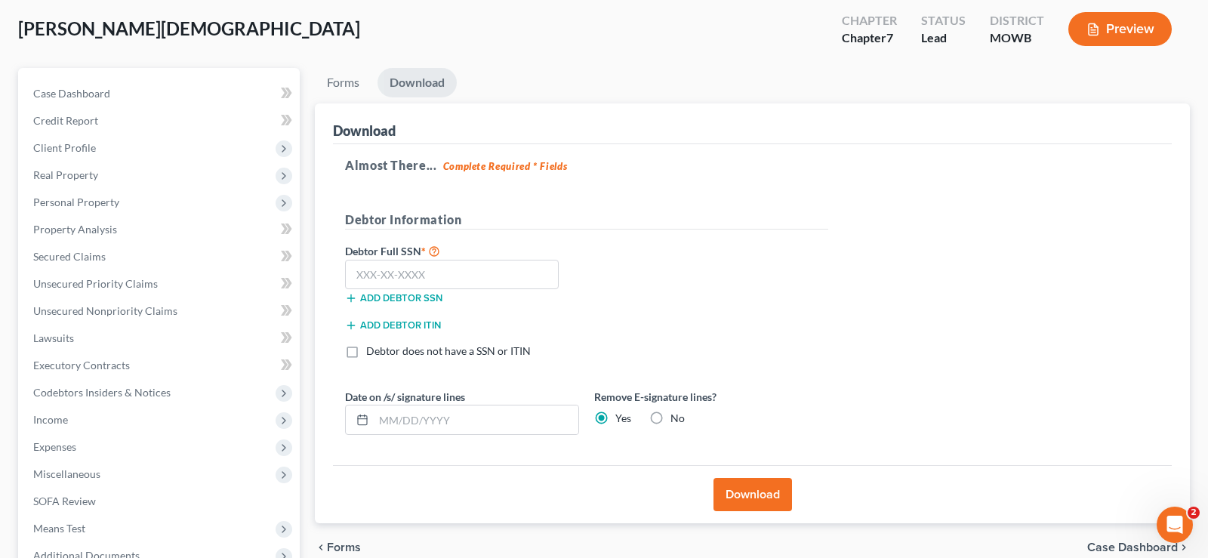
scroll to position [231, 0]
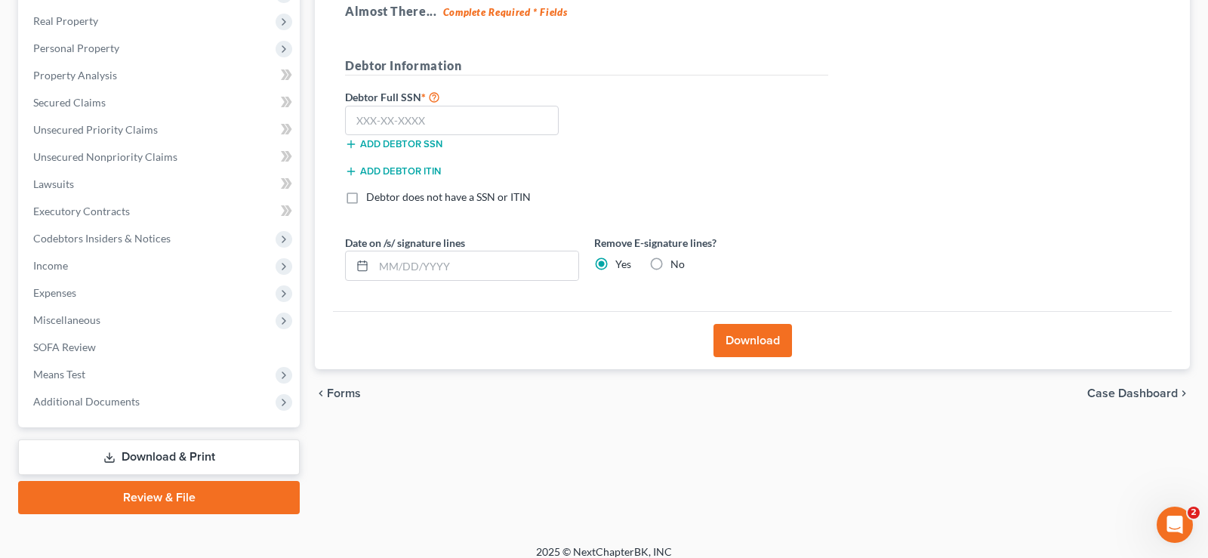
click at [766, 340] on button "Download" at bounding box center [753, 340] width 79 height 33
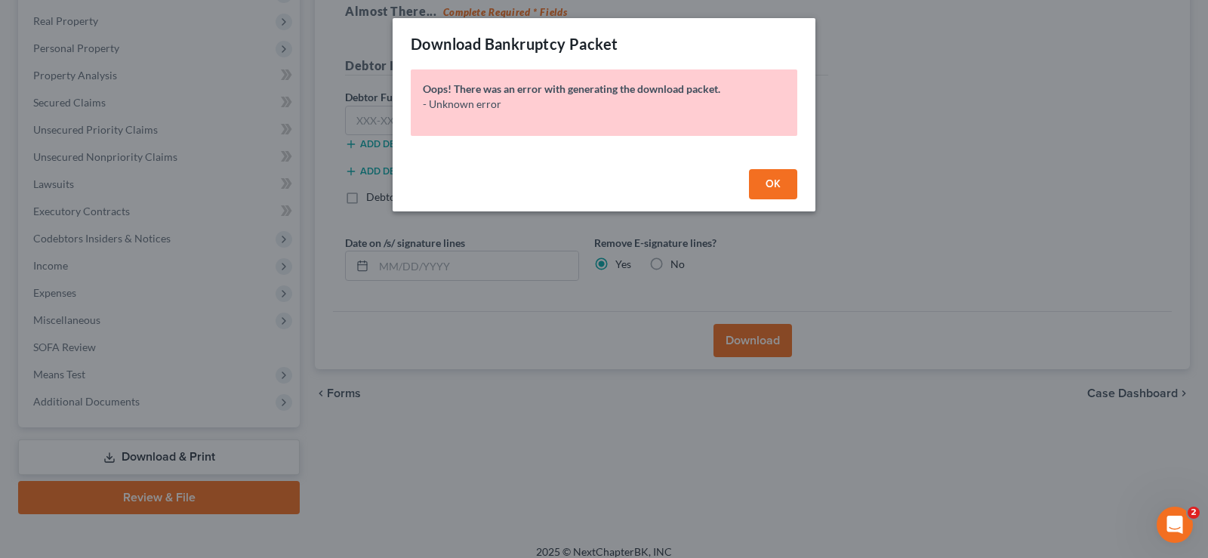
click at [782, 183] on button "OK" at bounding box center [773, 184] width 48 height 30
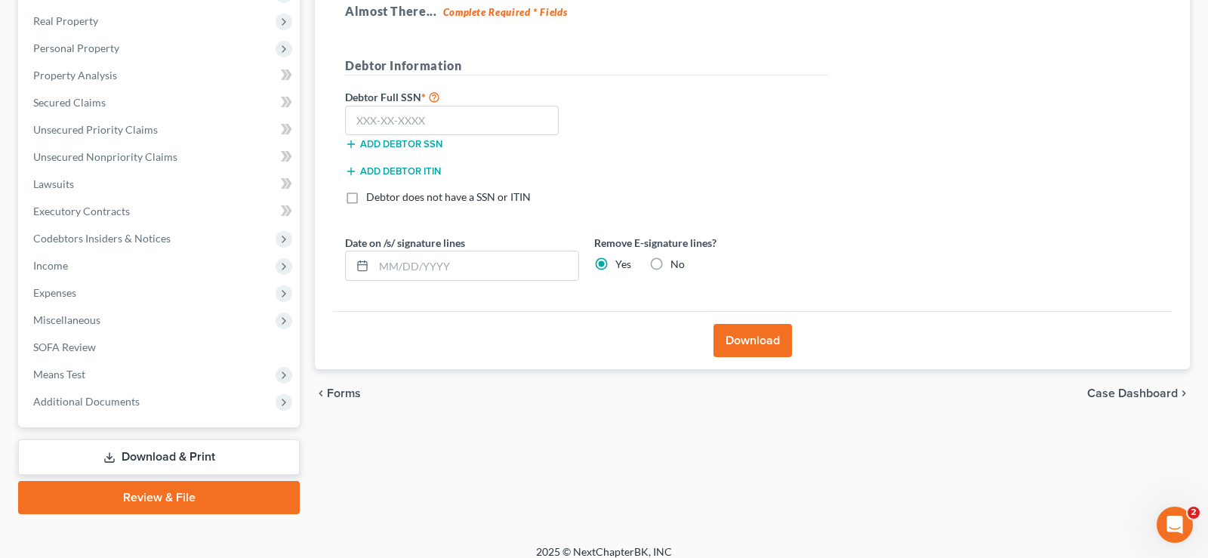
click at [754, 339] on button "Download" at bounding box center [753, 340] width 79 height 33
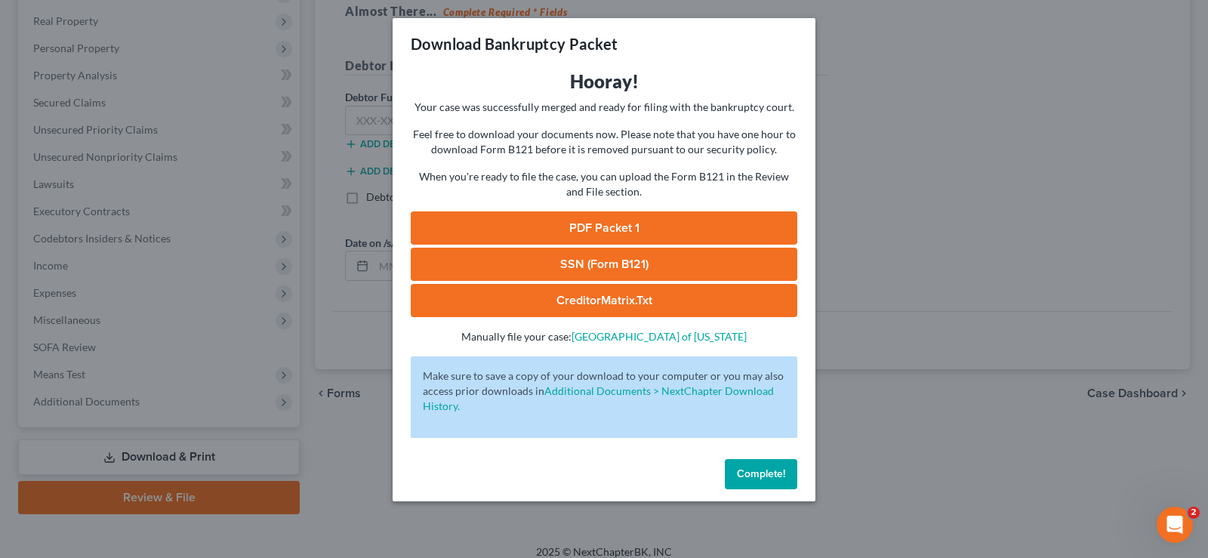
click at [599, 226] on link "PDF Packet 1" at bounding box center [604, 227] width 387 height 33
